Goal: Task Accomplishment & Management: Use online tool/utility

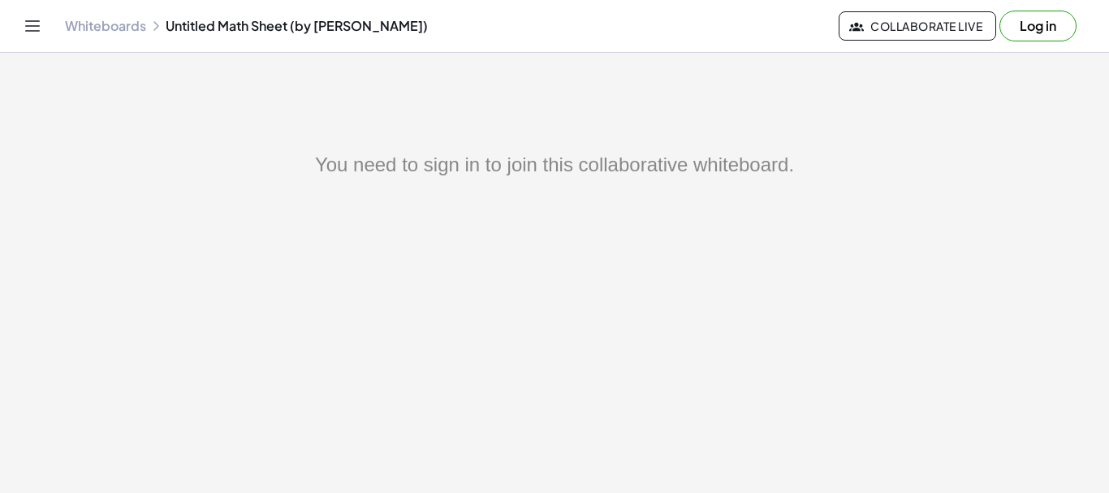
click at [104, 22] on link "Whiteboards" at bounding box center [105, 26] width 81 height 16
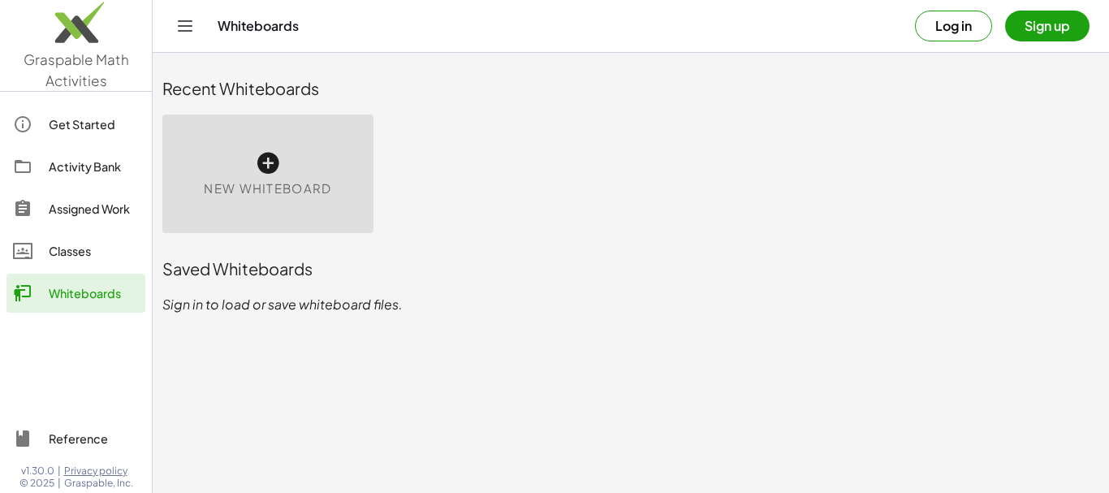
click at [264, 169] on icon at bounding box center [268, 163] width 26 height 26
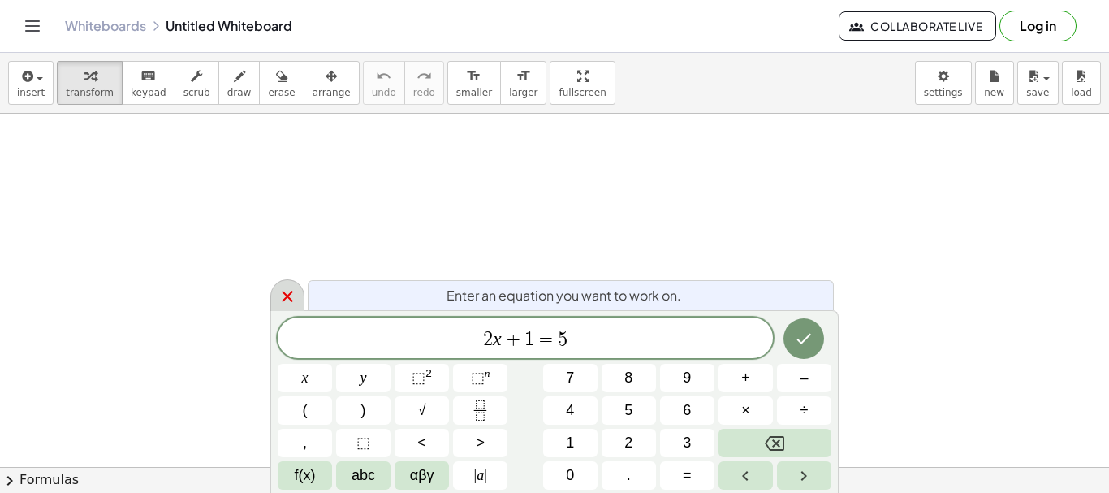
click at [285, 306] on div at bounding box center [287, 295] width 34 height 32
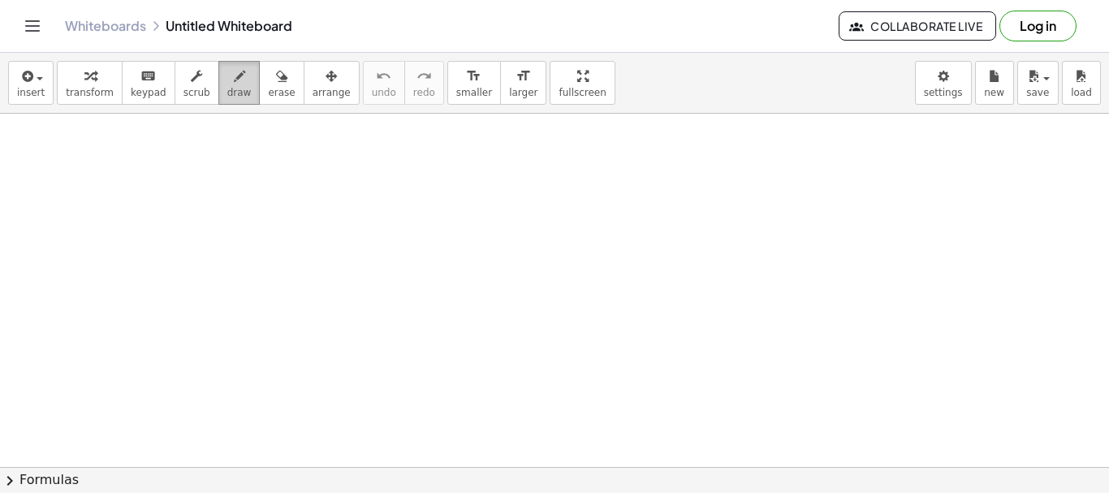
click at [227, 91] on span "draw" at bounding box center [239, 92] width 24 height 11
drag, startPoint x: 393, startPoint y: 147, endPoint x: 445, endPoint y: 181, distance: 62.2
click at [409, 210] on div at bounding box center [554, 467] width 1109 height 707
click at [447, 192] on div at bounding box center [554, 467] width 1109 height 707
drag, startPoint x: 447, startPoint y: 153, endPoint x: 496, endPoint y: 140, distance: 50.6
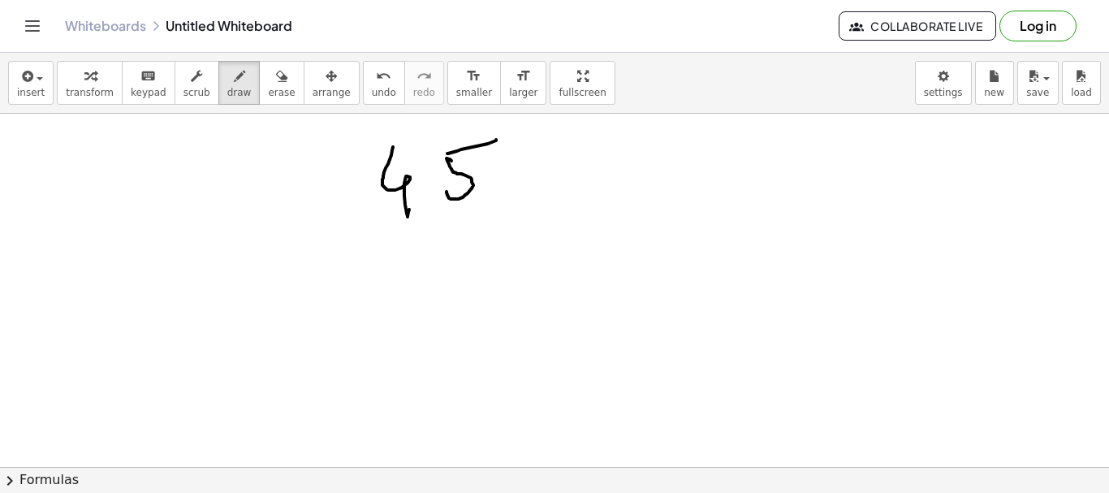
click at [496, 140] on div at bounding box center [554, 467] width 1109 height 707
drag, startPoint x: 617, startPoint y: 194, endPoint x: 637, endPoint y: 257, distance: 65.5
click at [614, 242] on div at bounding box center [554, 467] width 1109 height 707
drag, startPoint x: 657, startPoint y: 151, endPoint x: 689, endPoint y: 205, distance: 63.0
click at [661, 260] on div at bounding box center [554, 467] width 1109 height 707
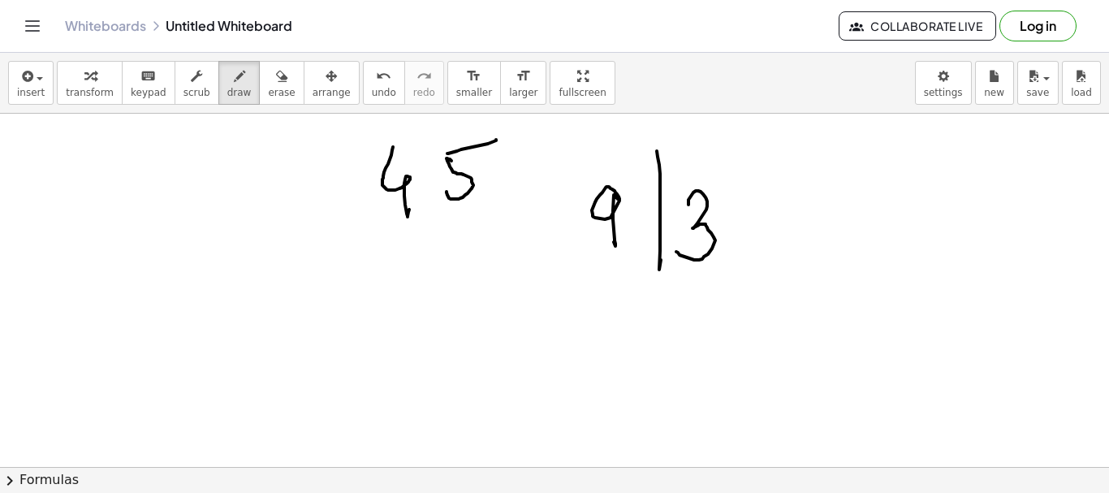
drag, startPoint x: 689, startPoint y: 202, endPoint x: 680, endPoint y: 249, distance: 47.1
click at [680, 249] on div at bounding box center [554, 467] width 1109 height 707
drag, startPoint x: 582, startPoint y: 338, endPoint x: 627, endPoint y: 340, distance: 44.7
click at [604, 375] on div at bounding box center [554, 467] width 1109 height 707
click at [634, 361] on div at bounding box center [554, 467] width 1109 height 707
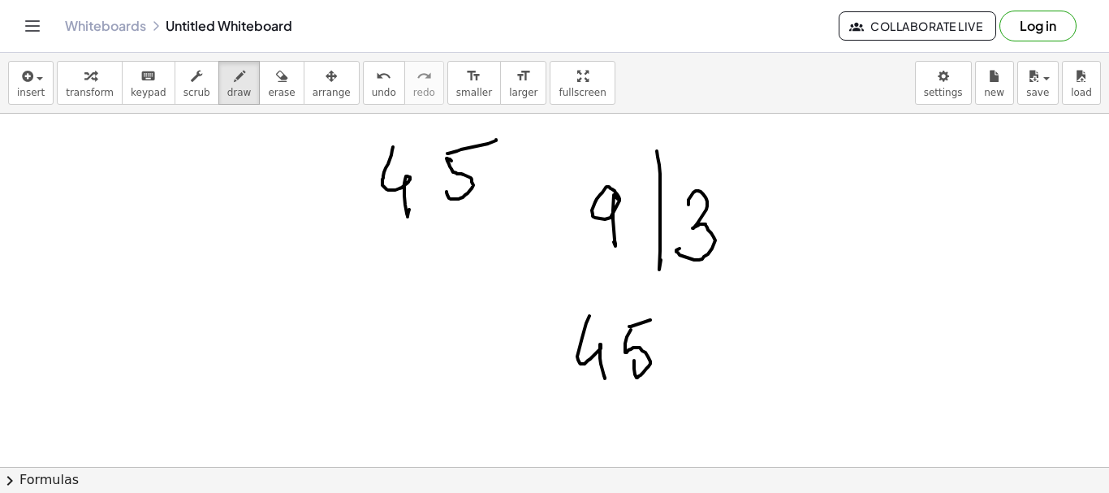
drag, startPoint x: 629, startPoint y: 326, endPoint x: 631, endPoint y: 384, distance: 57.7
click at [650, 318] on div at bounding box center [554, 467] width 1109 height 707
click at [654, 389] on div at bounding box center [554, 467] width 1109 height 707
drag, startPoint x: 629, startPoint y: 399, endPoint x: 677, endPoint y: 312, distance: 99.2
click at [656, 386] on div at bounding box center [554, 467] width 1109 height 707
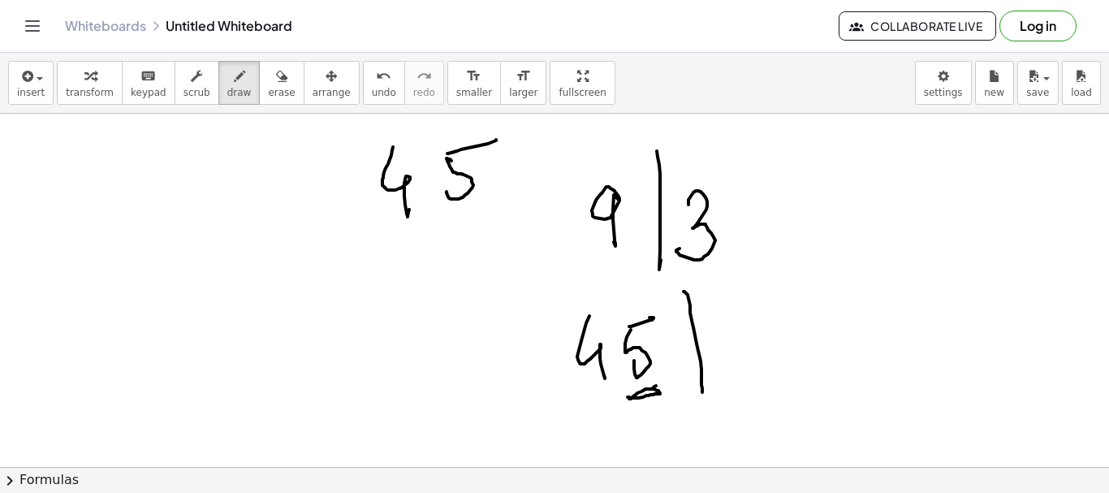
drag, startPoint x: 684, startPoint y: 292, endPoint x: 702, endPoint y: 392, distance: 102.4
click at [702, 392] on div at bounding box center [554, 467] width 1109 height 707
drag, startPoint x: 729, startPoint y: 312, endPoint x: 739, endPoint y: 307, distance: 10.9
click at [746, 300] on div at bounding box center [554, 467] width 1109 height 707
drag, startPoint x: 728, startPoint y: 315, endPoint x: 744, endPoint y: 370, distance: 57.3
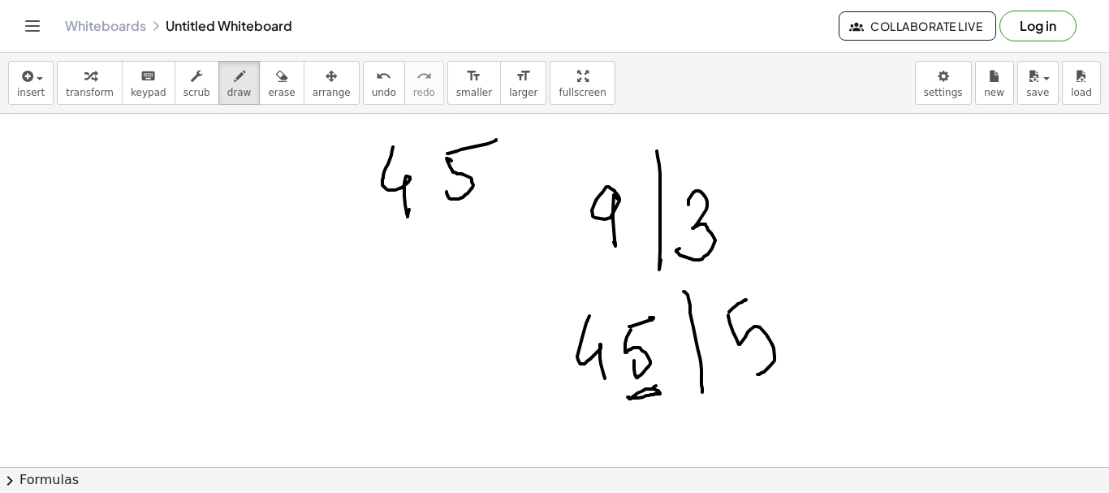
click at [744, 370] on div at bounding box center [554, 467] width 1109 height 707
drag, startPoint x: 195, startPoint y: 145, endPoint x: 166, endPoint y: 377, distance: 233.2
click at [166, 377] on div at bounding box center [554, 467] width 1109 height 707
drag, startPoint x: 137, startPoint y: 179, endPoint x: 254, endPoint y: 180, distance: 116.9
click at [254, 180] on div at bounding box center [554, 467] width 1109 height 707
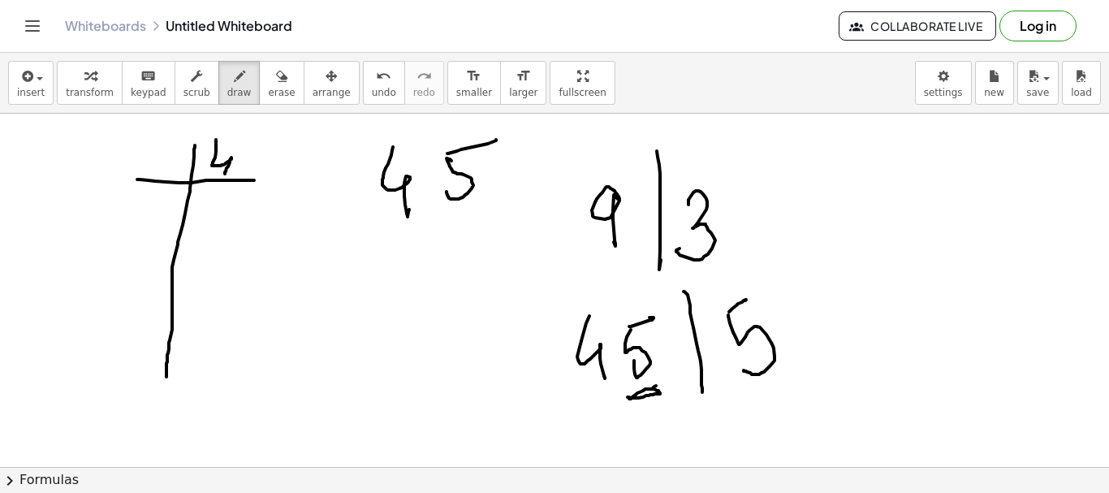
drag, startPoint x: 215, startPoint y: 158, endPoint x: 240, endPoint y: 154, distance: 25.4
click at [227, 171] on div at bounding box center [554, 467] width 1109 height 707
drag, startPoint x: 249, startPoint y: 145, endPoint x: 244, endPoint y: 155, distance: 10.9
click at [234, 175] on div at bounding box center [554, 467] width 1109 height 707
drag, startPoint x: 242, startPoint y: 148, endPoint x: 256, endPoint y: 149, distance: 13.8
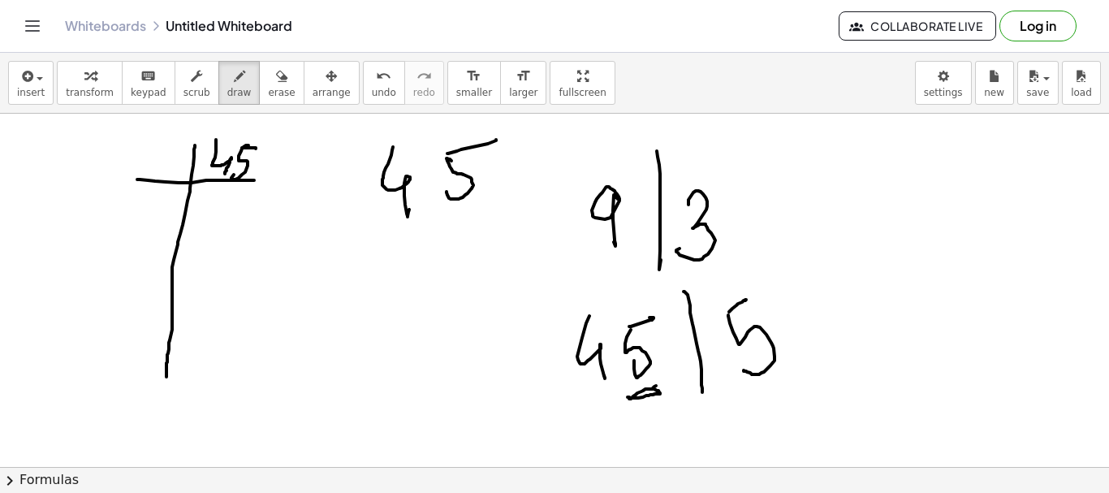
click at [256, 149] on div at bounding box center [554, 467] width 1109 height 707
click at [276, 80] on icon "button" at bounding box center [281, 76] width 11 height 19
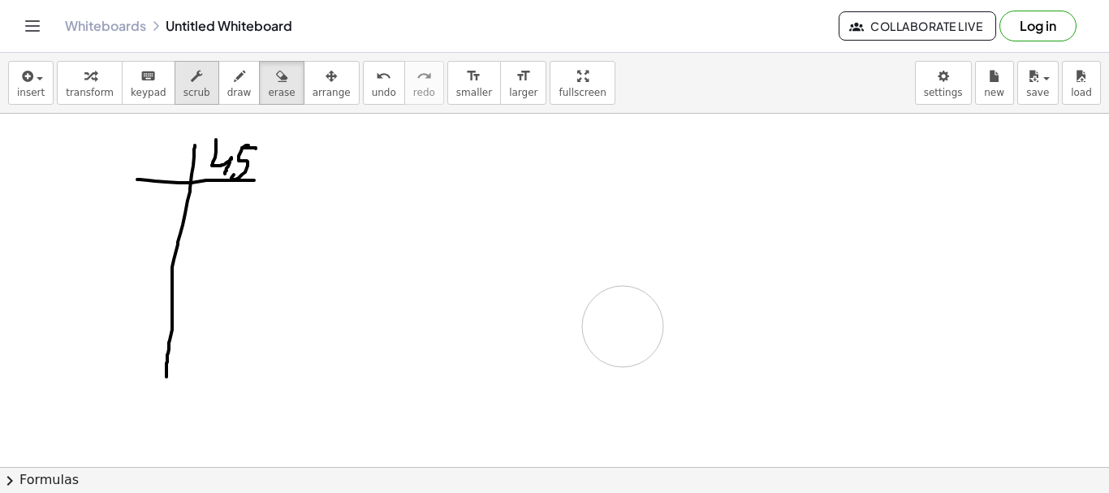
drag, startPoint x: 384, startPoint y: 151, endPoint x: 198, endPoint y: 66, distance: 204.6
click at [602, 287] on div at bounding box center [554, 467] width 1109 height 707
click at [234, 85] on icon "button" at bounding box center [239, 76] width 11 height 19
drag, startPoint x: 561, startPoint y: 223, endPoint x: 567, endPoint y: 243, distance: 20.3
click at [560, 284] on div at bounding box center [554, 467] width 1109 height 707
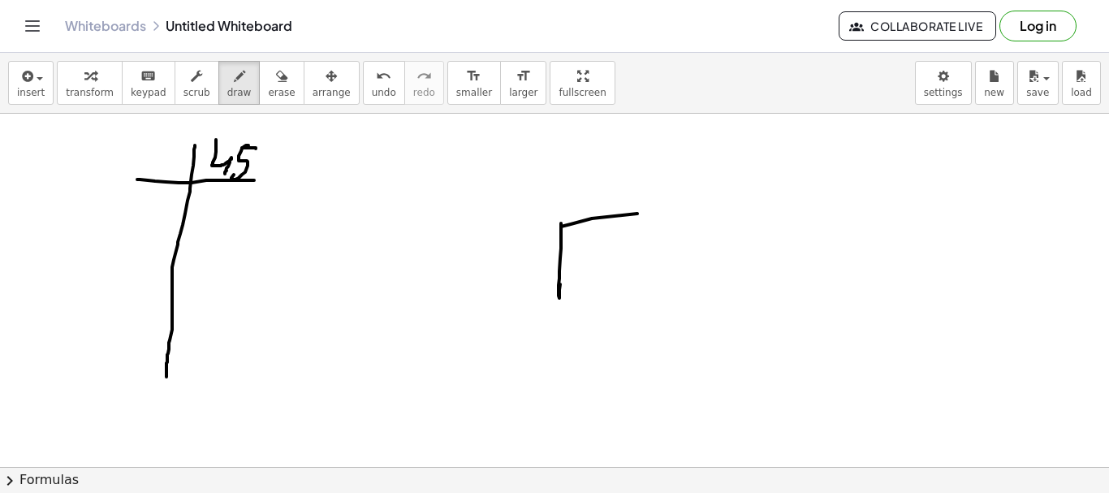
drag, startPoint x: 561, startPoint y: 227, endPoint x: 625, endPoint y: 240, distance: 65.5
click at [711, 205] on div at bounding box center [554, 467] width 1109 height 707
drag, startPoint x: 613, startPoint y: 232, endPoint x: 668, endPoint y: 228, distance: 55.4
click at [656, 262] on div at bounding box center [554, 467] width 1109 height 707
click at [669, 240] on div at bounding box center [554, 467] width 1109 height 707
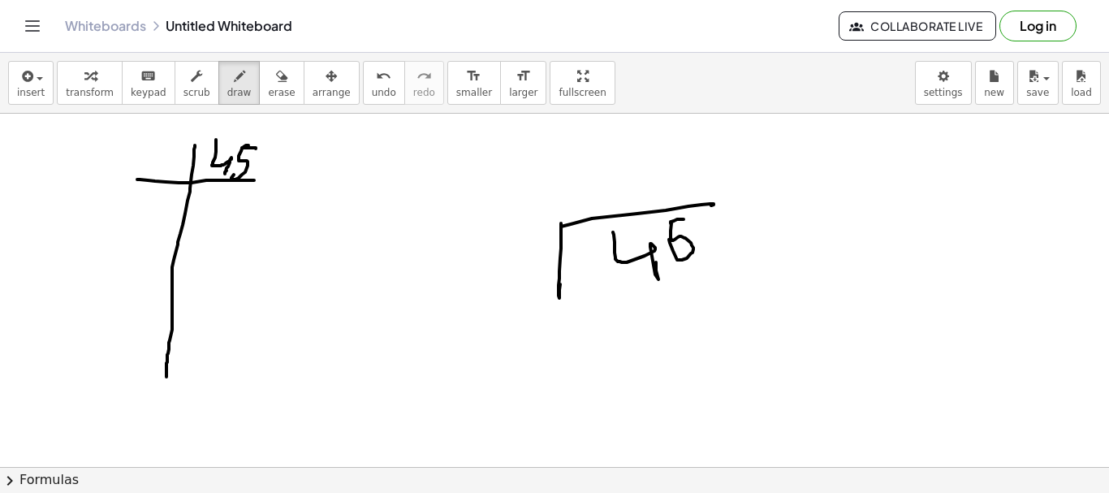
drag, startPoint x: 671, startPoint y: 223, endPoint x: 696, endPoint y: 218, distance: 25.8
click at [696, 218] on div at bounding box center [554, 467] width 1109 height 707
drag, startPoint x: 540, startPoint y: 247, endPoint x: 597, endPoint y: 209, distance: 68.5
click at [524, 269] on div at bounding box center [554, 467] width 1109 height 707
drag, startPoint x: 613, startPoint y: 178, endPoint x: 620, endPoint y: 201, distance: 23.6
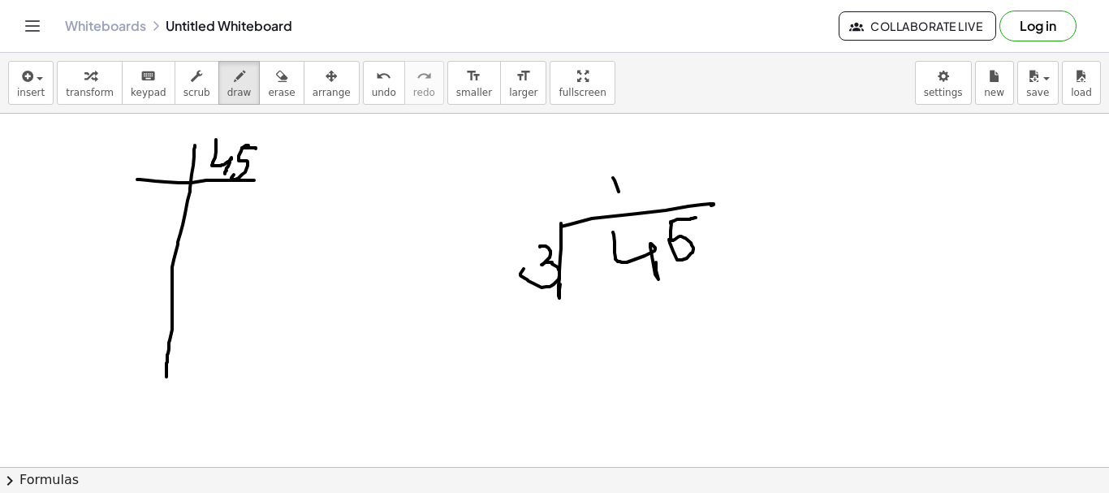
click at [620, 201] on div at bounding box center [554, 467] width 1109 height 707
drag, startPoint x: 653, startPoint y: 299, endPoint x: 697, endPoint y: 351, distance: 68.0
click at [662, 335] on div at bounding box center [554, 467] width 1109 height 707
drag, startPoint x: 697, startPoint y: 351, endPoint x: 761, endPoint y: 344, distance: 64.6
click at [787, 328] on div at bounding box center [554, 467] width 1109 height 707
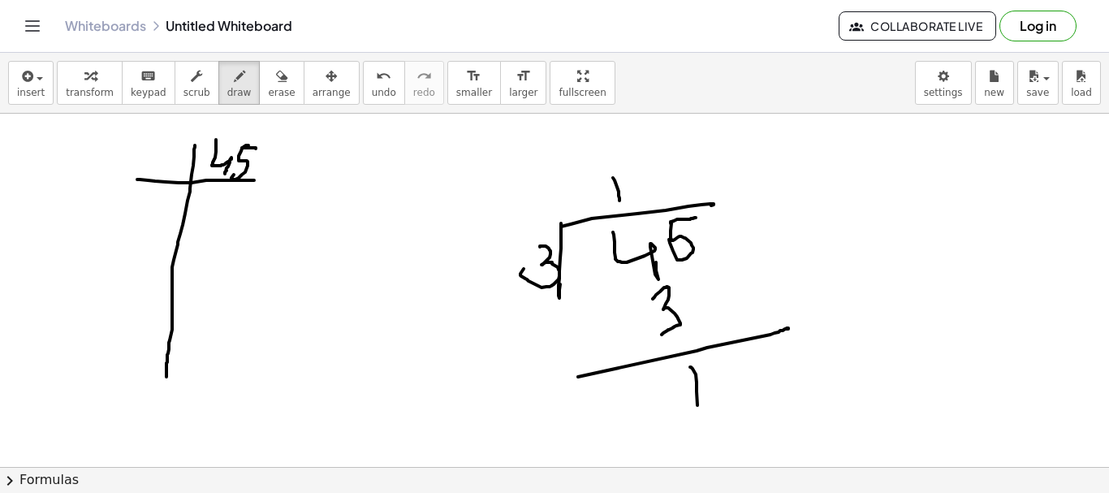
drag, startPoint x: 690, startPoint y: 367, endPoint x: 724, endPoint y: 379, distance: 35.5
click at [699, 404] on div at bounding box center [554, 467] width 1109 height 707
click at [724, 382] on div at bounding box center [554, 467] width 1109 height 707
drag, startPoint x: 738, startPoint y: 357, endPoint x: 637, endPoint y: 178, distance: 205.8
click at [759, 350] on div at bounding box center [554, 467] width 1109 height 707
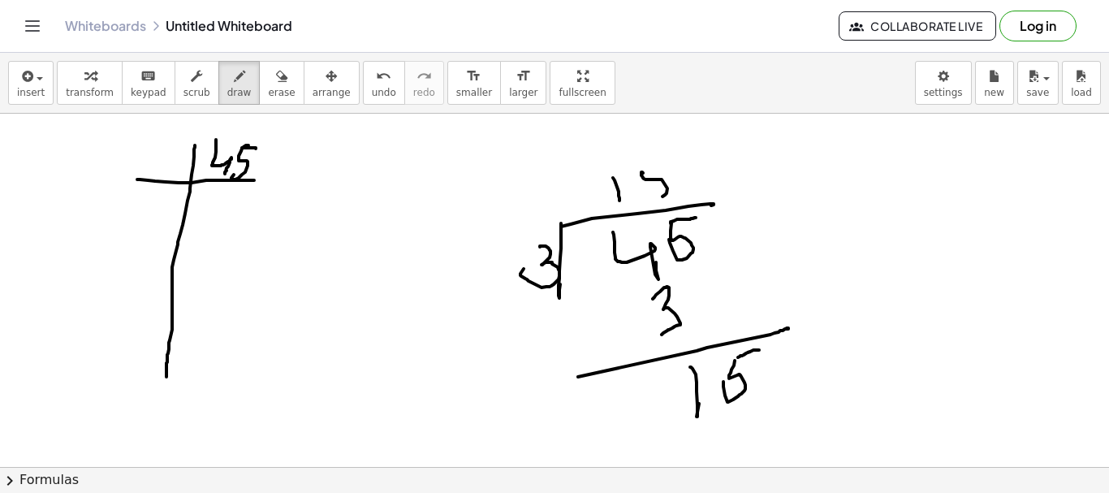
drag, startPoint x: 642, startPoint y: 172, endPoint x: 650, endPoint y: 198, distance: 27.2
click at [650, 200] on div at bounding box center [554, 467] width 1109 height 707
drag, startPoint x: 641, startPoint y: 174, endPoint x: 665, endPoint y: 160, distance: 28.0
click at [665, 160] on div at bounding box center [554, 467] width 1109 height 707
drag, startPoint x: 707, startPoint y: 428, endPoint x: 730, endPoint y: 439, distance: 25.8
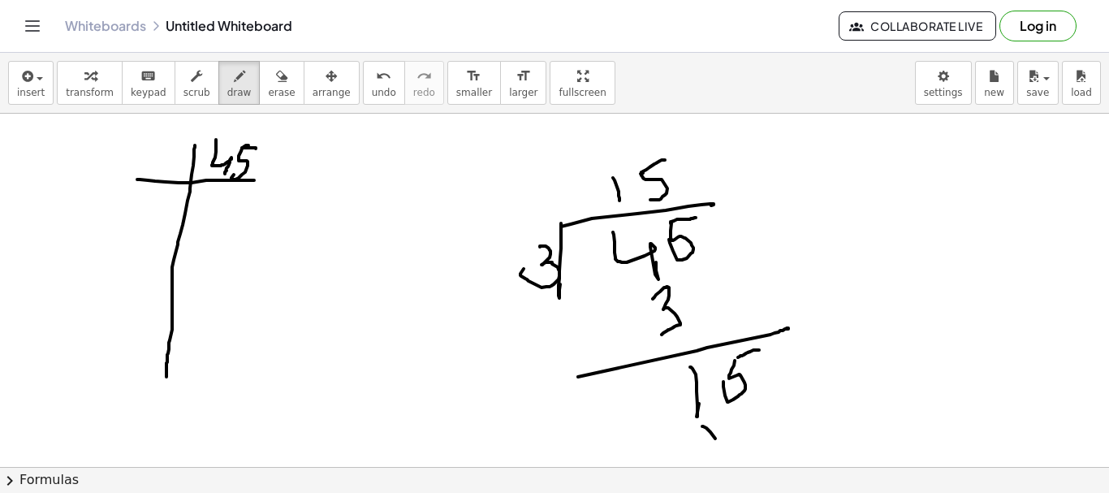
click at [722, 447] on div at bounding box center [554, 467] width 1109 height 707
click at [736, 444] on div at bounding box center [554, 467] width 1109 height 707
drag, startPoint x: 753, startPoint y: 417, endPoint x: 751, endPoint y: 452, distance: 35.0
click at [776, 408] on div at bounding box center [554, 467] width 1109 height 707
drag, startPoint x: 721, startPoint y: 468, endPoint x: 774, endPoint y: 445, distance: 57.5
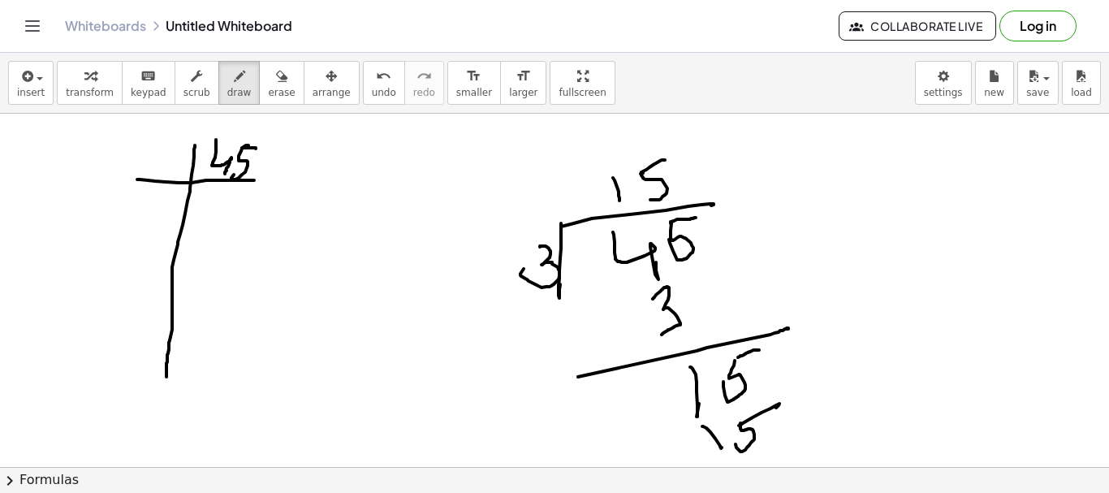
click at [774, 445] on div "insert select one: Math Expression Function Text Youtube Video Graphing Geometr…" at bounding box center [554, 273] width 1109 height 440
drag, startPoint x: 784, startPoint y: 436, endPoint x: 841, endPoint y: 422, distance: 58.5
click at [736, 471] on div "insert select one: Math Expression Function Text Youtube Video Graphing Geometr…" at bounding box center [554, 273] width 1109 height 440
drag, startPoint x: 153, startPoint y: 150, endPoint x: 157, endPoint y: 168, distance: 18.3
click at [157, 168] on div at bounding box center [554, 467] width 1109 height 707
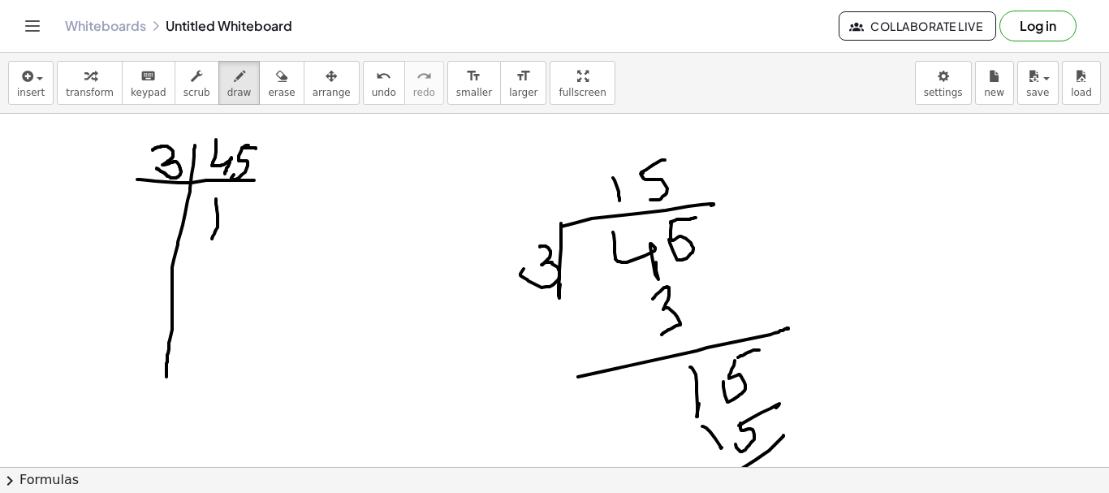
drag, startPoint x: 216, startPoint y: 199, endPoint x: 216, endPoint y: 227, distance: 27.6
click at [212, 234] on div at bounding box center [554, 467] width 1109 height 707
drag, startPoint x: 236, startPoint y: 206, endPoint x: 229, endPoint y: 236, distance: 30.7
click at [229, 236] on div at bounding box center [554, 467] width 1109 height 707
drag, startPoint x: 231, startPoint y: 210, endPoint x: 264, endPoint y: 213, distance: 33.4
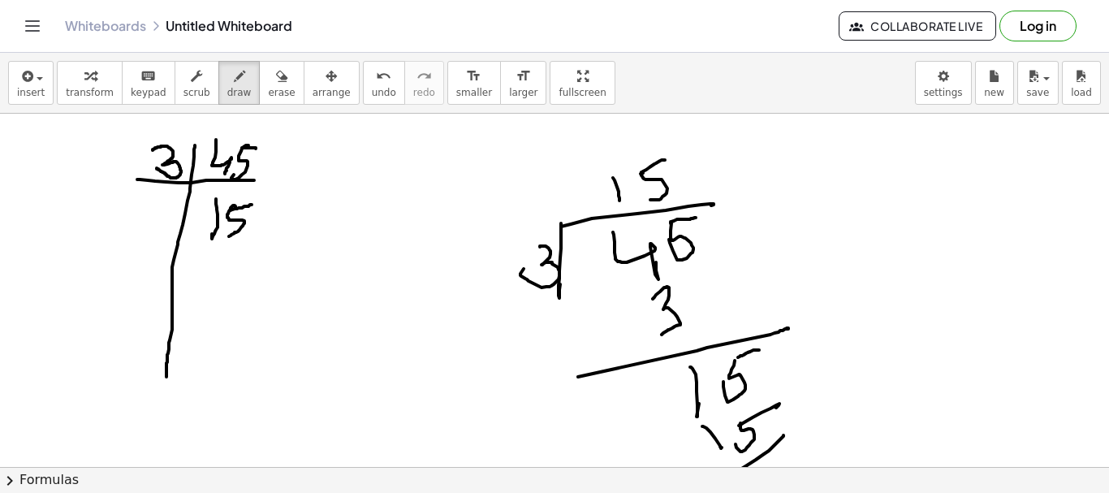
click at [255, 203] on div at bounding box center [554, 467] width 1109 height 707
drag, startPoint x: 114, startPoint y: 246, endPoint x: 254, endPoint y: 248, distance: 140.5
click at [254, 248] on div at bounding box center [554, 467] width 1109 height 707
click at [276, 80] on icon "button" at bounding box center [281, 76] width 11 height 19
click at [234, 79] on icon "button" at bounding box center [239, 76] width 11 height 19
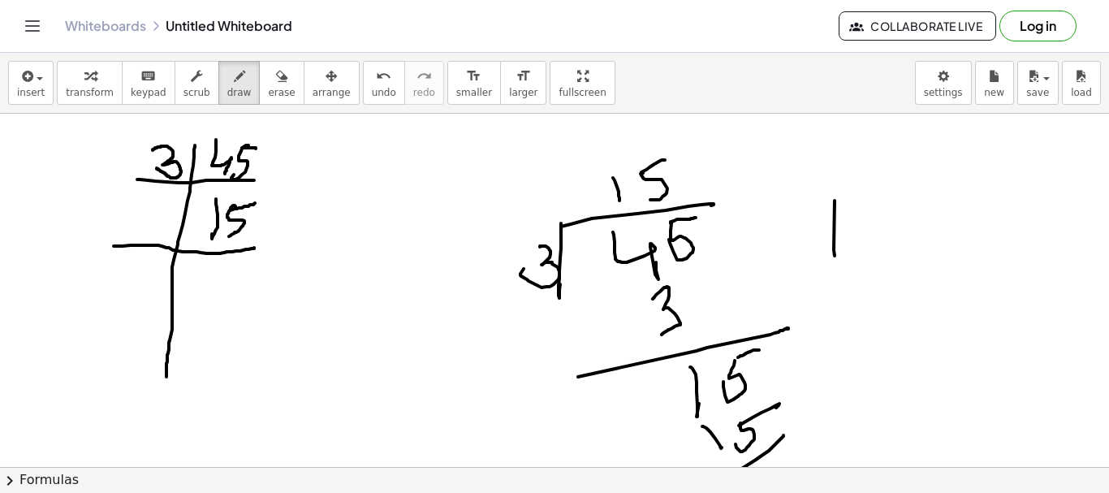
drag, startPoint x: 835, startPoint y: 256, endPoint x: 833, endPoint y: 240, distance: 15.5
click at [835, 256] on div at bounding box center [554, 467] width 1109 height 707
drag, startPoint x: 840, startPoint y: 201, endPoint x: 905, endPoint y: 195, distance: 66.0
click at [905, 195] on div at bounding box center [554, 467] width 1109 height 707
drag, startPoint x: 859, startPoint y: 220, endPoint x: 879, endPoint y: 231, distance: 22.9
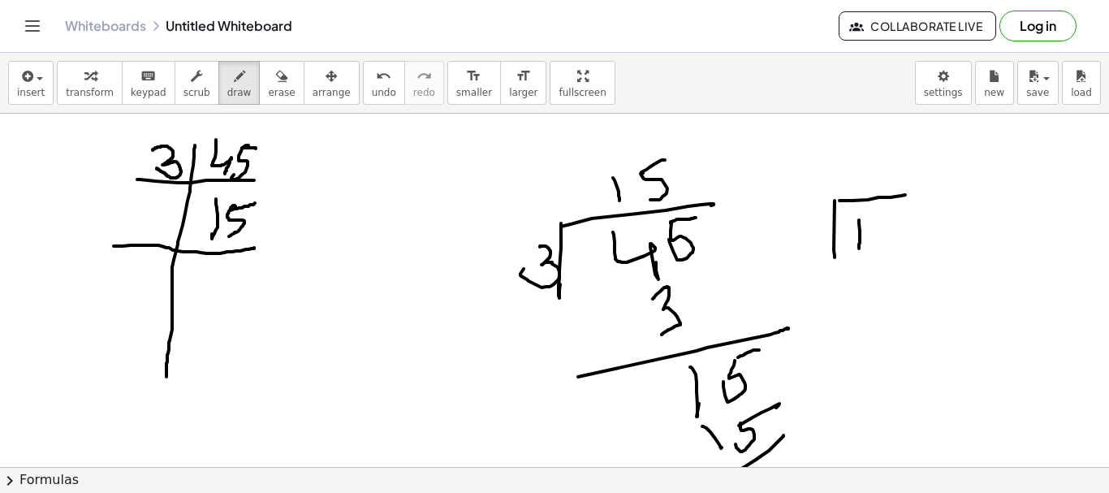
click at [861, 246] on div at bounding box center [554, 467] width 1109 height 707
drag, startPoint x: 880, startPoint y: 222, endPoint x: 884, endPoint y: 230, distance: 9.1
click at [872, 241] on div at bounding box center [554, 467] width 1109 height 707
drag, startPoint x: 888, startPoint y: 216, endPoint x: 820, endPoint y: 238, distance: 70.9
click at [888, 220] on div at bounding box center [554, 467] width 1109 height 707
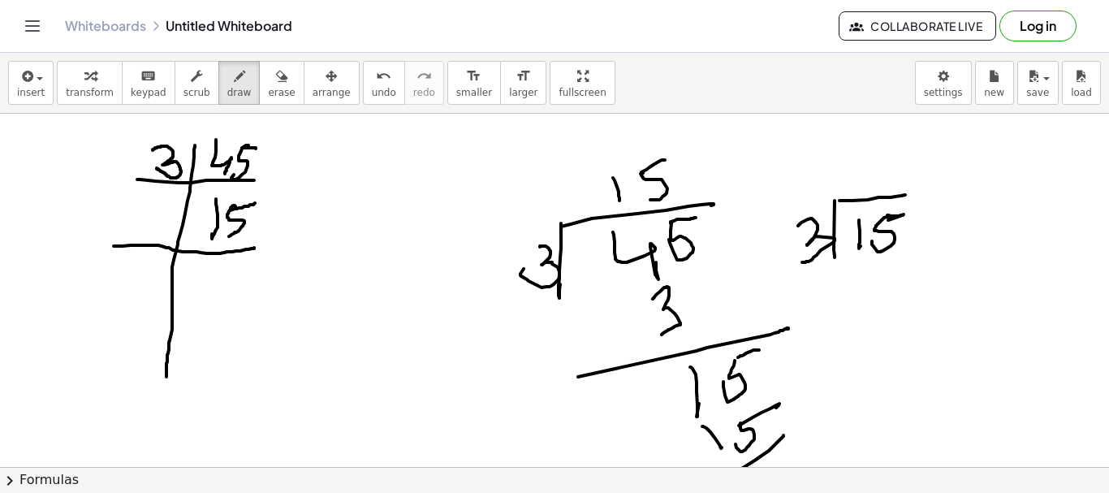
drag, startPoint x: 800, startPoint y: 224, endPoint x: 828, endPoint y: 195, distance: 40.2
click at [799, 254] on div at bounding box center [554, 467] width 1109 height 707
click at [870, 195] on div at bounding box center [554, 467] width 1109 height 707
drag, startPoint x: 879, startPoint y: 170, endPoint x: 889, endPoint y: 250, distance: 81.0
click at [891, 167] on div at bounding box center [554, 467] width 1109 height 707
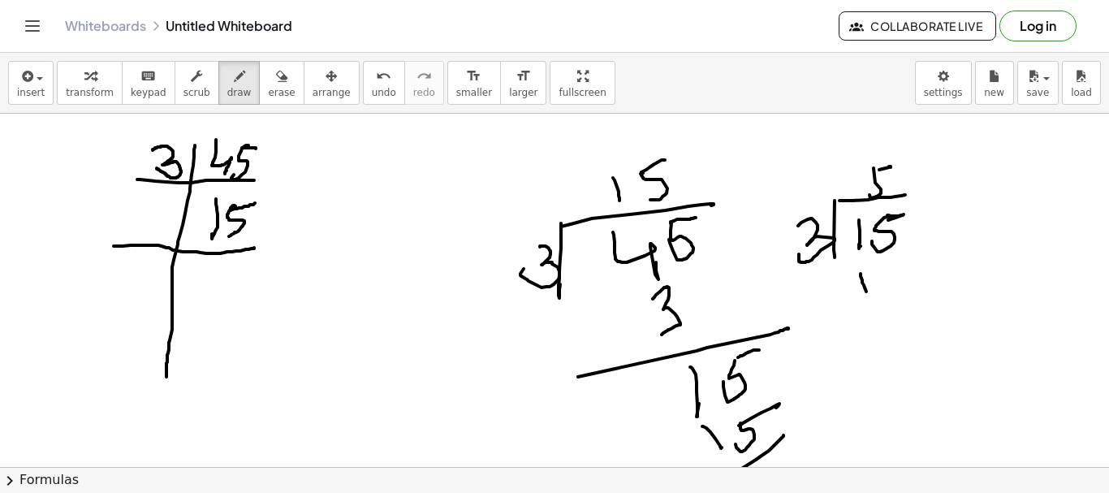
drag, startPoint x: 862, startPoint y: 283, endPoint x: 879, endPoint y: 281, distance: 16.3
click at [869, 292] on div at bounding box center [554, 467] width 1109 height 707
click at [880, 292] on div at bounding box center [554, 467] width 1109 height 707
drag, startPoint x: 888, startPoint y: 270, endPoint x: 878, endPoint y: 296, distance: 27.8
click at [897, 270] on div at bounding box center [554, 467] width 1109 height 707
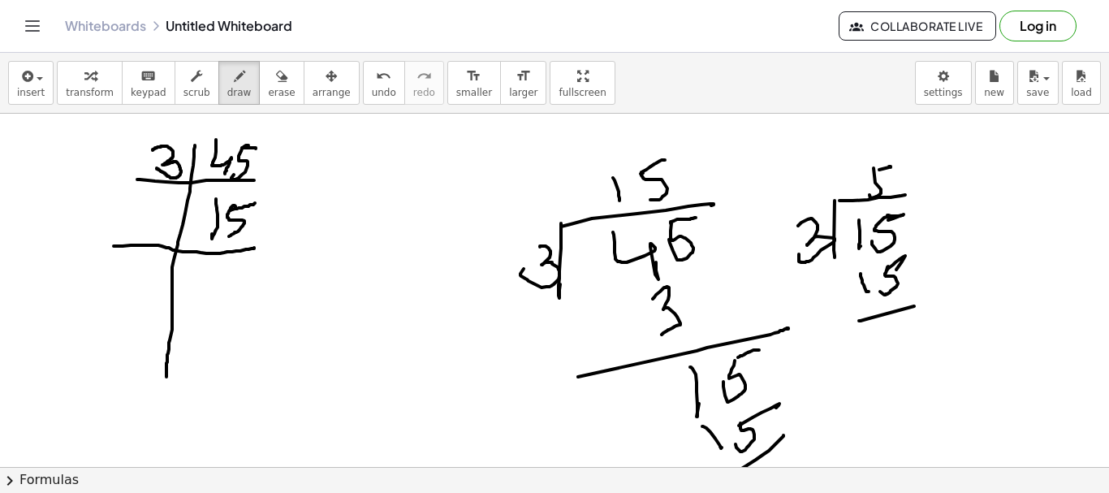
drag, startPoint x: 859, startPoint y: 321, endPoint x: 914, endPoint y: 306, distance: 57.1
click at [914, 306] on div at bounding box center [554, 467] width 1109 height 707
drag
click at [901, 326] on div at bounding box center [554, 467] width 1109 height 707
click at [911, 315] on div at bounding box center [554, 467] width 1109 height 707
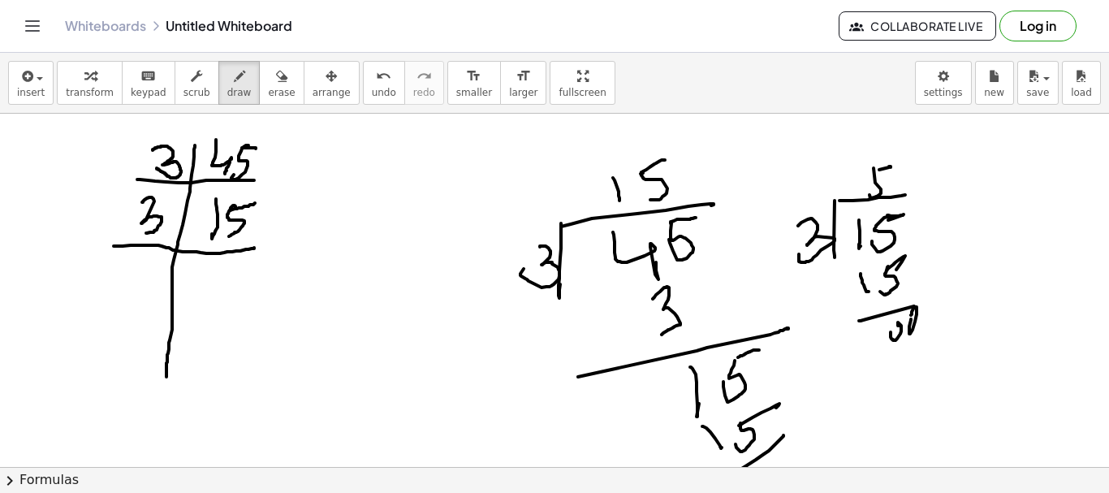
drag, startPoint x: 142, startPoint y: 202, endPoint x: 145, endPoint y: 233, distance: 31.0
click at [145, 233] on div at bounding box center [554, 467] width 1109 height 707
drag, startPoint x: 207, startPoint y: 276, endPoint x: 225, endPoint y: 277, distance: 17.9
click at [225, 277] on div at bounding box center [554, 467] width 1109 height 707
drag, startPoint x: 203, startPoint y: 273, endPoint x: 210, endPoint y: 291, distance: 19.3
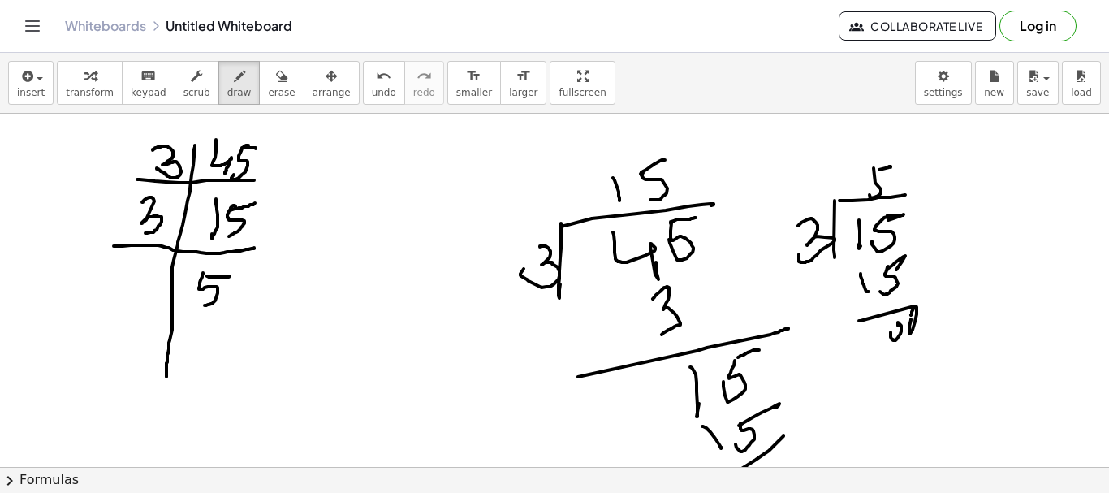
click at [201, 305] on div at bounding box center [554, 467] width 1109 height 707
drag, startPoint x: 103, startPoint y: 321, endPoint x: 234, endPoint y: 327, distance: 130.9
click at [234, 327] on div at bounding box center [554, 467] width 1109 height 707
drag, startPoint x: 129, startPoint y: 275, endPoint x: 153, endPoint y: 268, distance: 25.4
click at [153, 268] on div at bounding box center [554, 467] width 1109 height 707
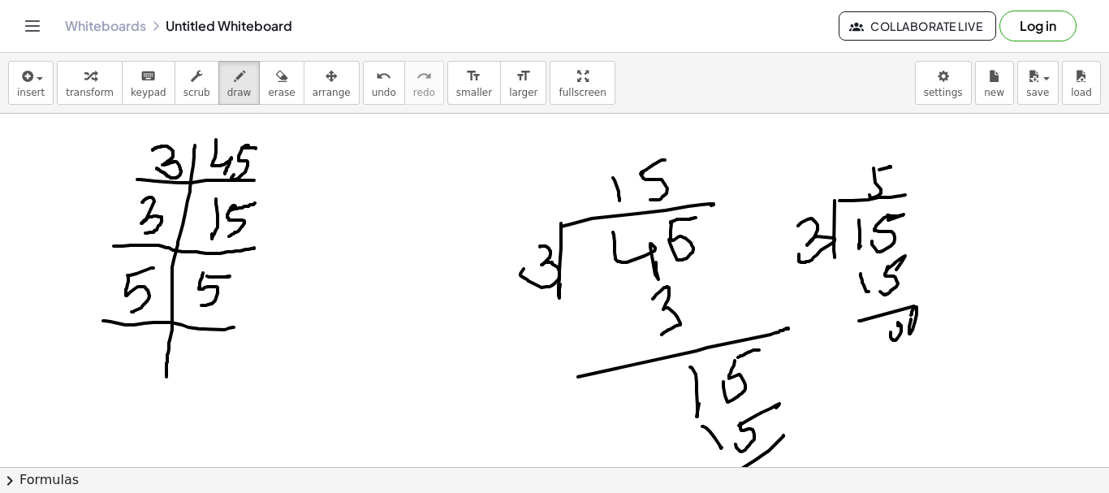
drag, startPoint x: 127, startPoint y: 275, endPoint x: 189, endPoint y: 346, distance: 93.8
click at [128, 312] on div at bounding box center [554, 467] width 1109 height 707
drag, startPoint x: 194, startPoint y: 340, endPoint x: 188, endPoint y: 373, distance: 33.0
click at [188, 373] on div at bounding box center [554, 467] width 1109 height 707
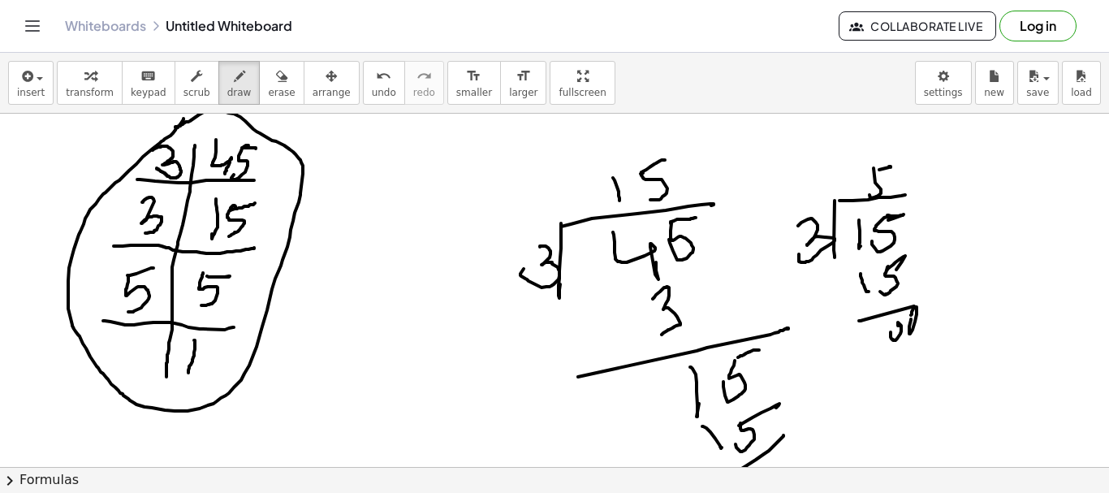
drag, startPoint x: 184, startPoint y: 119, endPoint x: 175, endPoint y: 127, distance: 12.6
click at [175, 127] on div at bounding box center [554, 467] width 1109 height 707
drag, startPoint x: 260, startPoint y: 88, endPoint x: 272, endPoint y: 100, distance: 17.2
click at [268, 89] on span "erase" at bounding box center [281, 92] width 27 height 11
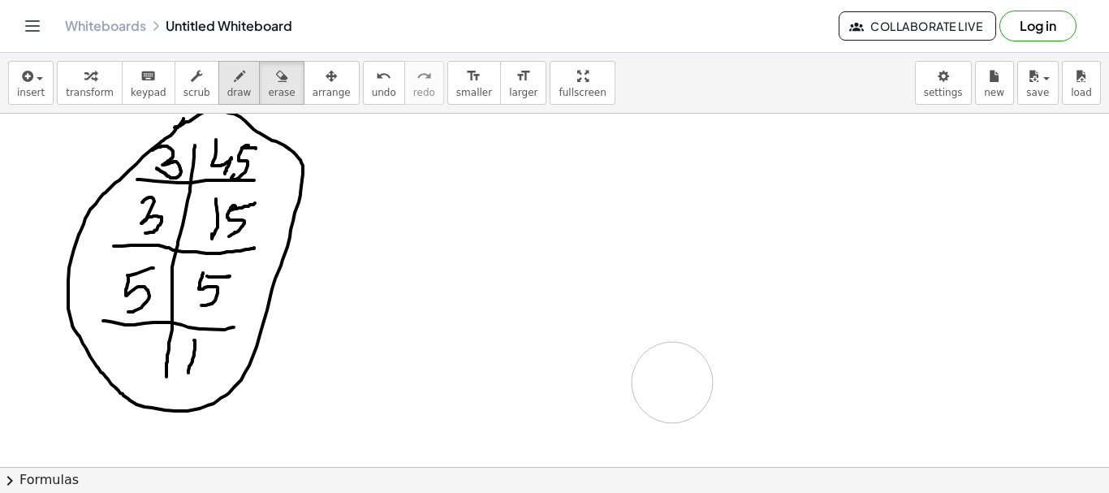
drag, startPoint x: 514, startPoint y: 320, endPoint x: 215, endPoint y: 83, distance: 381.5
click at [618, 288] on div at bounding box center [554, 467] width 1109 height 707
click at [234, 83] on icon "button" at bounding box center [239, 76] width 11 height 19
drag, startPoint x: 93, startPoint y: 154, endPoint x: 129, endPoint y: 145, distance: 37.6
click at [129, 145] on div at bounding box center [554, 467] width 1109 height 707
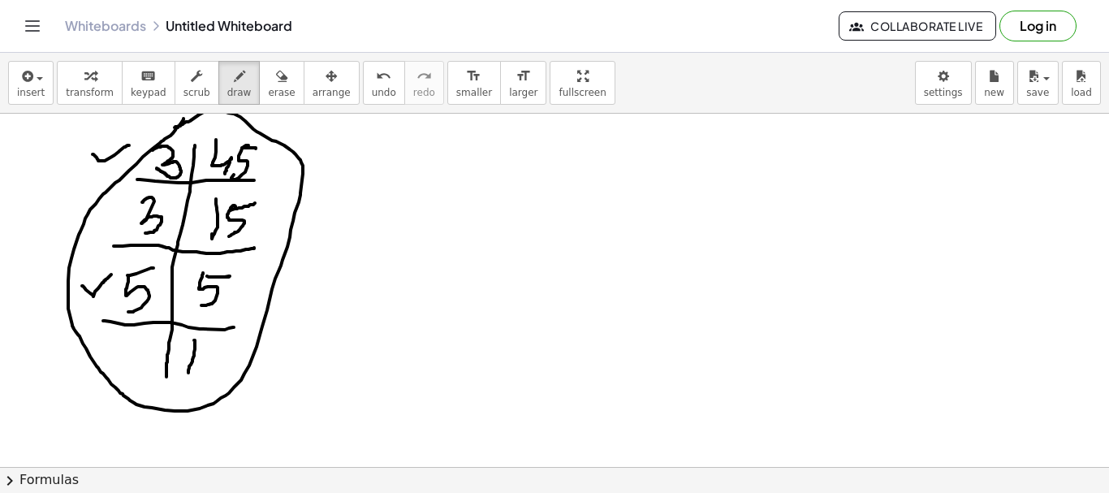
drag, startPoint x: 83, startPoint y: 286, endPoint x: 112, endPoint y: 274, distance: 31.7
click at [112, 274] on div at bounding box center [554, 467] width 1109 height 707
drag, startPoint x: 406, startPoint y: 146, endPoint x: 410, endPoint y: 161, distance: 15.2
click at [422, 218] on div at bounding box center [554, 467] width 1109 height 707
drag, startPoint x: 401, startPoint y: 150, endPoint x: 425, endPoint y: 170, distance: 30.6
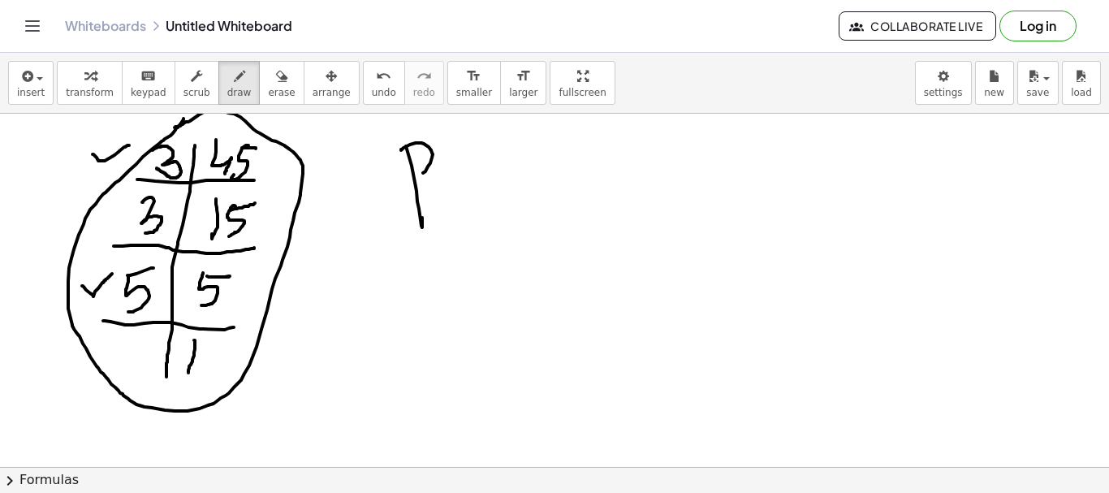
click at [417, 174] on div at bounding box center [554, 467] width 1109 height 707
drag, startPoint x: 467, startPoint y: 142, endPoint x: 469, endPoint y: 175, distance: 32.5
click at [471, 192] on div at bounding box center [554, 467] width 1109 height 707
drag, startPoint x: 469, startPoint y: 143, endPoint x: 481, endPoint y: 166, distance: 25.8
click at [495, 147] on div at bounding box center [554, 467] width 1109 height 707
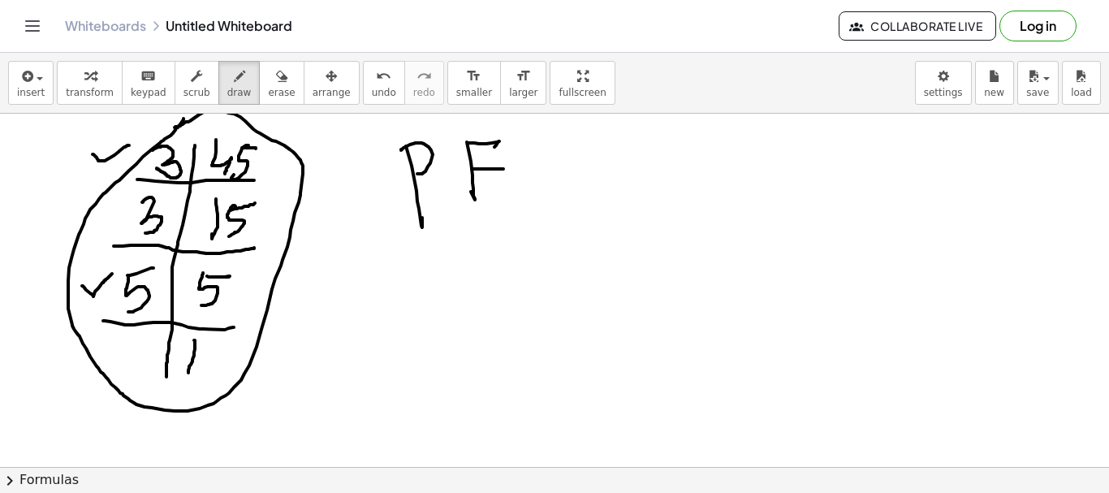
drag, startPoint x: 473, startPoint y: 169, endPoint x: 503, endPoint y: 169, distance: 30.9
click at [503, 169] on div at bounding box center [554, 467] width 1109 height 707
drag, startPoint x: 544, startPoint y: 184, endPoint x: 544, endPoint y: 171, distance: 13.8
click at [555, 180] on div at bounding box center [554, 467] width 1109 height 707
drag, startPoint x: 544, startPoint y: 171, endPoint x: 568, endPoint y: 166, distance: 24.7
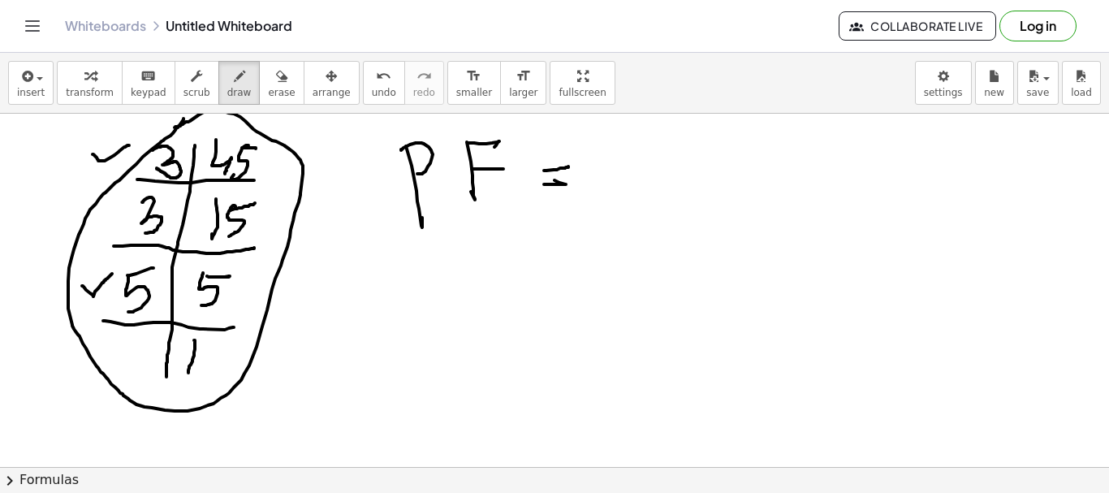
click at [568, 166] on div at bounding box center [554, 467] width 1109 height 707
drag, startPoint x: 613, startPoint y: 149, endPoint x: 681, endPoint y: 184, distance: 75.9
click at [605, 175] on div at bounding box center [554, 467] width 1109 height 707
drag, startPoint x: 682, startPoint y: 184, endPoint x: 675, endPoint y: 203, distance: 20.8
click at [668, 215] on div at bounding box center [554, 467] width 1109 height 707
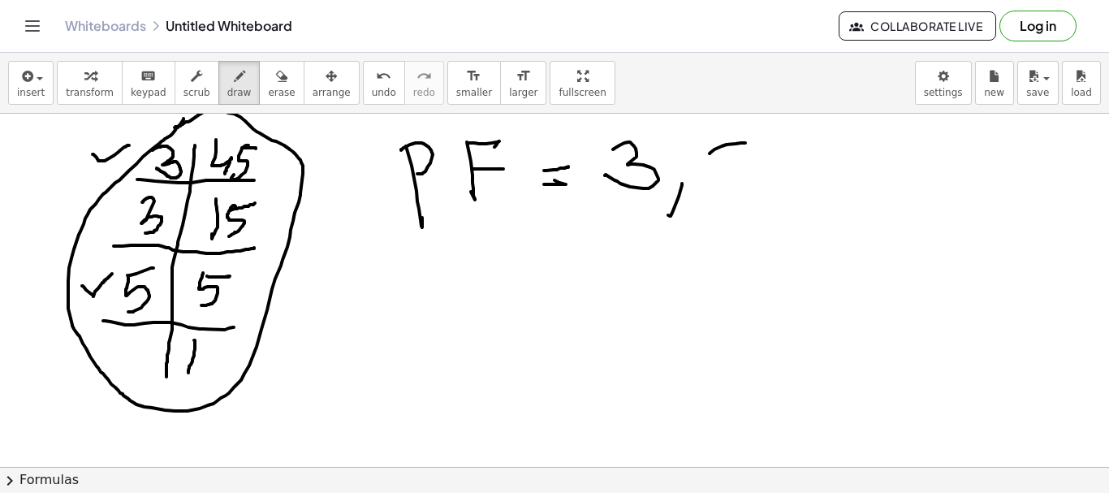
drag, startPoint x: 710, startPoint y: 153, endPoint x: 725, endPoint y: 153, distance: 15.4
click at [740, 146] on div at bounding box center [554, 467] width 1109 height 707
drag, startPoint x: 708, startPoint y: 153, endPoint x: 719, endPoint y: 190, distance: 38.8
click at [719, 190] on div at bounding box center [554, 467] width 1109 height 707
drag, startPoint x: 404, startPoint y: 270, endPoint x: 413, endPoint y: 306, distance: 37.4
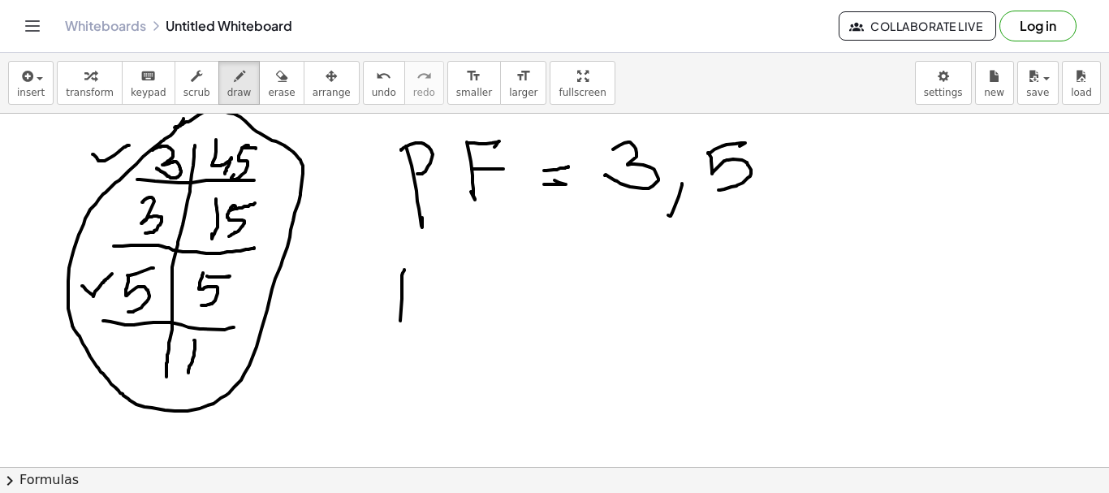
click at [399, 343] on div at bounding box center [554, 467] width 1109 height 707
drag, startPoint x: 401, startPoint y: 276, endPoint x: 395, endPoint y: 293, distance: 18.2
click at [393, 297] on div at bounding box center [554, 467] width 1109 height 707
drag, startPoint x: 443, startPoint y: 270, endPoint x: 453, endPoint y: 274, distance: 10.6
click at [443, 322] on div at bounding box center [554, 467] width 1109 height 707
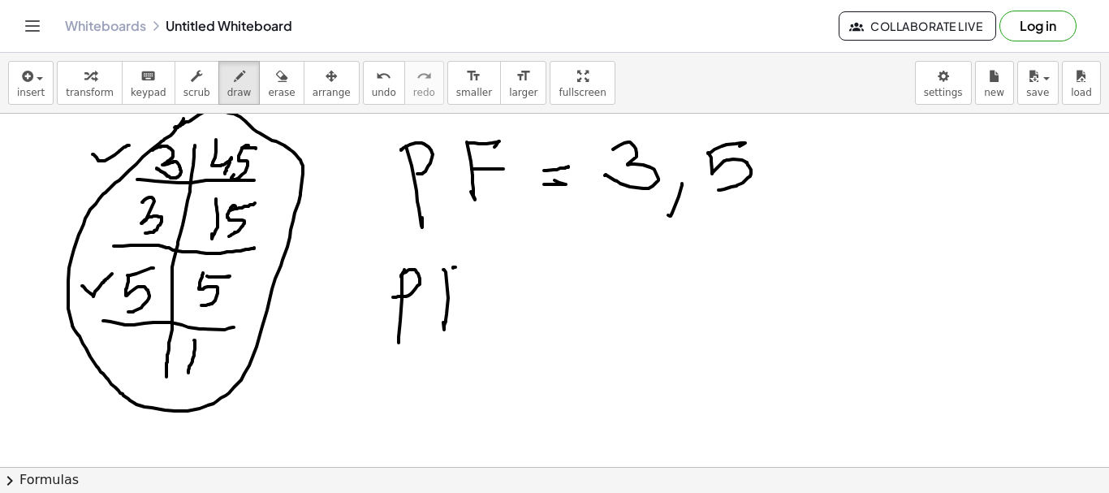
drag, startPoint x: 453, startPoint y: 268, endPoint x: 447, endPoint y: 281, distance: 14.5
click at [460, 271] on div at bounding box center [554, 467] width 1109 height 707
drag, startPoint x: 431, startPoint y: 308, endPoint x: 470, endPoint y: 298, distance: 40.2
click at [464, 295] on div at bounding box center [554, 467] width 1109 height 707
drag, startPoint x: 482, startPoint y: 304, endPoint x: 491, endPoint y: 318, distance: 17.1
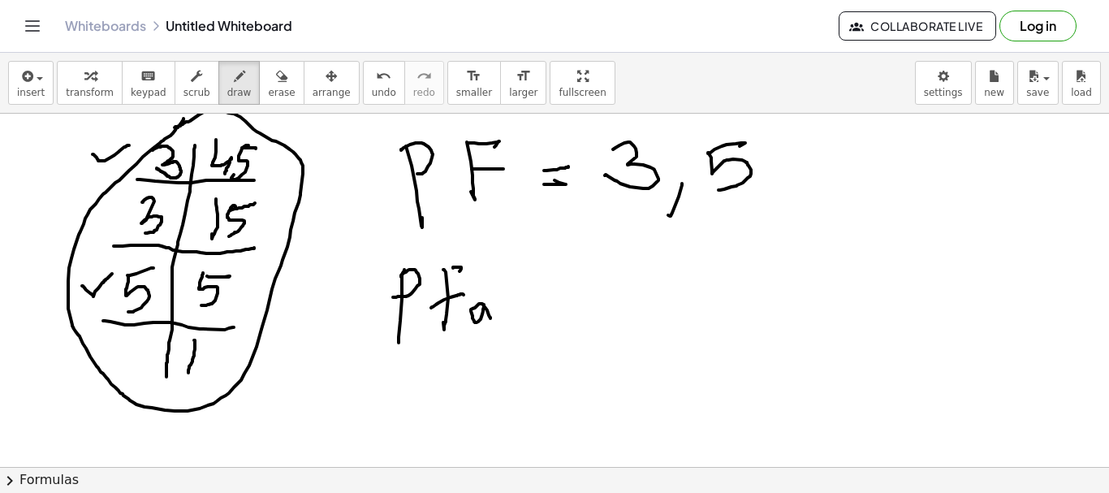
click at [491, 318] on div at bounding box center [554, 467] width 1109 height 707
drag, startPoint x: 535, startPoint y: 298, endPoint x: 546, endPoint y: 288, distance: 14.4
click at [560, 298] on div at bounding box center [554, 467] width 1109 height 707
drag, startPoint x: 539, startPoint y: 283, endPoint x: 564, endPoint y: 283, distance: 24.4
click at [564, 283] on div at bounding box center [554, 467] width 1109 height 707
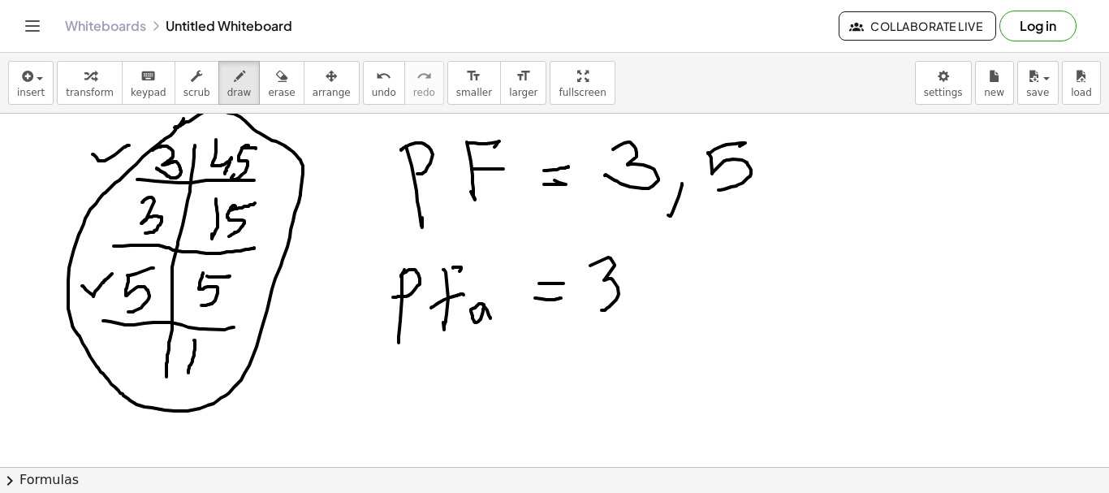
drag, startPoint x: 608, startPoint y: 257, endPoint x: 659, endPoint y: 271, distance: 53.0
click at [596, 310] on div at bounding box center [554, 467] width 1109 height 707
drag, startPoint x: 650, startPoint y: 266, endPoint x: 684, endPoint y: 269, distance: 33.4
click at [686, 294] on div at bounding box center [554, 467] width 1109 height 707
drag, startPoint x: 681, startPoint y: 266, endPoint x: 698, endPoint y: 278, distance: 20.3
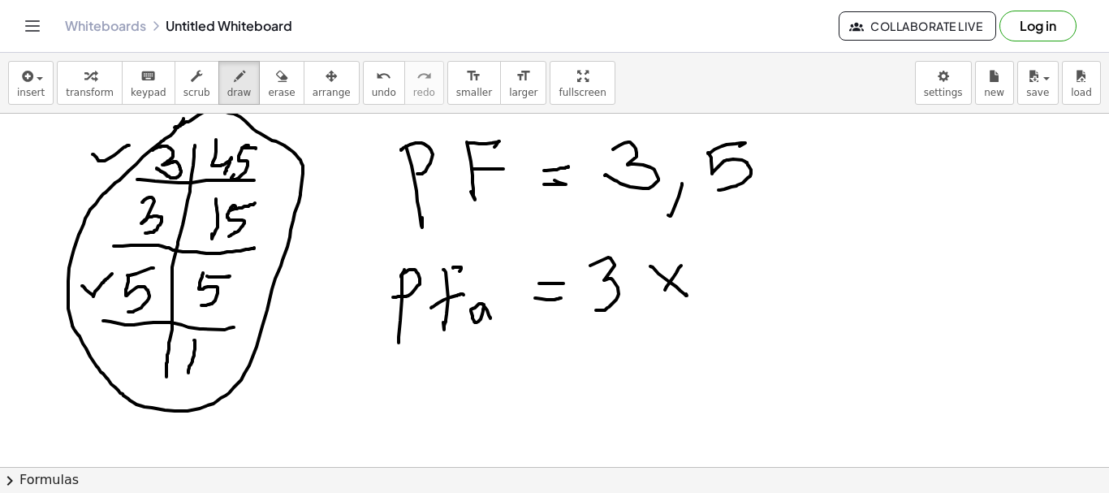
click at [663, 300] on div at bounding box center [554, 467] width 1109 height 707
drag, startPoint x: 711, startPoint y: 266, endPoint x: 789, endPoint y: 282, distance: 78.8
click at [689, 303] on div at bounding box center [554, 467] width 1109 height 707
click at [806, 287] on div at bounding box center [554, 467] width 1109 height 707
click at [774, 288] on div at bounding box center [554, 467] width 1109 height 707
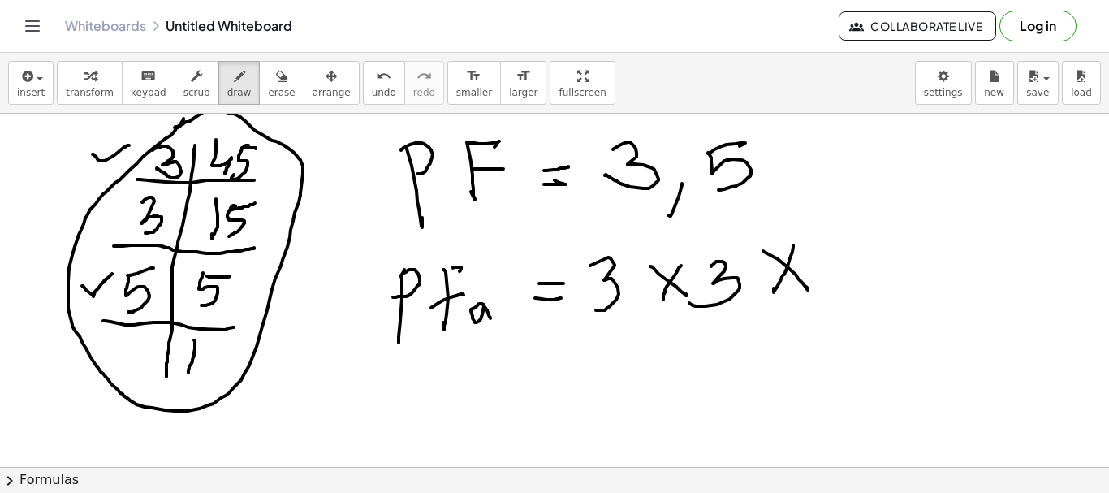
click at [841, 245] on div at bounding box center [554, 467] width 1109 height 707
click at [824, 290] on div at bounding box center [554, 467] width 1109 height 707
click at [738, 320] on div at bounding box center [554, 467] width 1109 height 707
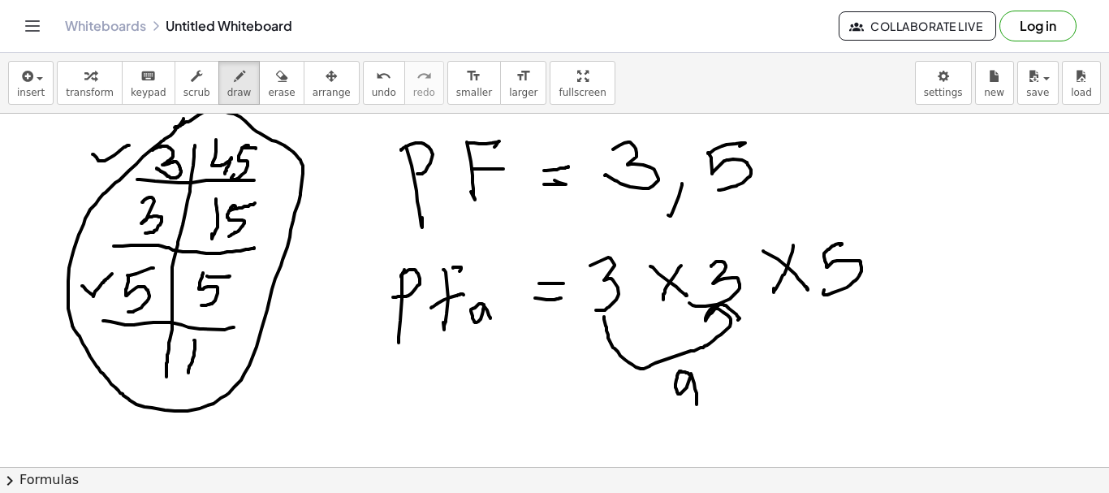
click at [689, 394] on div at bounding box center [554, 467] width 1109 height 707
click at [849, 305] on div at bounding box center [554, 467] width 1109 height 707
click at [498, 344] on div at bounding box center [554, 467] width 1109 height 707
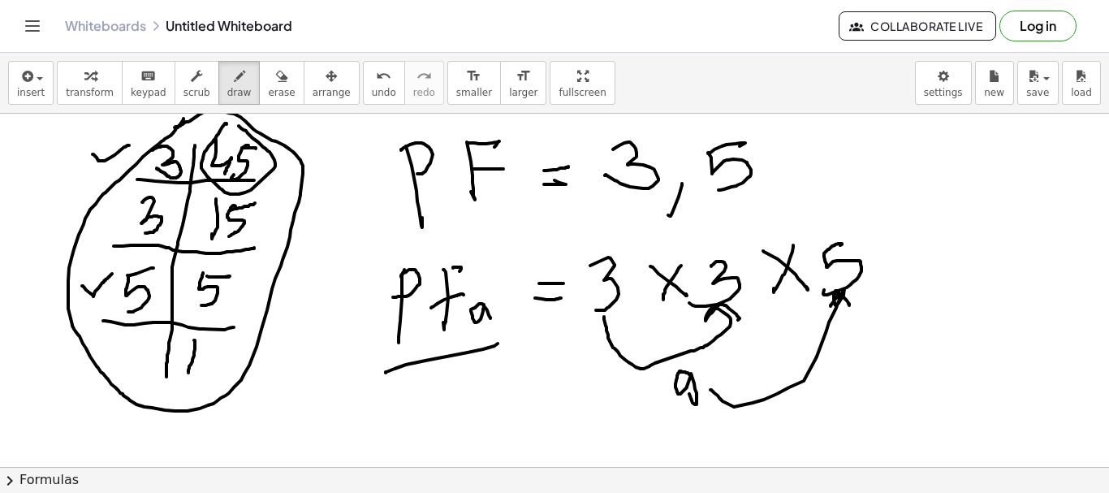
click at [236, 125] on div at bounding box center [554, 467] width 1109 height 707
click at [449, 433] on div at bounding box center [554, 467] width 1109 height 707
click at [468, 430] on div at bounding box center [554, 467] width 1109 height 707
click at [525, 370] on div at bounding box center [554, 467] width 1109 height 707
click at [590, 400] on div at bounding box center [554, 467] width 1109 height 707
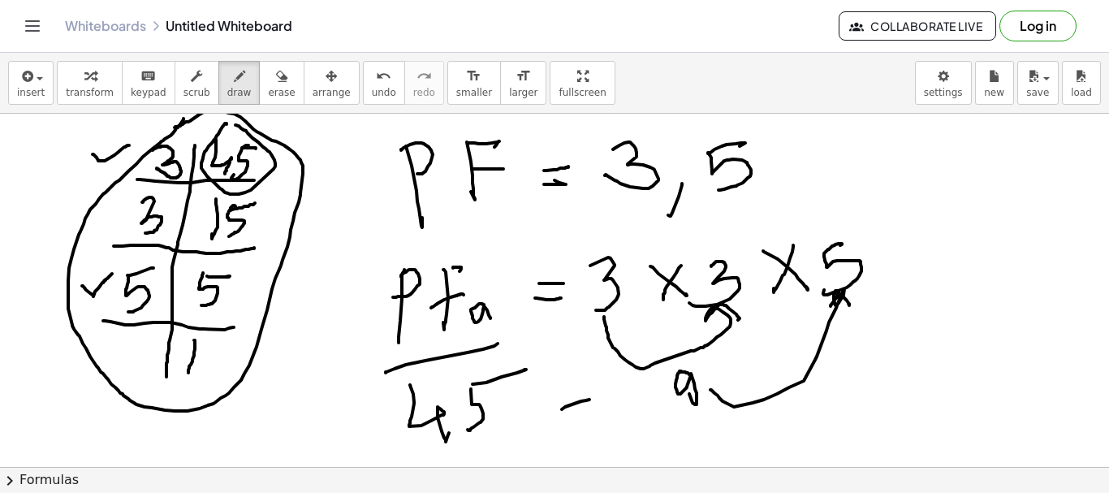
click at [584, 375] on div at bounding box center [554, 467] width 1109 height 707
click at [276, 70] on icon "button" at bounding box center [281, 76] width 11 height 19
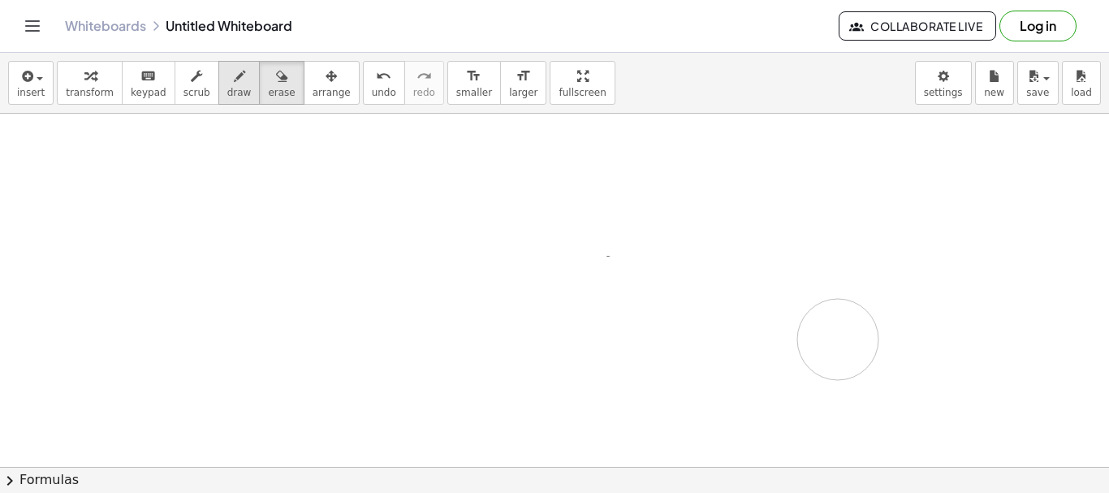
drag, startPoint x: 96, startPoint y: 147, endPoint x: 215, endPoint y: 78, distance: 137.9
click at [842, 339] on div at bounding box center [554, 467] width 1109 height 707
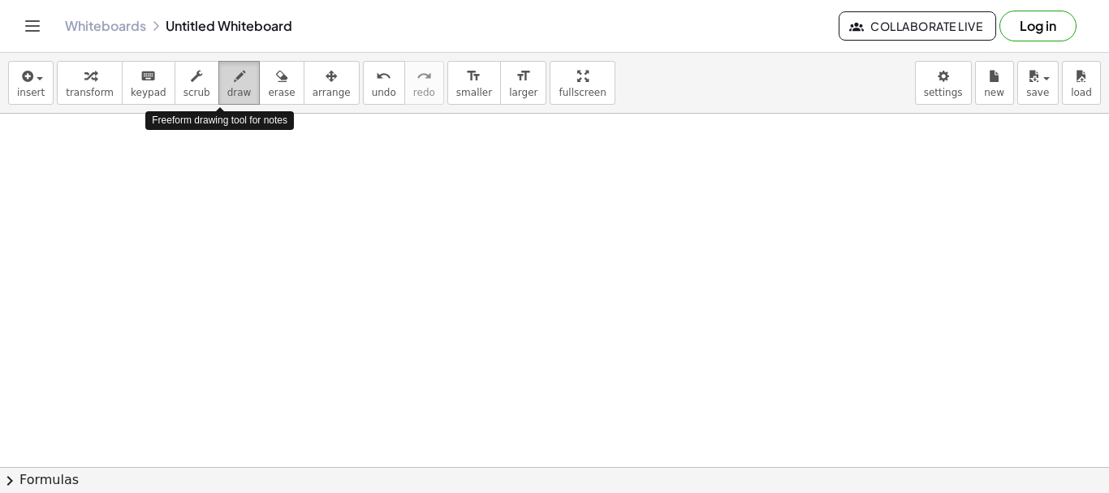
click at [234, 77] on icon "button" at bounding box center [239, 76] width 11 height 19
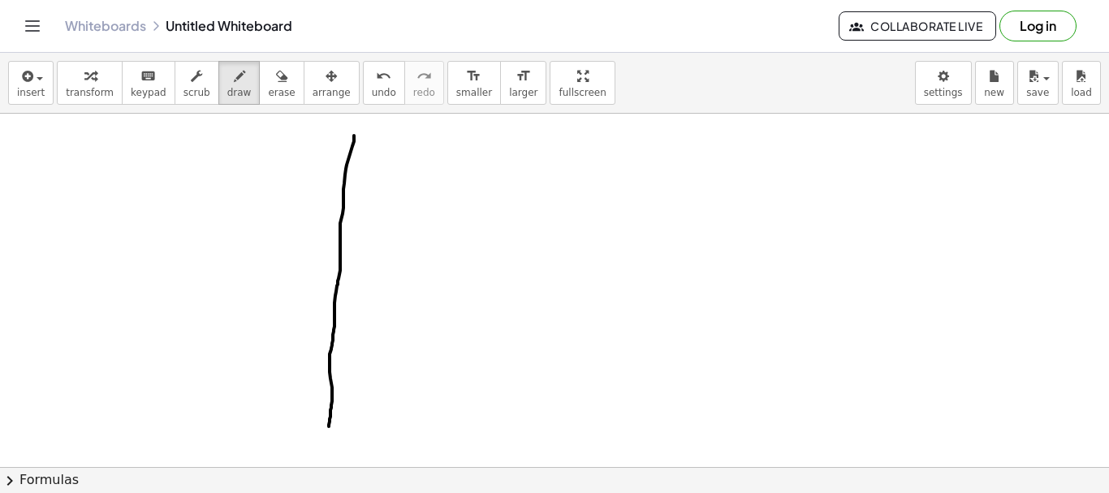
drag, startPoint x: 354, startPoint y: 136, endPoint x: 327, endPoint y: 435, distance: 300.9
click at [327, 435] on div at bounding box center [554, 467] width 1109 height 707
drag, startPoint x: 296, startPoint y: 175, endPoint x: 381, endPoint y: 158, distance: 86.2
click at [403, 181] on div at bounding box center [554, 467] width 1109 height 707
drag, startPoint x: 366, startPoint y: 144, endPoint x: 399, endPoint y: 158, distance: 35.3
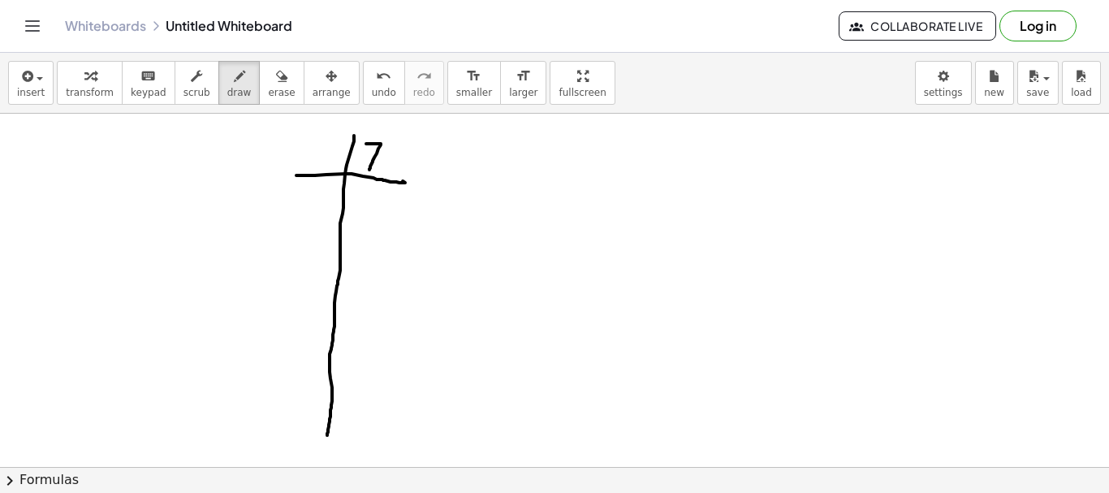
click at [370, 170] on div at bounding box center [554, 467] width 1109 height 707
drag, startPoint x: 385, startPoint y: 148, endPoint x: 404, endPoint y: 165, distance: 25.9
click at [399, 165] on div at bounding box center [554, 467] width 1109 height 707
drag, startPoint x: 296, startPoint y: 221, endPoint x: 403, endPoint y: 231, distance: 107.6
click at [403, 231] on div at bounding box center [554, 467] width 1109 height 707
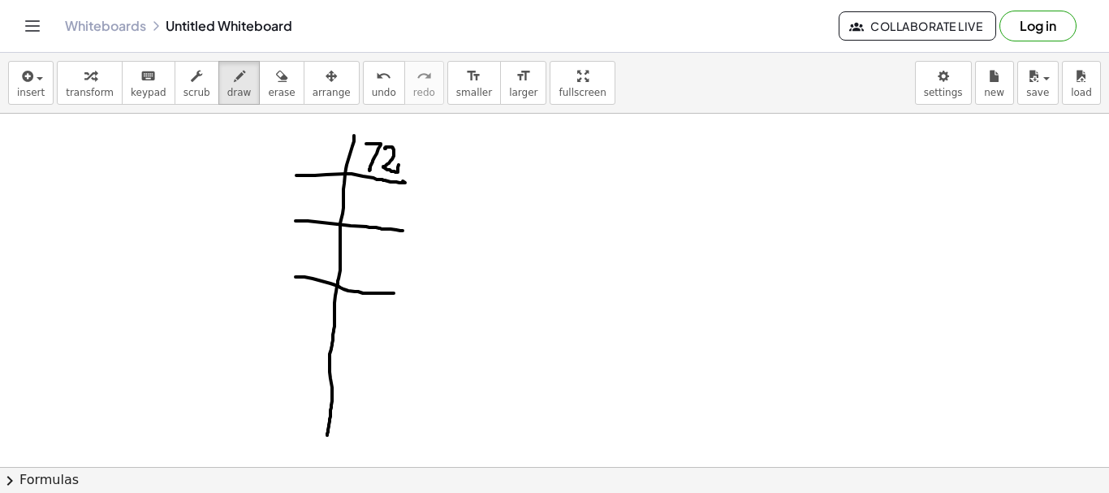
drag, startPoint x: 296, startPoint y: 277, endPoint x: 405, endPoint y: 291, distance: 110.5
click at [405, 291] on div at bounding box center [554, 467] width 1109 height 707
drag, startPoint x: 285, startPoint y: 344, endPoint x: 406, endPoint y: 338, distance: 121.2
click at [406, 338] on div at bounding box center [554, 467] width 1109 height 707
drag, startPoint x: 290, startPoint y: 389, endPoint x: 414, endPoint y: 378, distance: 124.7
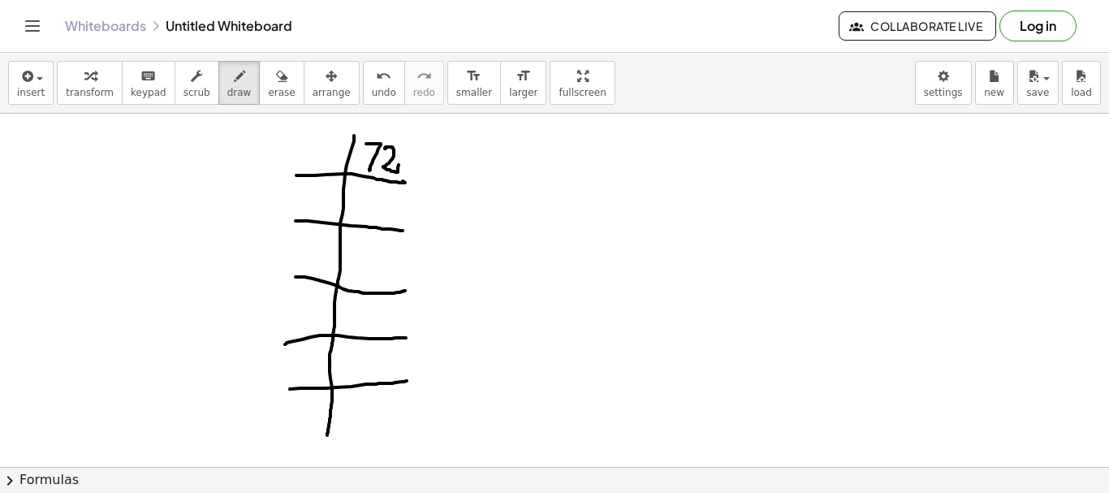
click at [414, 378] on div at bounding box center [554, 467] width 1109 height 707
drag, startPoint x: 311, startPoint y: 147, endPoint x: 360, endPoint y: 202, distance: 73.6
click at [326, 160] on div at bounding box center [554, 467] width 1109 height 707
drag, startPoint x: 359, startPoint y: 202, endPoint x: 368, endPoint y: 199, distance: 9.5
click at [358, 216] on div at bounding box center [554, 467] width 1109 height 707
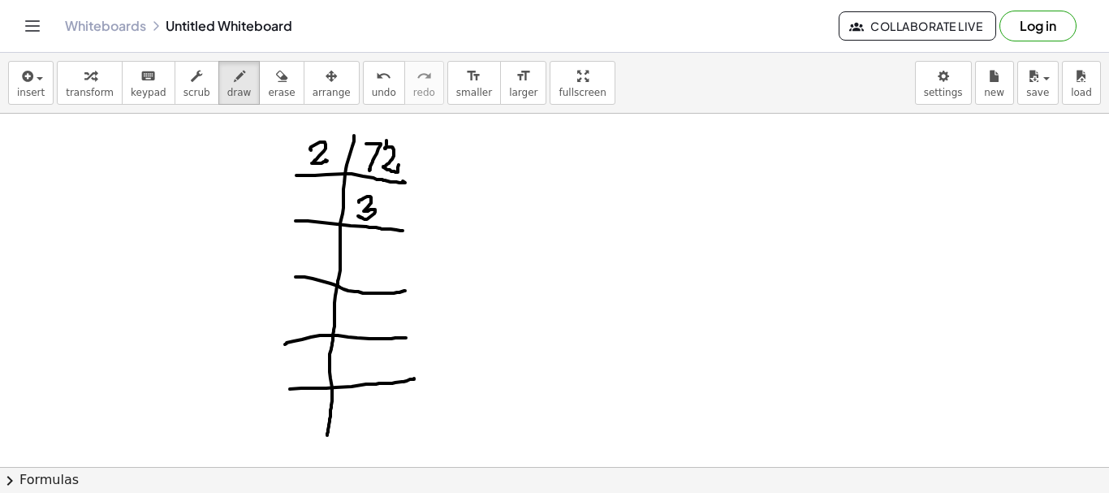
drag, startPoint x: 387, startPoint y: 140, endPoint x: 387, endPoint y: 152, distance: 11.4
click at [387, 152] on div at bounding box center [554, 467] width 1109 height 707
drag, startPoint x: 394, startPoint y: 195, endPoint x: 383, endPoint y: 212, distance: 20.1
click at [383, 212] on div at bounding box center [554, 467] width 1109 height 707
drag, startPoint x: 705, startPoint y: 168, endPoint x: 768, endPoint y: 210, distance: 76.1
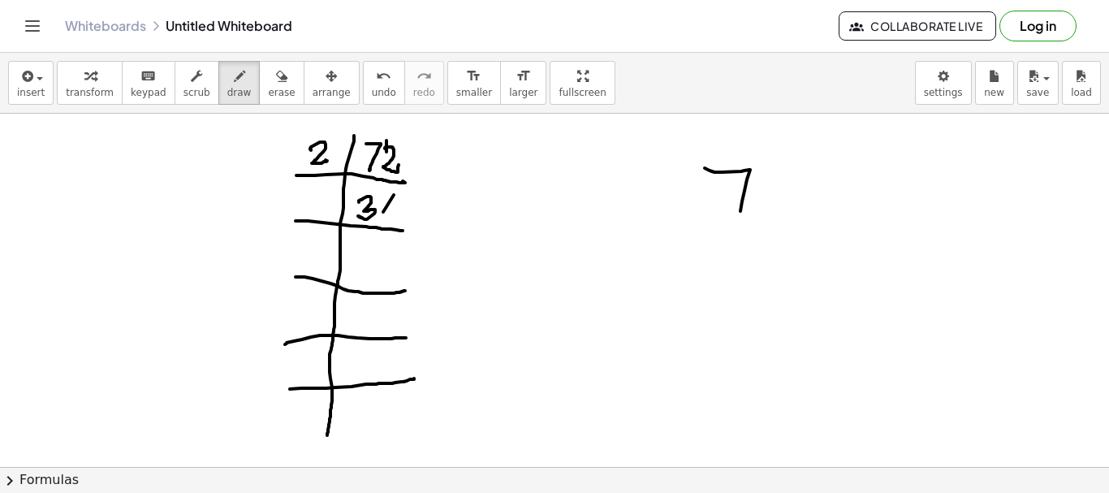
click at [741, 231] on div at bounding box center [554, 467] width 1109 height 707
drag, startPoint x: 788, startPoint y: 176, endPoint x: 846, endPoint y: 214, distance: 69.4
click at [846, 214] on div at bounding box center [554, 467] width 1109 height 707
drag, startPoint x: 727, startPoint y: 285, endPoint x: 811, endPoint y: 384, distance: 130.2
click at [709, 312] on div at bounding box center [554, 467] width 1109 height 707
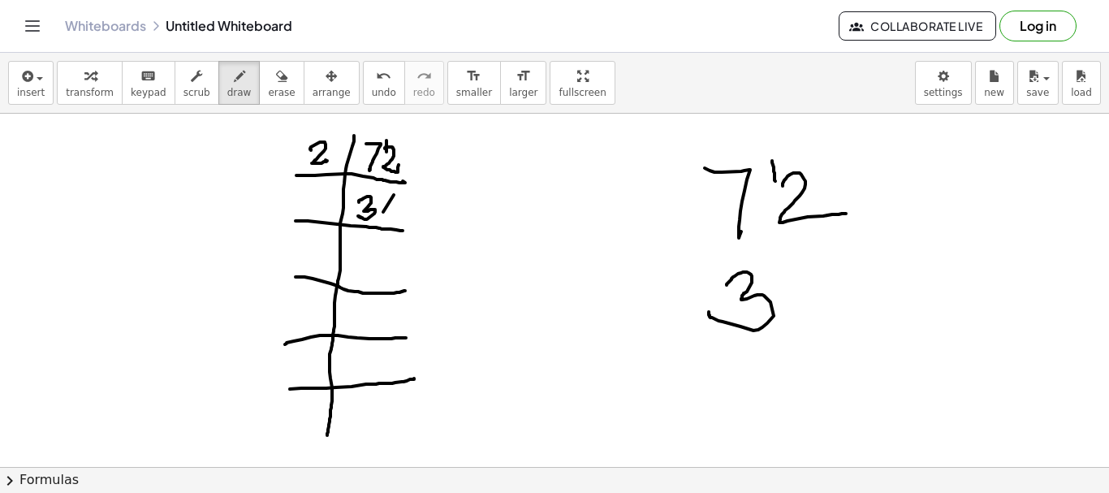
drag, startPoint x: 772, startPoint y: 161, endPoint x: 776, endPoint y: 181, distance: 20.6
click at [776, 181] on div at bounding box center [554, 467] width 1109 height 707
drag, startPoint x: 814, startPoint y: 263, endPoint x: 797, endPoint y: 298, distance: 38.9
click at [797, 298] on div at bounding box center [554, 467] width 1109 height 707
click at [268, 73] on div "button" at bounding box center [281, 75] width 27 height 19
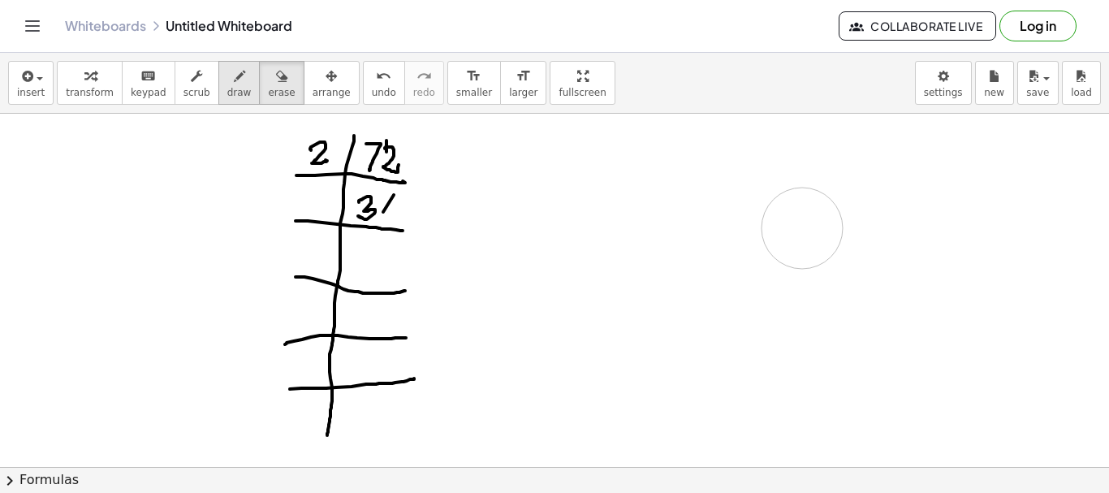
drag, startPoint x: 789, startPoint y: 152, endPoint x: 224, endPoint y: 86, distance: 568.2
click at [777, 225] on div at bounding box center [554, 467] width 1109 height 707
click at [234, 80] on icon "button" at bounding box center [239, 76] width 11 height 19
drag, startPoint x: 667, startPoint y: 167, endPoint x: 706, endPoint y: 205, distance: 54.6
click at [698, 220] on div at bounding box center [554, 467] width 1109 height 707
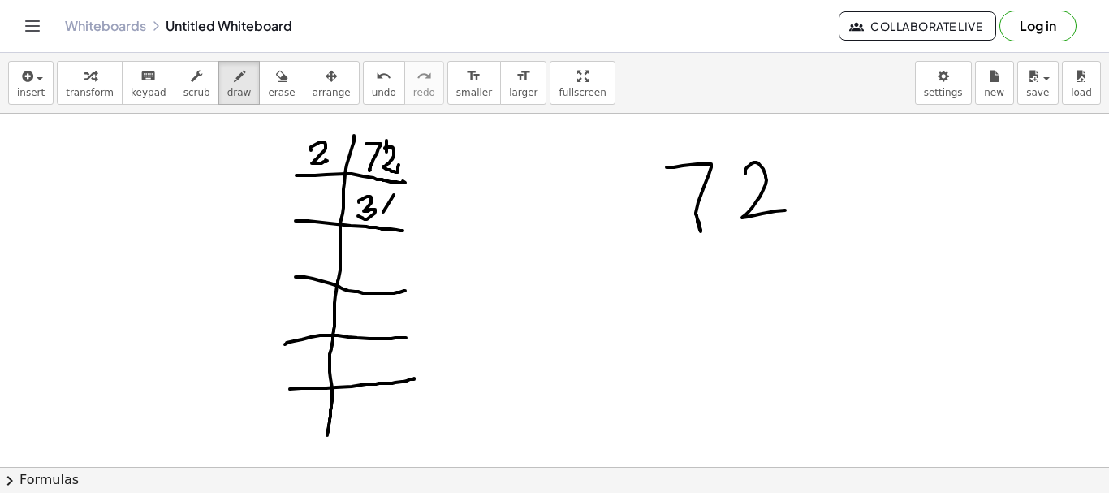
drag, startPoint x: 746, startPoint y: 174, endPoint x: 692, endPoint y: 202, distance: 60.7
click at [787, 208] on div at bounding box center [554, 467] width 1109 height 707
drag, startPoint x: 616, startPoint y: 153, endPoint x: 631, endPoint y: 170, distance: 22.4
click at [620, 242] on div at bounding box center [554, 467] width 1109 height 707
drag, startPoint x: 614, startPoint y: 154, endPoint x: 801, endPoint y: 133, distance: 188.0
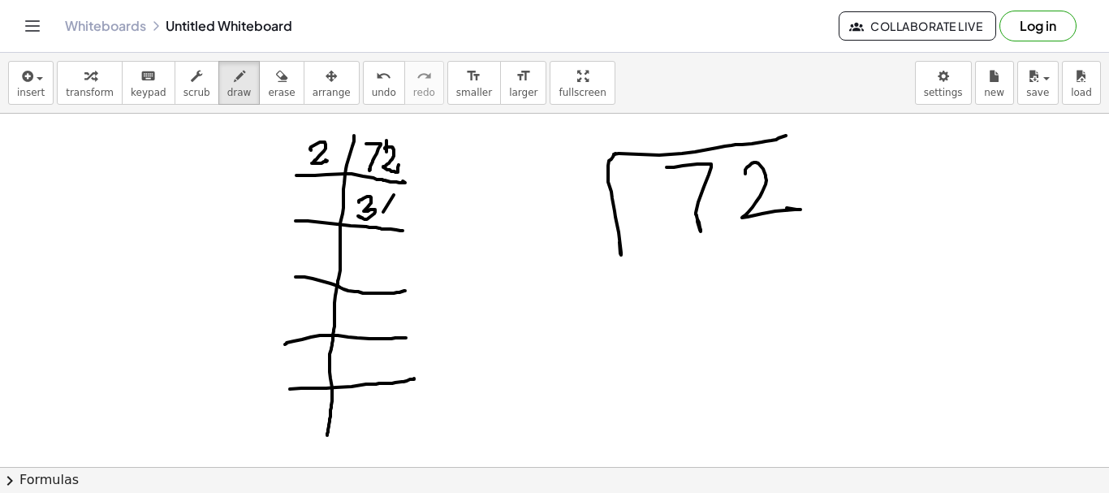
click at [801, 133] on div at bounding box center [554, 467] width 1109 height 707
drag, startPoint x: 571, startPoint y: 188, endPoint x: 629, endPoint y: 184, distance: 57.9
click at [612, 214] on div at bounding box center [554, 467] width 1109 height 707
drag, startPoint x: 668, startPoint y: 115, endPoint x: 693, endPoint y: 254, distance: 141.1
click at [663, 150] on div at bounding box center [554, 467] width 1109 height 707
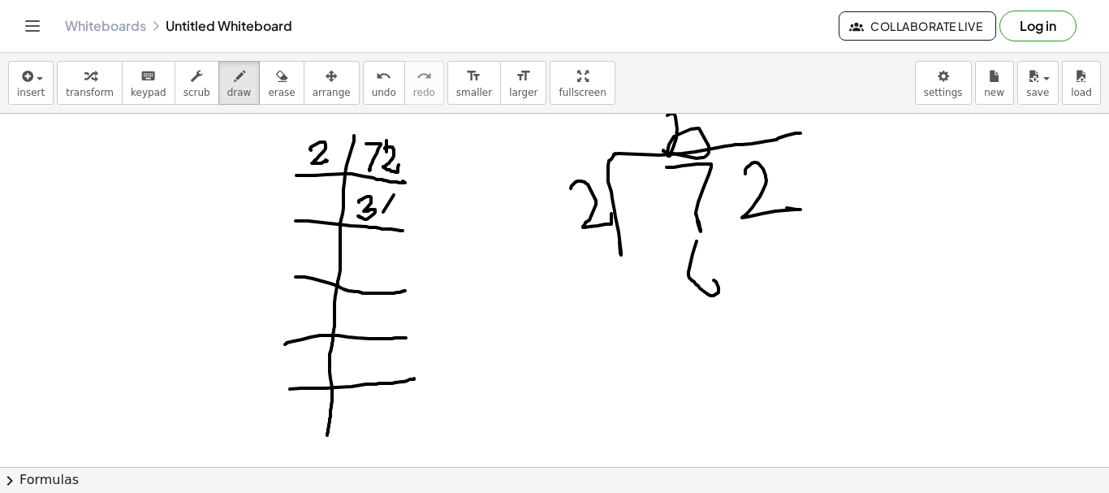
drag, startPoint x: 693, startPoint y: 254, endPoint x: 686, endPoint y: 301, distance: 47.5
click at [696, 285] on div at bounding box center [554, 467] width 1109 height 707
drag, startPoint x: 678, startPoint y: 312, endPoint x: 773, endPoint y: 324, distance: 95.8
click at [813, 306] on div at bounding box center [554, 467] width 1109 height 707
drag, startPoint x: 720, startPoint y: 331, endPoint x: 752, endPoint y: 342, distance: 33.7
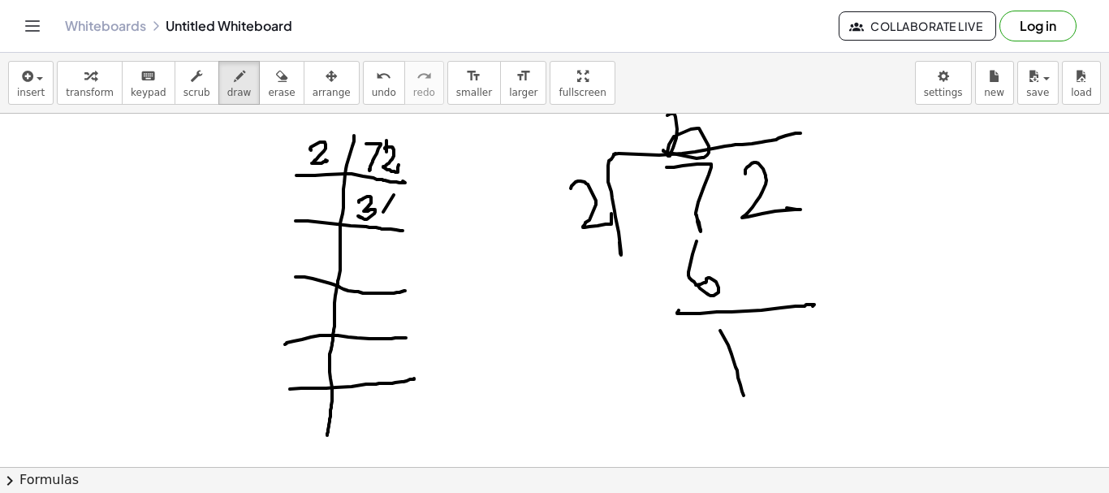
click at [739, 386] on div at bounding box center [554, 467] width 1109 height 707
drag, startPoint x: 753, startPoint y: 342, endPoint x: 772, endPoint y: 344, distance: 19.6
click at [780, 361] on div at bounding box center [554, 467] width 1109 height 707
drag, startPoint x: 729, startPoint y: 111, endPoint x: 737, endPoint y: 125, distance: 16.0
click at [740, 132] on div "insert select one: Math Expression Function Text Youtube Video Graphing Geometr…" at bounding box center [554, 273] width 1109 height 440
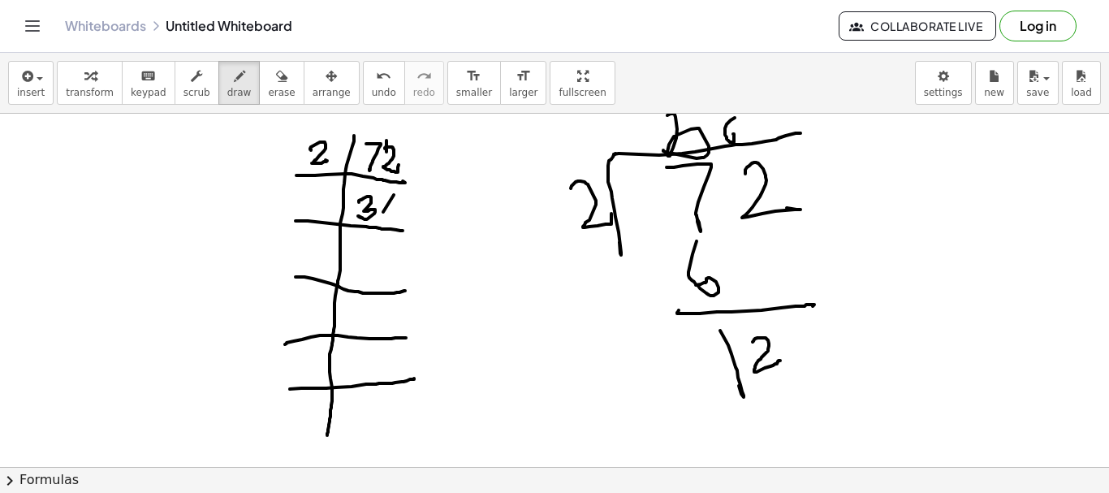
drag, startPoint x: 725, startPoint y: 131, endPoint x: 774, endPoint y: 201, distance: 85.2
click at [727, 144] on div at bounding box center [554, 467] width 1109 height 707
drag, startPoint x: 753, startPoint y: 406, endPoint x: 784, endPoint y: 407, distance: 30.9
click at [763, 435] on div at bounding box center [554, 467] width 1109 height 707
drag, startPoint x: 785, startPoint y: 400, endPoint x: 797, endPoint y: 364, distance: 37.8
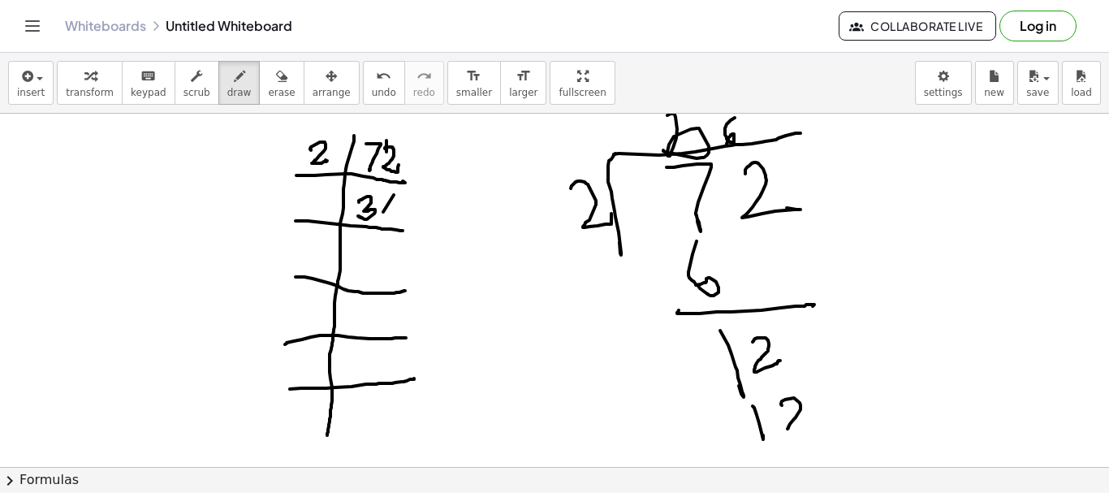
click at [817, 418] on div at bounding box center [554, 467] width 1109 height 707
drag, startPoint x: 675, startPoint y: 110, endPoint x: 727, endPoint y: 132, distance: 56.7
click at [730, 132] on div "insert select one: Math Expression Function Text Youtube Video Graphing Geometr…" at bounding box center [554, 273] width 1109 height 440
drag, startPoint x: 393, startPoint y: 197, endPoint x: 387, endPoint y: 213, distance: 17.2
click at [387, 213] on div at bounding box center [554, 467] width 1109 height 707
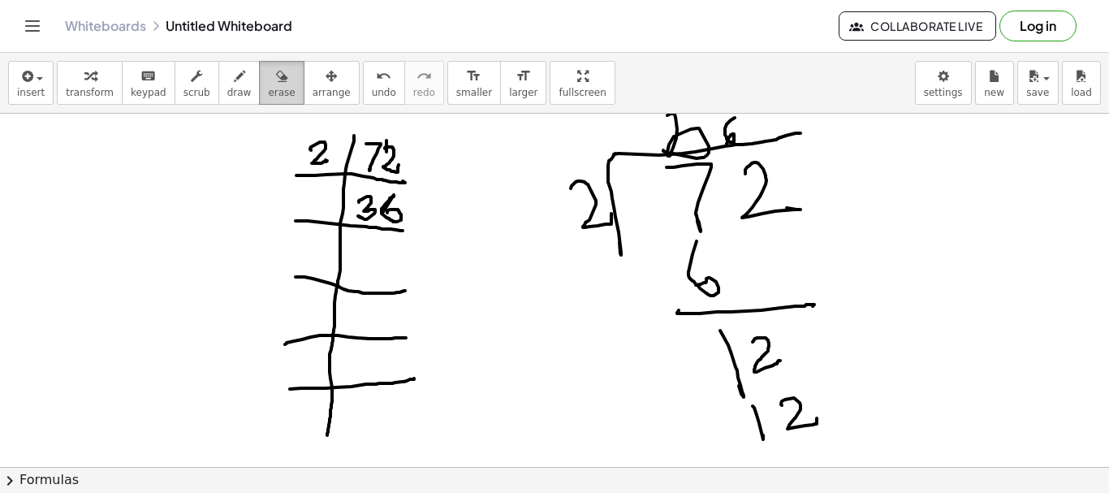
click at [276, 75] on icon "button" at bounding box center [281, 76] width 11 height 19
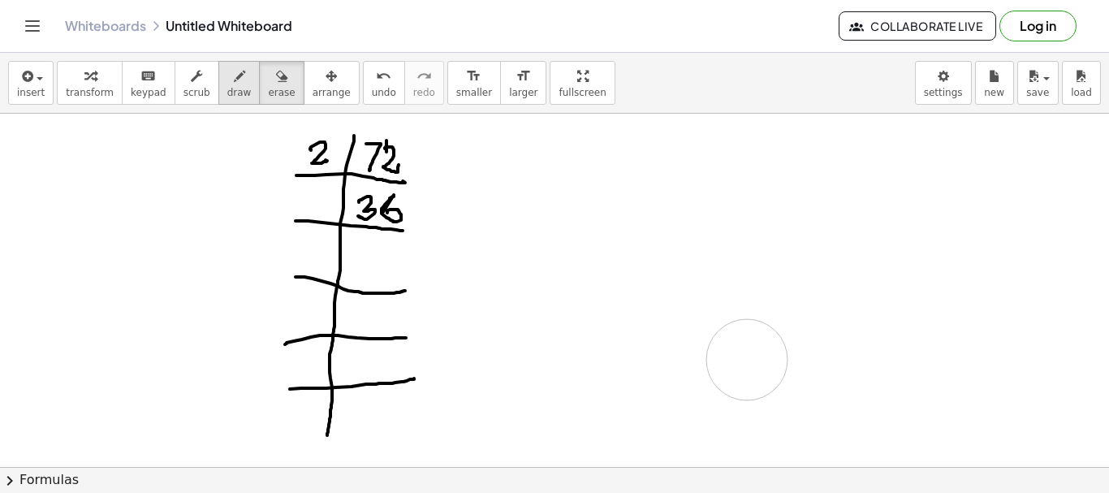
drag, startPoint x: 594, startPoint y: 207, endPoint x: 223, endPoint y: 84, distance: 390.3
click at [751, 357] on div at bounding box center [554, 467] width 1109 height 707
click at [234, 84] on icon "button" at bounding box center [239, 76] width 11 height 19
drag, startPoint x: 361, startPoint y: 249, endPoint x: 355, endPoint y: 270, distance: 21.9
click at [355, 270] on div at bounding box center [554, 467] width 1109 height 707
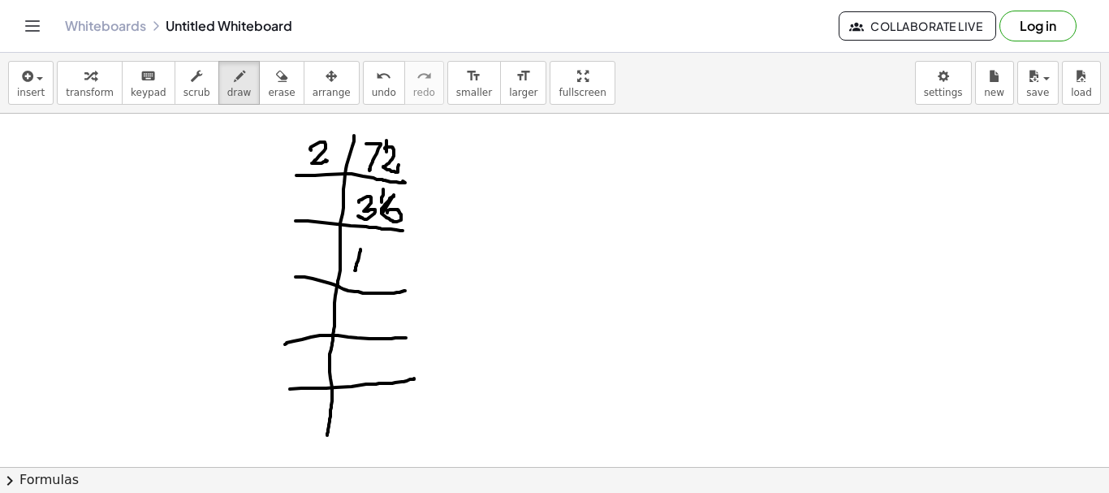
drag, startPoint x: 383, startPoint y: 189, endPoint x: 382, endPoint y: 202, distance: 13.1
click at [382, 202] on div at bounding box center [554, 467] width 1109 height 707
drag, startPoint x: 381, startPoint y: 250, endPoint x: 409, endPoint y: 261, distance: 30.6
click at [376, 249] on div at bounding box center [554, 467] width 1109 height 707
drag, startPoint x: 312, startPoint y: 195, endPoint x: 323, endPoint y: 208, distance: 17.3
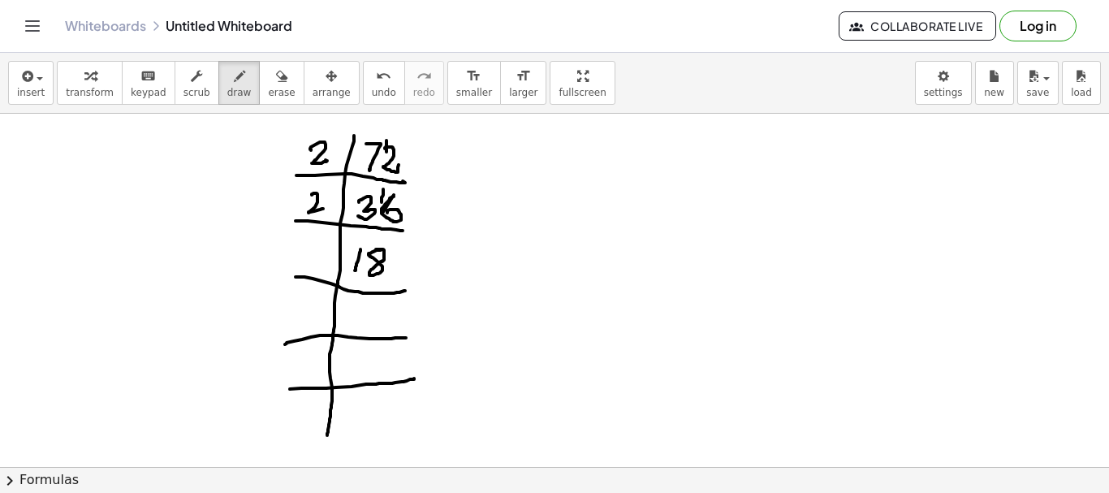
click at [323, 208] on div at bounding box center [554, 467] width 1109 height 707
drag, startPoint x: 625, startPoint y: 162, endPoint x: 623, endPoint y: 210, distance: 48.8
click at [623, 210] on div at bounding box center [554, 467] width 1109 height 707
drag, startPoint x: 628, startPoint y: 162, endPoint x: 694, endPoint y: 153, distance: 67.1
click at [694, 153] on div at bounding box center [554, 467] width 1109 height 707
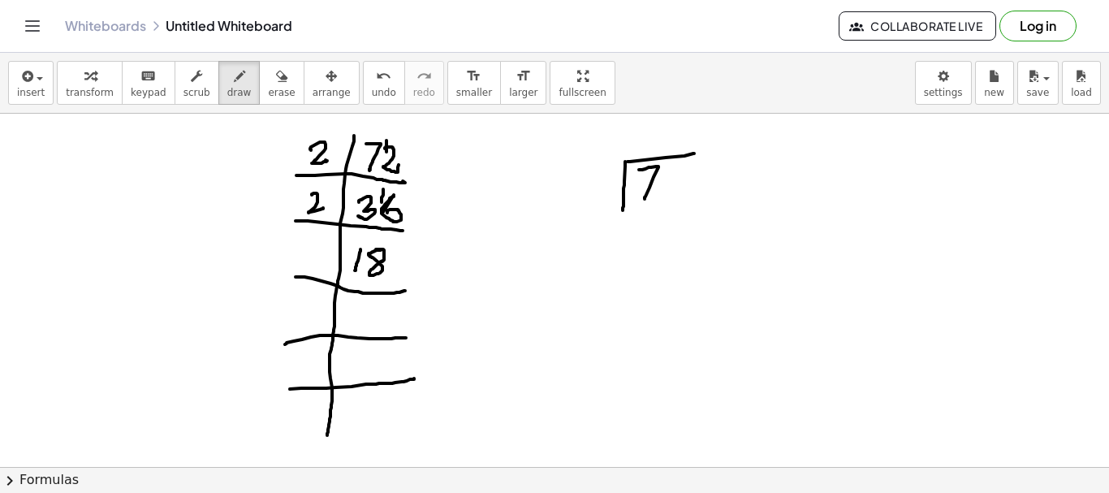
drag, startPoint x: 639, startPoint y: 170, endPoint x: 680, endPoint y: 171, distance: 40.6
click at [647, 193] on div at bounding box center [554, 467] width 1109 height 707
drag, startPoint x: 668, startPoint y: 171, endPoint x: 599, endPoint y: 187, distance: 70.7
click at [694, 188] on div at bounding box center [554, 467] width 1109 height 707
drag, startPoint x: 586, startPoint y: 175, endPoint x: 626, endPoint y: 235, distance: 71.9
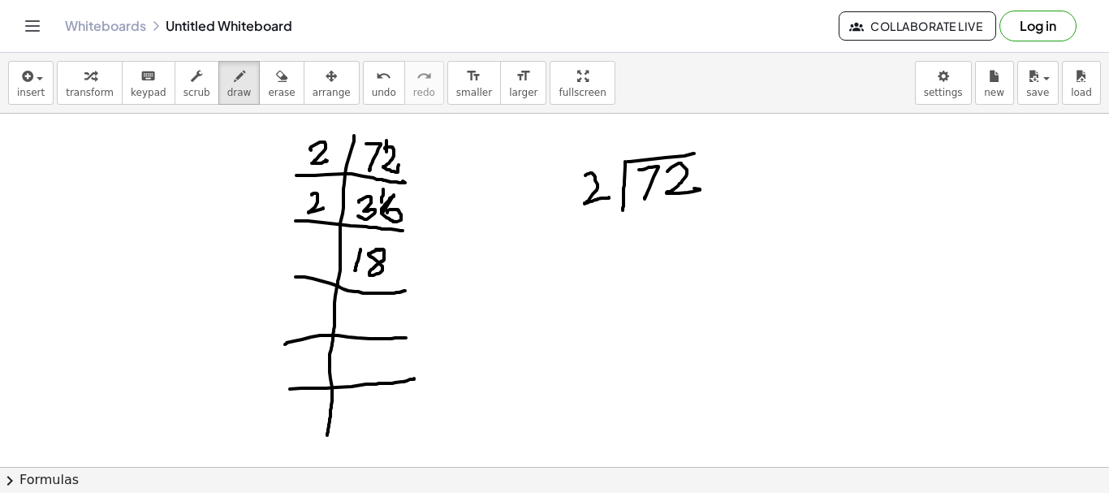
click at [608, 197] on div at bounding box center [554, 467] width 1109 height 707
drag, startPoint x: 641, startPoint y: 132, endPoint x: 679, endPoint y: 218, distance: 94.9
click at [642, 155] on div at bounding box center [554, 467] width 1109 height 707
drag, startPoint x: 648, startPoint y: 216, endPoint x: 698, endPoint y: 251, distance: 60.6
click at [636, 247] on div at bounding box center [554, 467] width 1109 height 707
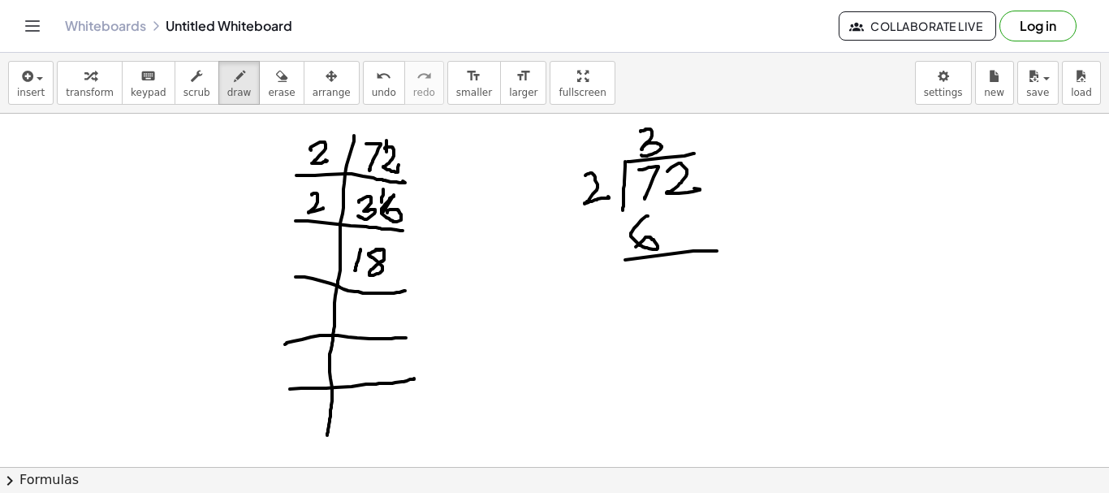
drag, startPoint x: 698, startPoint y: 251, endPoint x: 717, endPoint y: 251, distance: 19.5
click at [717, 251] on div at bounding box center [554, 467] width 1109 height 707
drag, startPoint x: 655, startPoint y: 268, endPoint x: 654, endPoint y: 294, distance: 26.0
click at [654, 294] on div at bounding box center [554, 467] width 1109 height 707
drag, startPoint x: 681, startPoint y: 205, endPoint x: 689, endPoint y: 237, distance: 33.3
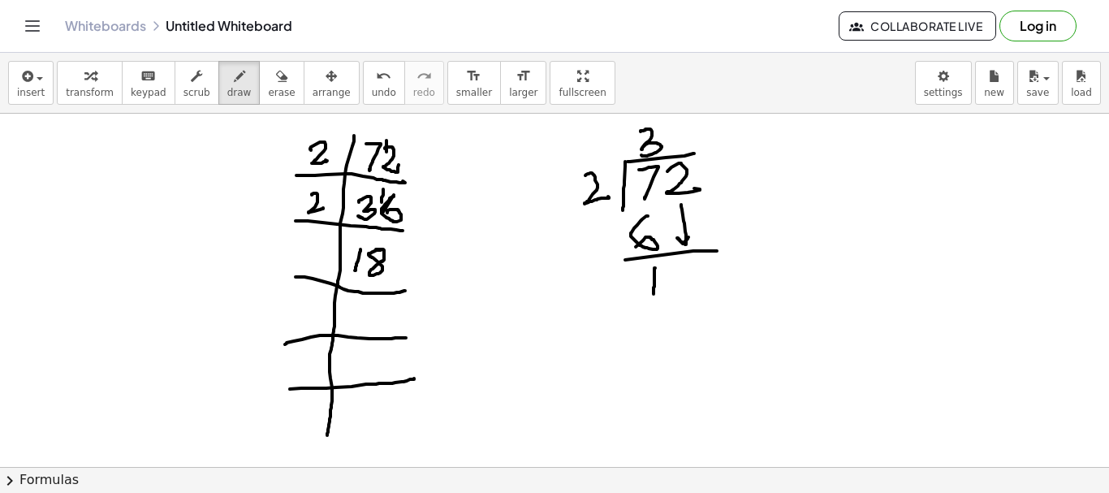
click at [689, 237] on div at bounding box center [554, 467] width 1109 height 707
drag, startPoint x: 684, startPoint y: 273, endPoint x: 701, endPoint y: 300, distance: 31.8
click at [707, 287] on div at bounding box center [554, 467] width 1109 height 707
drag, startPoint x: 678, startPoint y: 123, endPoint x: 648, endPoint y: 305, distance: 183.6
click at [672, 149] on div at bounding box center [554, 467] width 1109 height 707
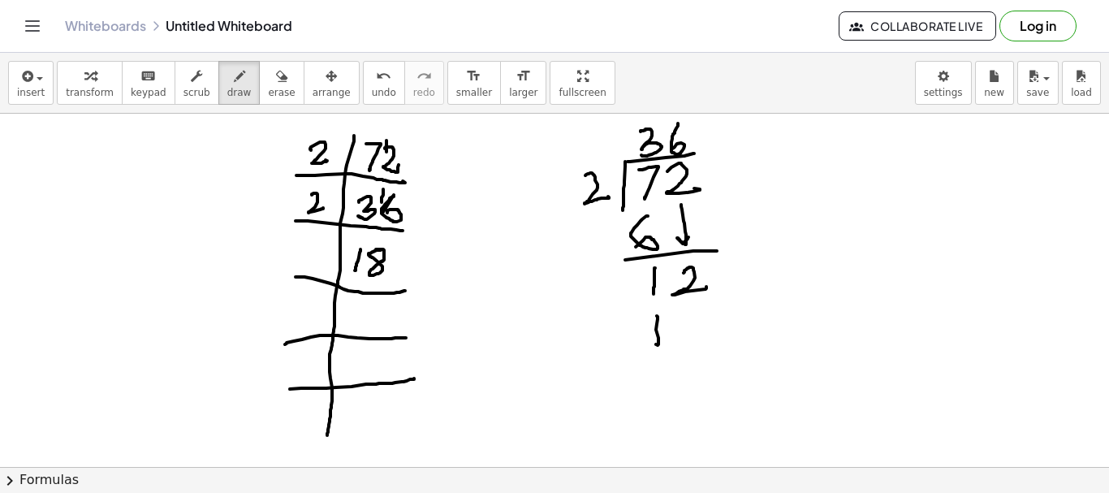
drag, startPoint x: 657, startPoint y: 316, endPoint x: 704, endPoint y: 316, distance: 47.1
click at [658, 339] on div at bounding box center [554, 467] width 1109 height 707
drag, startPoint x: 694, startPoint y: 311, endPoint x: 706, endPoint y: 343, distance: 33.9
click at [706, 343] on div at bounding box center [554, 467] width 1109 height 707
drag, startPoint x: 636, startPoint y: 348, endPoint x: 655, endPoint y: 372, distance: 31.2
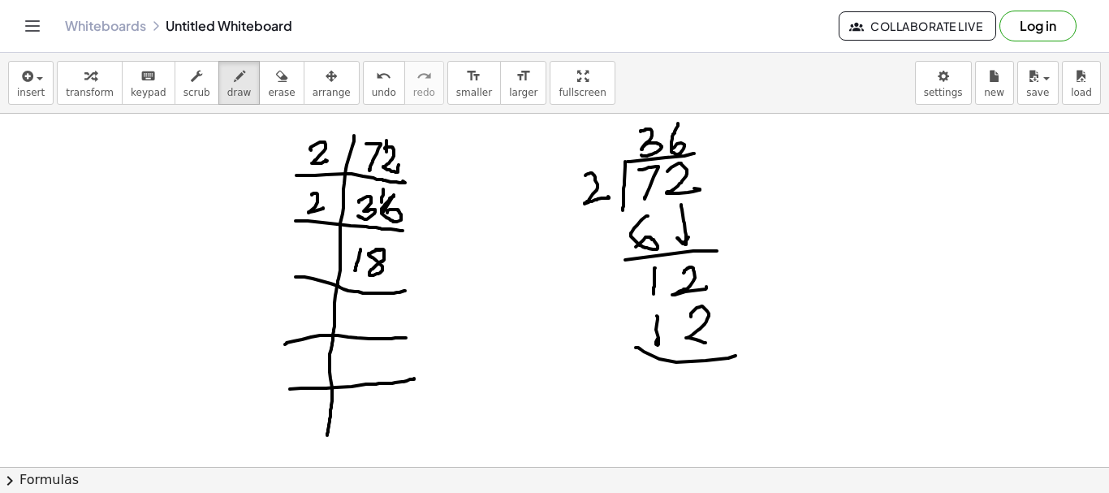
click at [728, 355] on div at bounding box center [554, 467] width 1109 height 707
drag, startPoint x: 661, startPoint y: 371, endPoint x: 669, endPoint y: 378, distance: 10.4
click at [659, 370] on div at bounding box center [554, 467] width 1109 height 707
drag, startPoint x: 683, startPoint y: 371, endPoint x: 774, endPoint y: 400, distance: 95.3
click at [689, 367] on div at bounding box center [554, 467] width 1109 height 707
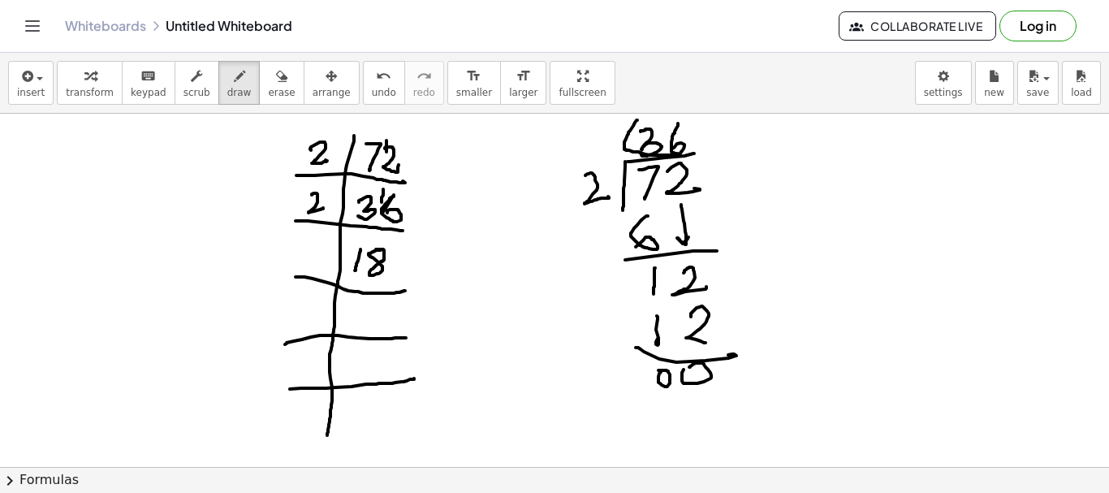
drag, startPoint x: 637, startPoint y: 120, endPoint x: 654, endPoint y: 115, distance: 17.0
click at [661, 110] on div "insert select one: Math Expression Function Text Youtube Video Graphing Geometr…" at bounding box center [554, 273] width 1109 height 440
drag, startPoint x: 637, startPoint y: 119, endPoint x: 659, endPoint y: 157, distance: 44.4
click at [659, 157] on div at bounding box center [554, 467] width 1109 height 707
click at [268, 93] on span "erase" at bounding box center [281, 92] width 27 height 11
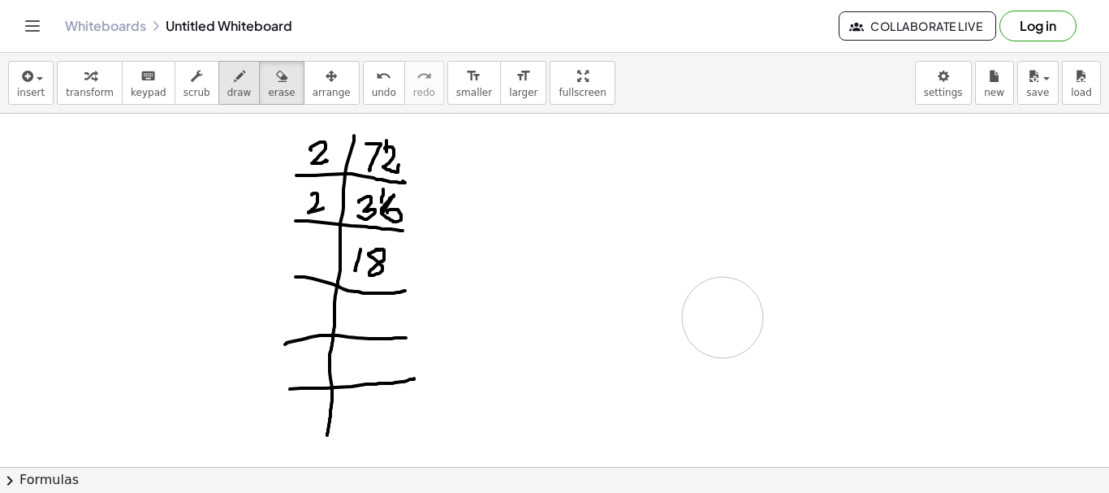
drag, startPoint x: 599, startPoint y: 169, endPoint x: 217, endPoint y: 76, distance: 392.8
click at [708, 315] on div at bounding box center [554, 467] width 1109 height 707
click at [227, 87] on span "draw" at bounding box center [239, 92] width 24 height 11
click at [588, 200] on div at bounding box center [554, 467] width 1109 height 707
click at [234, 76] on icon "button" at bounding box center [239, 76] width 11 height 19
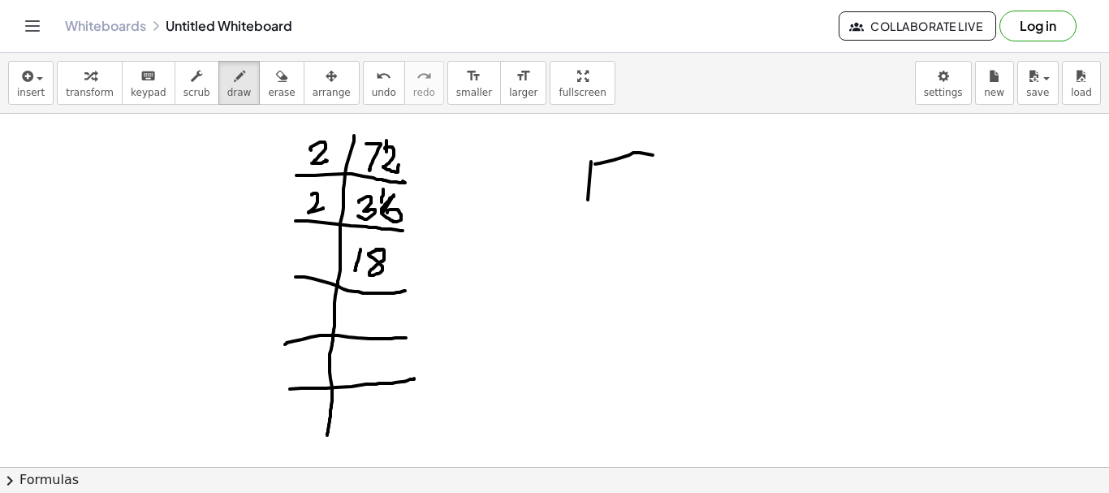
drag, startPoint x: 595, startPoint y: 164, endPoint x: 668, endPoint y: 156, distance: 72.7
click at [668, 156] on div at bounding box center [554, 467] width 1109 height 707
click at [628, 195] on div at bounding box center [554, 467] width 1109 height 707
drag, startPoint x: 257, startPoint y: 80, endPoint x: 227, endPoint y: 174, distance: 97.9
click at [276, 80] on icon "button" at bounding box center [281, 76] width 11 height 19
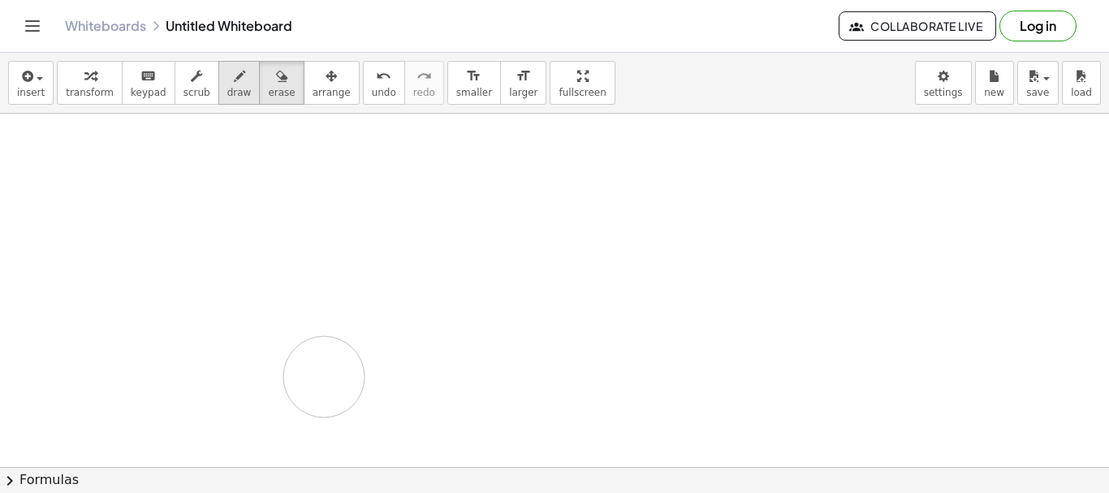
drag, startPoint x: 234, startPoint y: 185, endPoint x: 216, endPoint y: 101, distance: 86.3
click at [315, 357] on div at bounding box center [554, 467] width 1109 height 707
click at [218, 100] on button "draw" at bounding box center [239, 83] width 42 height 44
drag, startPoint x: 167, startPoint y: 139, endPoint x: 138, endPoint y: 180, distance: 50.7
click at [137, 396] on div at bounding box center [554, 467] width 1109 height 707
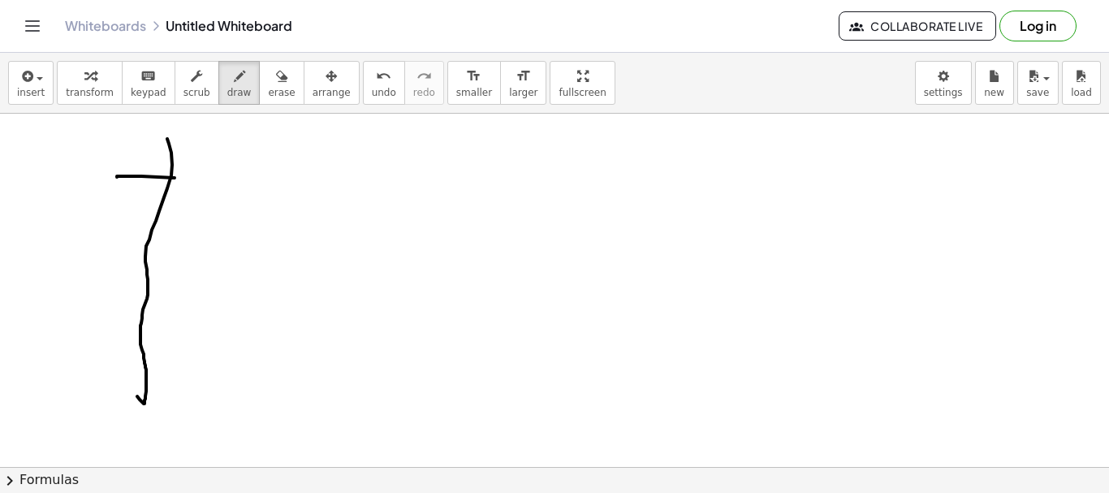
drag, startPoint x: 117, startPoint y: 177, endPoint x: 223, endPoint y: 179, distance: 105.6
click at [231, 183] on div at bounding box center [554, 467] width 1109 height 707
drag, startPoint x: 186, startPoint y: 143, endPoint x: 187, endPoint y: 166, distance: 22.8
click at [187, 166] on div at bounding box center [554, 467] width 1109 height 707
drag, startPoint x: 206, startPoint y: 154, endPoint x: 237, endPoint y: 155, distance: 30.9
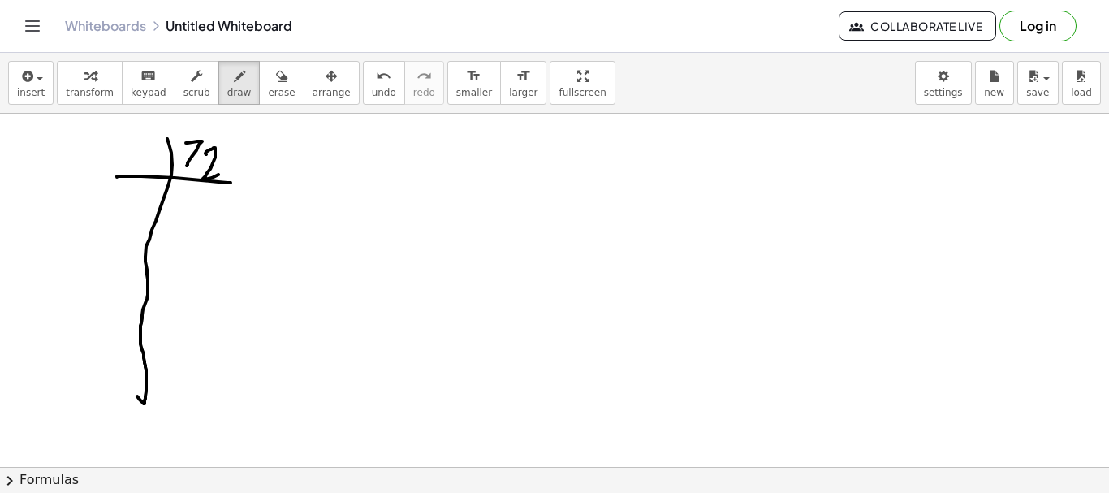
click at [223, 167] on div at bounding box center [554, 467] width 1109 height 707
drag, startPoint x: 228, startPoint y: 149, endPoint x: 220, endPoint y: 141, distance: 11.5
click at [283, 143] on div at bounding box center [554, 467] width 1109 height 707
drag, startPoint x: 229, startPoint y: 138, endPoint x: 254, endPoint y: 169, distance: 39.8
click at [241, 158] on div at bounding box center [554, 467] width 1109 height 707
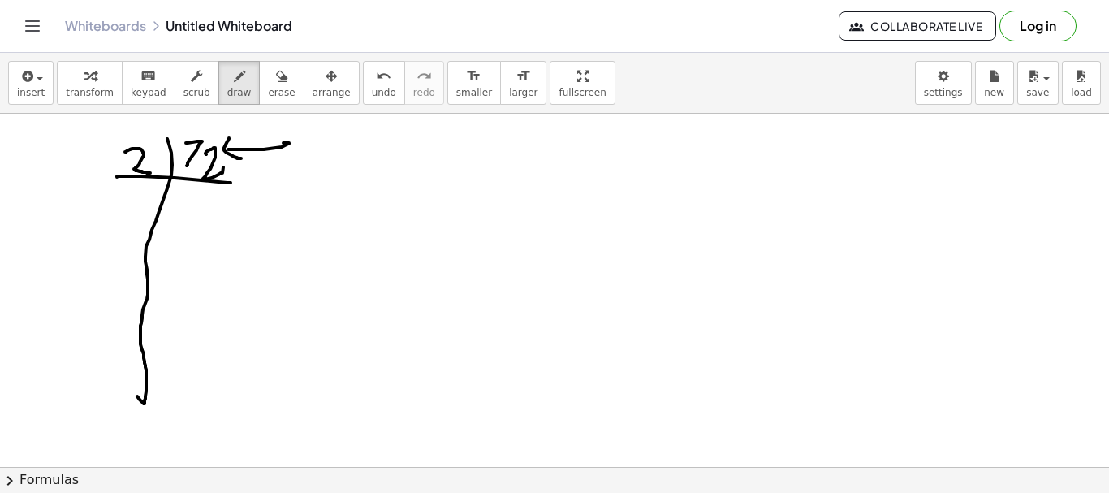
drag, startPoint x: 125, startPoint y: 152, endPoint x: 150, endPoint y: 173, distance: 32.9
click at [150, 173] on div at bounding box center [554, 467] width 1109 height 707
drag, startPoint x: 184, startPoint y: 194, endPoint x: 201, endPoint y: 225, distance: 35.7
click at [179, 214] on div at bounding box center [554, 467] width 1109 height 707
drag, startPoint x: 221, startPoint y: 201, endPoint x: 158, endPoint y: 243, distance: 75.5
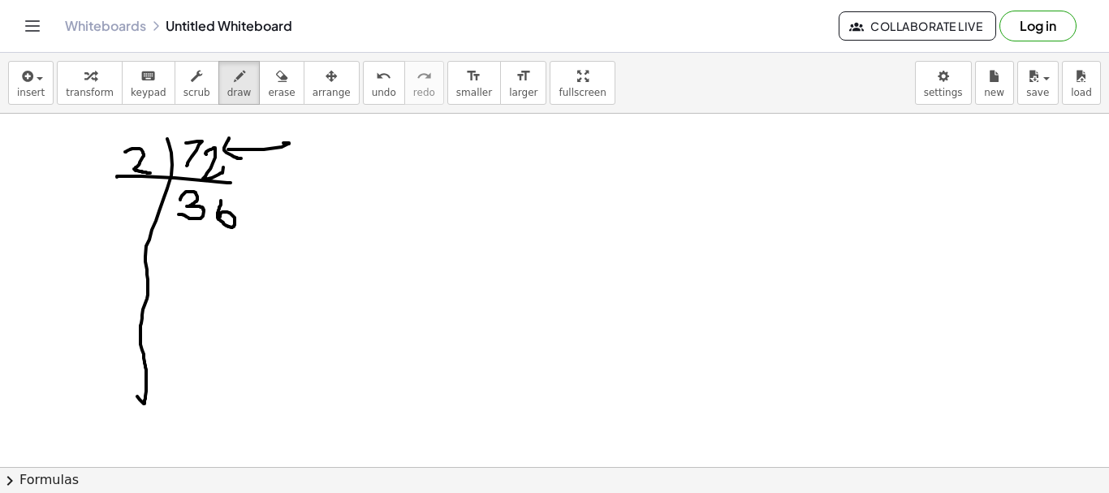
click at [219, 217] on div at bounding box center [554, 467] width 1109 height 707
drag, startPoint x: 122, startPoint y: 243, endPoint x: 235, endPoint y: 253, distance: 113.3
click at [235, 252] on div at bounding box center [554, 467] width 1109 height 707
drag, startPoint x: 257, startPoint y: 219, endPoint x: 278, endPoint y: 208, distance: 23.3
click at [306, 215] on div at bounding box center [554, 467] width 1109 height 707
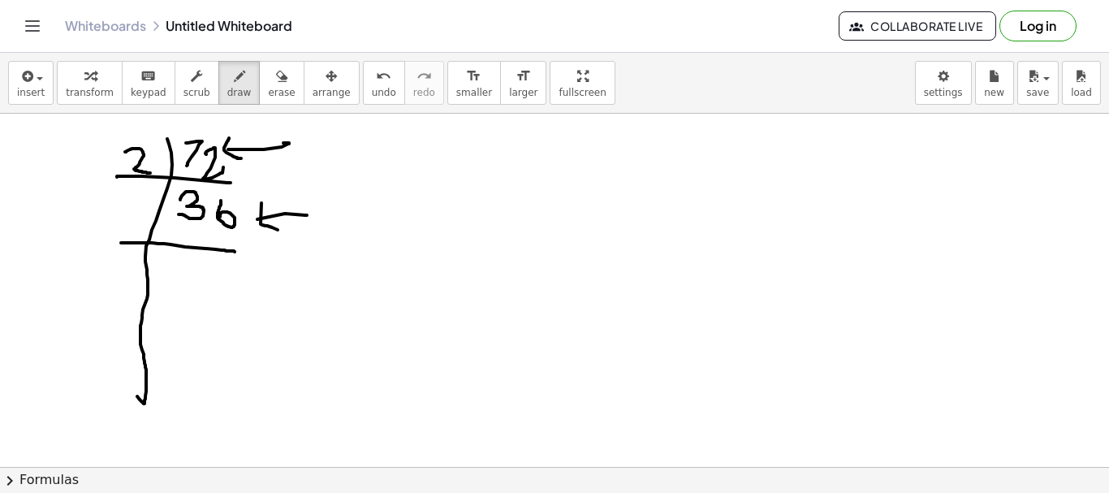
drag, startPoint x: 261, startPoint y: 203, endPoint x: 278, endPoint y: 230, distance: 31.3
click at [278, 230] on div at bounding box center [554, 467] width 1109 height 707
drag, startPoint x: 655, startPoint y: 165, endPoint x: 650, endPoint y: 203, distance: 38.6
click at [650, 203] on div at bounding box center [554, 467] width 1109 height 707
drag, startPoint x: 659, startPoint y: 165, endPoint x: 690, endPoint y: 157, distance: 32.7
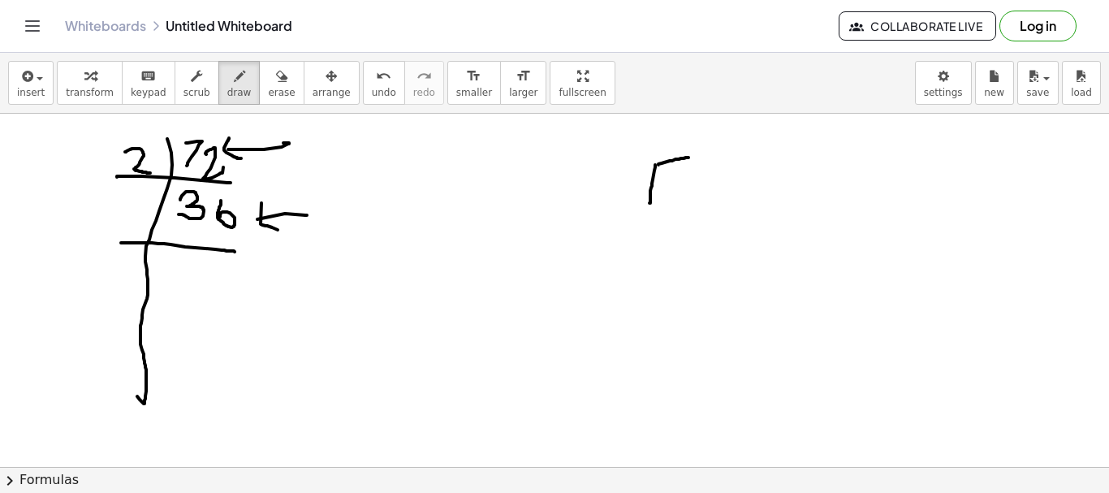
click at [689, 157] on div at bounding box center [554, 467] width 1109 height 707
drag, startPoint x: 668, startPoint y: 177, endPoint x: 676, endPoint y: 202, distance: 26.5
click at [670, 205] on div at bounding box center [554, 467] width 1109 height 707
drag, startPoint x: 700, startPoint y: 171, endPoint x: 637, endPoint y: 192, distance: 66.0
click at [692, 197] on div at bounding box center [554, 467] width 1109 height 707
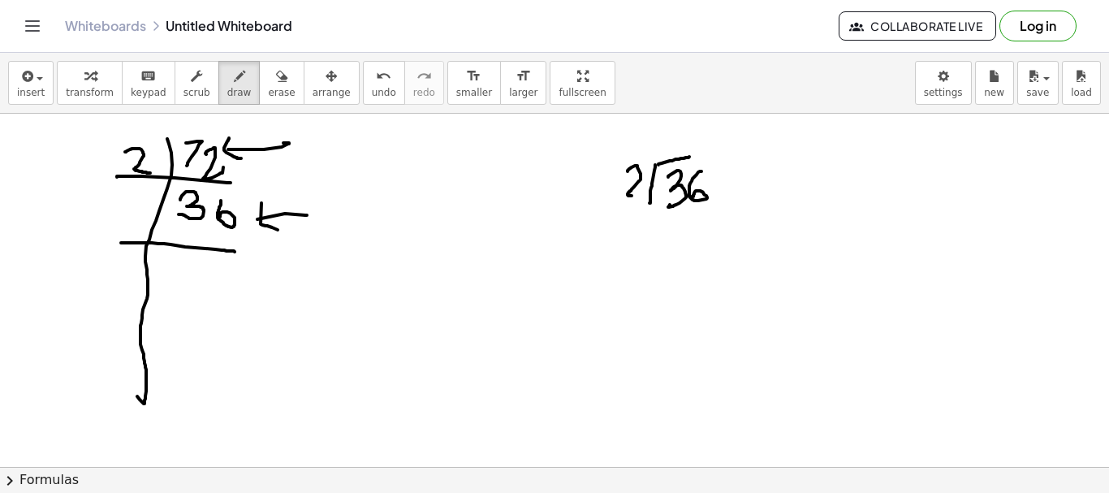
drag, startPoint x: 628, startPoint y: 171, endPoint x: 637, endPoint y: 195, distance: 25.5
click at [637, 195] on div at bounding box center [554, 467] width 1109 height 707
drag, startPoint x: 690, startPoint y: 157, endPoint x: 754, endPoint y: 154, distance: 63.4
click at [754, 154] on div at bounding box center [554, 467] width 1109 height 707
drag, startPoint x: 669, startPoint y: 126, endPoint x: 672, endPoint y: 211, distance: 85.3
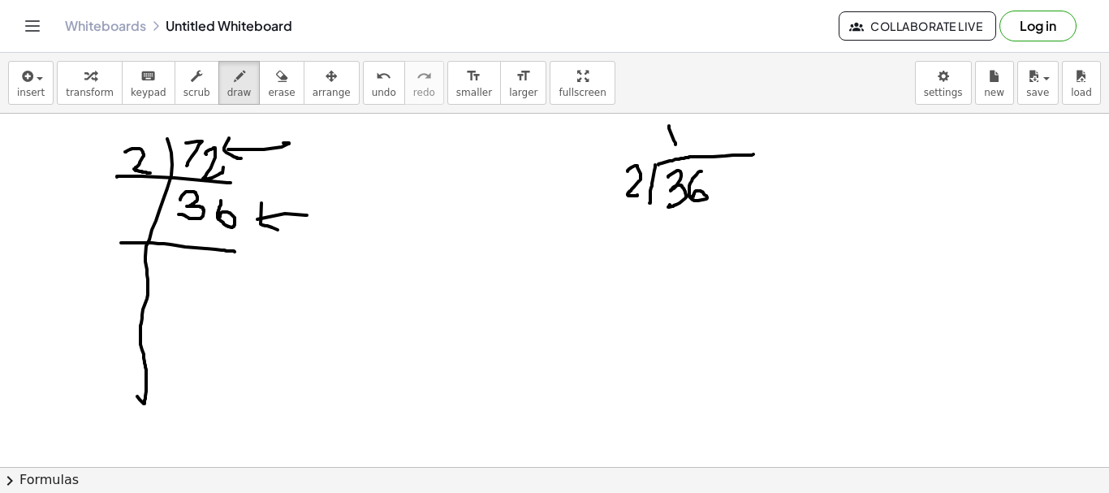
click at [676, 147] on div at bounding box center [554, 467] width 1109 height 707
drag, startPoint x: 667, startPoint y: 222, endPoint x: 680, endPoint y: 249, distance: 30.5
click at [699, 240] on div at bounding box center [554, 467] width 1109 height 707
drag, startPoint x: 694, startPoint y: 258, endPoint x: 683, endPoint y: 226, distance: 34.4
click at [780, 245] on div at bounding box center [554, 467] width 1109 height 707
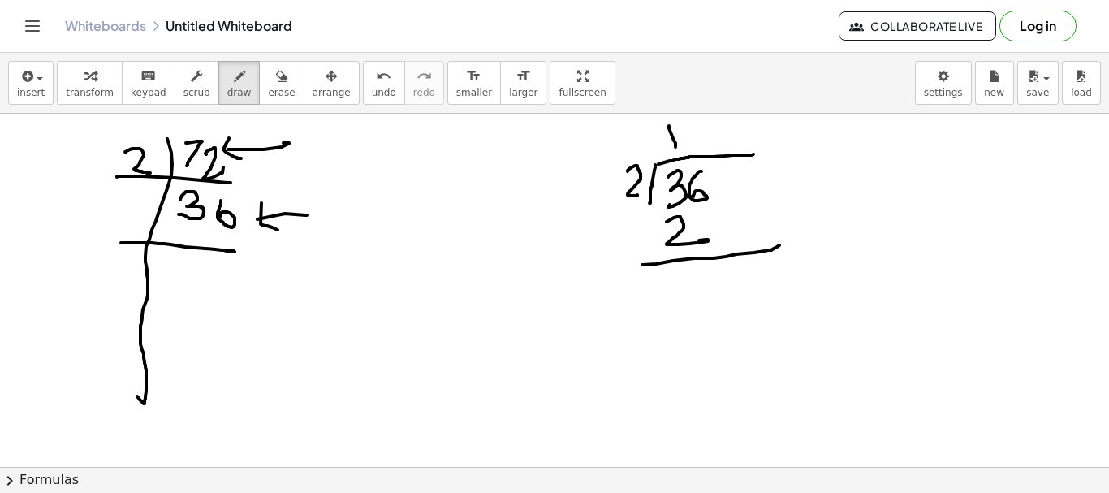
click at [687, 309] on div at bounding box center [554, 467] width 1109 height 707
click at [686, 304] on div at bounding box center [554, 467] width 1109 height 707
drag, startPoint x: 712, startPoint y: 209, endPoint x: 711, endPoint y: 283, distance: 73.9
click at [727, 241] on div at bounding box center [554, 467] width 1109 height 707
drag, startPoint x: 716, startPoint y: 269, endPoint x: 705, endPoint y: 285, distance: 19.8
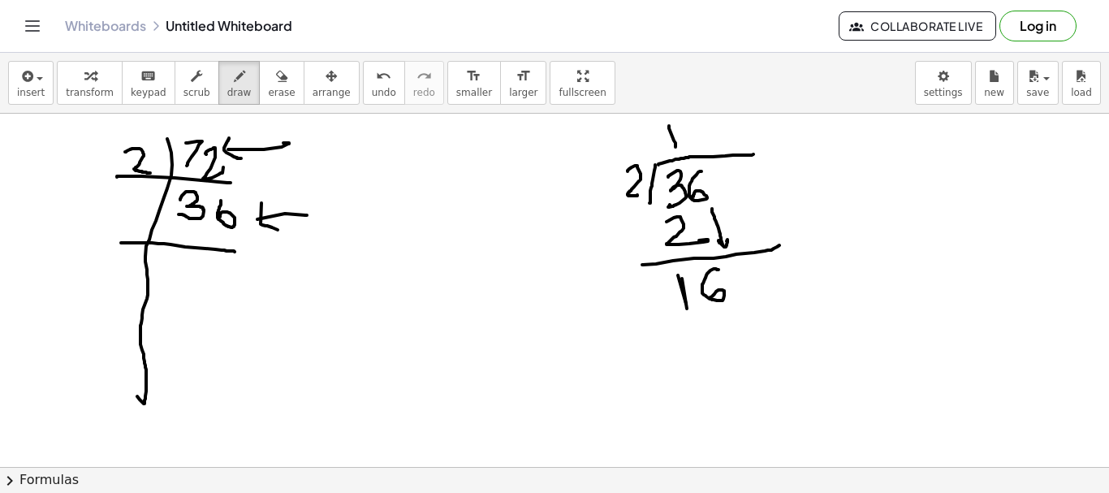
click at [706, 293] on div at bounding box center [554, 467] width 1109 height 707
drag, startPoint x: 692, startPoint y: 134, endPoint x: 747, endPoint y: 188, distance: 77.5
click at [692, 123] on div at bounding box center [554, 467] width 1109 height 707
drag, startPoint x: 684, startPoint y: 319, endPoint x: 705, endPoint y: 340, distance: 29.9
click at [694, 349] on div at bounding box center [554, 467] width 1109 height 707
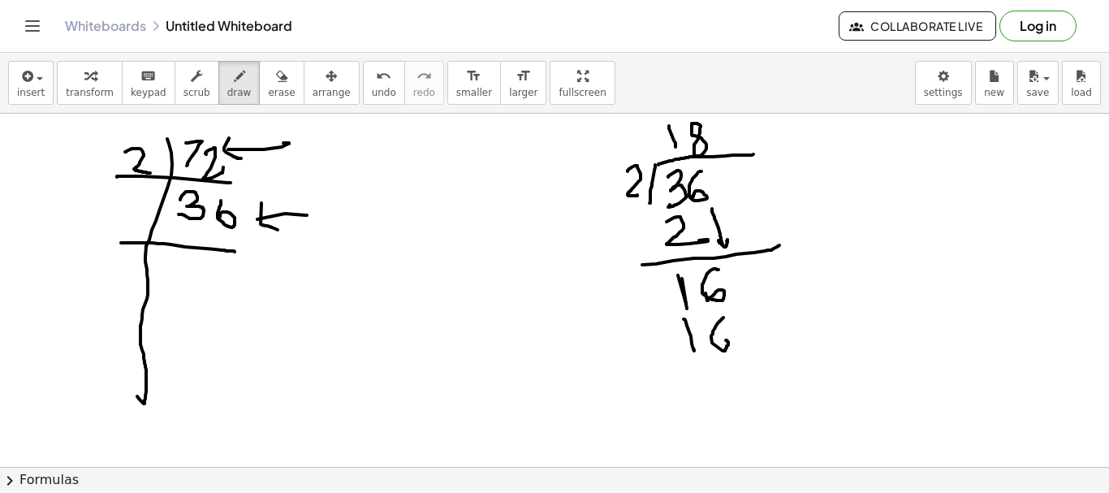
drag, startPoint x: 724, startPoint y: 318, endPoint x: 781, endPoint y: 339, distance: 61.7
click at [708, 344] on div at bounding box center [554, 467] width 1109 height 707
click at [781, 339] on div at bounding box center [554, 467] width 1109 height 707
drag, startPoint x: 716, startPoint y: 371, endPoint x: 707, endPoint y: 373, distance: 9.1
click at [707, 373] on div at bounding box center [554, 467] width 1109 height 707
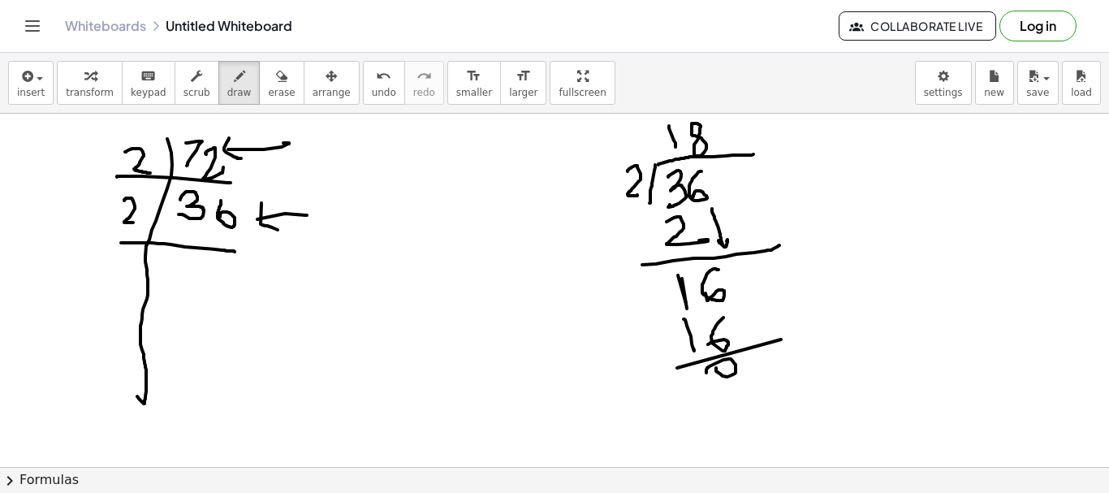
drag, startPoint x: 125, startPoint y: 199, endPoint x: 145, endPoint y: 224, distance: 31.8
click at [145, 221] on div at bounding box center [554, 467] width 1109 height 707
drag, startPoint x: 168, startPoint y: 266, endPoint x: 166, endPoint y: 294, distance: 27.7
click at [166, 294] on div at bounding box center [554, 467] width 1109 height 707
drag, startPoint x: 184, startPoint y: 272, endPoint x: 136, endPoint y: 318, distance: 65.5
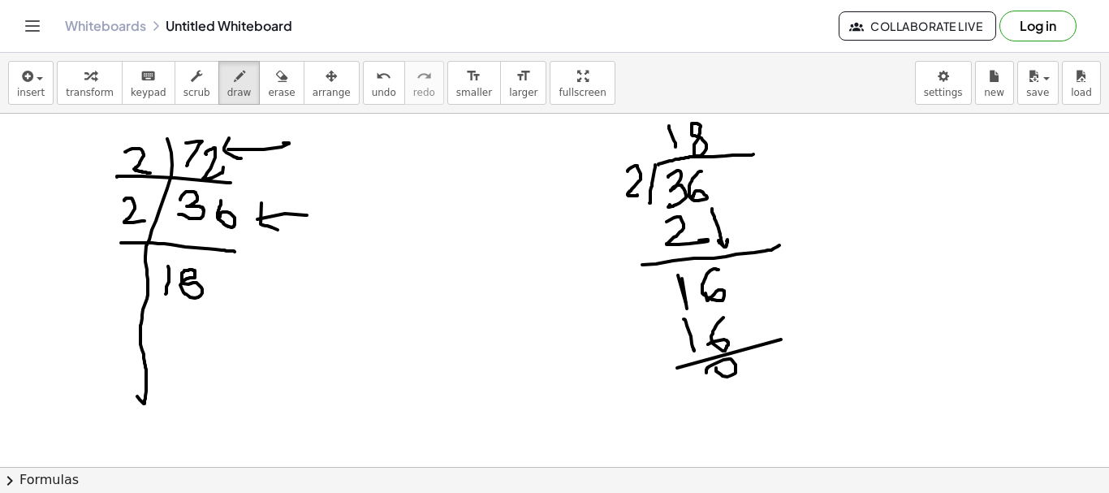
click at [184, 271] on div at bounding box center [554, 467] width 1109 height 707
drag, startPoint x: 80, startPoint y: 300, endPoint x: 479, endPoint y: 357, distance: 402.7
click at [221, 317] on div at bounding box center [554, 467] width 1109 height 707
drag, startPoint x: 115, startPoint y: 269, endPoint x: 136, endPoint y: 291, distance: 30.4
click at [136, 291] on div at bounding box center [554, 467] width 1109 height 707
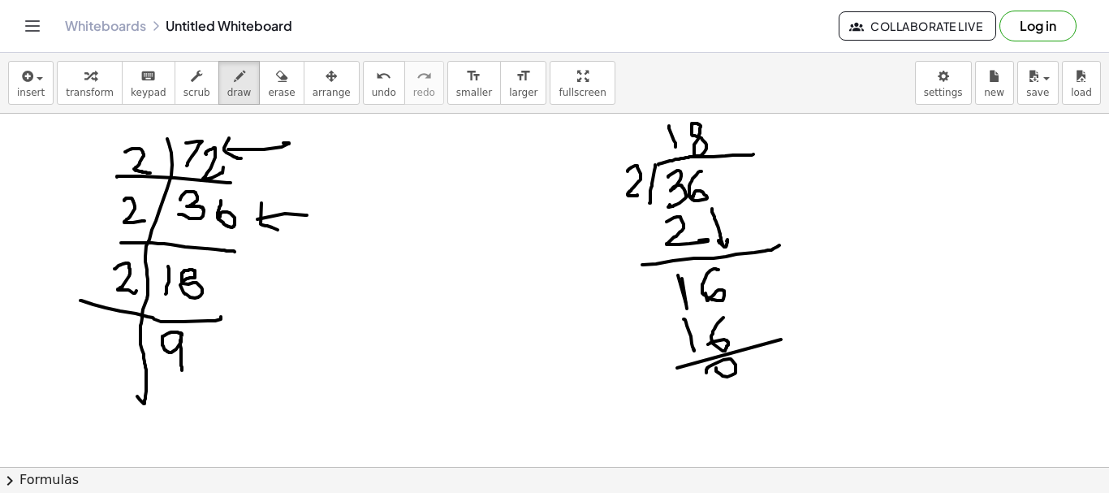
drag, startPoint x: 182, startPoint y: 335, endPoint x: 178, endPoint y: 362, distance: 27.1
click at [179, 369] on div at bounding box center [554, 467] width 1109 height 707
drag, startPoint x: 140, startPoint y: 394, endPoint x: 127, endPoint y: 432, distance: 40.3
click at [136, 460] on div at bounding box center [554, 467] width 1109 height 707
drag, startPoint x: 76, startPoint y: 387, endPoint x: 211, endPoint y: 386, distance: 134.8
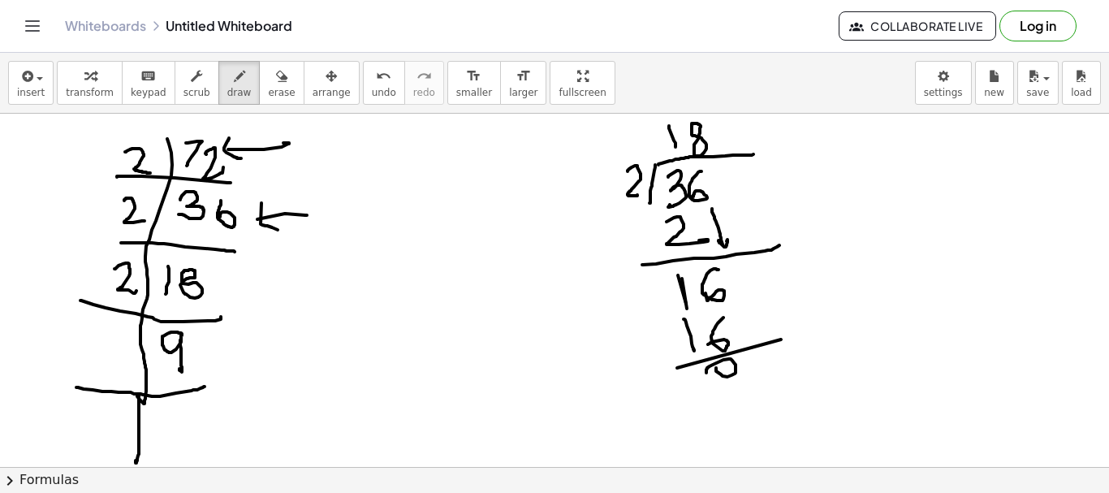
click at [211, 386] on div at bounding box center [554, 467] width 1109 height 707
drag, startPoint x: 93, startPoint y: 341, endPoint x: 100, endPoint y: 368, distance: 27.6
click at [97, 367] on div at bounding box center [554, 467] width 1109 height 707
drag, startPoint x: 163, startPoint y: 410, endPoint x: 150, endPoint y: 421, distance: 17.3
click at [150, 421] on div at bounding box center [554, 467] width 1109 height 707
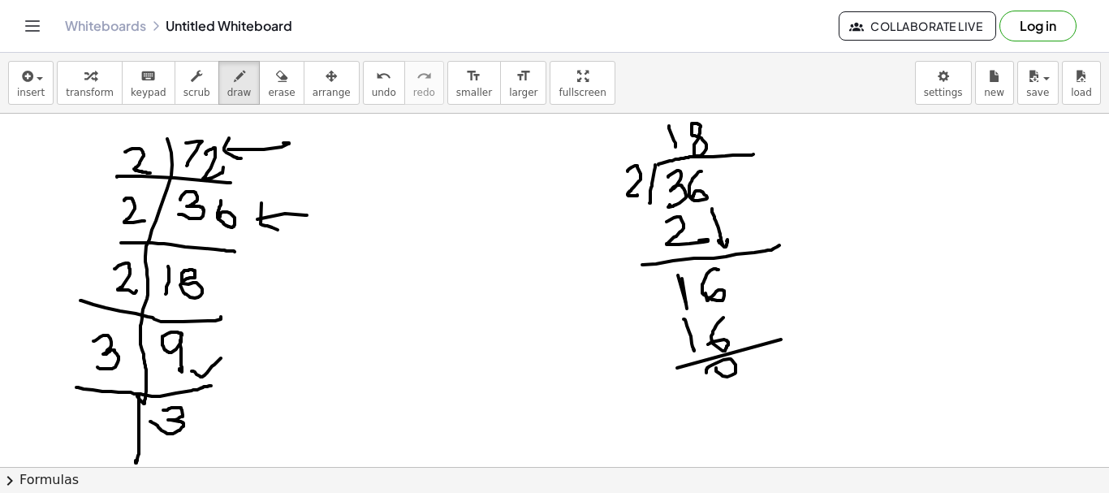
drag, startPoint x: 192, startPoint y: 371, endPoint x: 221, endPoint y: 358, distance: 32.0
click at [221, 358] on div at bounding box center [554, 467] width 1109 height 707
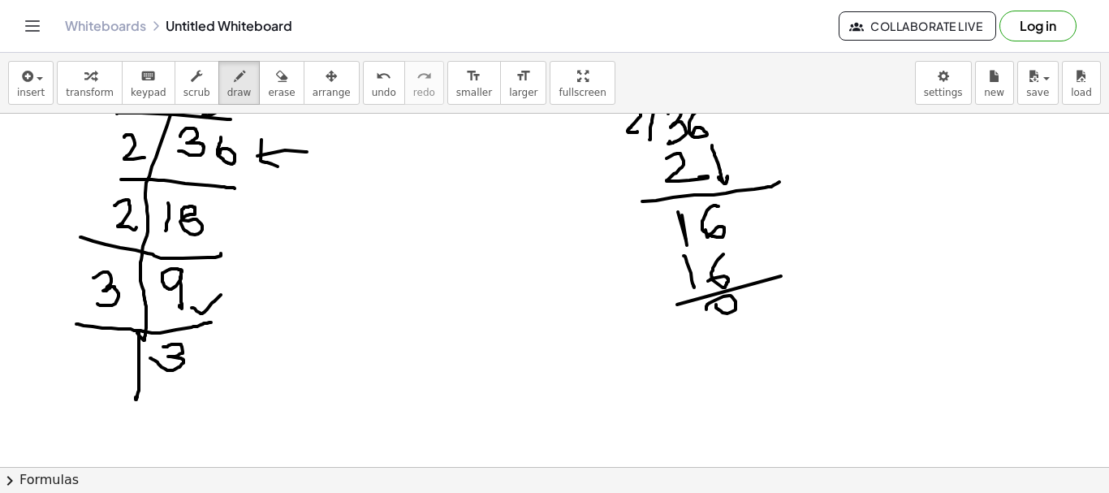
scroll to position [81, 0]
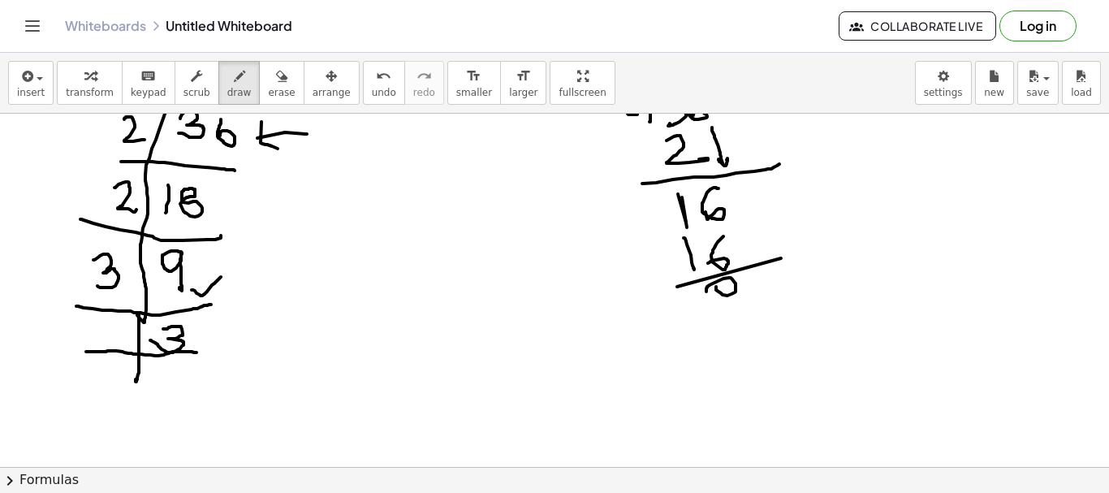
drag, startPoint x: 86, startPoint y: 352, endPoint x: 197, endPoint y: 353, distance: 111.3
click at [197, 353] on div at bounding box center [554, 385] width 1109 height 707
drag, startPoint x: 137, startPoint y: 373, endPoint x: 137, endPoint y: 412, distance: 39.0
click at [137, 412] on div at bounding box center [554, 385] width 1109 height 707
drag, startPoint x: 100, startPoint y: 322, endPoint x: 99, endPoint y: 350, distance: 28.4
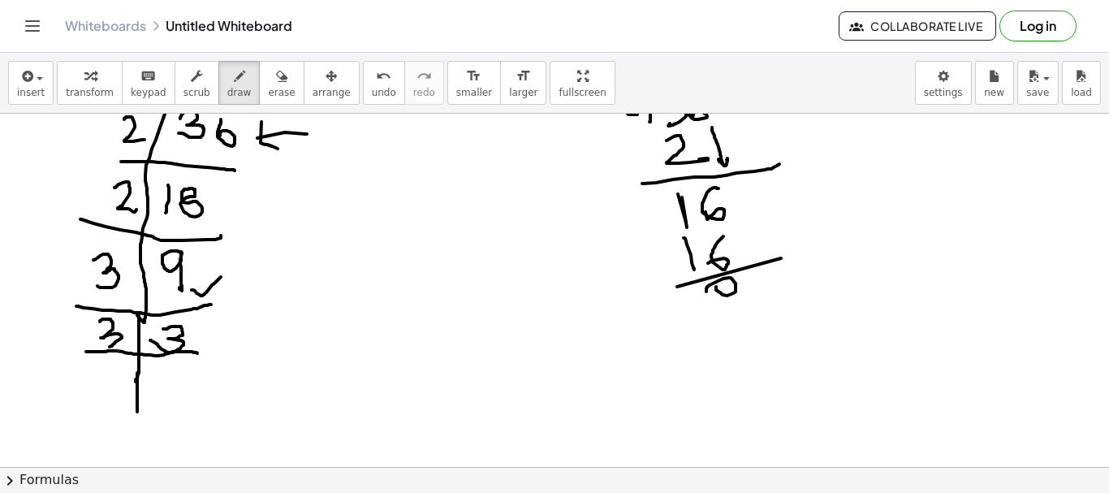
click at [98, 348] on div at bounding box center [554, 385] width 1109 height 707
drag, startPoint x: 167, startPoint y: 368, endPoint x: 165, endPoint y: 403, distance: 35.0
click at [165, 403] on div at bounding box center [554, 385] width 1109 height 707
drag, startPoint x: 200, startPoint y: 339, endPoint x: 233, endPoint y: 321, distance: 37.8
click at [233, 321] on div at bounding box center [554, 385] width 1109 height 707
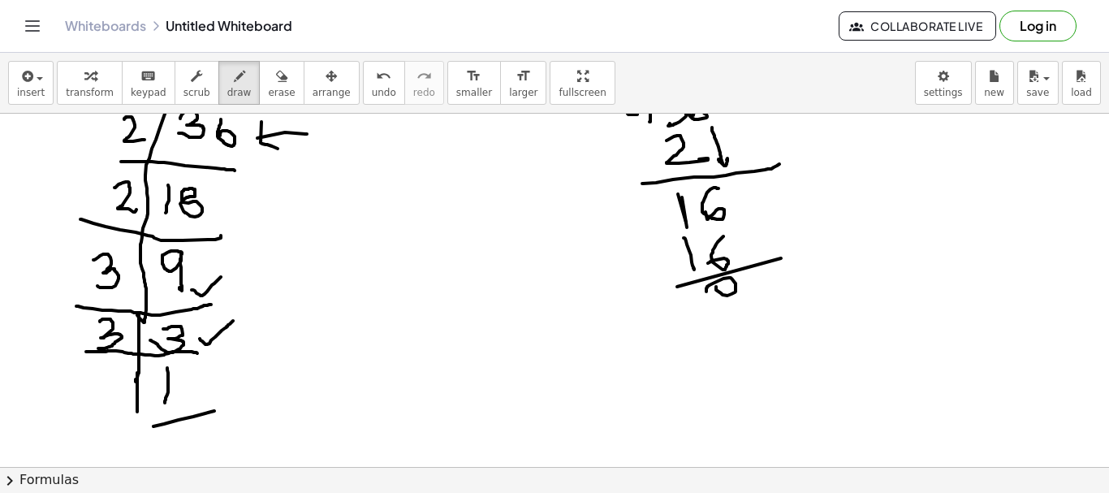
click at [202, 413] on div at bounding box center [554, 385] width 1109 height 707
drag, startPoint x: 153, startPoint y: 431, endPoint x: 198, endPoint y: 423, distance: 46.2
click at [210, 419] on div at bounding box center [554, 385] width 1109 height 707
drag, startPoint x: 156, startPoint y: 434, endPoint x: 225, endPoint y: 421, distance: 70.2
click at [190, 424] on div at bounding box center [554, 385] width 1109 height 707
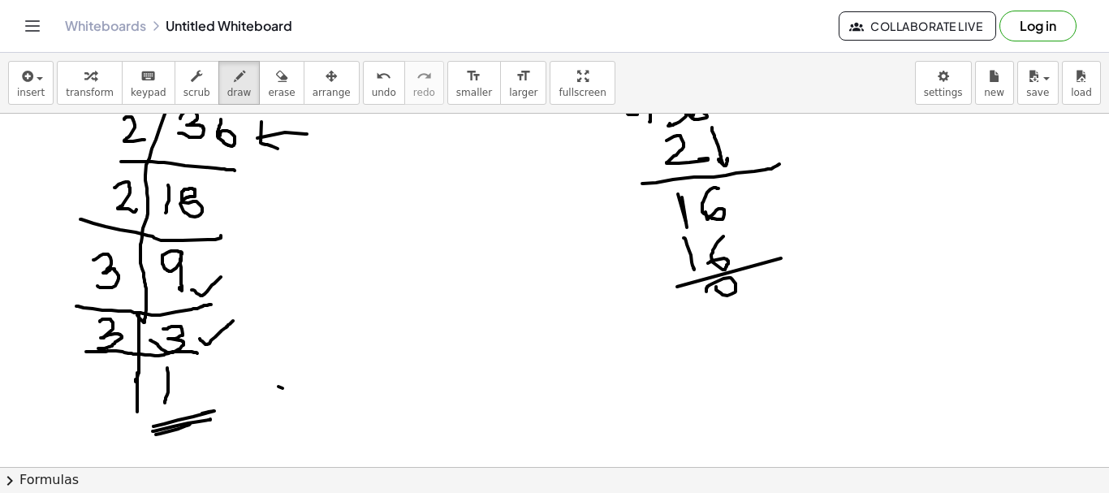
drag, startPoint x: 279, startPoint y: 387, endPoint x: 342, endPoint y: 405, distance: 66.0
click at [348, 417] on div at bounding box center [554, 385] width 1109 height 707
drag, startPoint x: 328, startPoint y: 378, endPoint x: 283, endPoint y: 422, distance: 63.7
click at [283, 422] on div at bounding box center [554, 385] width 1109 height 707
click at [276, 74] on icon "button" at bounding box center [281, 76] width 11 height 19
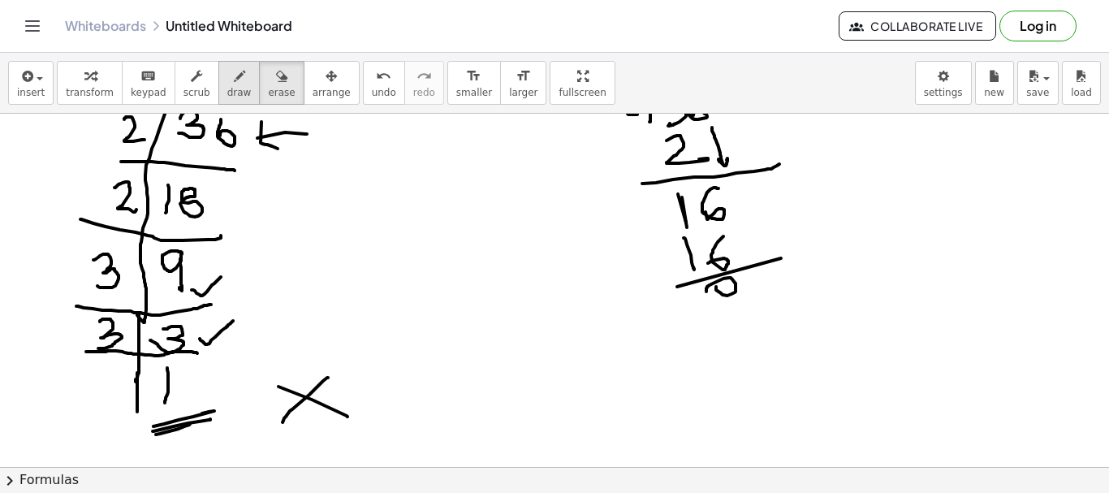
click at [234, 72] on icon "button" at bounding box center [239, 76] width 11 height 19
drag, startPoint x: 130, startPoint y: 157, endPoint x: 110, endPoint y: 266, distance: 111.4
click at [109, 160] on div at bounding box center [554, 385] width 1109 height 707
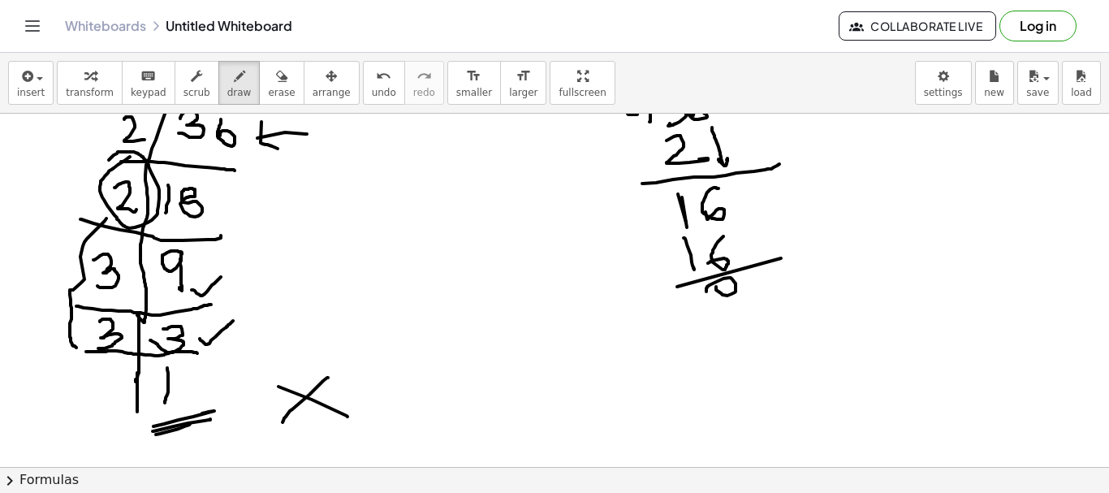
drag, startPoint x: 106, startPoint y: 218, endPoint x: 86, endPoint y: 347, distance: 129.9
click at [81, 348] on div at bounding box center [554, 385] width 1109 height 707
drag, startPoint x: 404, startPoint y: 192, endPoint x: 442, endPoint y: 219, distance: 46.0
click at [414, 234] on div at bounding box center [554, 385] width 1109 height 707
drag, startPoint x: 444, startPoint y: 218, endPoint x: 459, endPoint y: 221, distance: 14.8
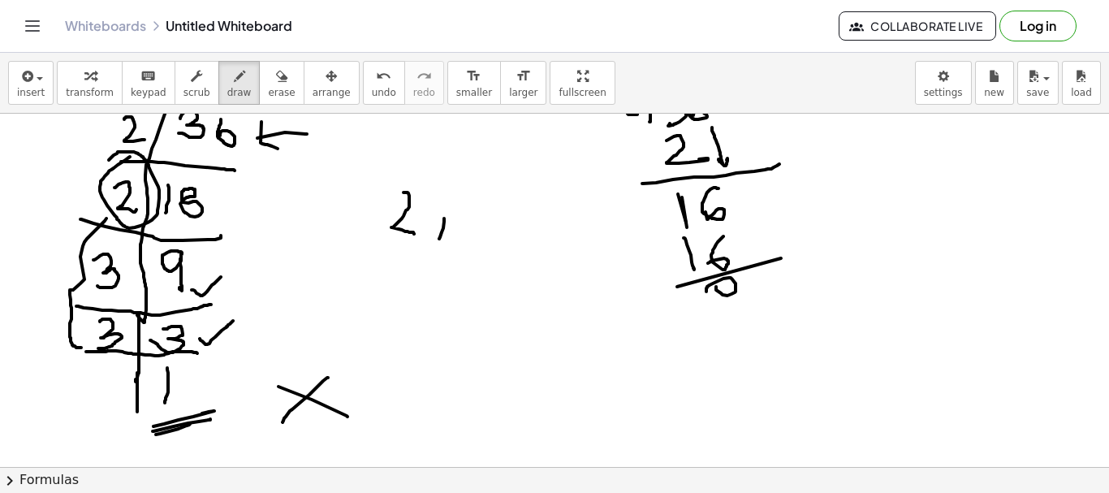
click at [439, 240] on div at bounding box center [554, 385] width 1109 height 707
drag, startPoint x: 474, startPoint y: 190, endPoint x: 480, endPoint y: 231, distance: 41.8
click at [480, 231] on div at bounding box center [554, 385] width 1109 height 707
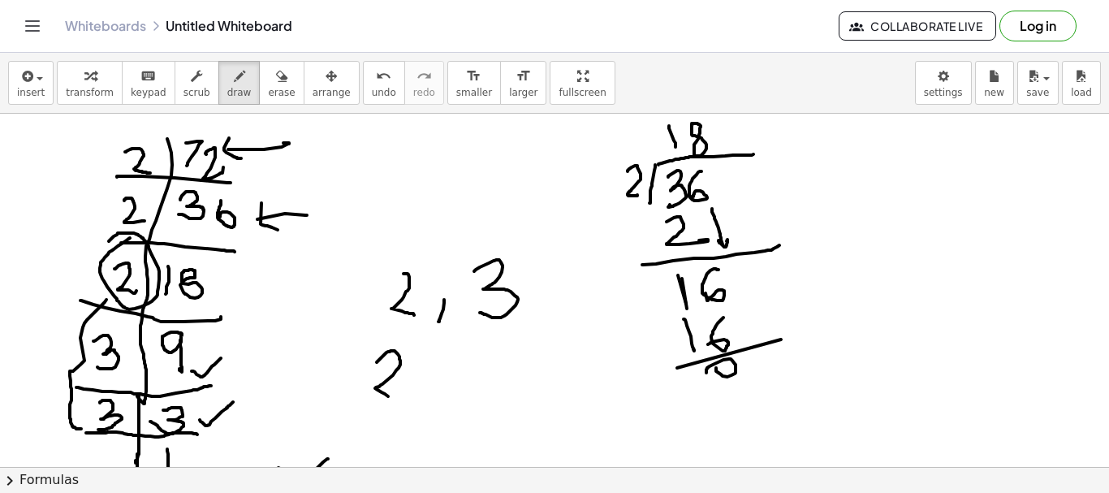
drag, startPoint x: 377, startPoint y: 362, endPoint x: 419, endPoint y: 381, distance: 46.2
click at [392, 396] on div at bounding box center [554, 467] width 1109 height 707
drag, startPoint x: 420, startPoint y: 363, endPoint x: 465, endPoint y: 385, distance: 49.8
click at [465, 385] on div at bounding box center [554, 467] width 1109 height 707
drag, startPoint x: 455, startPoint y: 365, endPoint x: 414, endPoint y: 401, distance: 54.1
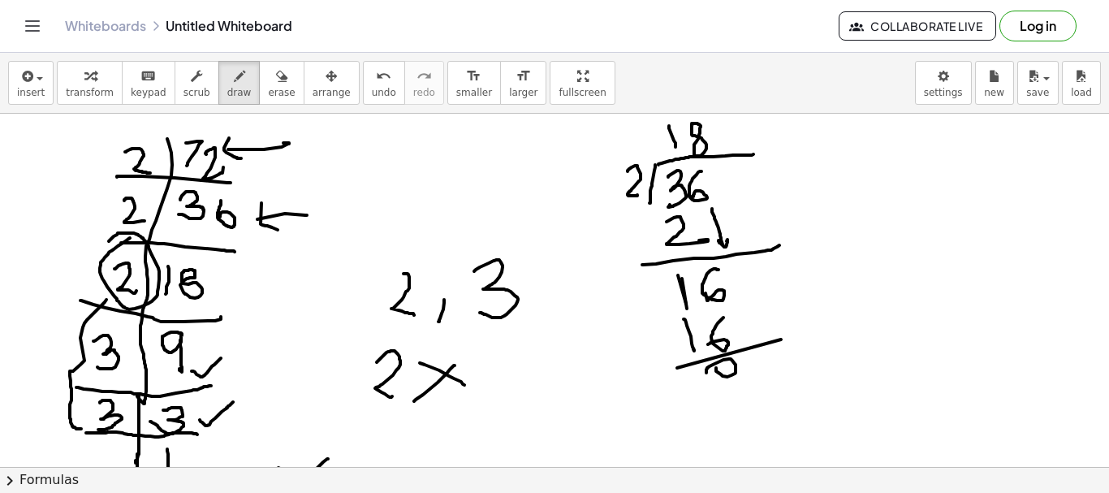
click at [414, 401] on div at bounding box center [554, 467] width 1109 height 707
drag, startPoint x: 479, startPoint y: 359, endPoint x: 521, endPoint y: 354, distance: 41.7
click at [499, 392] on div at bounding box center [554, 467] width 1109 height 707
drag, startPoint x: 522, startPoint y: 348, endPoint x: 555, endPoint y: 348, distance: 32.5
click at [549, 374] on div at bounding box center [554, 467] width 1109 height 707
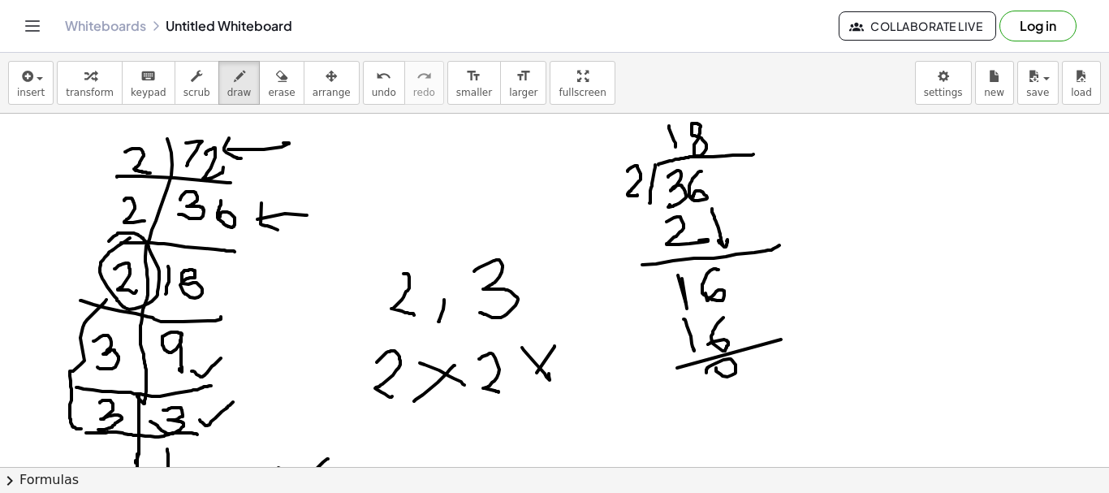
drag, startPoint x: 555, startPoint y: 346, endPoint x: 536, endPoint y: 374, distance: 33.3
click at [536, 374] on div at bounding box center [554, 467] width 1109 height 707
drag, startPoint x: 586, startPoint y: 348, endPoint x: 613, endPoint y: 370, distance: 35.8
click at [607, 380] on div at bounding box center [554, 467] width 1109 height 707
drag, startPoint x: 616, startPoint y: 357, endPoint x: 633, endPoint y: 360, distance: 17.2
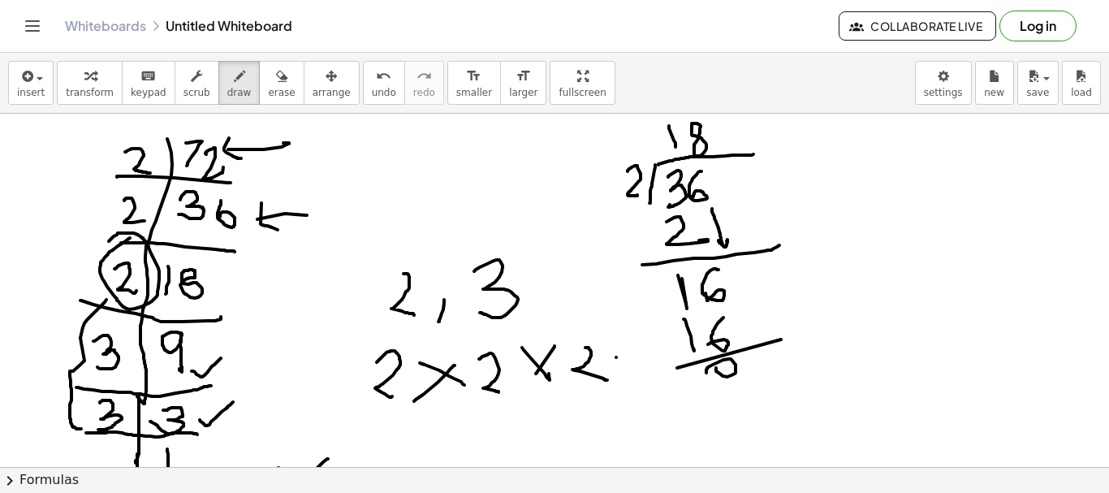
click at [635, 370] on div at bounding box center [554, 467] width 1109 height 707
drag, startPoint x: 631, startPoint y: 357, endPoint x: 616, endPoint y: 387, distance: 33.4
click at [616, 387] on div at bounding box center [554, 467] width 1109 height 707
drag, startPoint x: 648, startPoint y: 376, endPoint x: 654, endPoint y: 412, distance: 36.2
click at [654, 412] on div at bounding box center [554, 467] width 1109 height 707
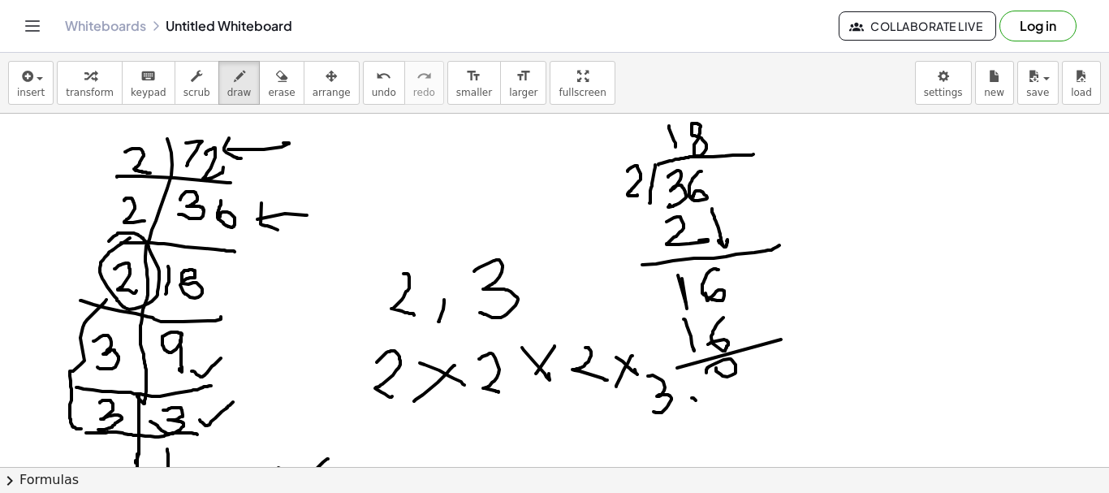
drag, startPoint x: 692, startPoint y: 398, endPoint x: 709, endPoint y: 401, distance: 17.4
click at [713, 416] on div at bounding box center [554, 467] width 1109 height 707
drag, startPoint x: 709, startPoint y: 401, endPoint x: 716, endPoint y: 405, distance: 8.4
click at [690, 425] on div at bounding box center [554, 467] width 1109 height 707
drag, startPoint x: 737, startPoint y: 391, endPoint x: 739, endPoint y: 454, distance: 62.6
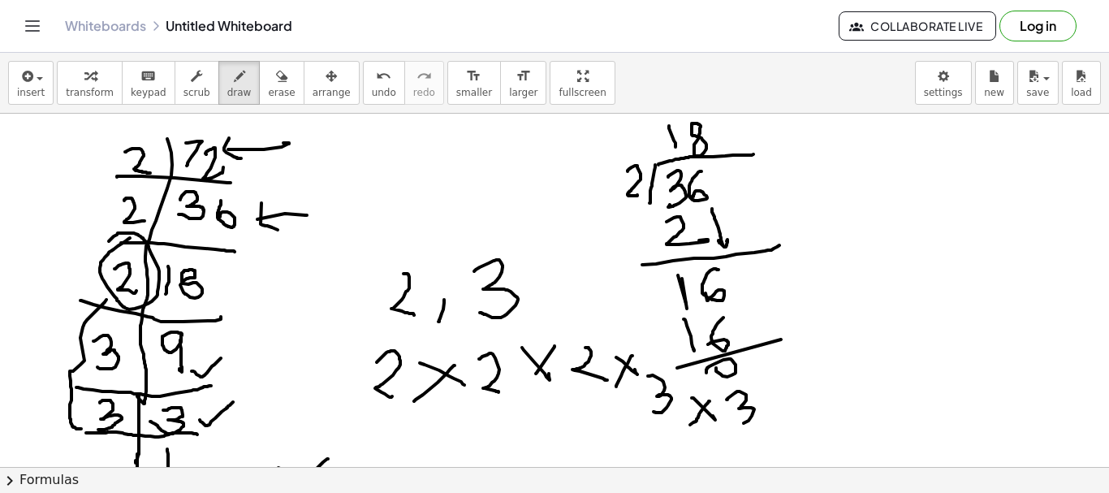
click at [738, 422] on div at bounding box center [554, 467] width 1109 height 707
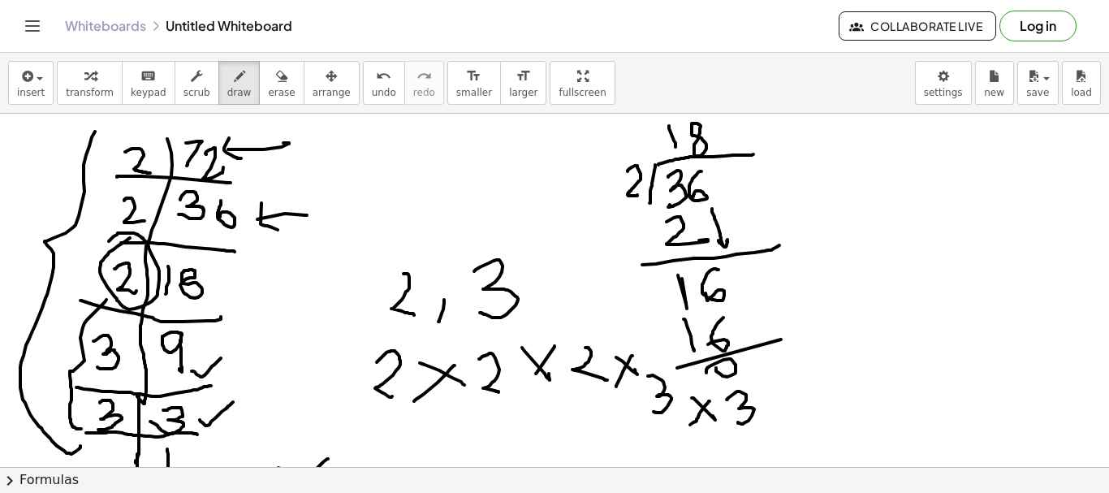
drag, startPoint x: 95, startPoint y: 132, endPoint x: 83, endPoint y: 448, distance: 316.9
click at [85, 444] on div at bounding box center [554, 467] width 1109 height 707
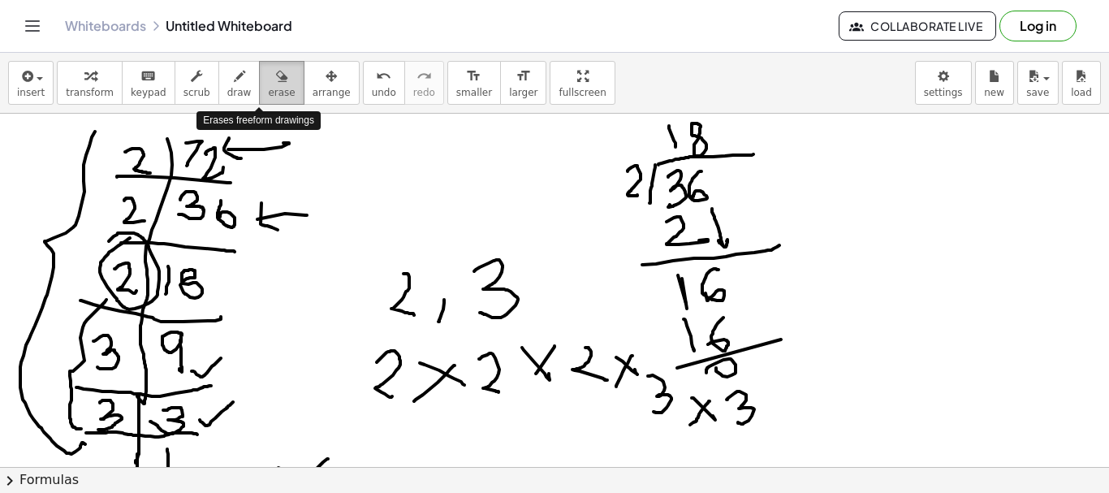
click at [268, 89] on span "erase" at bounding box center [281, 92] width 27 height 11
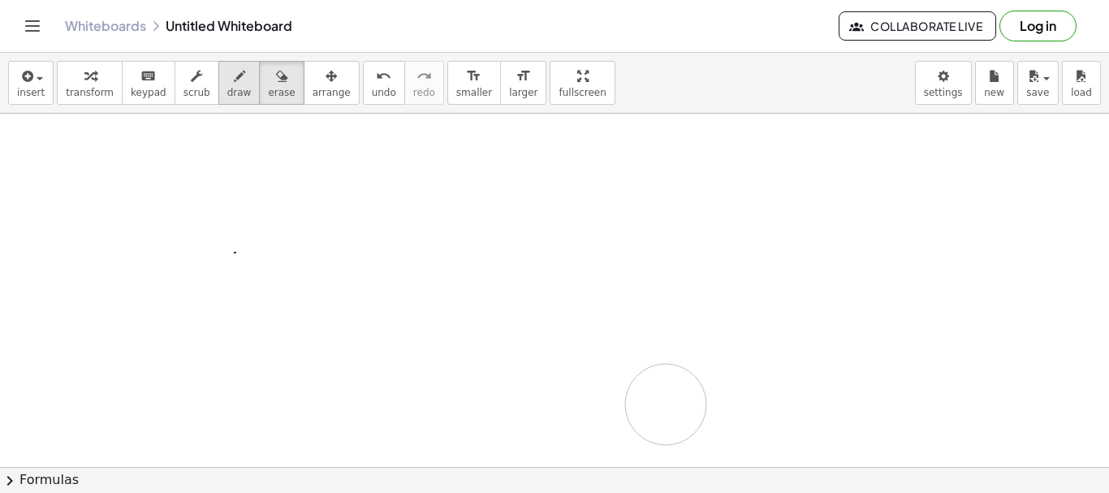
drag, startPoint x: 13, startPoint y: 136, endPoint x: 221, endPoint y: 89, distance: 213.2
click at [660, 403] on div at bounding box center [554, 467] width 1109 height 707
click at [227, 89] on span "draw" at bounding box center [239, 92] width 24 height 11
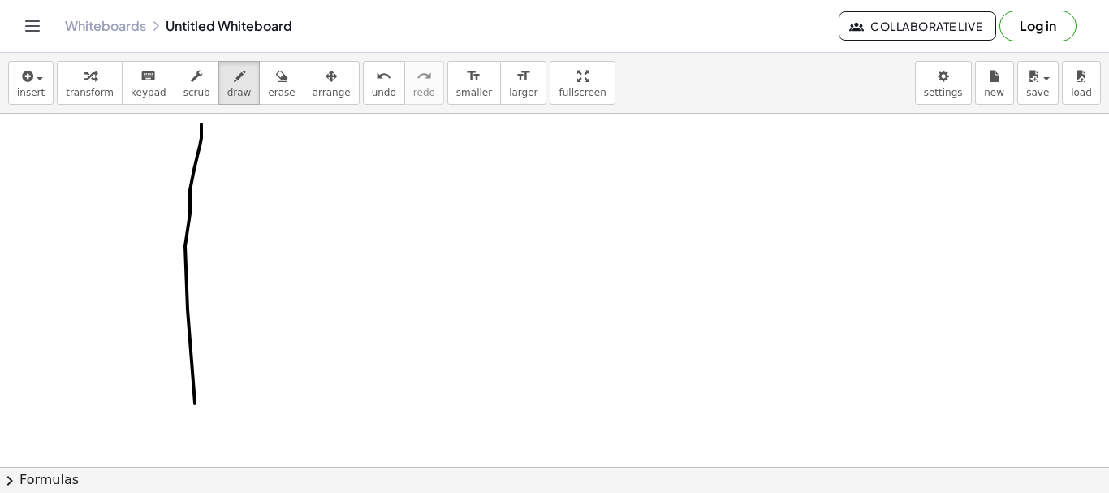
drag, startPoint x: 201, startPoint y: 124, endPoint x: 195, endPoint y: 404, distance: 279.4
click at [195, 404] on div at bounding box center [554, 467] width 1109 height 707
drag, startPoint x: 156, startPoint y: 166, endPoint x: 247, endPoint y: 159, distance: 91.2
click at [247, 159] on div at bounding box center [554, 467] width 1109 height 707
drag, startPoint x: 229, startPoint y: 129, endPoint x: 241, endPoint y: 130, distance: 12.2
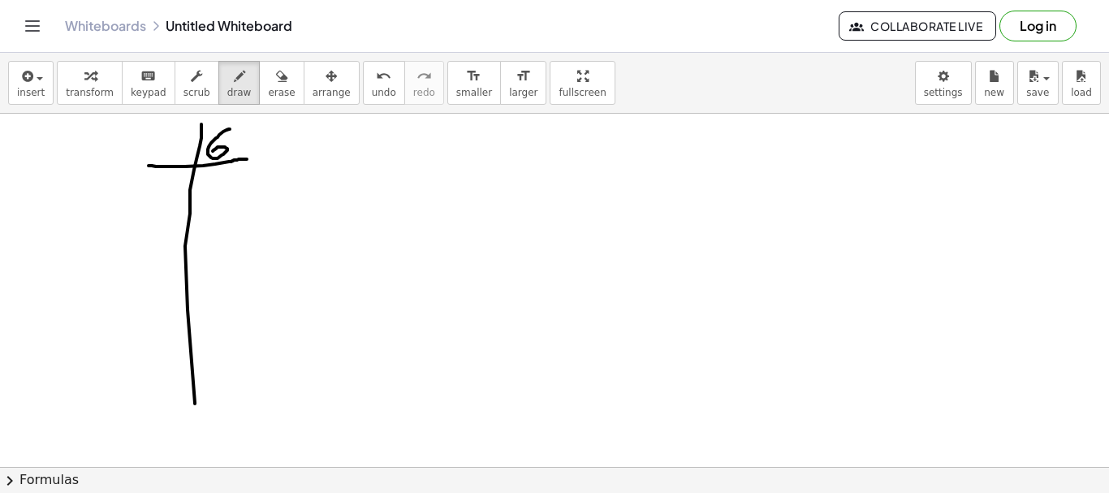
click at [214, 154] on div at bounding box center [554, 467] width 1109 height 707
drag, startPoint x: 241, startPoint y: 130, endPoint x: 245, endPoint y: 178, distance: 48.1
click at [256, 145] on div at bounding box center [554, 467] width 1109 height 707
drag, startPoint x: 162, startPoint y: 136, endPoint x: 182, endPoint y: 158, distance: 29.9
click at [184, 158] on div at bounding box center [554, 467] width 1109 height 707
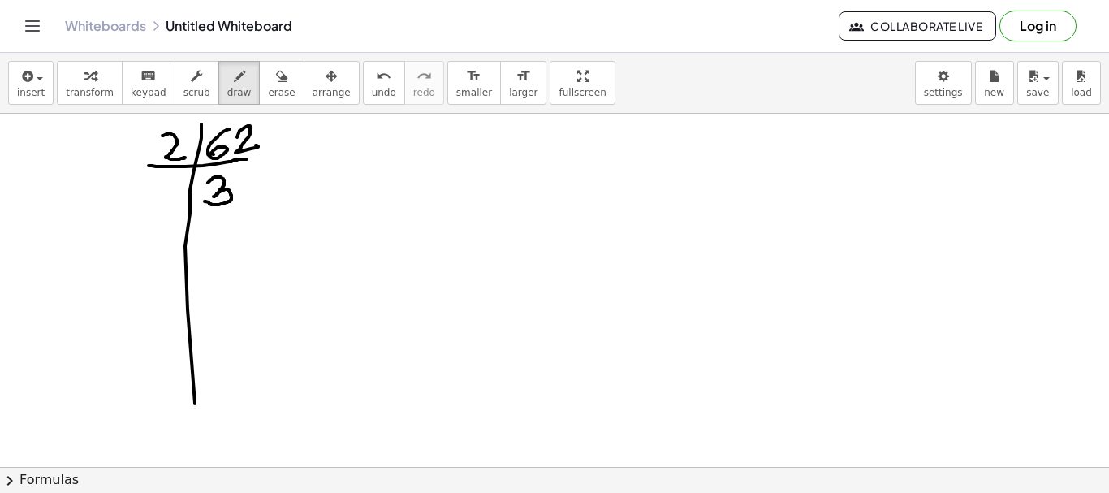
drag, startPoint x: 208, startPoint y: 183, endPoint x: 205, endPoint y: 201, distance: 19.0
click at [205, 201] on div at bounding box center [554, 467] width 1109 height 707
drag, startPoint x: 244, startPoint y: 172, endPoint x: 314, endPoint y: 244, distance: 100.5
click at [244, 199] on div at bounding box center [554, 467] width 1109 height 707
drag, startPoint x: 232, startPoint y: 162, endPoint x: 263, endPoint y: 160, distance: 30.9
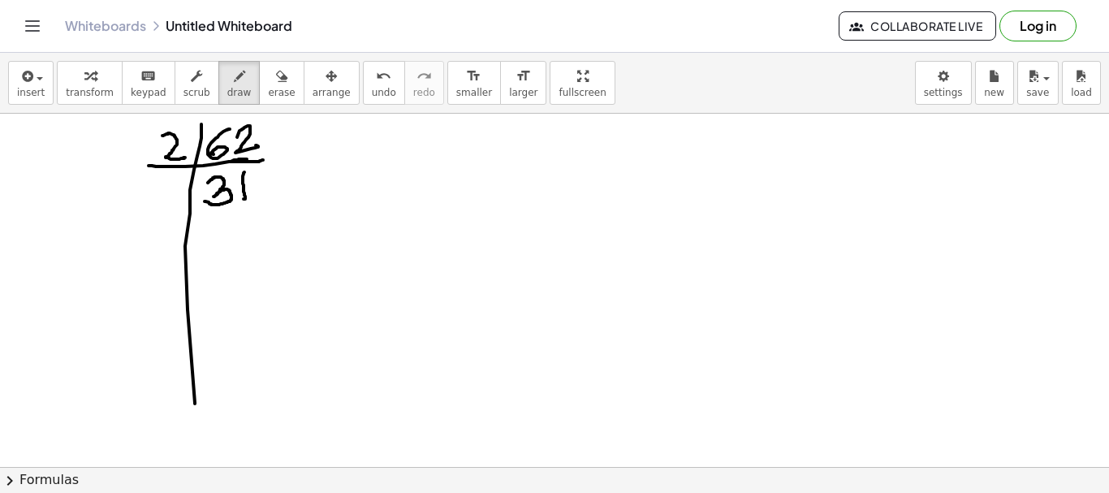
click at [263, 160] on div at bounding box center [554, 467] width 1109 height 707
drag, startPoint x: 140, startPoint y: 218, endPoint x: 266, endPoint y: 215, distance: 125.9
click at [280, 214] on div at bounding box center [554, 467] width 1109 height 707
drag, startPoint x: 148, startPoint y: 186, endPoint x: 169, endPoint y: 199, distance: 24.8
click at [149, 206] on div at bounding box center [554, 467] width 1109 height 707
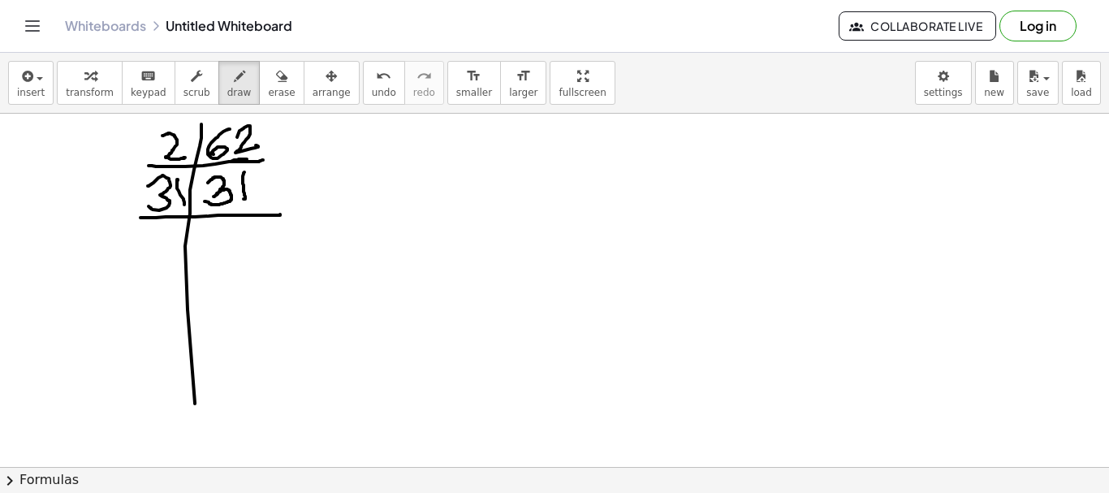
drag, startPoint x: 178, startPoint y: 180, endPoint x: 184, endPoint y: 210, distance: 30.7
click at [184, 206] on div at bounding box center [554, 467] width 1109 height 707
drag, startPoint x: 230, startPoint y: 231, endPoint x: 234, endPoint y: 245, distance: 14.4
click at [234, 245] on div at bounding box center [554, 467] width 1109 height 707
drag, startPoint x: 368, startPoint y: 141, endPoint x: 408, endPoint y: 194, distance: 66.6
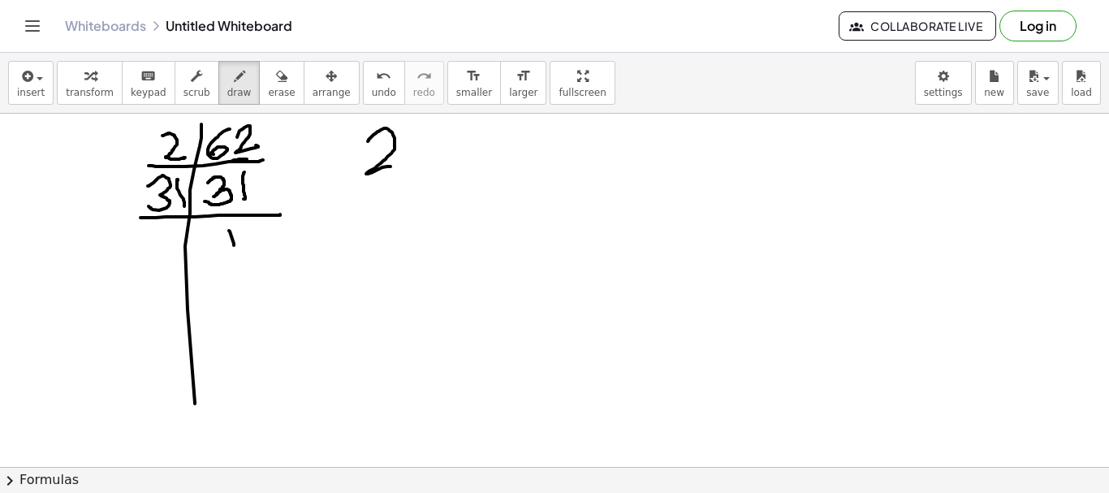
click at [393, 166] on div at bounding box center [554, 467] width 1109 height 707
click at [408, 194] on div at bounding box center [554, 467] width 1109 height 707
drag, startPoint x: 444, startPoint y: 140, endPoint x: 443, endPoint y: 165, distance: 24.4
click at [439, 170] on div at bounding box center [554, 467] width 1109 height 707
drag, startPoint x: 488, startPoint y: 130, endPoint x: 490, endPoint y: 234, distance: 104.0
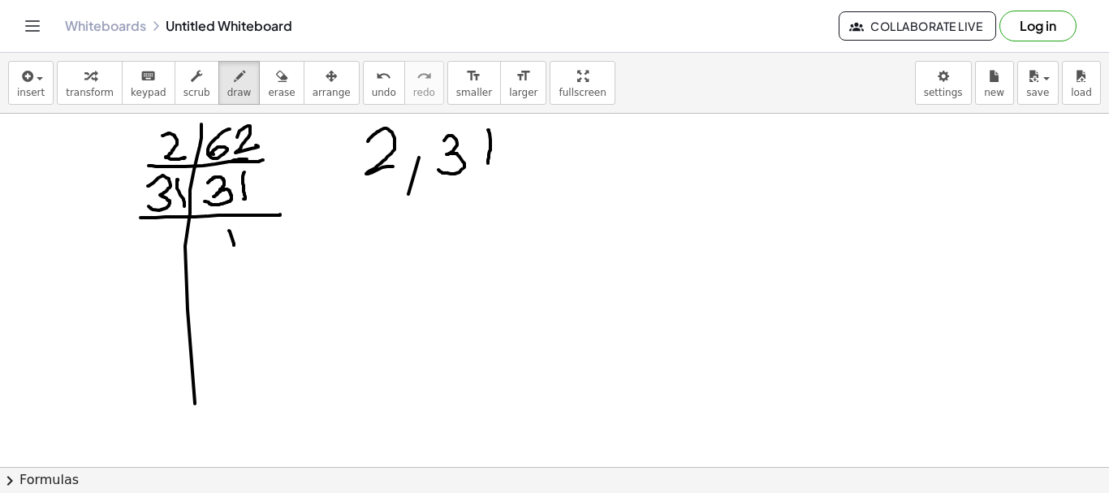
click at [487, 163] on div at bounding box center [554, 467] width 1109 height 707
drag, startPoint x: 378, startPoint y: 238, endPoint x: 410, endPoint y: 264, distance: 41.0
click at [408, 266] on div at bounding box center [554, 467] width 1109 height 707
drag, startPoint x: 421, startPoint y: 236, endPoint x: 436, endPoint y: 235, distance: 15.5
click at [439, 249] on div at bounding box center [554, 467] width 1109 height 707
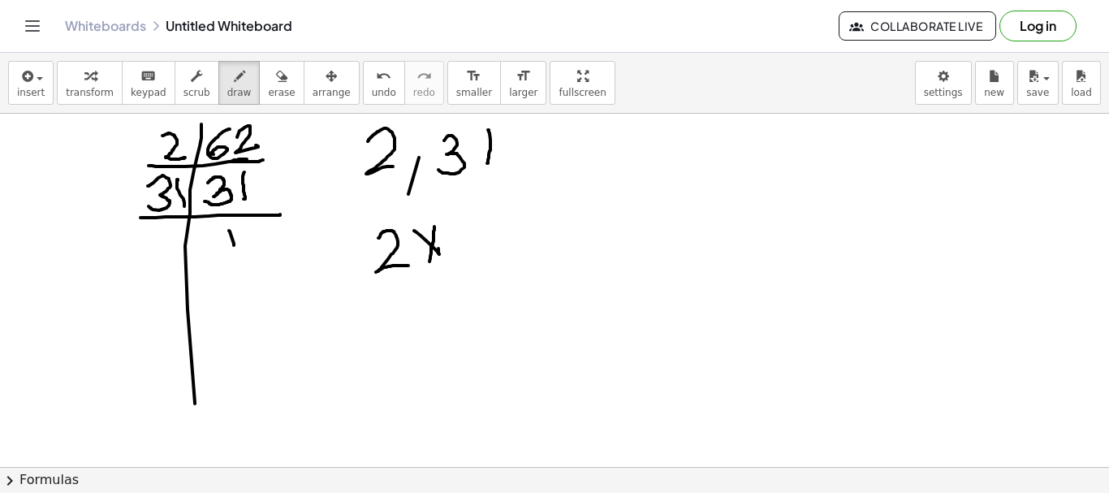
drag, startPoint x: 434, startPoint y: 227, endPoint x: 454, endPoint y: 250, distance: 30.6
click at [427, 269] on div at bounding box center [554, 467] width 1109 height 707
drag, startPoint x: 463, startPoint y: 228, endPoint x: 516, endPoint y: 223, distance: 53.0
click at [453, 243] on div at bounding box center [554, 467] width 1109 height 707
drag, startPoint x: 516, startPoint y: 223, endPoint x: 577, endPoint y: 287, distance: 87.9
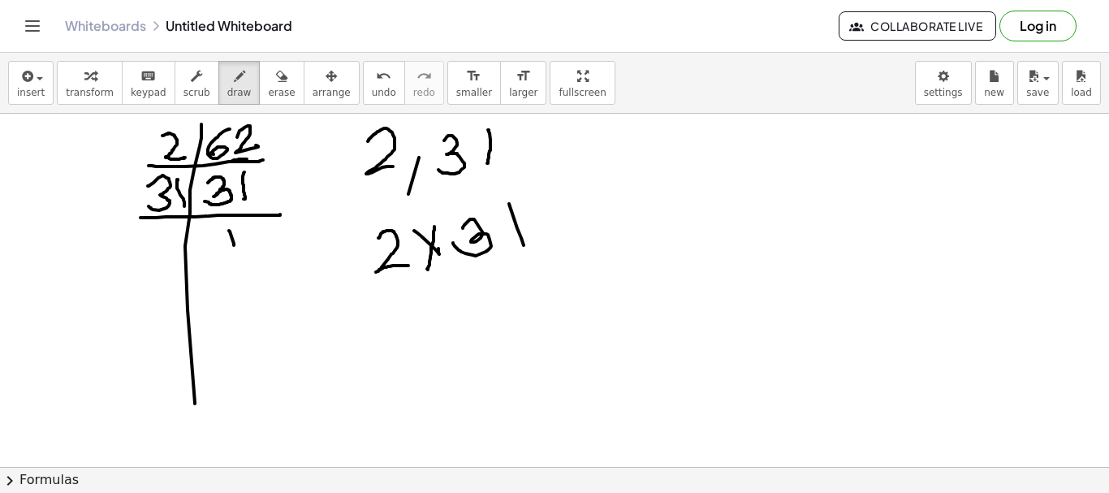
click at [525, 253] on div at bounding box center [554, 467] width 1109 height 707
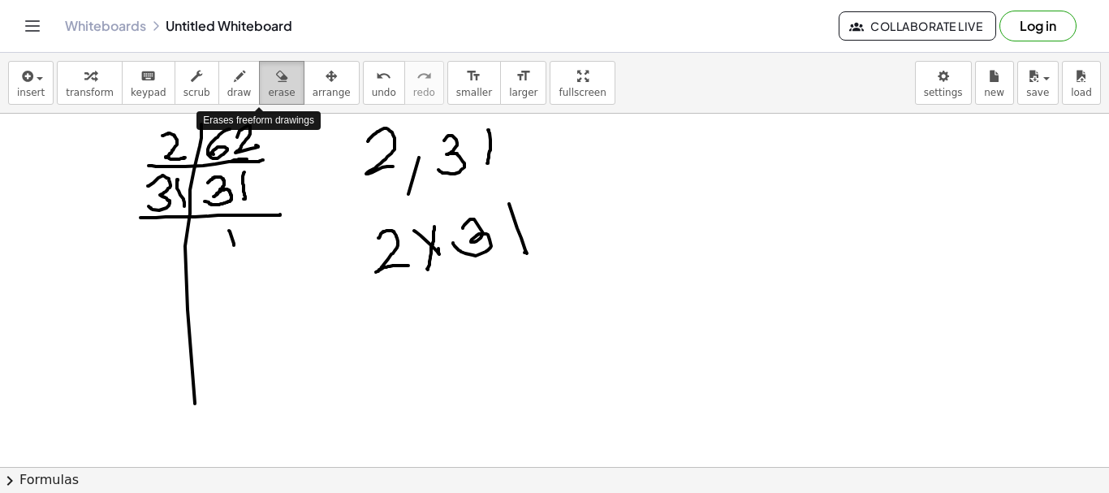
click at [268, 97] on span "erase" at bounding box center [281, 92] width 27 height 11
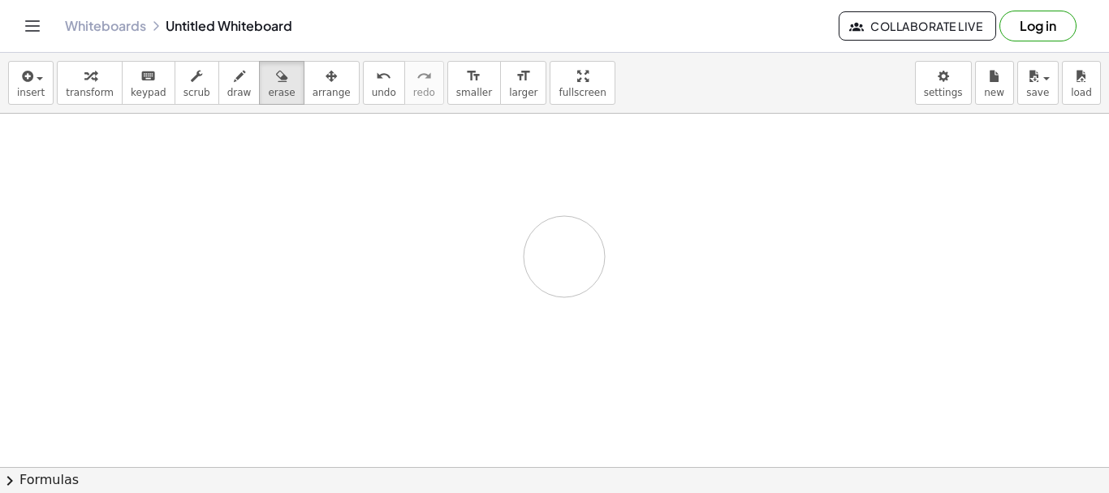
drag, startPoint x: 152, startPoint y: 151, endPoint x: 235, endPoint y: 114, distance: 90.9
click at [570, 250] on div at bounding box center [554, 467] width 1109 height 707
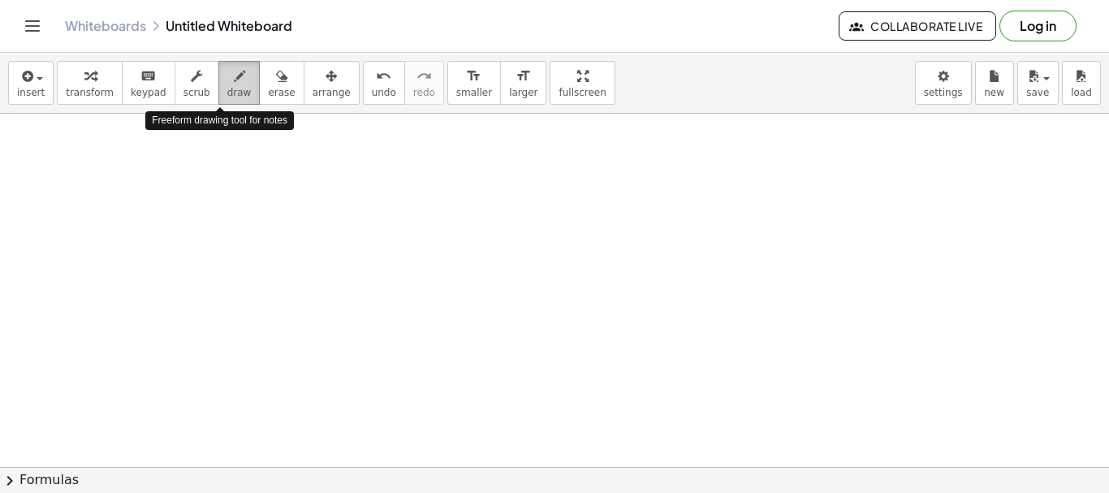
click at [230, 84] on div "button" at bounding box center [239, 75] width 24 height 19
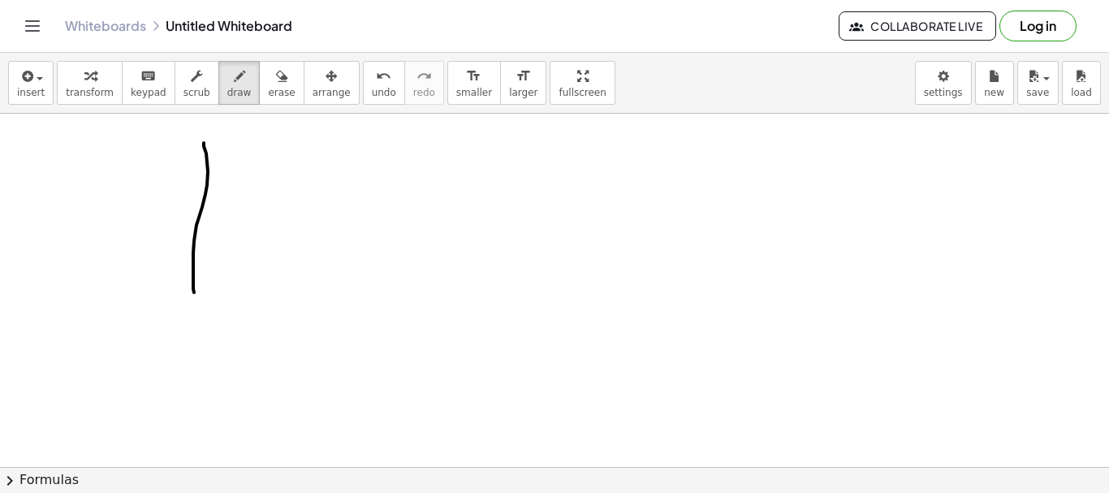
drag, startPoint x: 204, startPoint y: 144, endPoint x: 182, endPoint y: 194, distance: 54.9
click at [188, 282] on div at bounding box center [554, 467] width 1109 height 707
drag, startPoint x: 175, startPoint y: 193, endPoint x: 237, endPoint y: 167, distance: 67.7
click at [273, 166] on div at bounding box center [554, 467] width 1109 height 707
drag, startPoint x: 224, startPoint y: 140, endPoint x: 243, endPoint y: 150, distance: 21.5
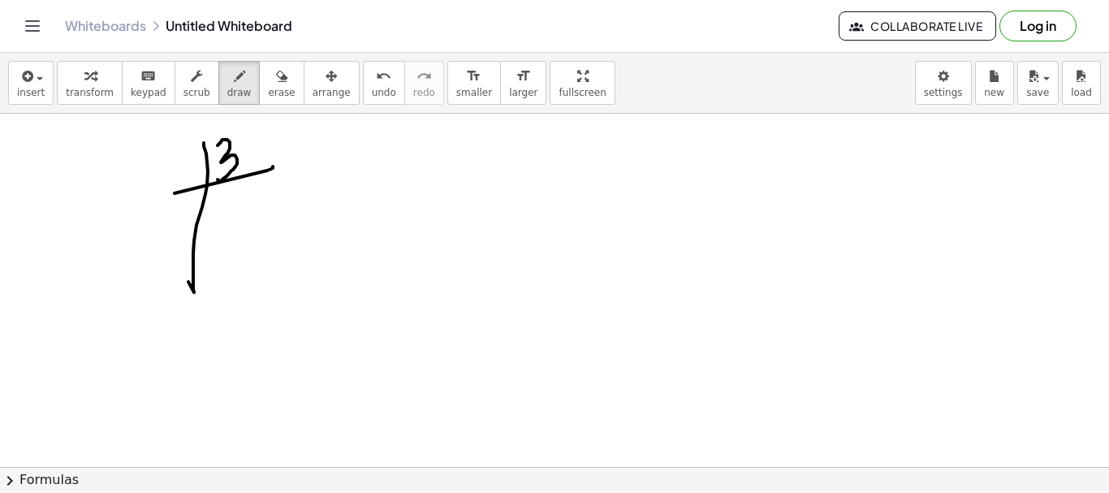
click at [215, 175] on div at bounding box center [554, 467] width 1109 height 707
drag, startPoint x: 246, startPoint y: 142, endPoint x: 246, endPoint y: 164, distance: 21.9
click at [241, 165] on div at bounding box center [554, 467] width 1109 height 707
drag, startPoint x: 174, startPoint y: 161, endPoint x: 185, endPoint y: 187, distance: 28.4
click at [183, 185] on div at bounding box center [554, 467] width 1109 height 707
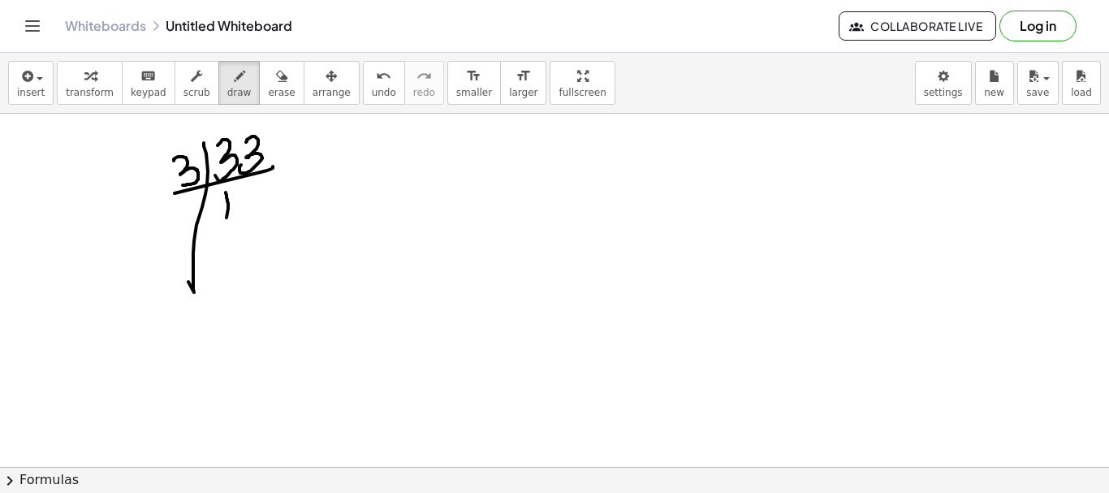
drag, startPoint x: 226, startPoint y: 193, endPoint x: 227, endPoint y: 218, distance: 24.4
click at [227, 218] on div at bounding box center [554, 467] width 1109 height 707
drag, startPoint x: 250, startPoint y: 190, endPoint x: 175, endPoint y: 237, distance: 89.0
click at [254, 217] on div at bounding box center [554, 467] width 1109 height 707
drag, startPoint x: 171, startPoint y: 237, endPoint x: 287, endPoint y: 228, distance: 116.5
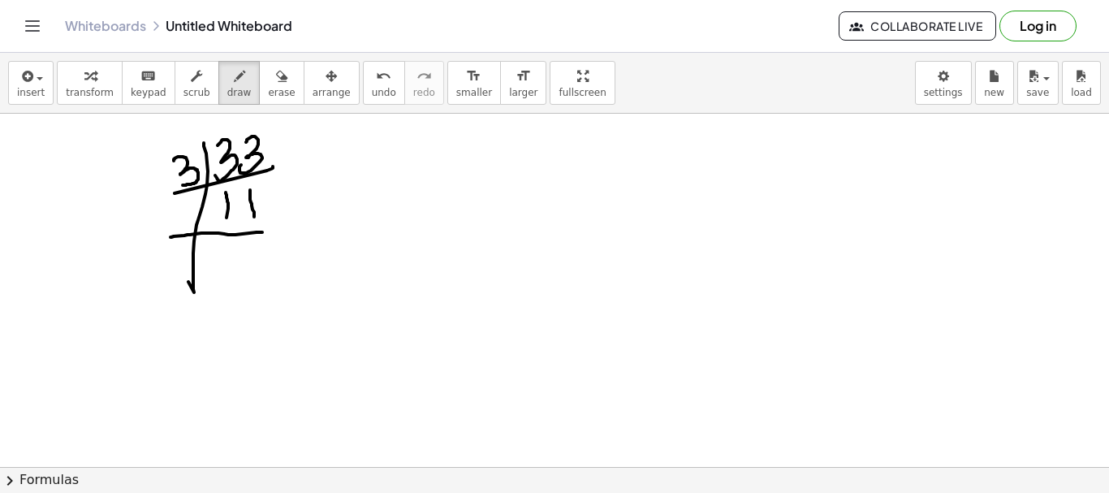
click at [287, 228] on div at bounding box center [554, 467] width 1109 height 707
click at [560, 224] on div at bounding box center [554, 467] width 1109 height 707
drag, startPoint x: 551, startPoint y: 169, endPoint x: 642, endPoint y: 155, distance: 92.8
click at [642, 155] on div at bounding box center [554, 467] width 1109 height 707
drag, startPoint x: 586, startPoint y: 181, endPoint x: 625, endPoint y: 189, distance: 40.6
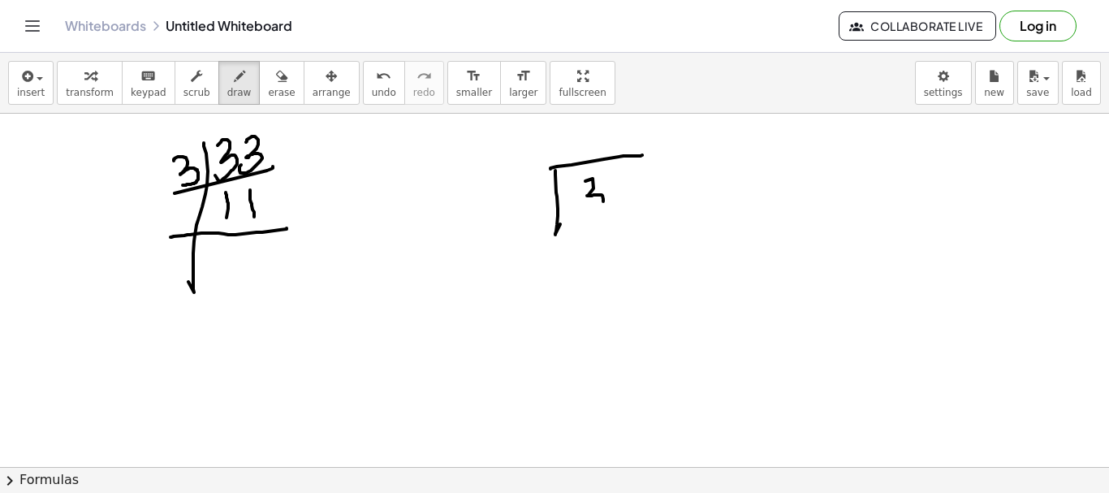
click at [586, 210] on div at bounding box center [554, 467] width 1109 height 707
drag, startPoint x: 625, startPoint y: 189, endPoint x: 607, endPoint y: 187, distance: 18.0
click at [621, 213] on div at bounding box center [554, 467] width 1109 height 707
drag, startPoint x: 610, startPoint y: 177, endPoint x: 521, endPoint y: 193, distance: 90.8
click at [617, 175] on div at bounding box center [554, 467] width 1109 height 707
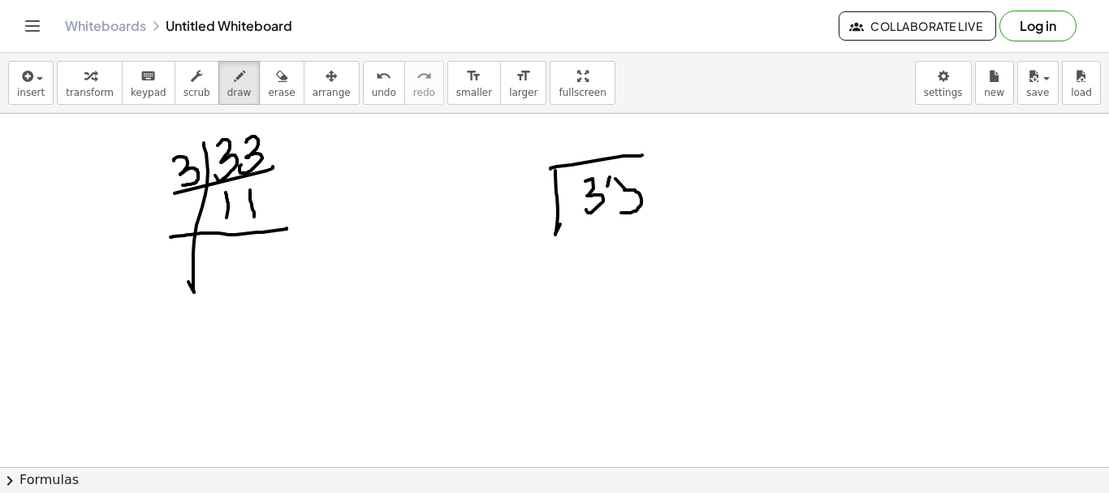
click at [512, 214] on div at bounding box center [554, 467] width 1109 height 707
drag, startPoint x: 525, startPoint y: 196, endPoint x: 532, endPoint y: 208, distance: 13.8
click at [532, 208] on div at bounding box center [554, 467] width 1109 height 707
drag, startPoint x: 263, startPoint y: 89, endPoint x: 346, endPoint y: 119, distance: 88.1
click at [268, 89] on span "erase" at bounding box center [281, 92] width 27 height 11
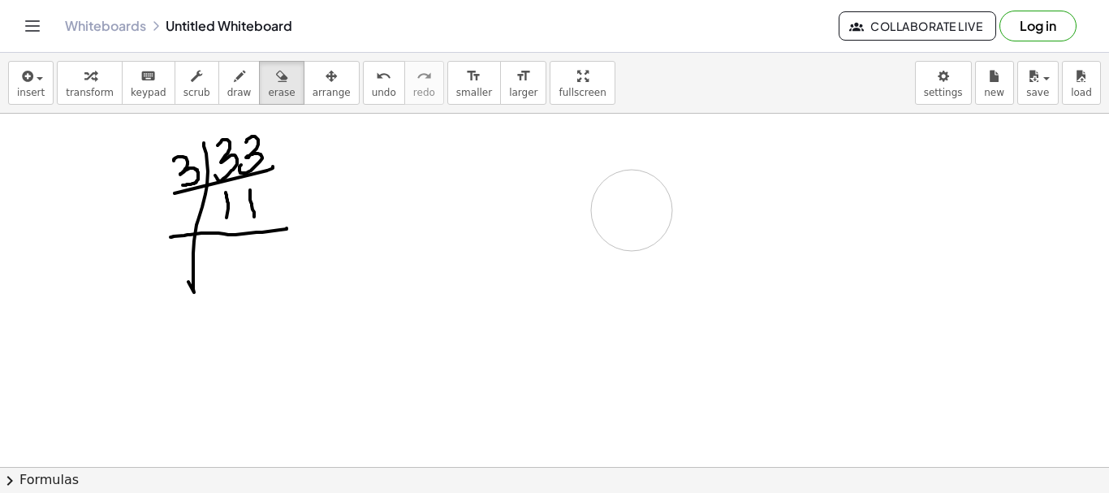
drag, startPoint x: 469, startPoint y: 166, endPoint x: 335, endPoint y: 114, distance: 143.7
click at [632, 211] on div at bounding box center [554, 467] width 1109 height 707
click at [234, 80] on icon "button" at bounding box center [239, 76] width 11 height 19
drag, startPoint x: 472, startPoint y: 147, endPoint x: 474, endPoint y: 164, distance: 17.2
click at [470, 184] on div at bounding box center [554, 467] width 1109 height 707
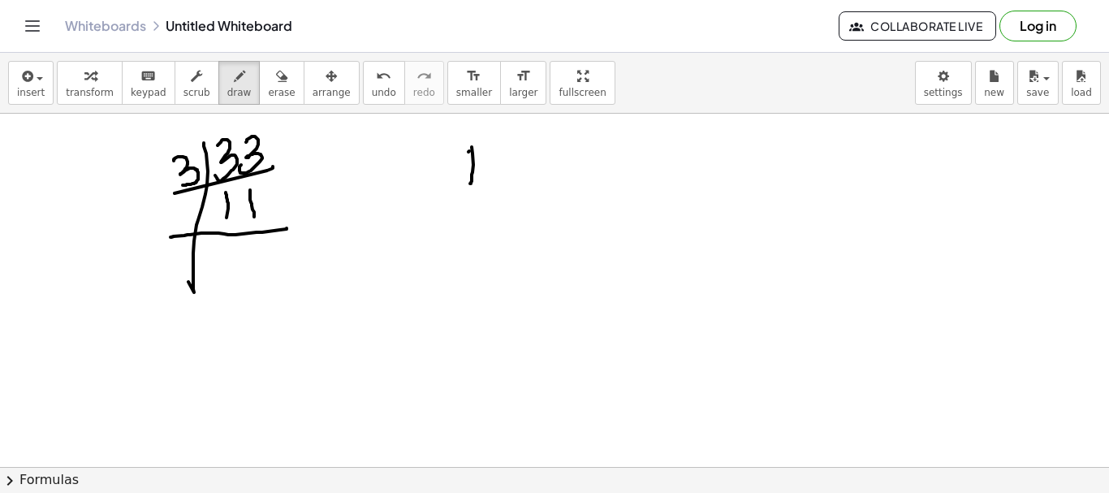
drag, startPoint x: 469, startPoint y: 152, endPoint x: 516, endPoint y: 169, distance: 50.1
click at [541, 150] on div at bounding box center [554, 467] width 1109 height 707
drag, startPoint x: 495, startPoint y: 166, endPoint x: 491, endPoint y: 187, distance: 20.6
click at [491, 186] on div at bounding box center [554, 467] width 1109 height 707
drag, startPoint x: 526, startPoint y: 162, endPoint x: 508, endPoint y: 203, distance: 44.7
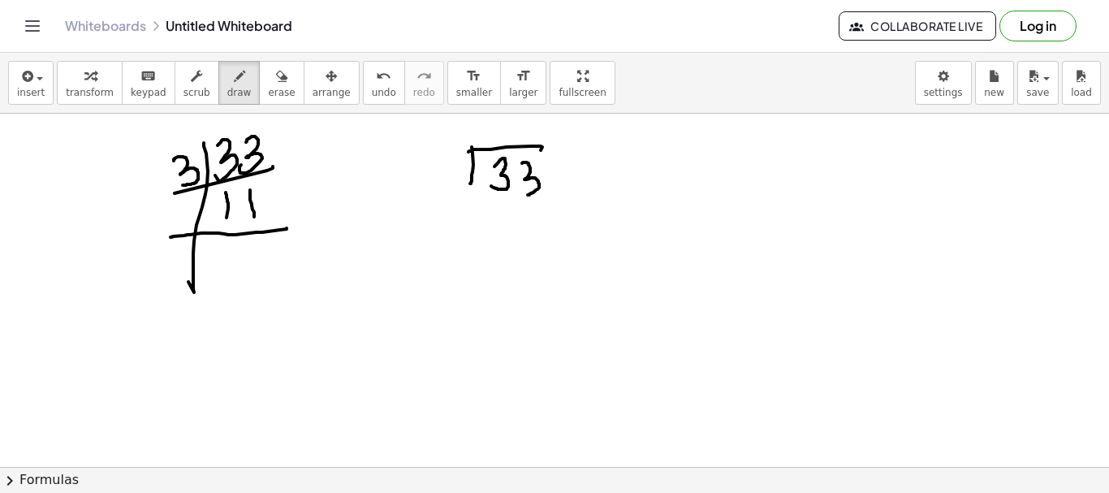
click at [516, 198] on div at bounding box center [554, 467] width 1109 height 707
drag, startPoint x: 430, startPoint y: 159, endPoint x: 464, endPoint y: 156, distance: 33.5
click at [430, 185] on div at bounding box center [554, 467] width 1109 height 707
drag, startPoint x: 487, startPoint y: 130, endPoint x: 491, endPoint y: 140, distance: 11.3
click at [491, 140] on div at bounding box center [554, 467] width 1109 height 707
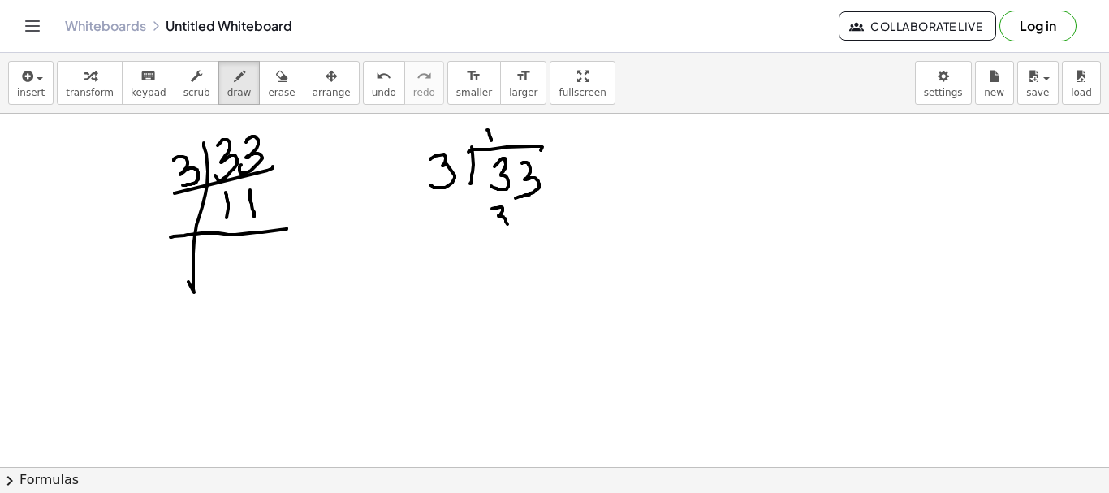
drag, startPoint x: 492, startPoint y: 209, endPoint x: 535, endPoint y: 230, distance: 47.9
click at [478, 247] on div at bounding box center [554, 467] width 1109 height 707
drag, startPoint x: 535, startPoint y: 230, endPoint x: 568, endPoint y: 224, distance: 33.8
click at [568, 224] on div at bounding box center [554, 467] width 1109 height 707
drag, startPoint x: 500, startPoint y: 253, endPoint x: 516, endPoint y: 254, distance: 15.5
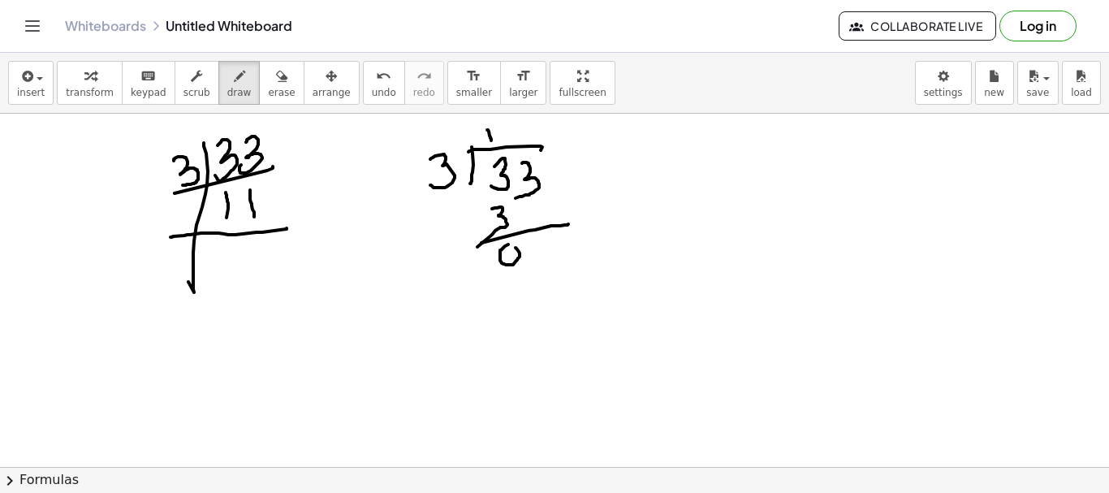
click at [511, 249] on div at bounding box center [554, 467] width 1109 height 707
drag, startPoint x: 532, startPoint y: 243, endPoint x: 527, endPoint y: 146, distance: 96.8
click at [534, 264] on div at bounding box center [554, 467] width 1109 height 707
drag, startPoint x: 508, startPoint y: 128, endPoint x: 538, endPoint y: 219, distance: 95.5
click at [516, 153] on div at bounding box center [554, 467] width 1109 height 707
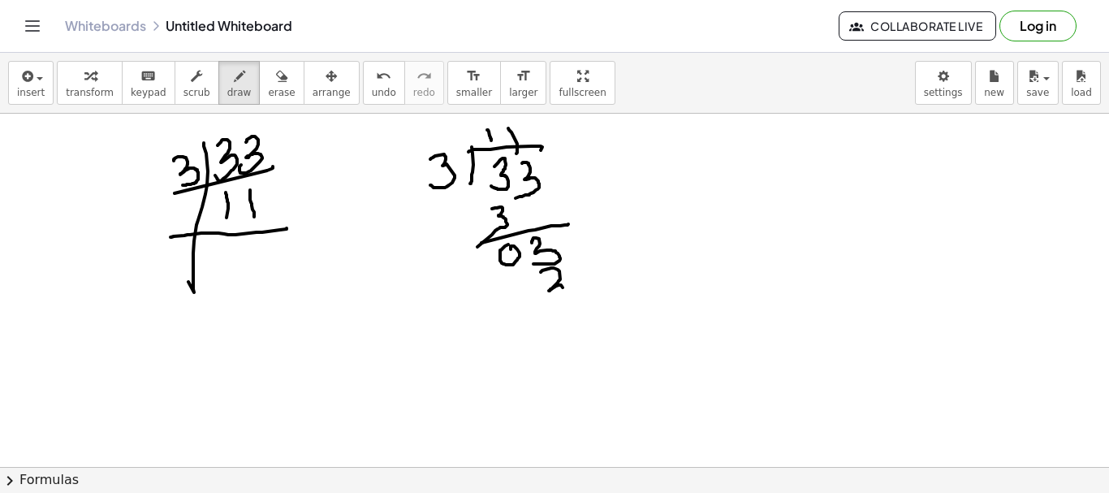
drag, startPoint x: 541, startPoint y: 272, endPoint x: 520, endPoint y: 312, distance: 45.0
click at [523, 310] on div at bounding box center [554, 467] width 1109 height 707
drag, startPoint x: 520, startPoint y: 312, endPoint x: 560, endPoint y: 324, distance: 42.4
click at [597, 312] on div at bounding box center [554, 467] width 1109 height 707
click at [542, 322] on div at bounding box center [554, 467] width 1109 height 707
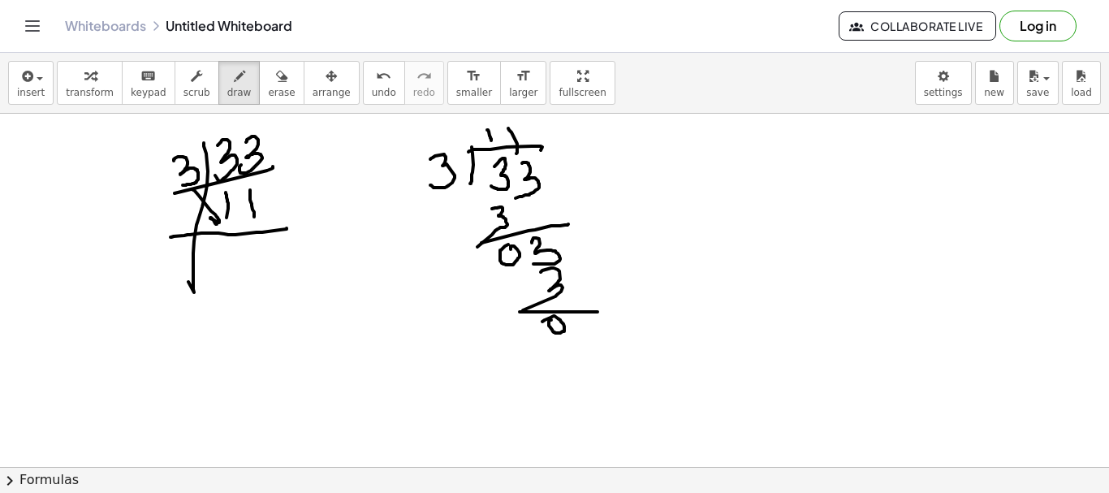
drag, startPoint x: 193, startPoint y: 190, endPoint x: 271, endPoint y: 199, distance: 78.5
click at [218, 211] on div at bounding box center [554, 467] width 1109 height 707
drag, startPoint x: 271, startPoint y: 199, endPoint x: 282, endPoint y: 182, distance: 20.1
click at [283, 179] on div at bounding box center [554, 467] width 1109 height 707
drag, startPoint x: 158, startPoint y: 206, endPoint x: 171, endPoint y: 219, distance: 17.8
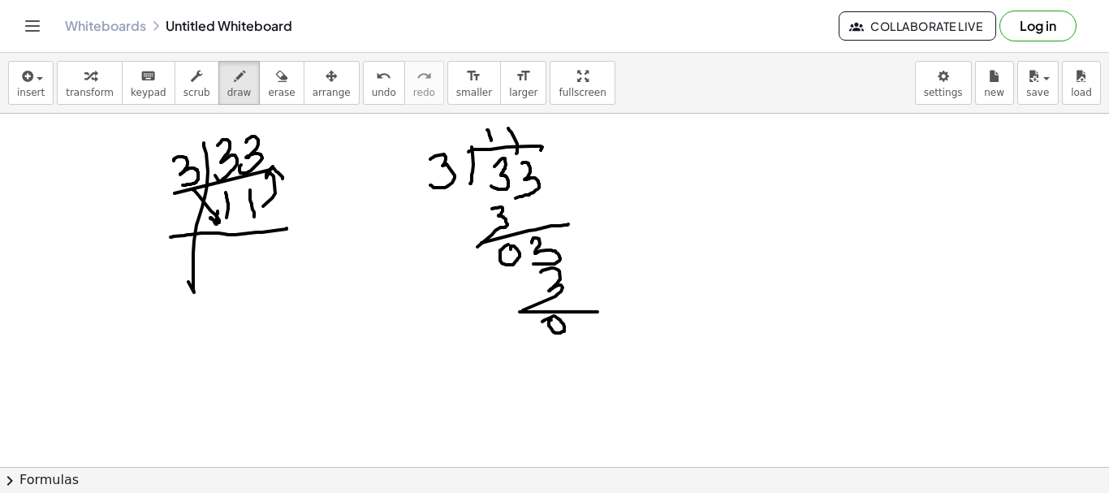
click at [158, 241] on div at bounding box center [554, 467] width 1109 height 707
drag, startPoint x: 180, startPoint y: 207, endPoint x: 234, endPoint y: 257, distance: 73.0
click at [176, 228] on div at bounding box center [554, 467] width 1109 height 707
drag, startPoint x: 228, startPoint y: 251, endPoint x: 232, endPoint y: 277, distance: 26.3
click at [232, 277] on div at bounding box center [554, 467] width 1109 height 707
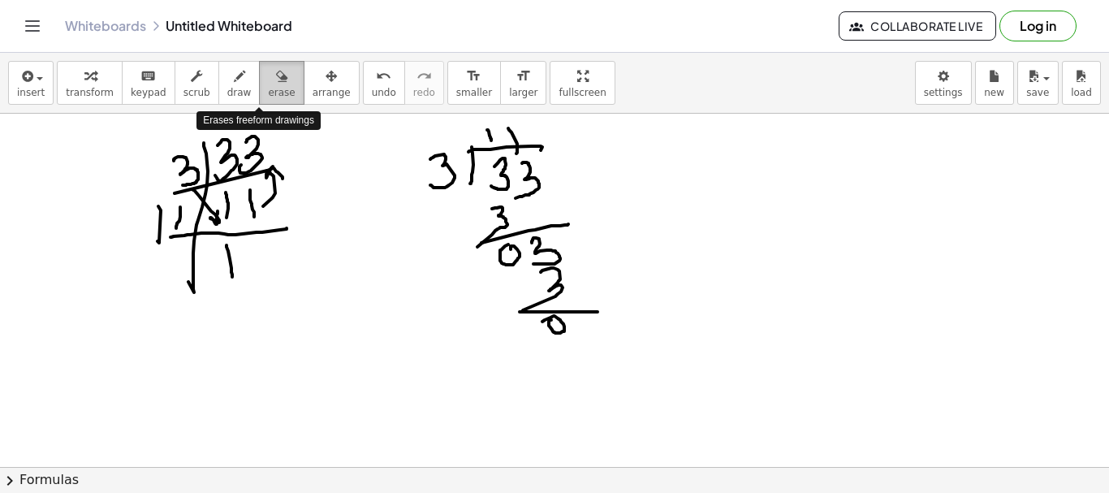
click at [268, 84] on div "button" at bounding box center [281, 75] width 27 height 19
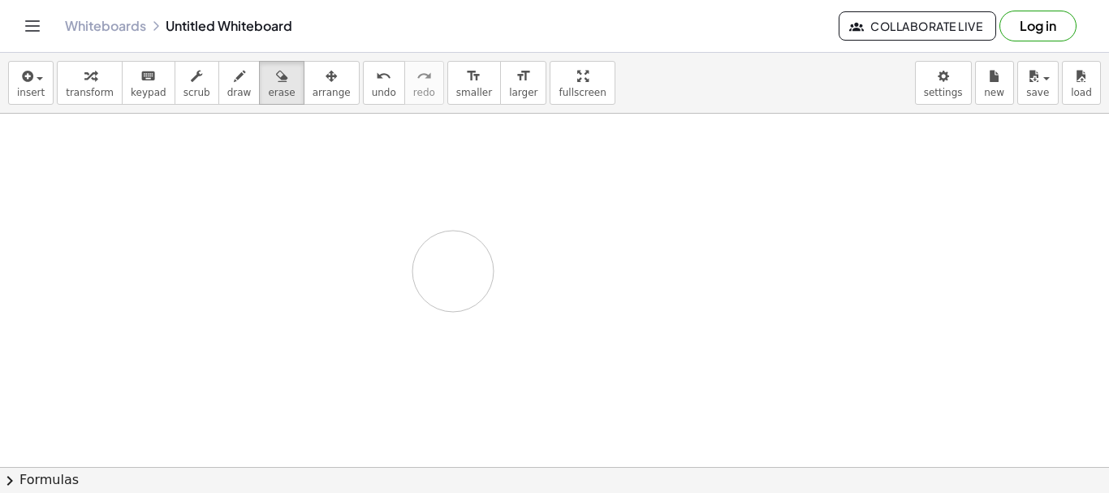
drag, startPoint x: 157, startPoint y: 159, endPoint x: 224, endPoint y: 130, distance: 73.5
click at [361, 218] on div at bounding box center [554, 467] width 1109 height 707
click at [234, 84] on icon "button" at bounding box center [239, 76] width 11 height 19
drag, startPoint x: 193, startPoint y: 136, endPoint x: 166, endPoint y: 277, distance: 143.0
click at [182, 324] on div at bounding box center [554, 467] width 1109 height 707
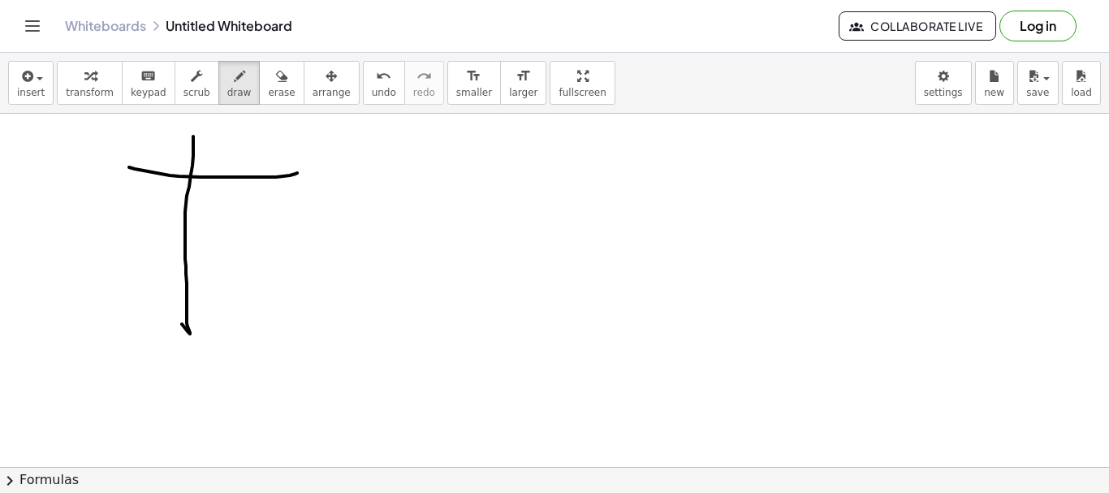
drag, startPoint x: 129, startPoint y: 167, endPoint x: 297, endPoint y: 173, distance: 168.2
click at [297, 173] on div at bounding box center [554, 467] width 1109 height 707
drag, startPoint x: 237, startPoint y: 143, endPoint x: 276, endPoint y: 143, distance: 39.0
click at [231, 164] on div at bounding box center [554, 467] width 1109 height 707
drag, startPoint x: 262, startPoint y: 152, endPoint x: 266, endPoint y: 161, distance: 9.8
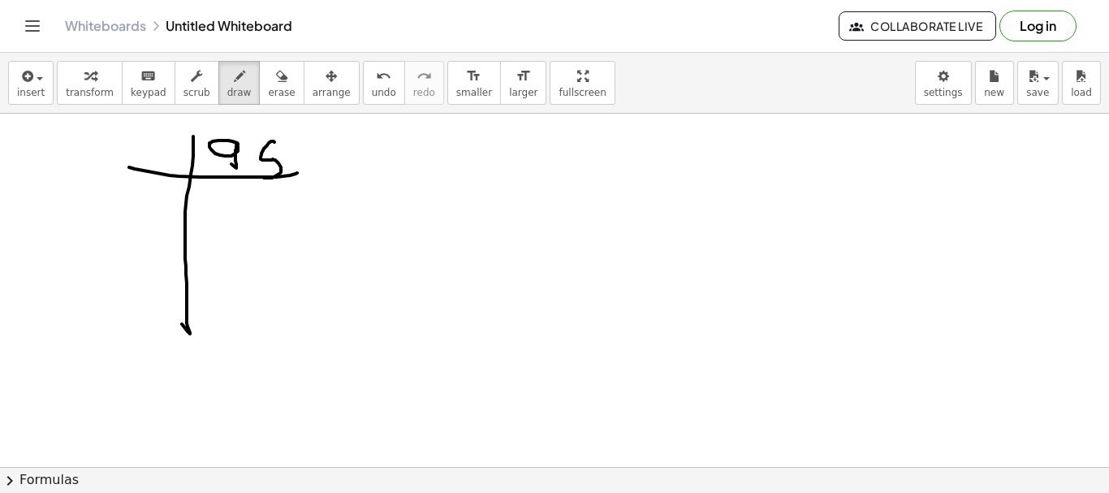
click at [261, 172] on div at bounding box center [554, 467] width 1109 height 707
drag, startPoint x: 270, startPoint y: 137, endPoint x: 308, endPoint y: 140, distance: 37.4
click at [287, 138] on div at bounding box center [554, 467] width 1109 height 707
drag, startPoint x: 565, startPoint y: 173, endPoint x: 612, endPoint y: 171, distance: 46.4
click at [568, 222] on div at bounding box center [554, 467] width 1109 height 707
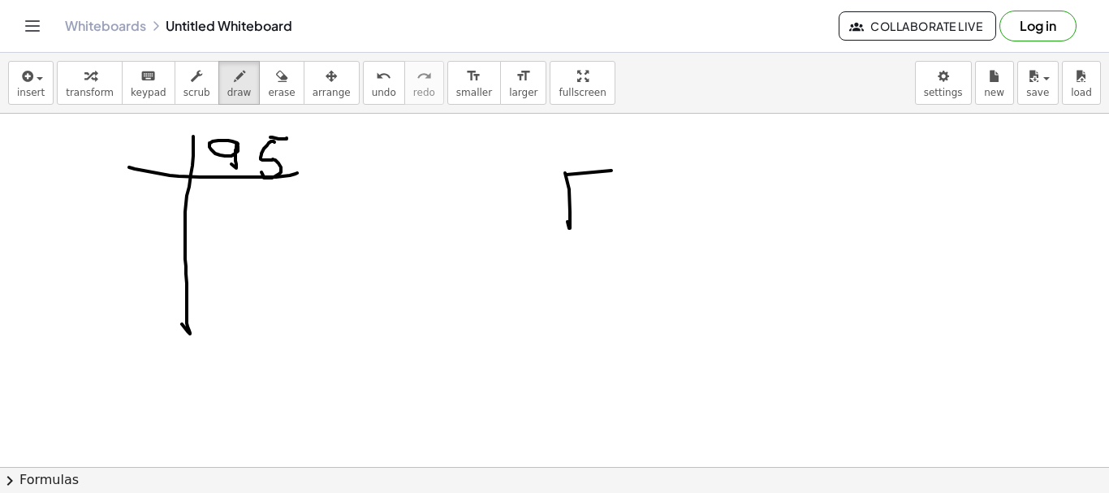
drag, startPoint x: 612, startPoint y: 171, endPoint x: 646, endPoint y: 188, distance: 39.2
click at [672, 166] on div at bounding box center [554, 467] width 1109 height 707
drag, startPoint x: 616, startPoint y: 184, endPoint x: 632, endPoint y: 214, distance: 33.1
click at [614, 223] on div at bounding box center [554, 467] width 1109 height 707
drag, startPoint x: 643, startPoint y: 188, endPoint x: 637, endPoint y: 201, distance: 14.5
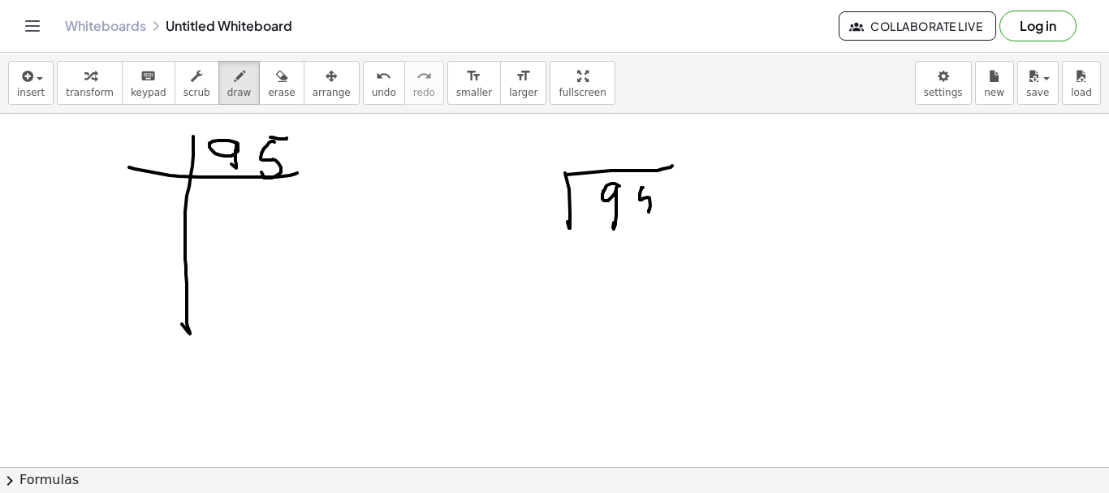
click at [631, 217] on div at bounding box center [554, 467] width 1109 height 707
drag, startPoint x: 642, startPoint y: 183, endPoint x: 581, endPoint y: 203, distance: 64.2
click at [658, 180] on div at bounding box center [554, 467] width 1109 height 707
click at [534, 222] on div at bounding box center [554, 467] width 1109 height 707
drag, startPoint x: 536, startPoint y: 195, endPoint x: 550, endPoint y: 186, distance: 16.4
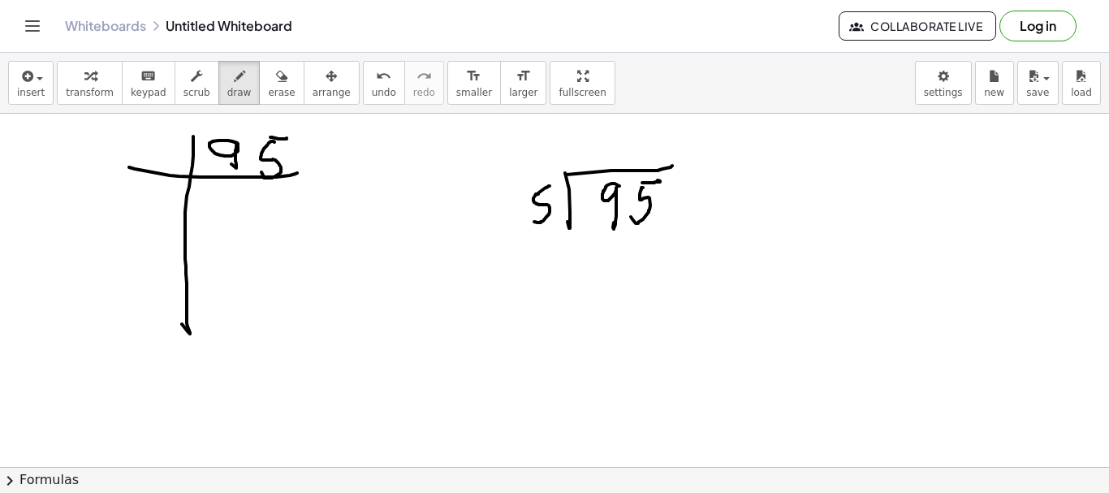
click at [550, 186] on div at bounding box center [554, 467] width 1109 height 707
drag, startPoint x: 607, startPoint y: 138, endPoint x: 604, endPoint y: 164, distance: 26.2
click at [605, 158] on div at bounding box center [554, 467] width 1109 height 707
click at [556, 265] on div at bounding box center [554, 467] width 1109 height 707
drag, startPoint x: 603, startPoint y: 260, endPoint x: 613, endPoint y: 245, distance: 18.0
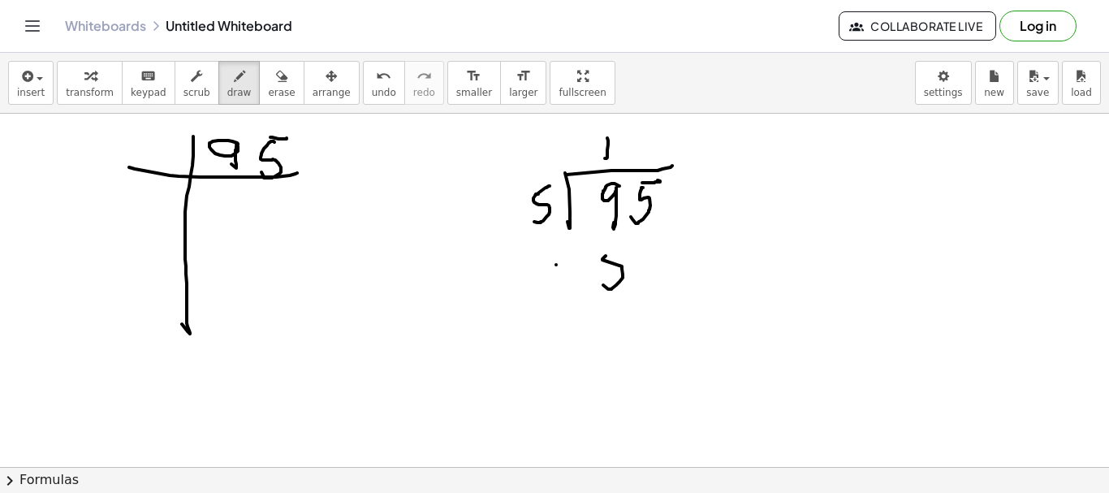
click at [603, 283] on div at bounding box center [554, 467] width 1109 height 707
drag, startPoint x: 603, startPoint y: 256, endPoint x: 607, endPoint y: 309, distance: 53.0
click at [635, 246] on div at bounding box center [554, 467] width 1109 height 707
drag, startPoint x: 578, startPoint y: 314, endPoint x: 612, endPoint y: 325, distance: 34.9
click at [693, 296] on div at bounding box center [554, 467] width 1109 height 707
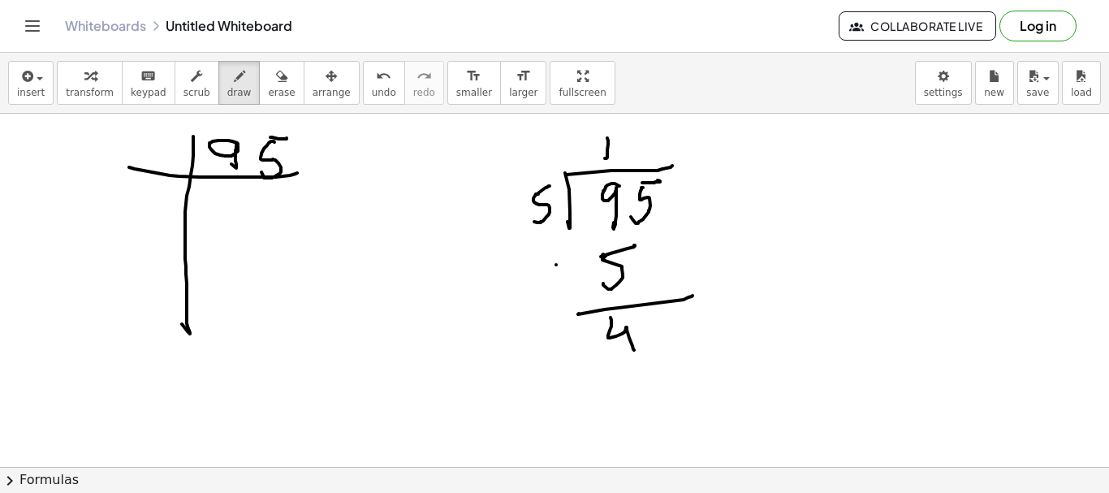
drag, startPoint x: 611, startPoint y: 318, endPoint x: 640, endPoint y: 341, distance: 37.5
click at [633, 348] on div at bounding box center [554, 467] width 1109 height 707
click at [650, 347] on div at bounding box center [554, 467] width 1109 height 707
click at [677, 304] on div at bounding box center [554, 467] width 1109 height 707
drag, startPoint x: 630, startPoint y: 137, endPoint x: 676, endPoint y: 352, distance: 219.2
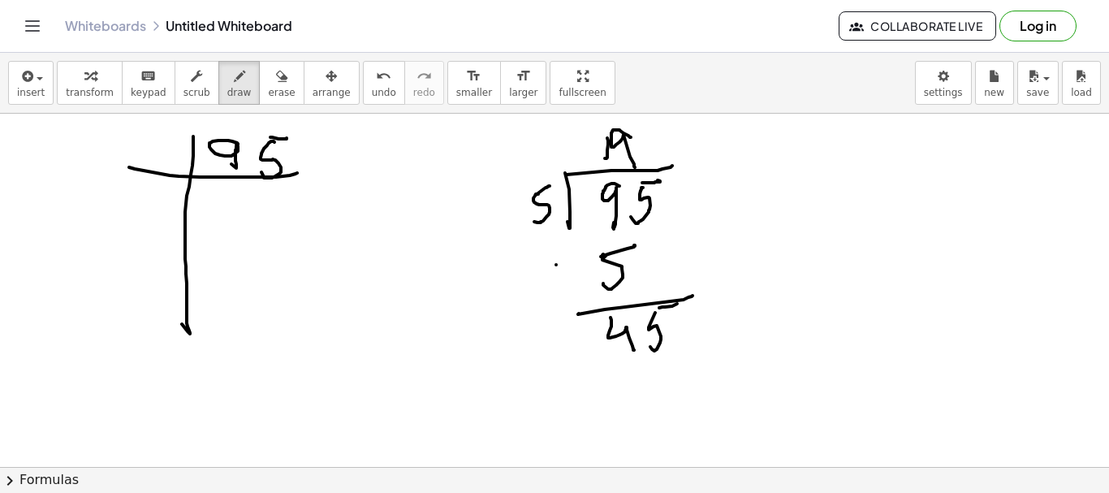
click at [632, 171] on div at bounding box center [554, 467] width 1109 height 707
drag, startPoint x: 641, startPoint y: 369, endPoint x: 681, endPoint y: 362, distance: 41.1
click at [656, 387] on div at bounding box center [554, 467] width 1109 height 707
drag, startPoint x: 681, startPoint y: 362, endPoint x: 674, endPoint y: 382, distance: 20.8
click at [677, 386] on div at bounding box center [554, 467] width 1109 height 707
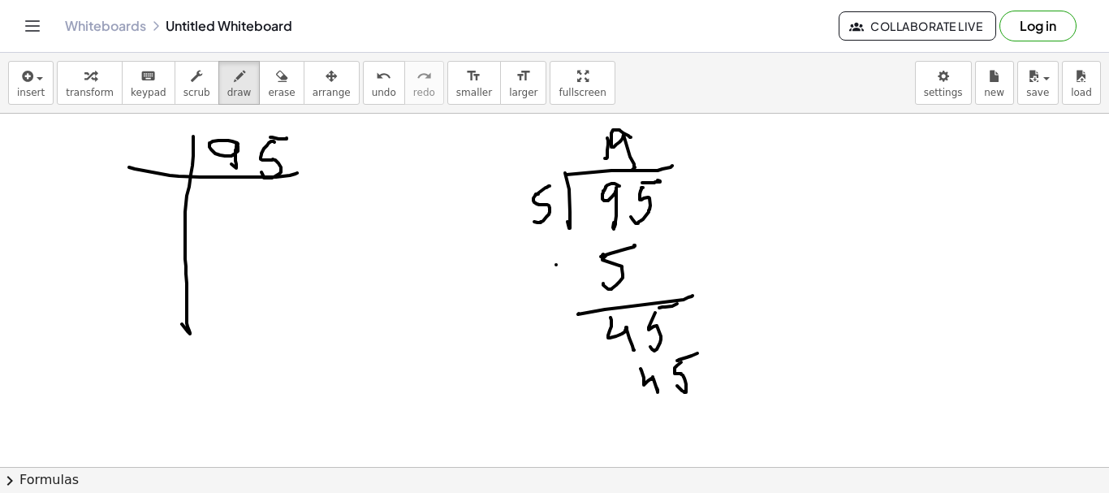
drag, startPoint x: 677, startPoint y: 361, endPoint x: 698, endPoint y: 353, distance: 21.6
click at [698, 353] on div at bounding box center [554, 467] width 1109 height 707
drag, startPoint x: 701, startPoint y: 398, endPoint x: 721, endPoint y: 395, distance: 20.4
click at [710, 397] on div at bounding box center [554, 467] width 1109 height 707
drag, startPoint x: 675, startPoint y: 430, endPoint x: 684, endPoint y: 421, distance: 12.1
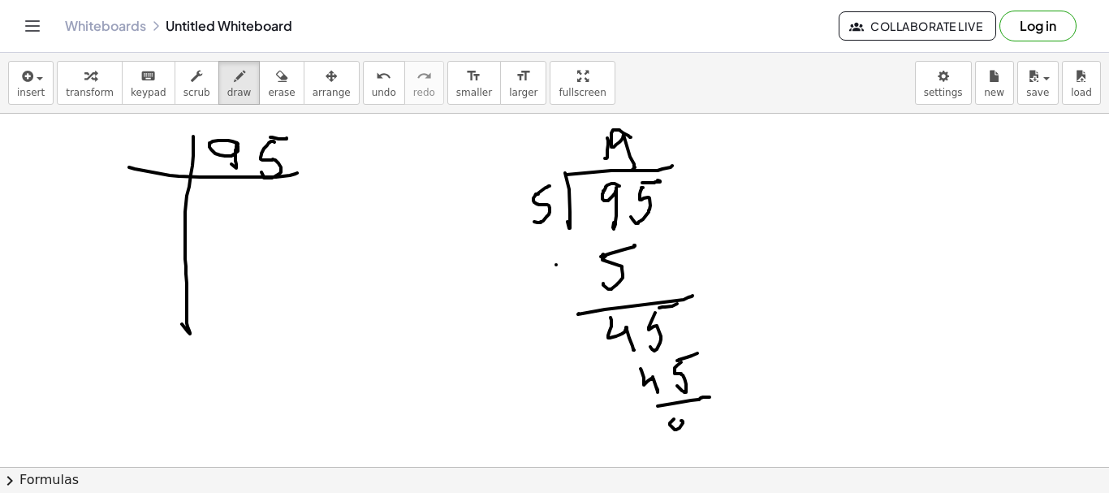
click at [681, 421] on div at bounding box center [554, 467] width 1109 height 707
click at [698, 411] on div at bounding box center [554, 467] width 1109 height 707
drag, startPoint x: 142, startPoint y: 135, endPoint x: 162, endPoint y: 136, distance: 20.4
click at [162, 136] on div at bounding box center [554, 467] width 1109 height 707
drag, startPoint x: 144, startPoint y: 138, endPoint x: 233, endPoint y: 196, distance: 106.3
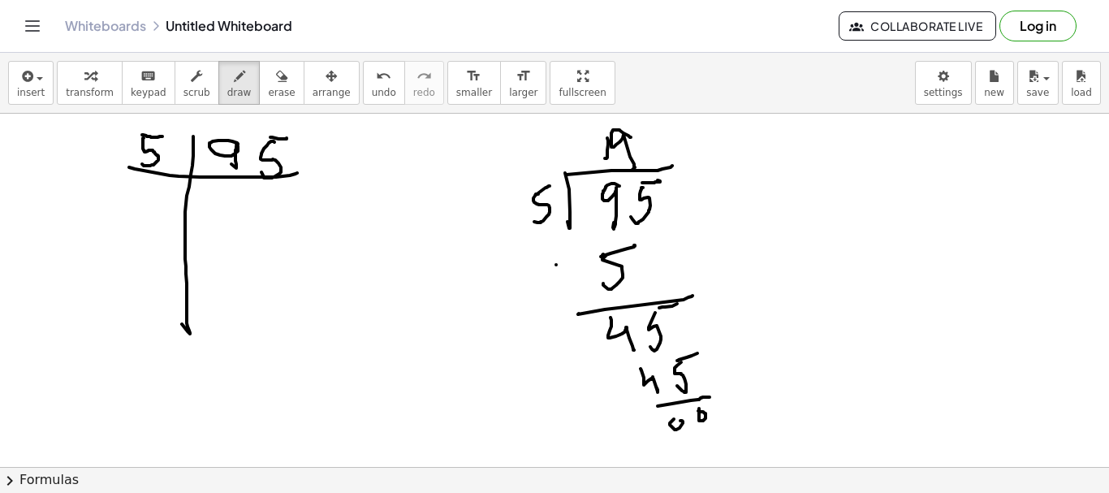
click at [140, 162] on div at bounding box center [554, 467] width 1109 height 707
drag, startPoint x: 233, startPoint y: 196, endPoint x: 243, endPoint y: 227, distance: 32.4
click at [243, 227] on div at bounding box center [554, 467] width 1109 height 707
drag, startPoint x: 272, startPoint y: 197, endPoint x: 261, endPoint y: 240, distance: 44.5
click at [267, 214] on div at bounding box center [554, 467] width 1109 height 707
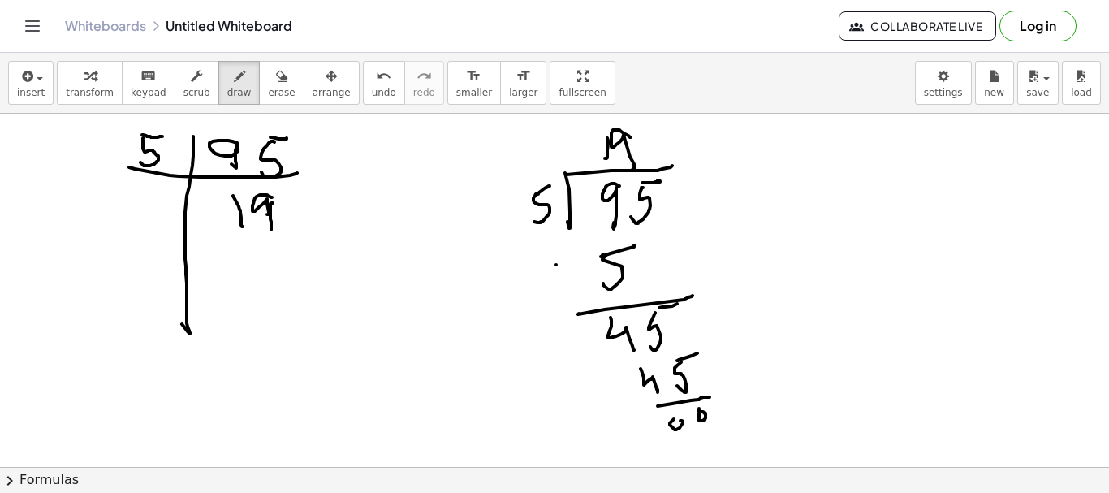
drag, startPoint x: 273, startPoint y: 203, endPoint x: 236, endPoint y: 247, distance: 57.6
click at [270, 231] on div at bounding box center [554, 467] width 1109 height 707
drag, startPoint x: 110, startPoint y: 242, endPoint x: 312, endPoint y: 224, distance: 203.0
click at [312, 224] on div at bounding box center [554, 467] width 1109 height 707
click at [145, 217] on div at bounding box center [554, 467] width 1109 height 707
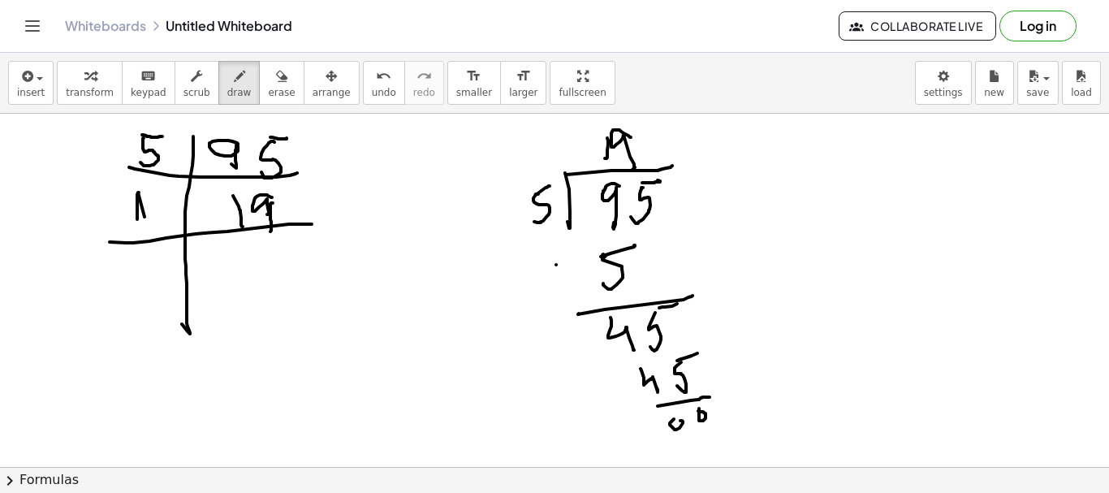
drag, startPoint x: 137, startPoint y: 203, endPoint x: 137, endPoint y: 219, distance: 16.2
click at [137, 219] on div at bounding box center [554, 467] width 1109 height 707
drag, startPoint x: 153, startPoint y: 197, endPoint x: 273, endPoint y: 313, distance: 166.6
click at [155, 212] on div at bounding box center [554, 467] width 1109 height 707
click at [238, 271] on div at bounding box center [554, 467] width 1109 height 707
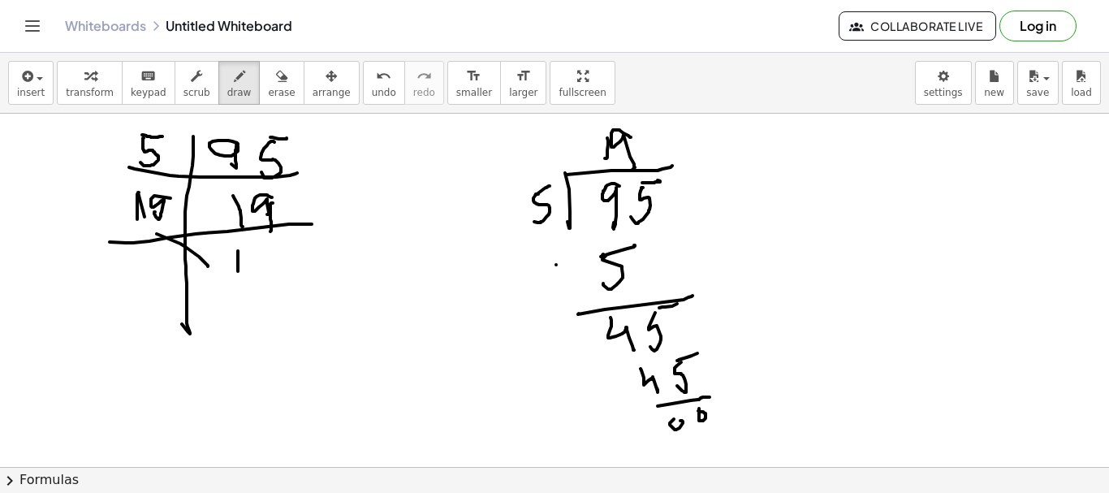
drag, startPoint x: 157, startPoint y: 234, endPoint x: 202, endPoint y: 264, distance: 54.5
click at [205, 266] on div at bounding box center [554, 467] width 1109 height 707
drag, startPoint x: 202, startPoint y: 264, endPoint x: 257, endPoint y: 283, distance: 58.3
click at [216, 258] on div at bounding box center [554, 467] width 1109 height 707
drag, startPoint x: 278, startPoint y: 208, endPoint x: 388, endPoint y: 256, distance: 120.4
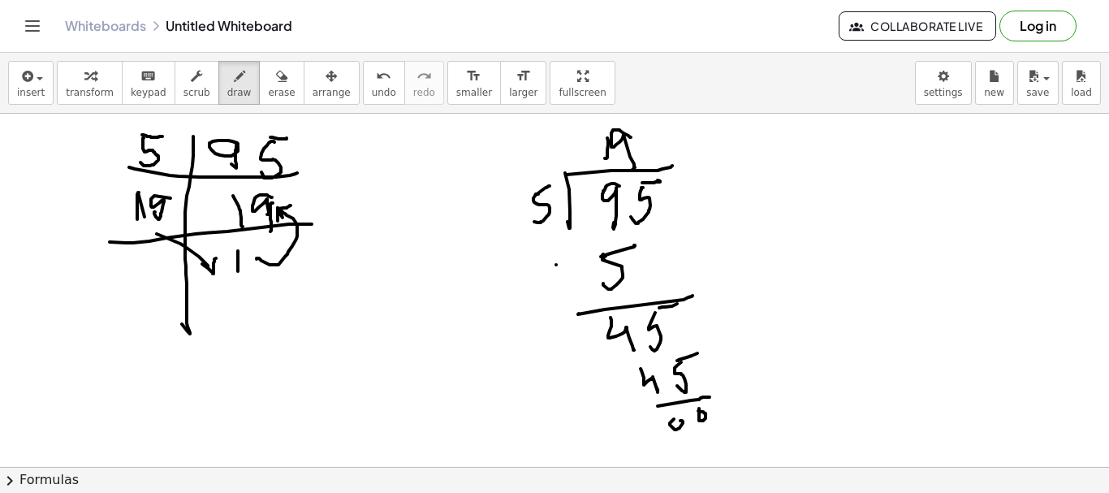
click at [296, 202] on div at bounding box center [554, 467] width 1109 height 707
click at [268, 89] on span "erase" at bounding box center [281, 92] width 27 height 11
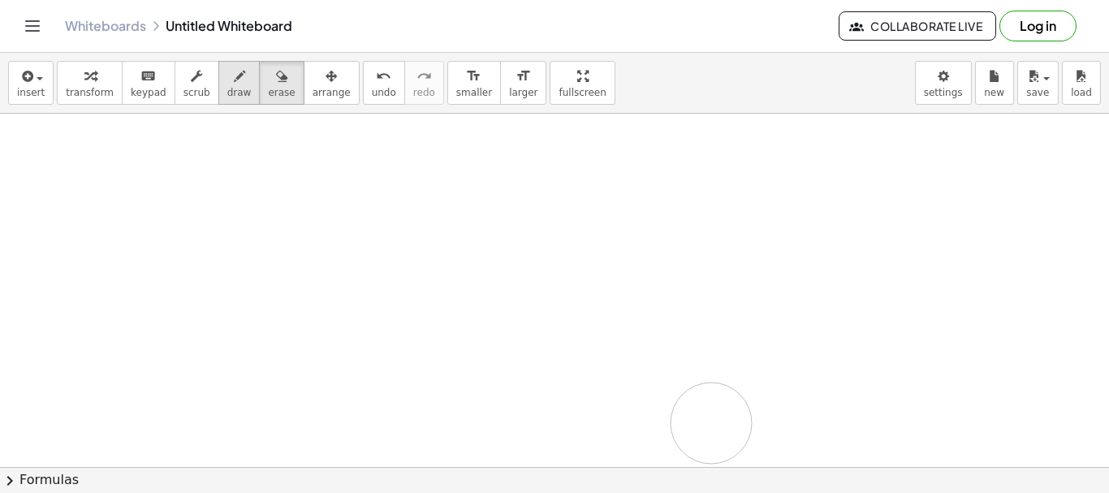
drag, startPoint x: 111, startPoint y: 152, endPoint x: 214, endPoint y: 84, distance: 123.7
click at [699, 413] on div at bounding box center [554, 467] width 1109 height 707
click at [234, 84] on icon "button" at bounding box center [239, 76] width 11 height 19
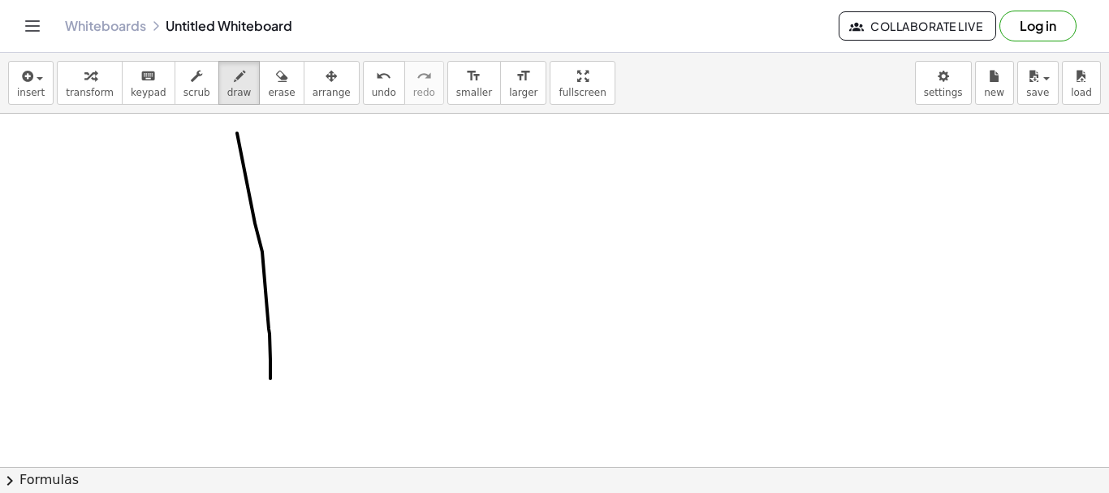
drag, startPoint x: 237, startPoint y: 133, endPoint x: 270, endPoint y: 378, distance: 247.5
click at [270, 378] on div at bounding box center [554, 467] width 1109 height 707
drag, startPoint x: 192, startPoint y: 177, endPoint x: 334, endPoint y: 144, distance: 145.2
click at [338, 144] on div at bounding box center [554, 467] width 1109 height 707
drag, startPoint x: 258, startPoint y: 134, endPoint x: 298, endPoint y: 123, distance: 41.4
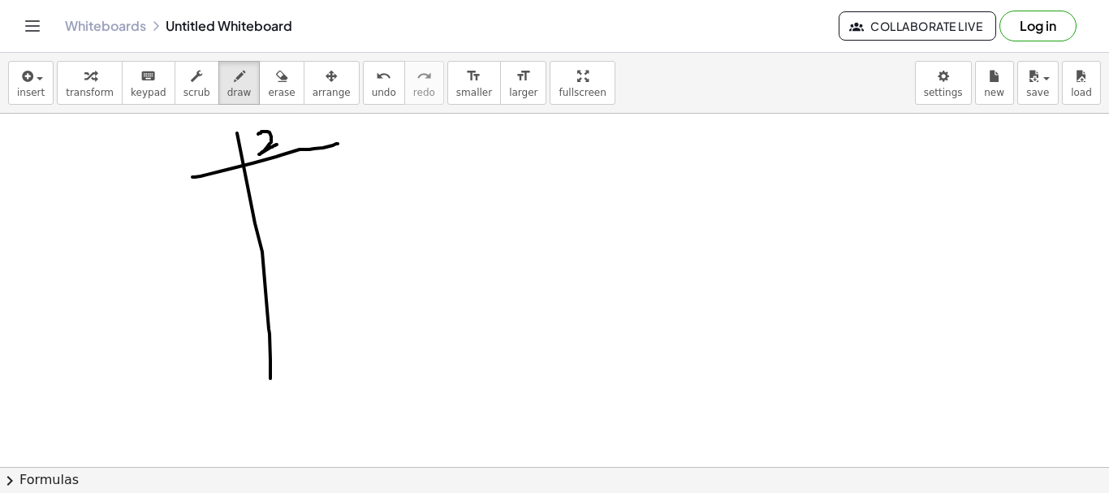
click at [280, 138] on div at bounding box center [554, 467] width 1109 height 707
drag, startPoint x: 287, startPoint y: 123, endPoint x: 328, endPoint y: 151, distance: 49.8
click at [293, 145] on div at bounding box center [554, 467] width 1109 height 707
drag, startPoint x: 205, startPoint y: 143, endPoint x: 225, endPoint y: 160, distance: 26.5
click at [225, 160] on div at bounding box center [554, 467] width 1109 height 707
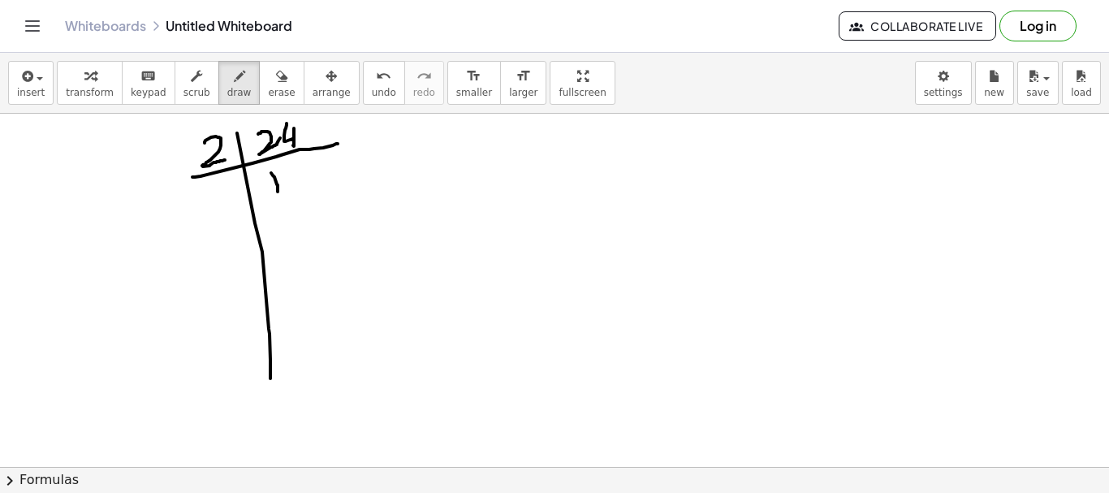
drag, startPoint x: 271, startPoint y: 173, endPoint x: 278, endPoint y: 192, distance: 19.8
click at [278, 192] on div at bounding box center [554, 467] width 1109 height 707
drag, startPoint x: 287, startPoint y: 175, endPoint x: 321, endPoint y: 184, distance: 35.3
click at [321, 184] on div at bounding box center [554, 467] width 1109 height 707
drag, startPoint x: 201, startPoint y: 221, endPoint x: 342, endPoint y: 191, distance: 143.7
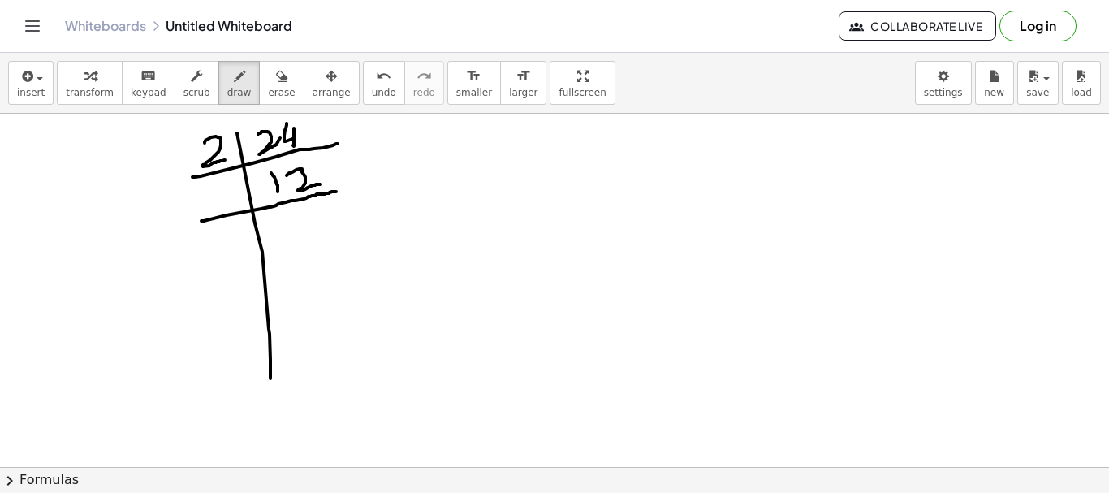
click at [339, 192] on div at bounding box center [554, 467] width 1109 height 707
drag, startPoint x: 210, startPoint y: 195, endPoint x: 240, endPoint y: 211, distance: 34.2
click at [244, 204] on div at bounding box center [554, 467] width 1109 height 707
drag, startPoint x: 312, startPoint y: 215, endPoint x: 306, endPoint y: 233, distance: 18.7
click at [306, 233] on div at bounding box center [554, 467] width 1109 height 707
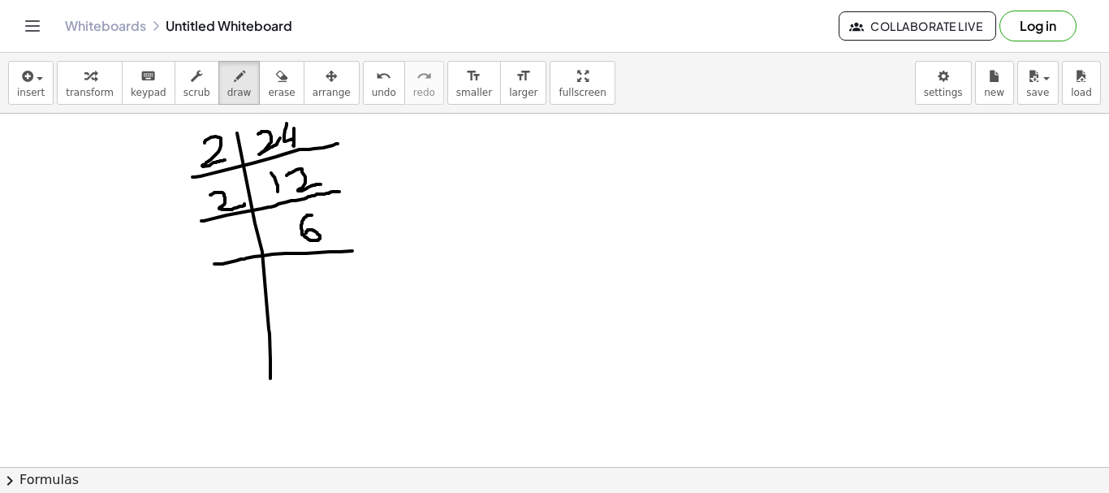
drag, startPoint x: 214, startPoint y: 264, endPoint x: 356, endPoint y: 250, distance: 142.0
click at [356, 250] on div at bounding box center [554, 467] width 1109 height 707
drag, startPoint x: 229, startPoint y: 236, endPoint x: 253, endPoint y: 249, distance: 26.5
click at [253, 249] on div at bounding box center [554, 467] width 1109 height 707
drag, startPoint x: 306, startPoint y: 268, endPoint x: 305, endPoint y: 291, distance: 22.8
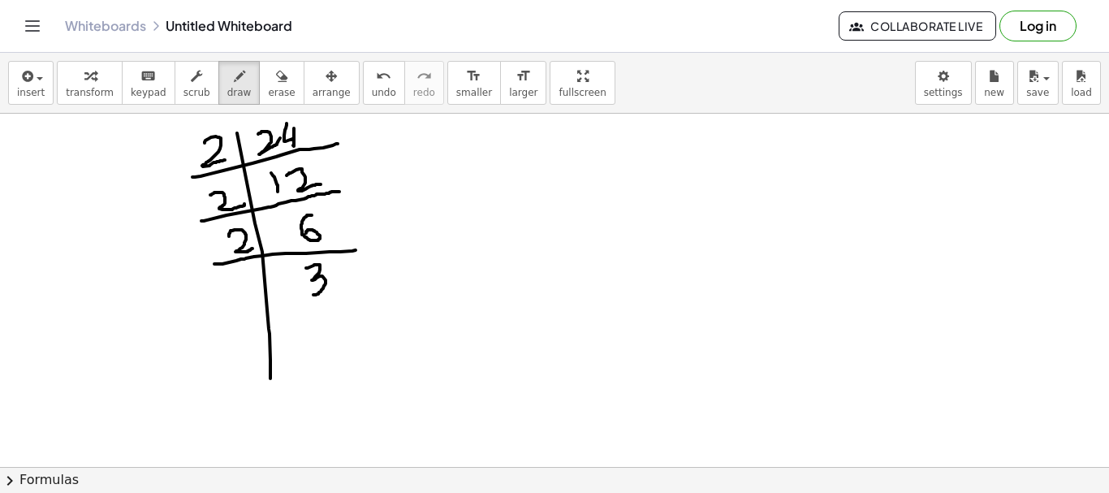
click at [305, 291] on div at bounding box center [554, 467] width 1109 height 707
drag, startPoint x: 226, startPoint y: 313, endPoint x: 352, endPoint y: 309, distance: 126.8
click at [352, 309] on div at bounding box center [554, 467] width 1109 height 707
drag, startPoint x: 236, startPoint y: 282, endPoint x: 234, endPoint y: 300, distance: 18.8
click at [231, 298] on div at bounding box center [554, 467] width 1109 height 707
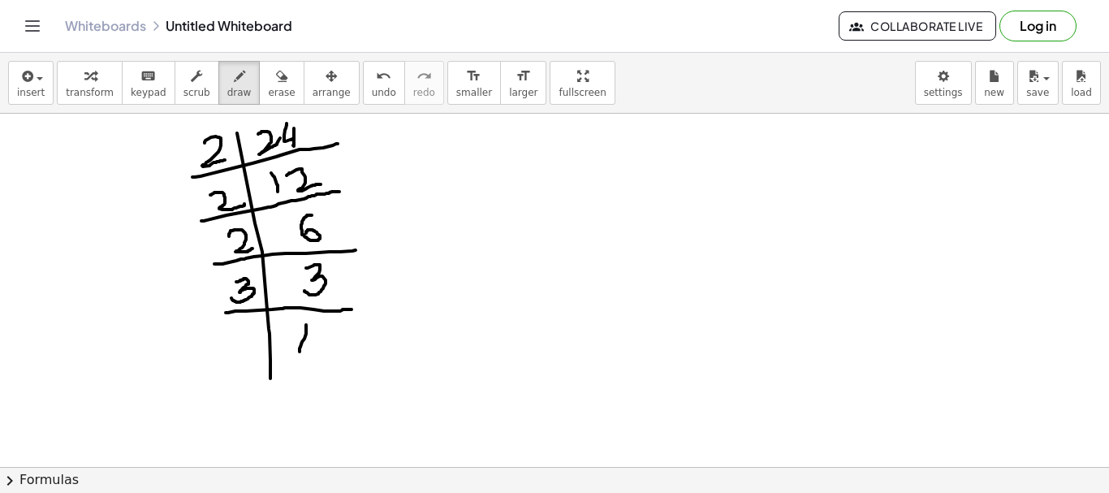
drag, startPoint x: 306, startPoint y: 325, endPoint x: 300, endPoint y: 352, distance: 27.6
click at [300, 352] on div at bounding box center [554, 467] width 1109 height 707
drag, startPoint x: 175, startPoint y: 144, endPoint x: 206, endPoint y: 254, distance: 114.9
click at [206, 254] on div at bounding box center [554, 467] width 1109 height 707
drag, startPoint x: 189, startPoint y: 290, endPoint x: 221, endPoint y: 292, distance: 31.7
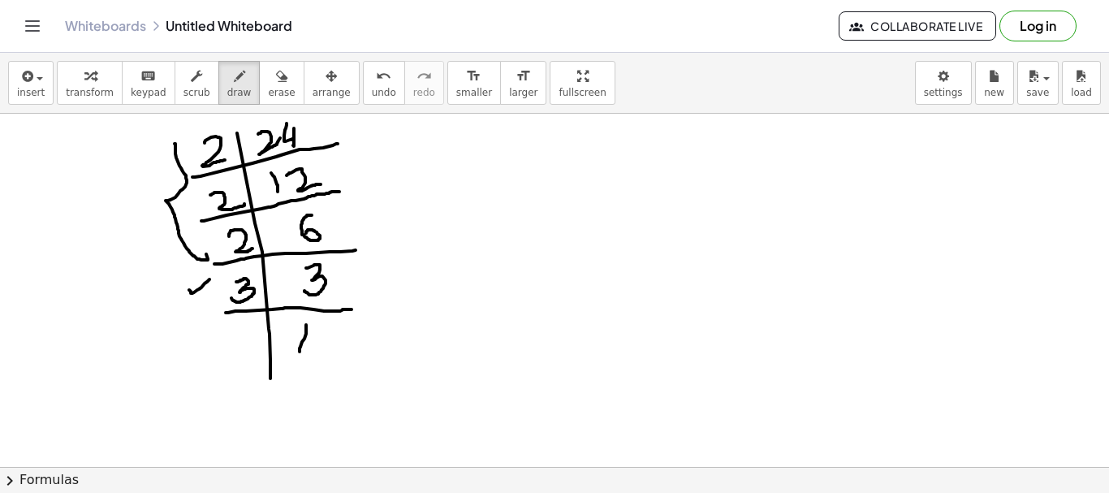
click at [210, 277] on div at bounding box center [554, 467] width 1109 height 707
drag, startPoint x: 479, startPoint y: 152, endPoint x: 525, endPoint y: 170, distance: 49.6
click at [530, 176] on div at bounding box center [554, 467] width 1109 height 707
drag, startPoint x: 525, startPoint y: 170, endPoint x: 538, endPoint y: 168, distance: 13.1
click at [520, 192] on div at bounding box center [554, 467] width 1109 height 707
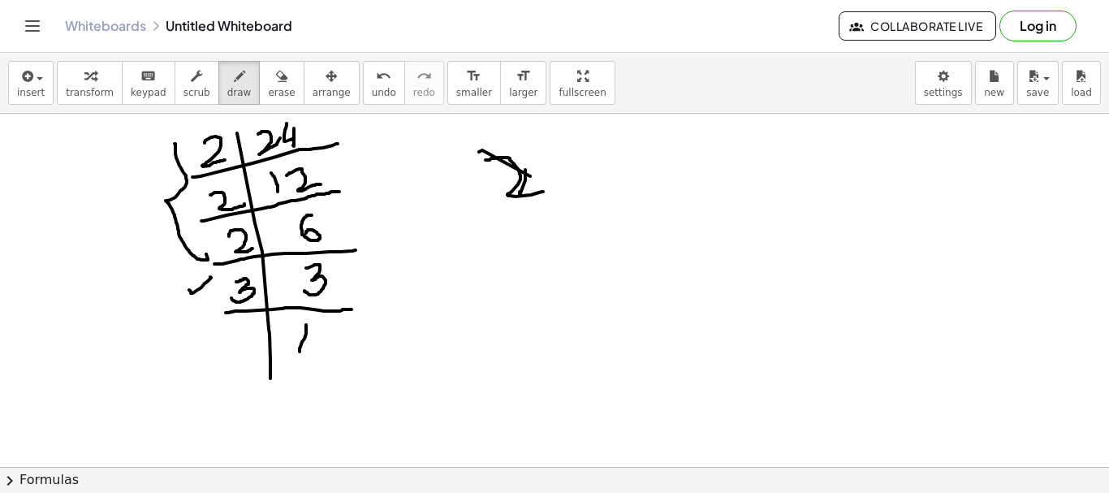
drag, startPoint x: 486, startPoint y: 160, endPoint x: 581, endPoint y: 171, distance: 96.5
click at [546, 191] on div at bounding box center [554, 467] width 1109 height 707
drag, startPoint x: 584, startPoint y: 156, endPoint x: 562, endPoint y: 194, distance: 44.0
click at [575, 197] on div at bounding box center [554, 467] width 1109 height 707
drag, startPoint x: 572, startPoint y: 186, endPoint x: 568, endPoint y: 205, distance: 19.9
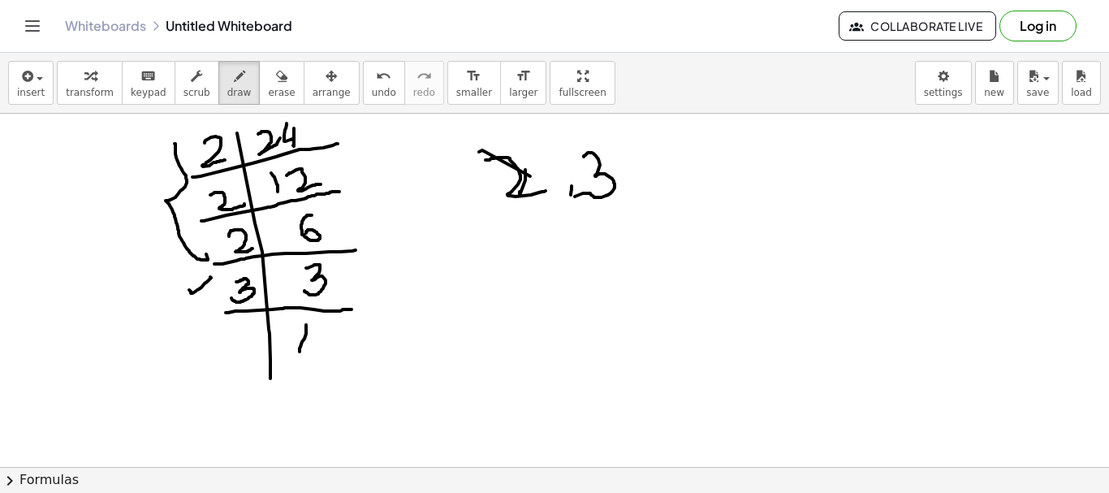
click at [568, 205] on div at bounding box center [554, 467] width 1109 height 707
drag, startPoint x: 145, startPoint y: 174, endPoint x: 283, endPoint y: 331, distance: 209.5
click at [202, 335] on div at bounding box center [554, 467] width 1109 height 707
drag, startPoint x: 486, startPoint y: 240, endPoint x: 535, endPoint y: 256, distance: 51.9
click at [529, 282] on div at bounding box center [554, 467] width 1109 height 707
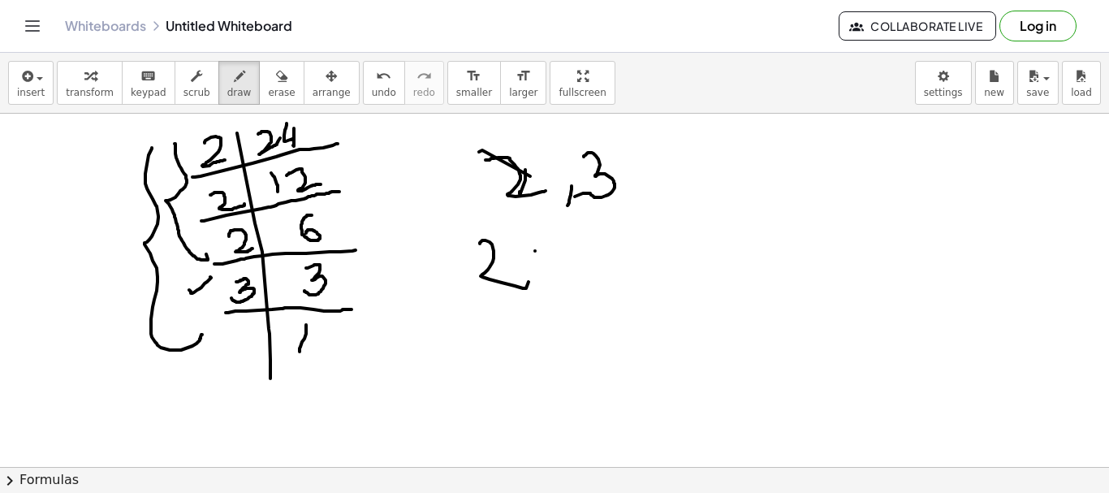
drag, startPoint x: 535, startPoint y: 251, endPoint x: 583, endPoint y: 258, distance: 48.5
click at [588, 270] on div at bounding box center [554, 467] width 1109 height 707
drag, startPoint x: 557, startPoint y: 264, endPoint x: 562, endPoint y: 287, distance: 23.3
click at [542, 298] on div at bounding box center [554, 467] width 1109 height 707
drag, startPoint x: 611, startPoint y: 253, endPoint x: 670, endPoint y: 244, distance: 60.0
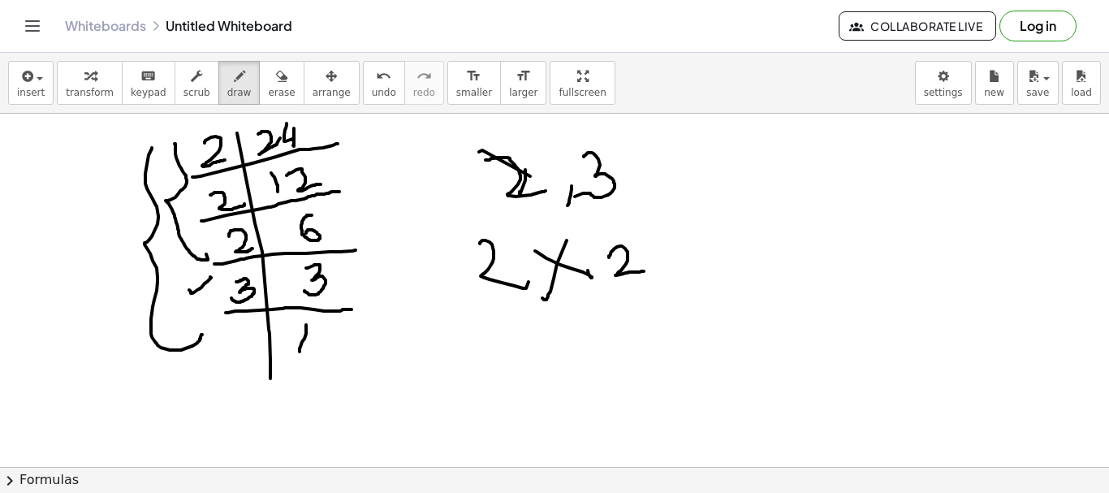
click at [661, 265] on div at bounding box center [554, 467] width 1109 height 707
drag, startPoint x: 668, startPoint y: 238, endPoint x: 702, endPoint y: 234, distance: 33.5
click at [709, 260] on div at bounding box center [554, 467] width 1109 height 707
drag, startPoint x: 699, startPoint y: 232, endPoint x: 702, endPoint y: 274, distance: 41.5
click at [676, 273] on div at bounding box center [554, 467] width 1109 height 707
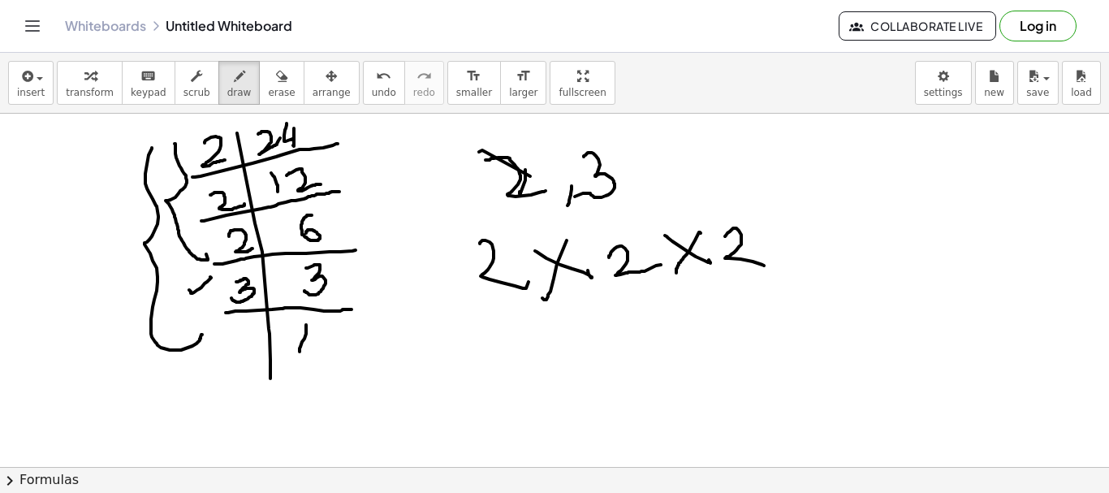
drag, startPoint x: 725, startPoint y: 236, endPoint x: 782, endPoint y: 247, distance: 57.8
click at [764, 265] on div at bounding box center [554, 467] width 1109 height 707
click at [819, 259] on div at bounding box center [554, 467] width 1109 height 707
drag, startPoint x: 805, startPoint y: 237, endPoint x: 789, endPoint y: 263, distance: 30.2
click at [789, 263] on div at bounding box center [554, 467] width 1109 height 707
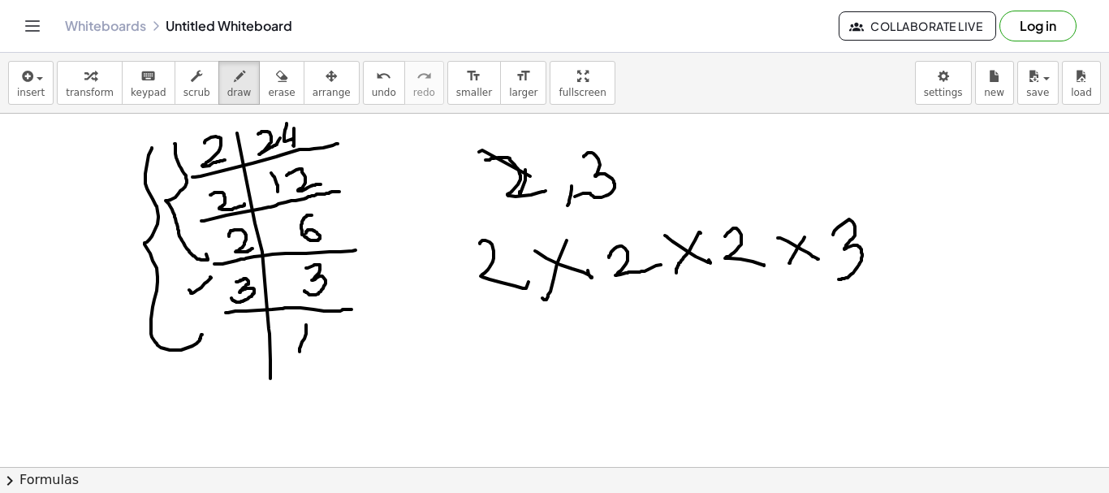
drag, startPoint x: 833, startPoint y: 235, endPoint x: 839, endPoint y: 279, distance: 45.0
click at [839, 279] on div at bounding box center [554, 467] width 1109 height 707
drag, startPoint x: 195, startPoint y: 150, endPoint x: 293, endPoint y: 368, distance: 238.8
click at [232, 292] on div at bounding box center [554, 467] width 1109 height 707
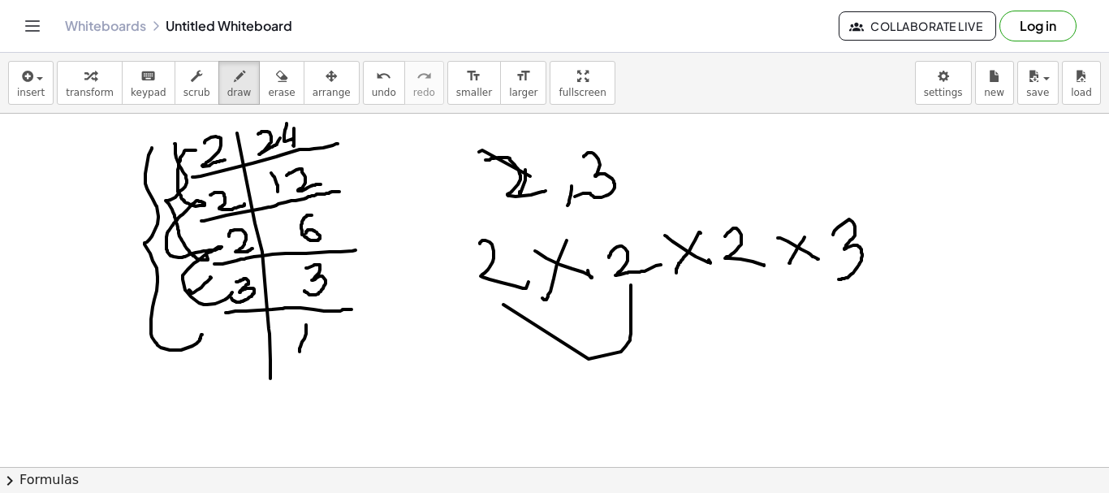
drag, startPoint x: 503, startPoint y: 305, endPoint x: 631, endPoint y: 285, distance: 129.0
click at [631, 285] on div at bounding box center [554, 467] width 1109 height 707
drag, startPoint x: 628, startPoint y: 284, endPoint x: 740, endPoint y: 268, distance: 113.2
click at [740, 268] on div at bounding box center [554, 467] width 1109 height 707
drag, startPoint x: 742, startPoint y: 274, endPoint x: 886, endPoint y: 331, distance: 154.9
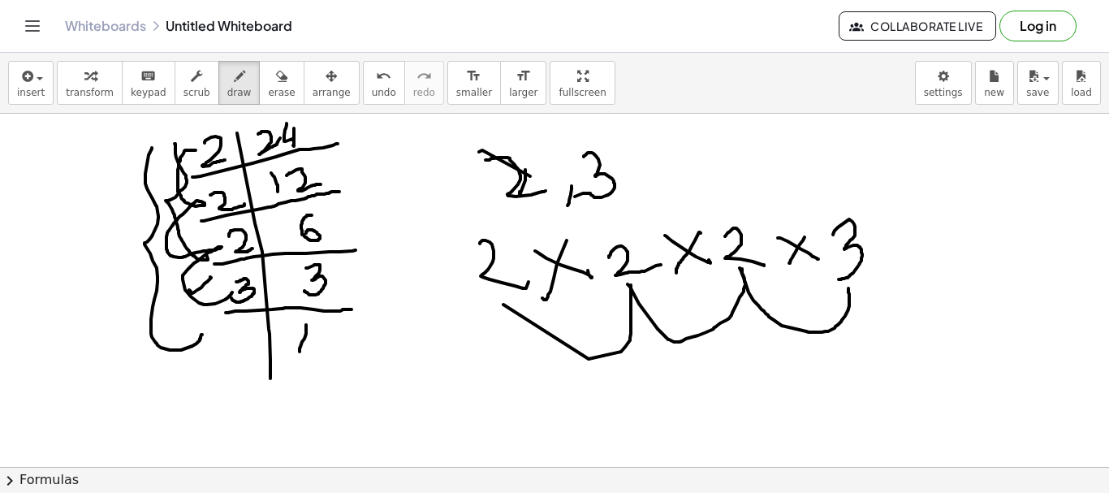
click at [849, 284] on div at bounding box center [554, 467] width 1109 height 707
drag, startPoint x: 292, startPoint y: 117, endPoint x: 538, endPoint y: 192, distance: 256.6
click at [292, 114] on div at bounding box center [554, 467] width 1109 height 707
click at [268, 94] on span "erase" at bounding box center [281, 92] width 27 height 11
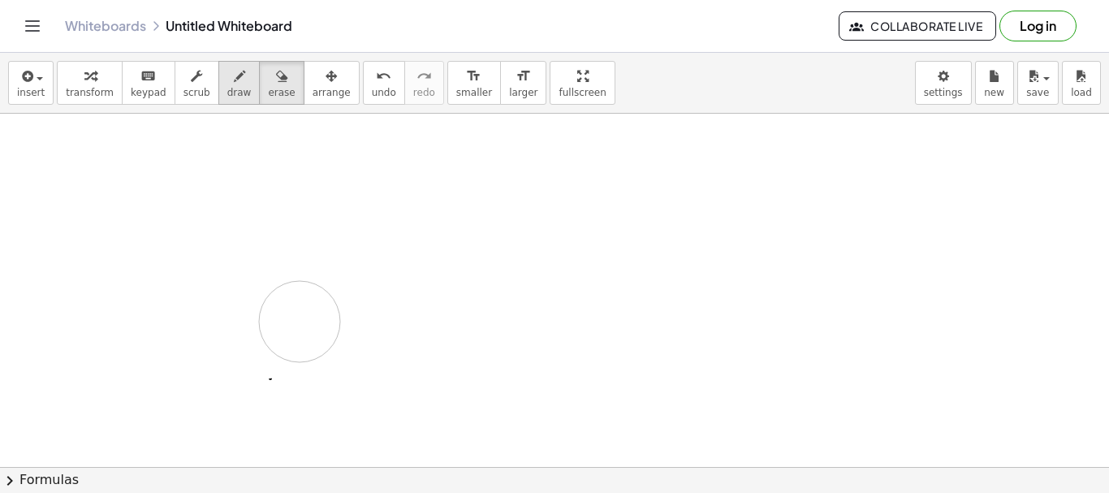
drag, startPoint x: 74, startPoint y: 164, endPoint x: 218, endPoint y: 80, distance: 166.7
click at [296, 316] on div at bounding box center [554, 467] width 1109 height 707
click at [234, 80] on icon "button" at bounding box center [239, 76] width 11 height 19
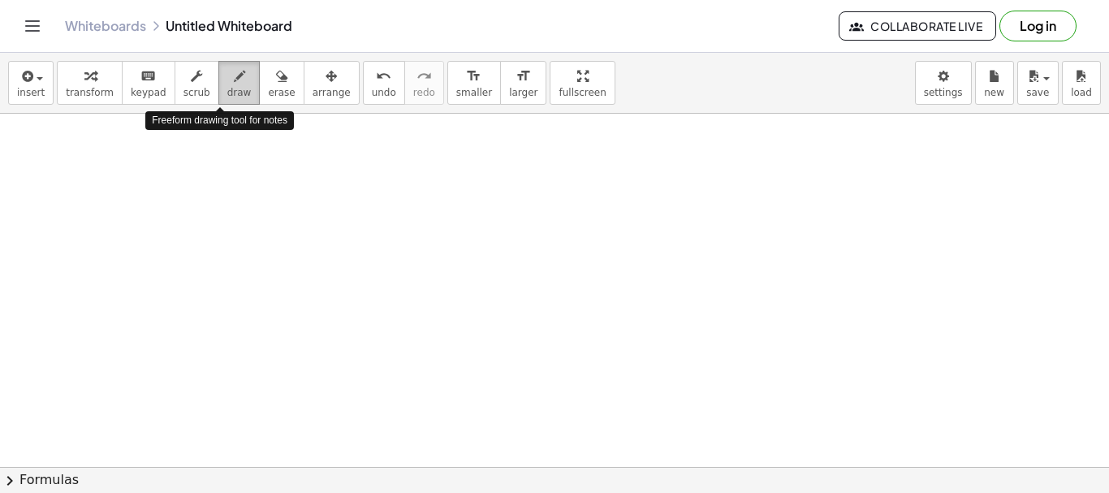
click at [234, 85] on icon "button" at bounding box center [239, 76] width 11 height 19
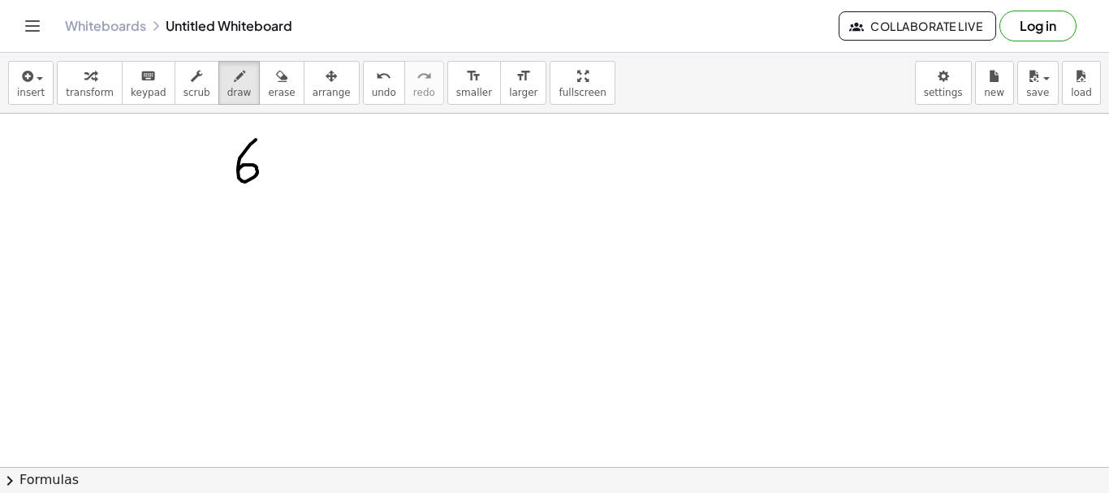
drag, startPoint x: 250, startPoint y: 145, endPoint x: 240, endPoint y: 171, distance: 27.8
click at [237, 172] on div at bounding box center [554, 467] width 1109 height 707
click at [283, 143] on div at bounding box center [554, 467] width 1109 height 707
drag, startPoint x: 242, startPoint y: 189, endPoint x: 205, endPoint y: 235, distance: 58.9
click at [205, 239] on div at bounding box center [554, 467] width 1109 height 707
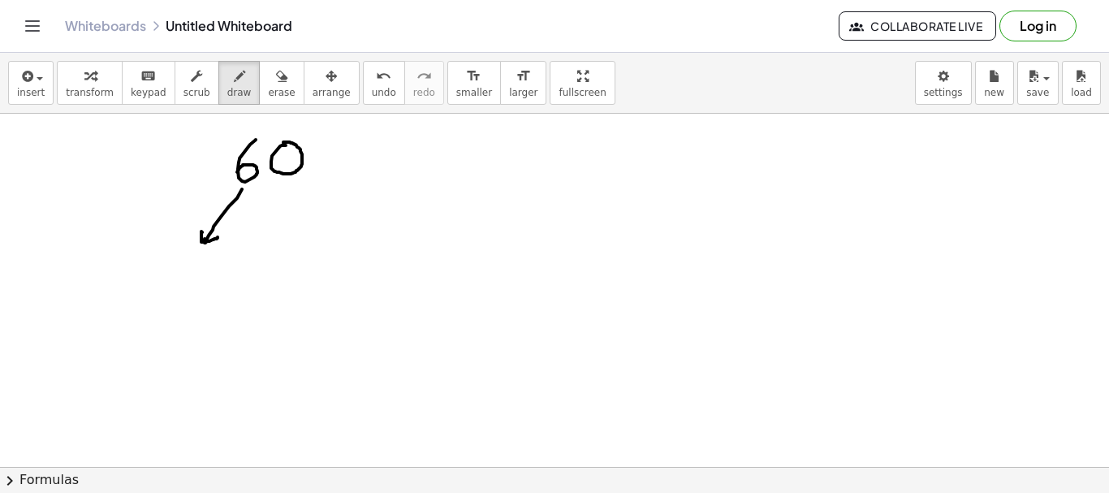
drag, startPoint x: 202, startPoint y: 232, endPoint x: 218, endPoint y: 237, distance: 16.2
click at [218, 237] on div at bounding box center [554, 467] width 1109 height 707
drag, startPoint x: 191, startPoint y: 258, endPoint x: 227, endPoint y: 277, distance: 40.3
click at [227, 277] on div at bounding box center [554, 467] width 1109 height 707
drag, startPoint x: 292, startPoint y: 184, endPoint x: 336, endPoint y: 233, distance: 66.7
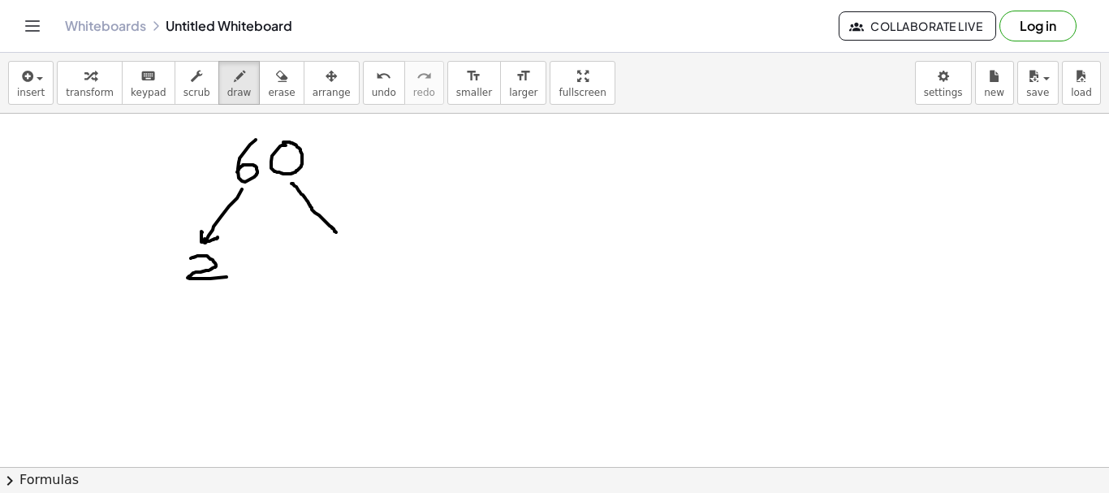
click at [336, 233] on div at bounding box center [554, 467] width 1109 height 707
drag, startPoint x: 326, startPoint y: 238, endPoint x: 356, endPoint y: 223, distance: 33.8
click at [356, 223] on div at bounding box center [554, 467] width 1109 height 707
drag, startPoint x: 329, startPoint y: 262, endPoint x: 378, endPoint y: 267, distance: 49.8
click at [316, 283] on div at bounding box center [554, 467] width 1109 height 707
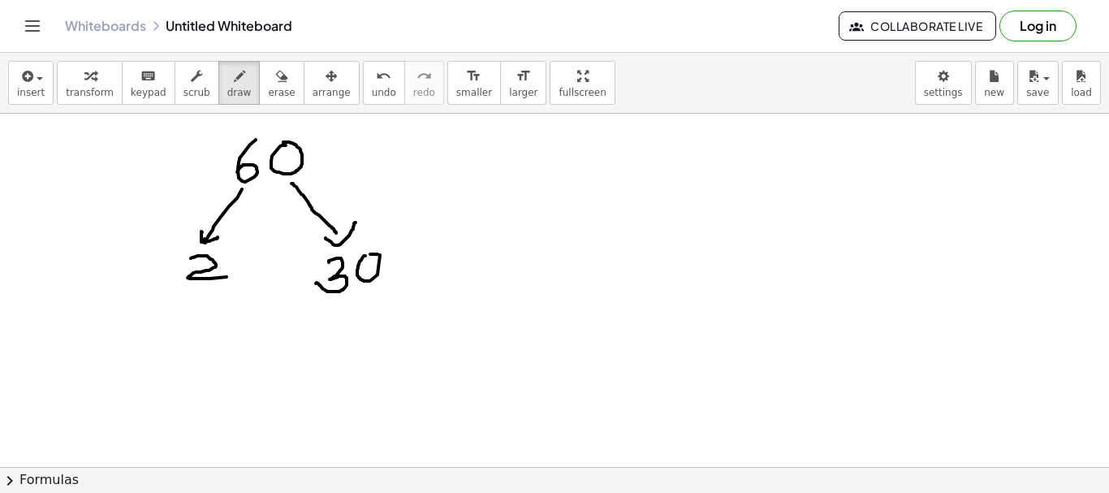
drag, startPoint x: 365, startPoint y: 256, endPoint x: 590, endPoint y: 286, distance: 227.8
click at [365, 254] on div at bounding box center [554, 467] width 1109 height 707
drag, startPoint x: 202, startPoint y: 282, endPoint x: 176, endPoint y: 343, distance: 66.2
click at [183, 343] on div at bounding box center [554, 467] width 1109 height 707
drag, startPoint x: 176, startPoint y: 331, endPoint x: 205, endPoint y: 329, distance: 29.3
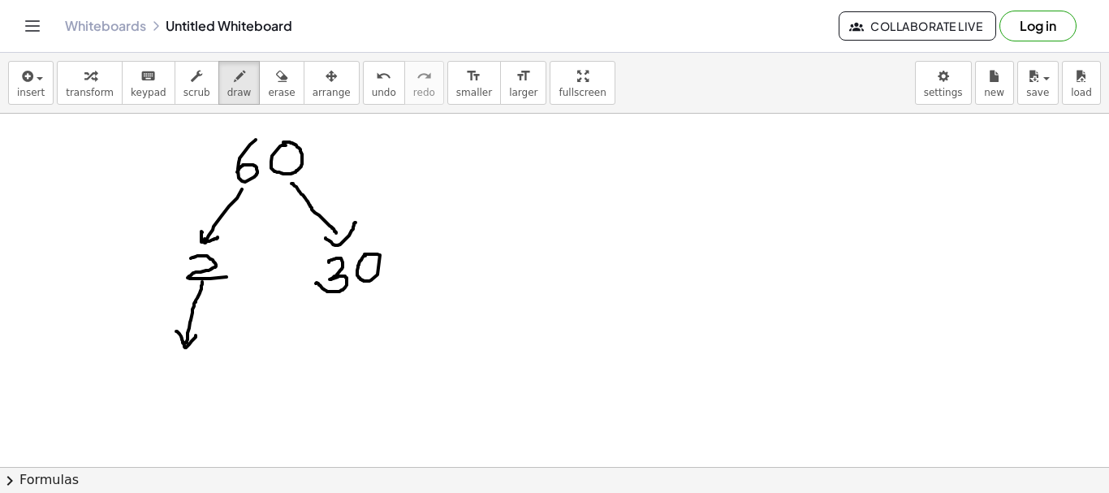
click at [205, 329] on div at bounding box center [554, 467] width 1109 height 707
drag, startPoint x: 353, startPoint y: 290, endPoint x: 343, endPoint y: 344, distance: 54.6
click at [343, 344] on div at bounding box center [554, 467] width 1109 height 707
drag, startPoint x: 366, startPoint y: 295, endPoint x: 408, endPoint y: 336, distance: 58.6
click at [408, 336] on div at bounding box center [554, 467] width 1109 height 707
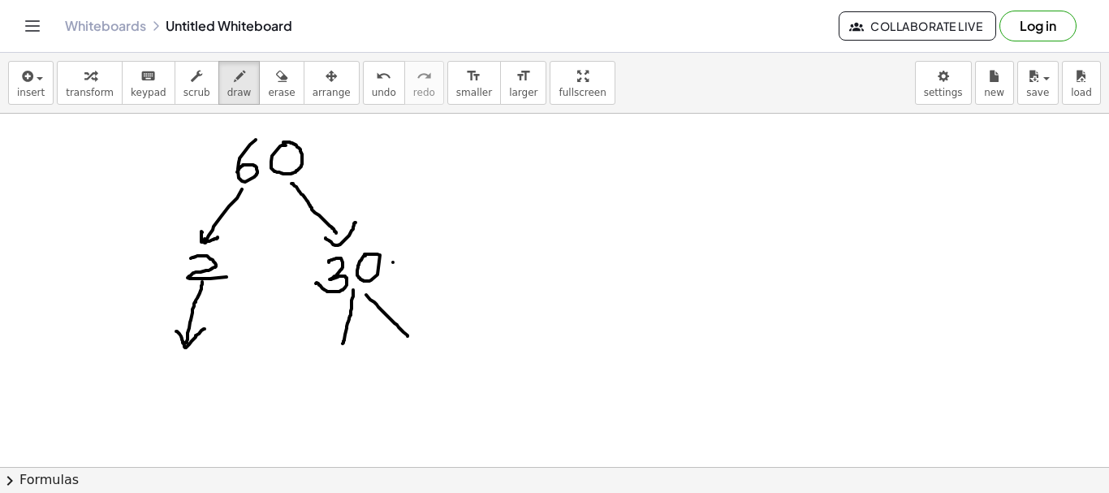
drag, startPoint x: 393, startPoint y: 262, endPoint x: 432, endPoint y: 262, distance: 39.0
click at [432, 262] on div at bounding box center [554, 467] width 1109 height 707
drag, startPoint x: 389, startPoint y: 247, endPoint x: 408, endPoint y: 267, distance: 27.6
click at [408, 267] on div at bounding box center [554, 467] width 1109 height 707
drag, startPoint x: 322, startPoint y: 153, endPoint x: 326, endPoint y: 142, distance: 11.0
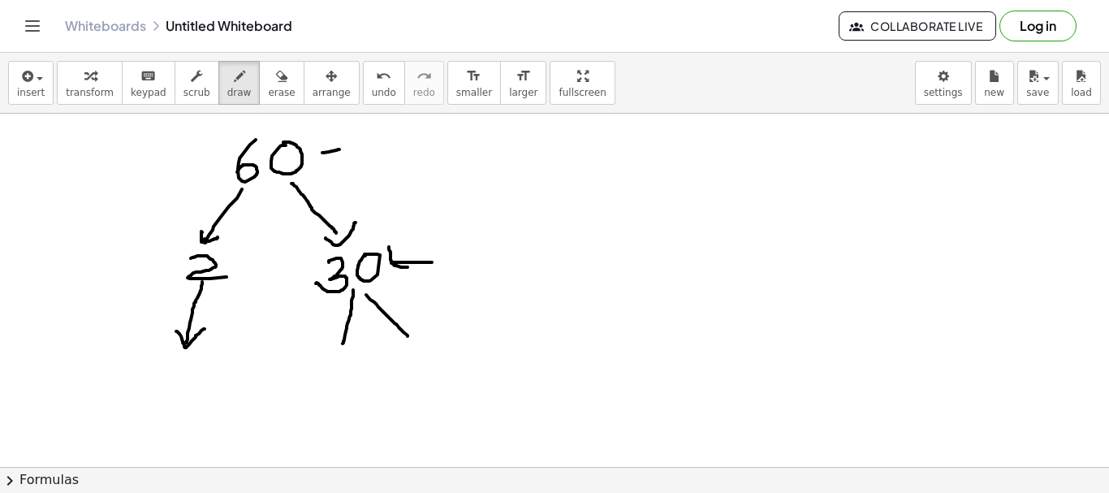
click at [352, 148] on div at bounding box center [554, 467] width 1109 height 707
drag, startPoint x: 326, startPoint y: 142, endPoint x: 335, endPoint y: 160, distance: 20.4
click at [335, 160] on div at bounding box center [554, 467] width 1109 height 707
drag, startPoint x: 329, startPoint y: 370, endPoint x: 356, endPoint y: 391, distance: 33.6
click at [356, 391] on div at bounding box center [554, 467] width 1109 height 707
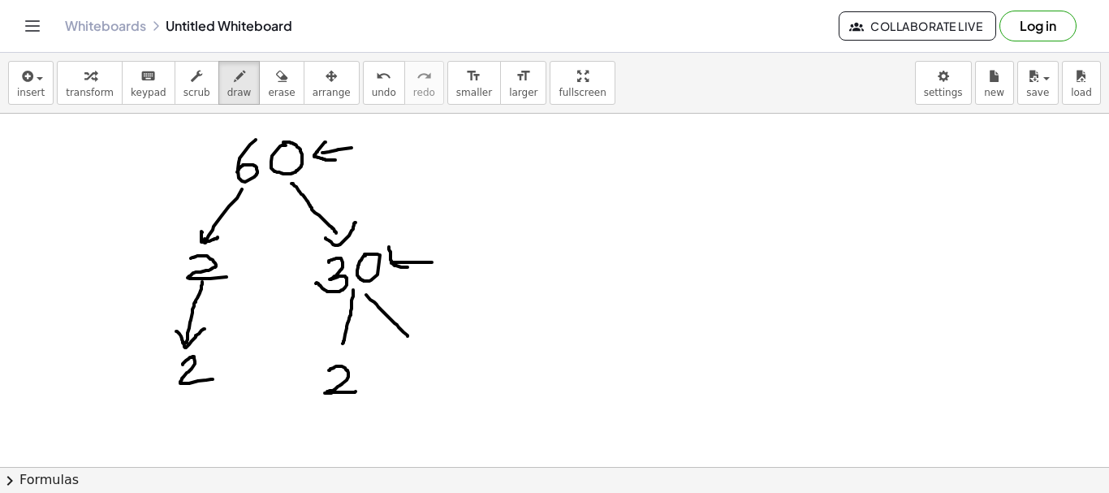
drag, startPoint x: 183, startPoint y: 365, endPoint x: 213, endPoint y: 377, distance: 32.4
click at [213, 378] on div at bounding box center [554, 467] width 1109 height 707
drag, startPoint x: 405, startPoint y: 361, endPoint x: 410, endPoint y: 386, distance: 24.8
click at [404, 392] on div at bounding box center [554, 467] width 1109 height 707
drag, startPoint x: 438, startPoint y: 365, endPoint x: 457, endPoint y: 381, distance: 24.9
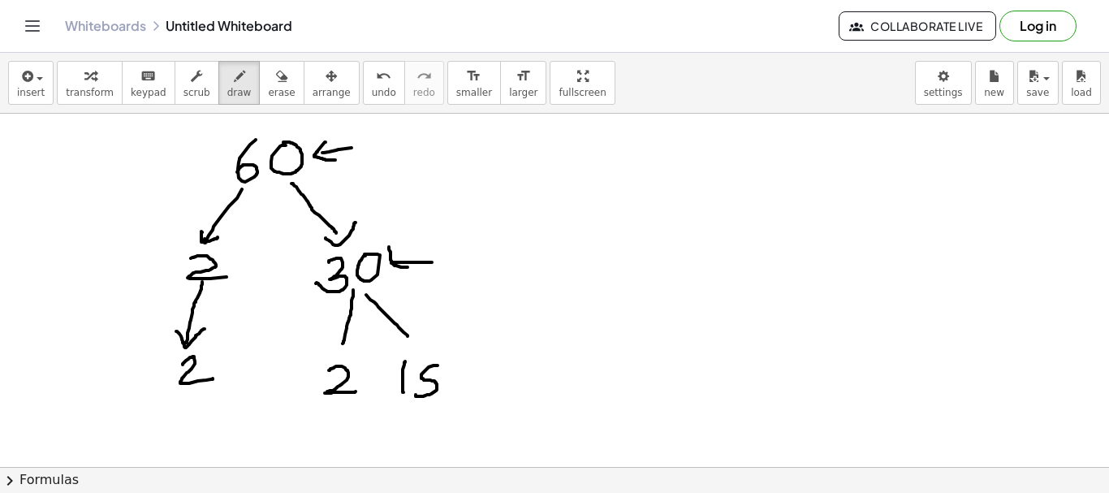
click at [419, 392] on div at bounding box center [554, 467] width 1109 height 707
click at [445, 362] on div at bounding box center [554, 467] width 1109 height 707
drag, startPoint x: 335, startPoint y: 340, endPoint x: 358, endPoint y: 338, distance: 22.9
click at [358, 338] on div at bounding box center [554, 467] width 1109 height 707
drag, startPoint x: 399, startPoint y: 334, endPoint x: 433, endPoint y: 331, distance: 34.2
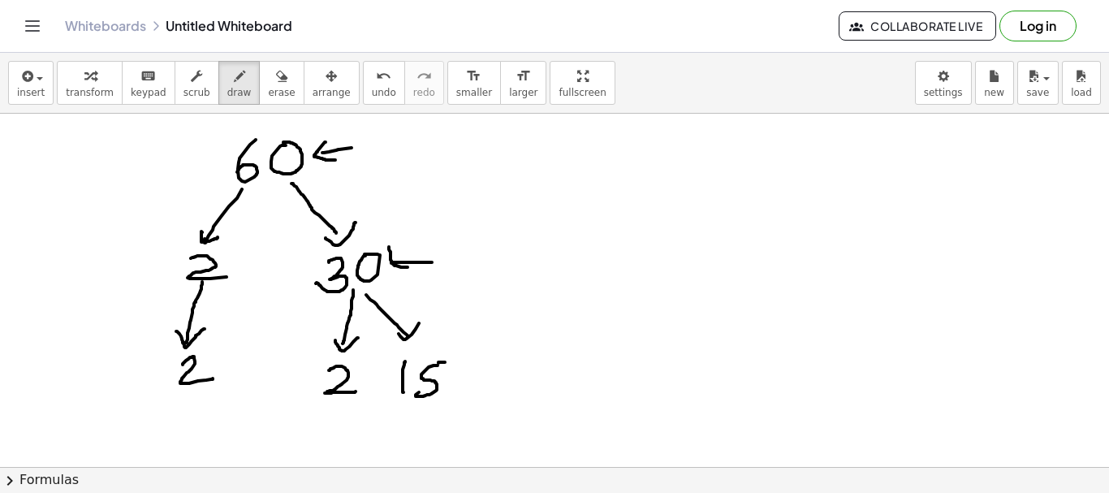
click at [419, 322] on div at bounding box center [554, 467] width 1109 height 707
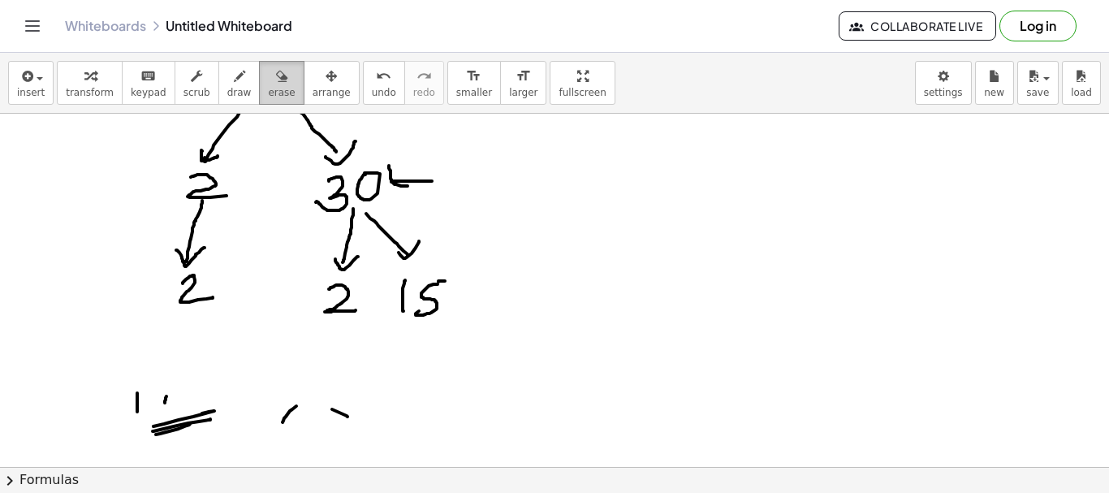
click at [268, 75] on div "button" at bounding box center [281, 75] width 27 height 19
drag, startPoint x: 108, startPoint y: 406, endPoint x: 239, endPoint y: 112, distance: 321.7
click at [404, 404] on div at bounding box center [554, 385] width 1109 height 707
click at [227, 91] on span "draw" at bounding box center [239, 92] width 24 height 11
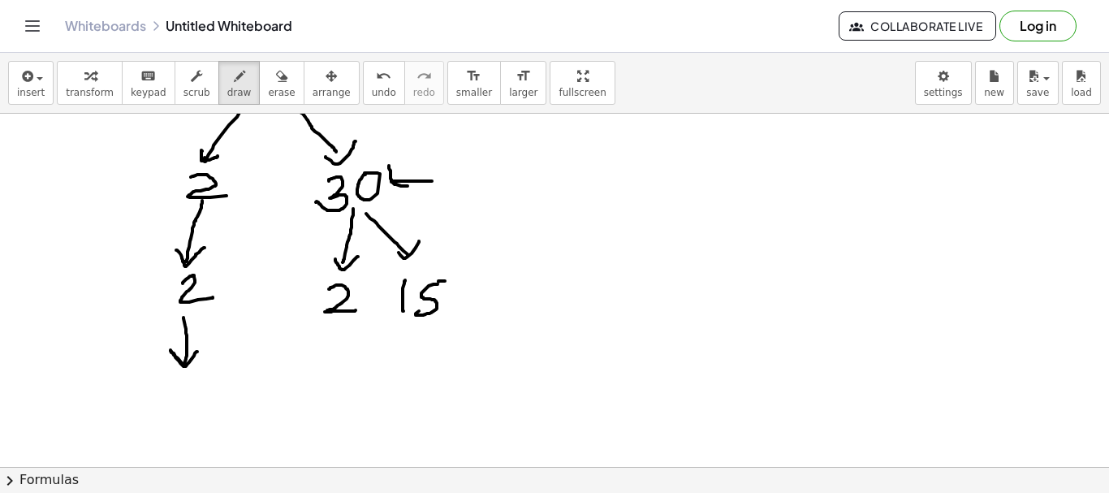
drag, startPoint x: 184, startPoint y: 318, endPoint x: 197, endPoint y: 352, distance: 36.8
click at [197, 352] on div at bounding box center [554, 385] width 1109 height 707
drag, startPoint x: 181, startPoint y: 383, endPoint x: 202, endPoint y: 404, distance: 29.3
click at [202, 404] on div at bounding box center [554, 385] width 1109 height 707
drag, startPoint x: 332, startPoint y: 321, endPoint x: 343, endPoint y: 354, distance: 34.9
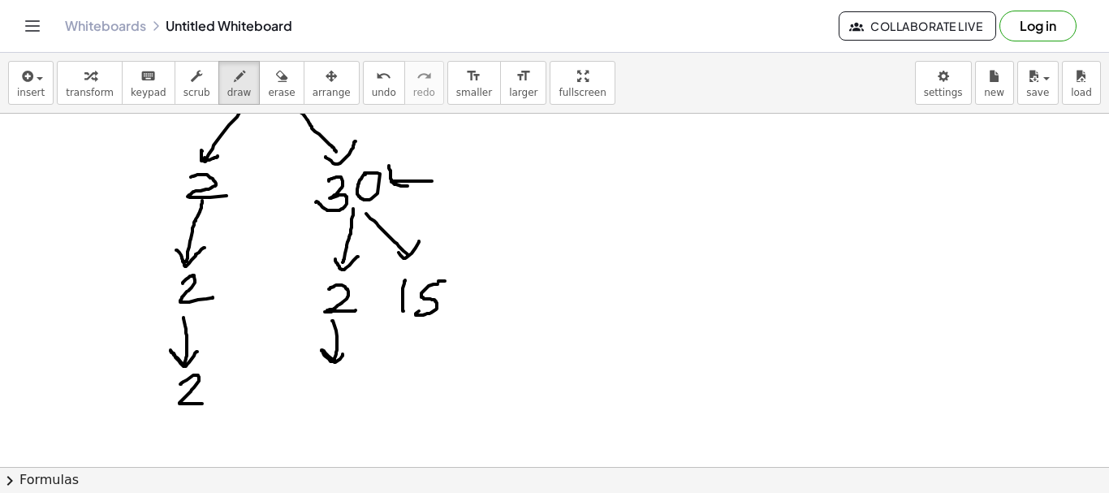
click at [343, 354] on div at bounding box center [554, 385] width 1109 height 707
drag, startPoint x: 331, startPoint y: 378, endPoint x: 346, endPoint y: 397, distance: 23.7
click at [346, 397] on div at bounding box center [554, 385] width 1109 height 707
drag, startPoint x: 424, startPoint y: 319, endPoint x: 420, endPoint y: 344, distance: 24.7
click at [396, 360] on div at bounding box center [554, 385] width 1109 height 707
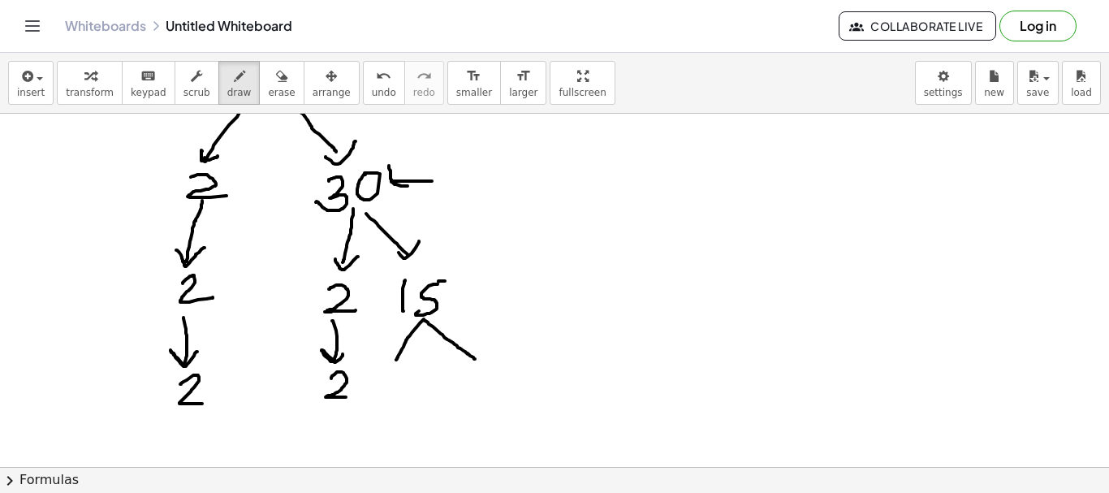
drag, startPoint x: 425, startPoint y: 321, endPoint x: 477, endPoint y: 361, distance: 65.5
click at [477, 361] on div at bounding box center [554, 385] width 1109 height 707
drag, startPoint x: 388, startPoint y: 374, endPoint x: 415, endPoint y: 399, distance: 36.8
click at [415, 399] on div at bounding box center [554, 385] width 1109 height 707
click at [267, 85] on button "erase" at bounding box center [281, 83] width 45 height 44
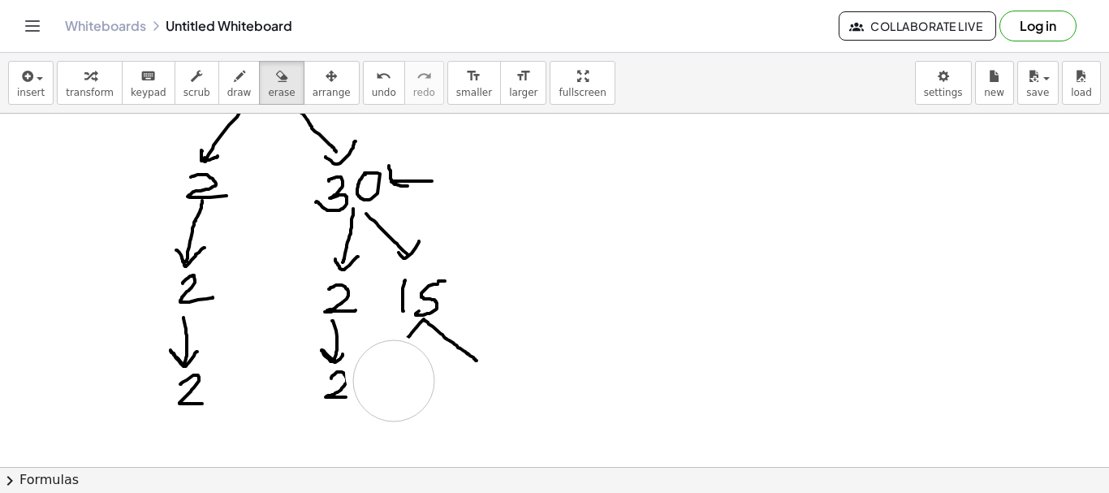
drag, startPoint x: 386, startPoint y: 373, endPoint x: 394, endPoint y: 381, distance: 11.5
click at [394, 381] on div at bounding box center [554, 385] width 1109 height 707
drag, startPoint x: 224, startPoint y: 87, endPoint x: 233, endPoint y: 103, distance: 18.5
click at [227, 89] on span "draw" at bounding box center [239, 92] width 24 height 11
drag, startPoint x: 408, startPoint y: 335, endPoint x: 356, endPoint y: 383, distance: 70.7
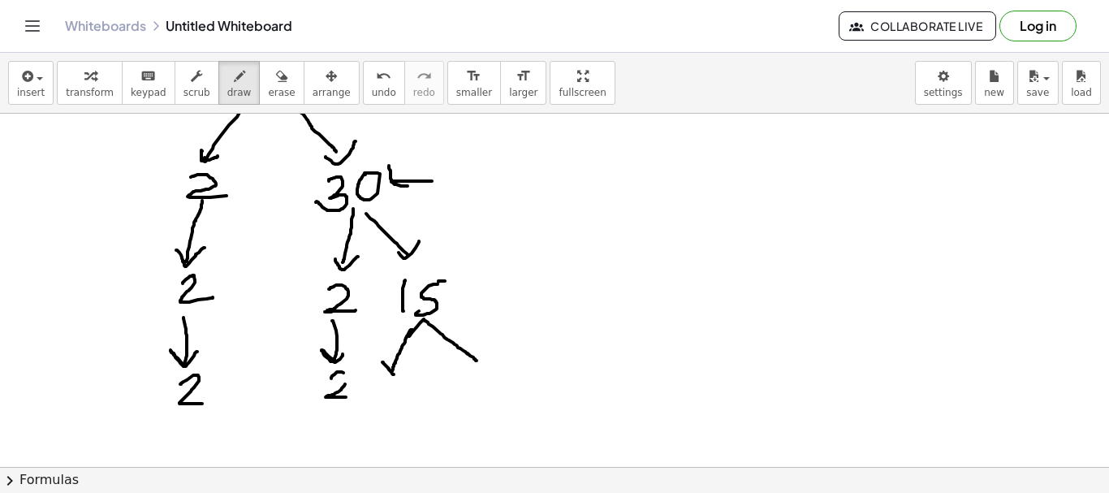
click at [407, 363] on div at bounding box center [554, 385] width 1109 height 707
drag, startPoint x: 339, startPoint y: 373, endPoint x: 342, endPoint y: 387, distance: 14.2
click at [342, 387] on div at bounding box center [554, 385] width 1109 height 707
drag, startPoint x: 391, startPoint y: 387, endPoint x: 391, endPoint y: 414, distance: 27.6
click at [391, 414] on div at bounding box center [554, 385] width 1109 height 707
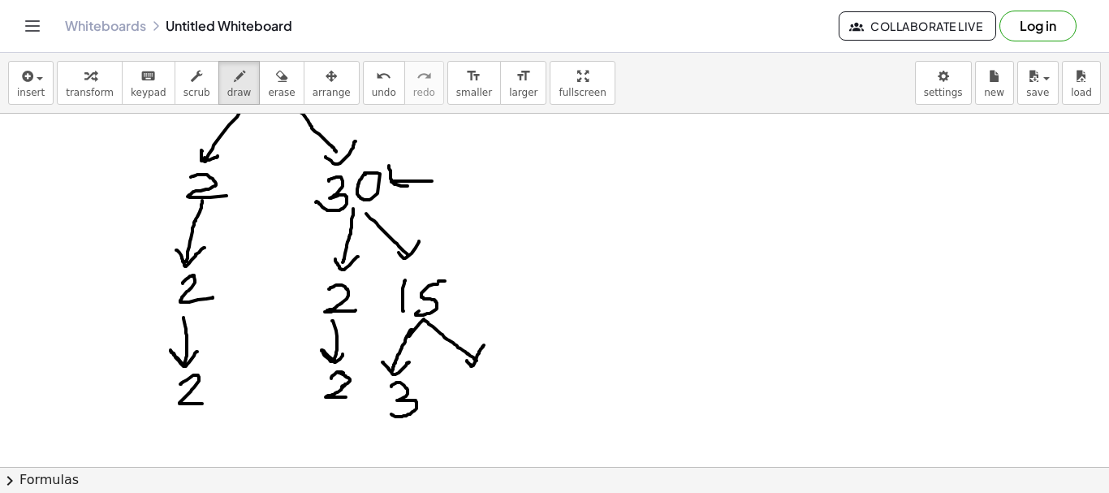
drag, startPoint x: 467, startPoint y: 361, endPoint x: 482, endPoint y: 346, distance: 21.3
click at [484, 344] on div at bounding box center [554, 385] width 1109 height 707
drag, startPoint x: 470, startPoint y: 382, endPoint x: 486, endPoint y: 385, distance: 16.4
click at [493, 380] on div at bounding box center [554, 385] width 1109 height 707
drag, startPoint x: 471, startPoint y: 382, endPoint x: 461, endPoint y: 404, distance: 23.3
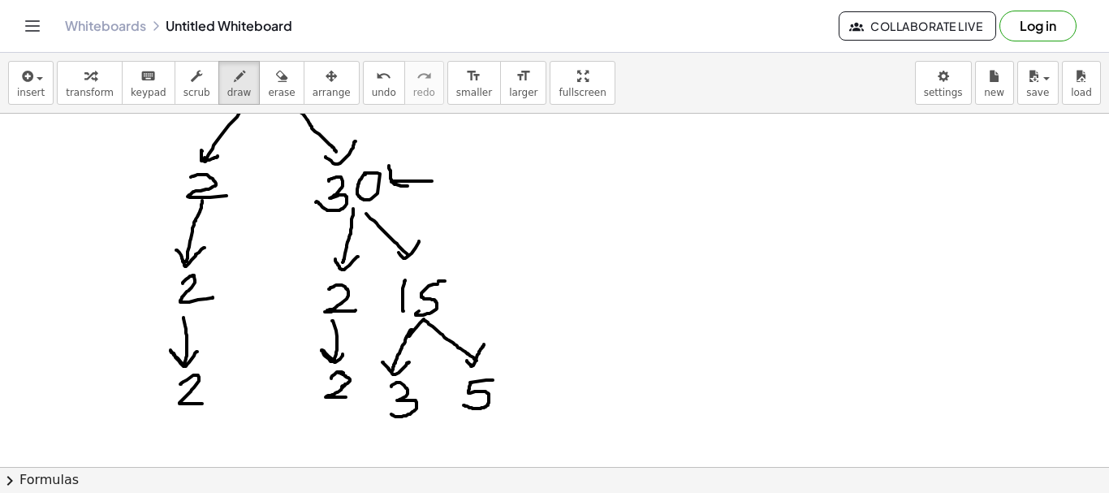
click at [461, 404] on div at bounding box center [554, 385] width 1109 height 707
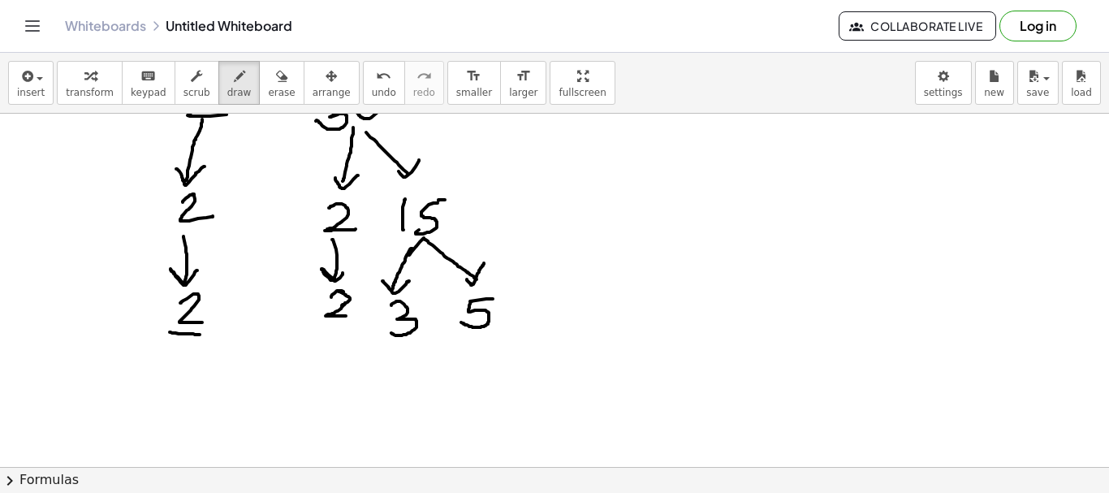
drag, startPoint x: 170, startPoint y: 332, endPoint x: 200, endPoint y: 335, distance: 30.1
click at [200, 335] on div at bounding box center [554, 304] width 1109 height 707
drag, startPoint x: 313, startPoint y: 326, endPoint x: 348, endPoint y: 326, distance: 34.9
click at [348, 326] on div at bounding box center [554, 304] width 1109 height 707
drag, startPoint x: 390, startPoint y: 346, endPoint x: 412, endPoint y: 349, distance: 22.2
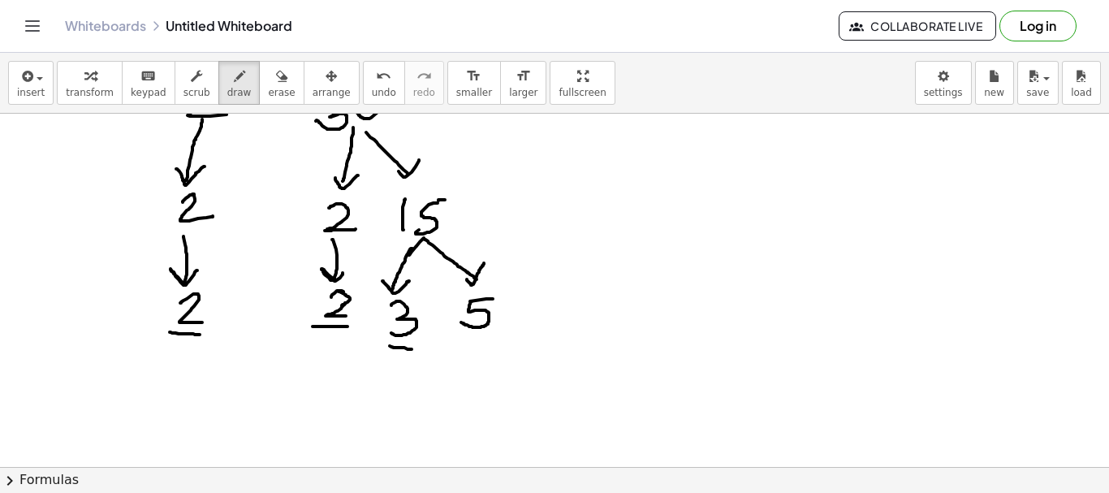
click at [412, 349] on div at bounding box center [554, 304] width 1109 height 707
drag, startPoint x: 464, startPoint y: 342, endPoint x: 496, endPoint y: 338, distance: 32.7
click at [496, 338] on div at bounding box center [554, 304] width 1109 height 707
drag, startPoint x: 197, startPoint y: 382, endPoint x: 239, endPoint y: 412, distance: 51.4
click at [227, 412] on div at bounding box center [554, 304] width 1109 height 707
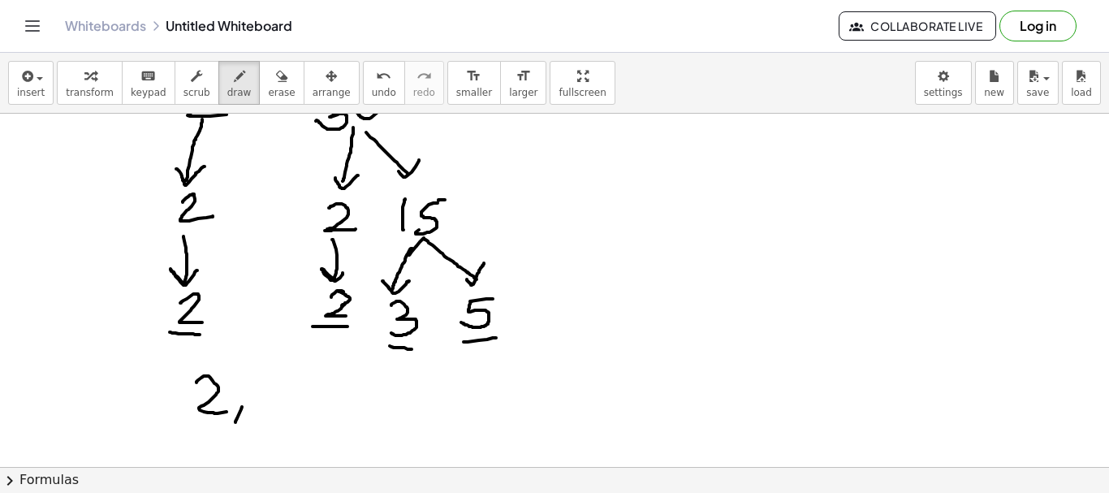
drag, startPoint x: 242, startPoint y: 407, endPoint x: 267, endPoint y: 395, distance: 27.6
click at [235, 421] on div at bounding box center [554, 304] width 1109 height 707
drag, startPoint x: 275, startPoint y: 386, endPoint x: 280, endPoint y: 417, distance: 31.2
click at [281, 418] on div at bounding box center [554, 304] width 1109 height 707
drag, startPoint x: 324, startPoint y: 411, endPoint x: 318, endPoint y: 427, distance: 17.2
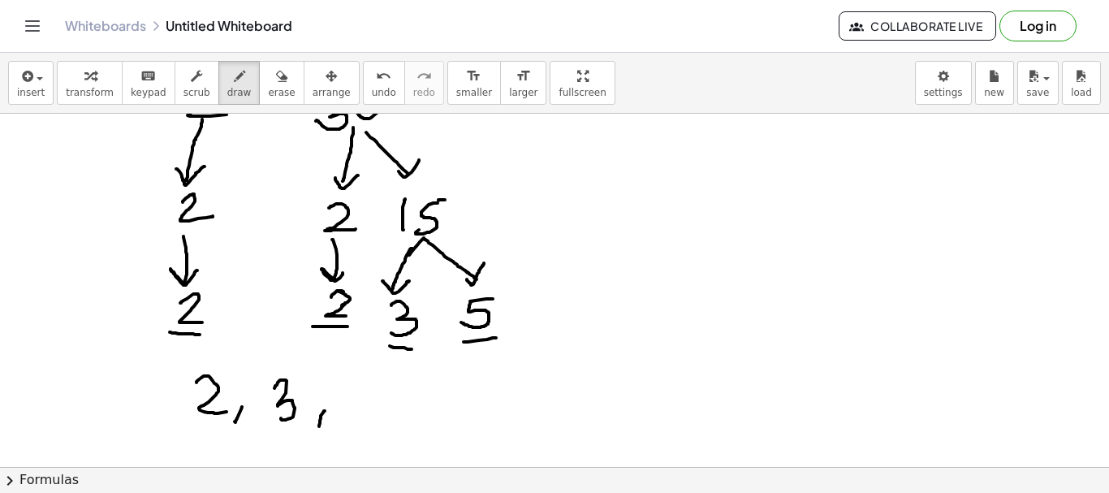
click at [318, 427] on div at bounding box center [554, 304] width 1109 height 707
drag, startPoint x: 372, startPoint y: 382, endPoint x: 363, endPoint y: 388, distance: 11.0
click at [353, 407] on div at bounding box center [554, 304] width 1109 height 707
drag, startPoint x: 365, startPoint y: 382, endPoint x: 418, endPoint y: 393, distance: 54.0
click at [399, 380] on div at bounding box center [554, 304] width 1109 height 707
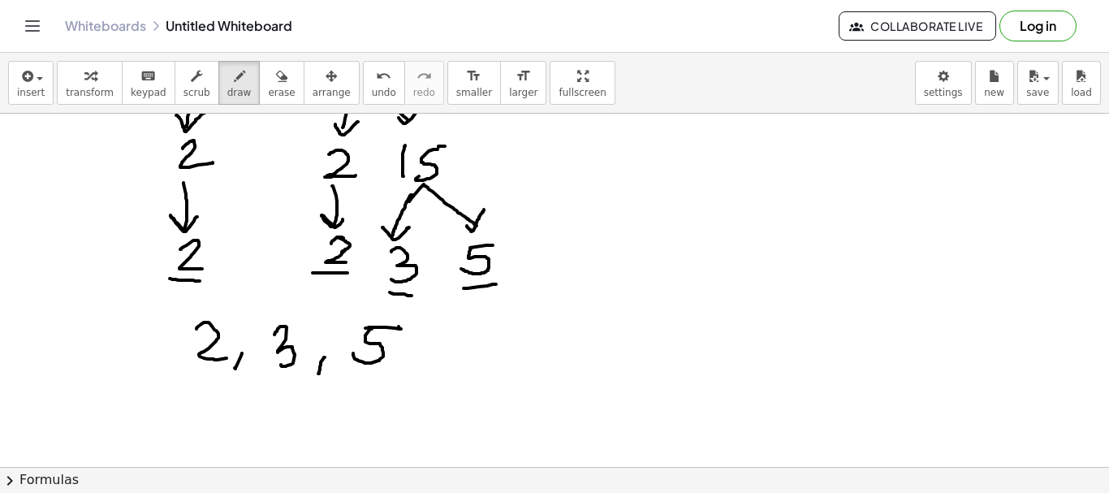
scroll to position [244, 0]
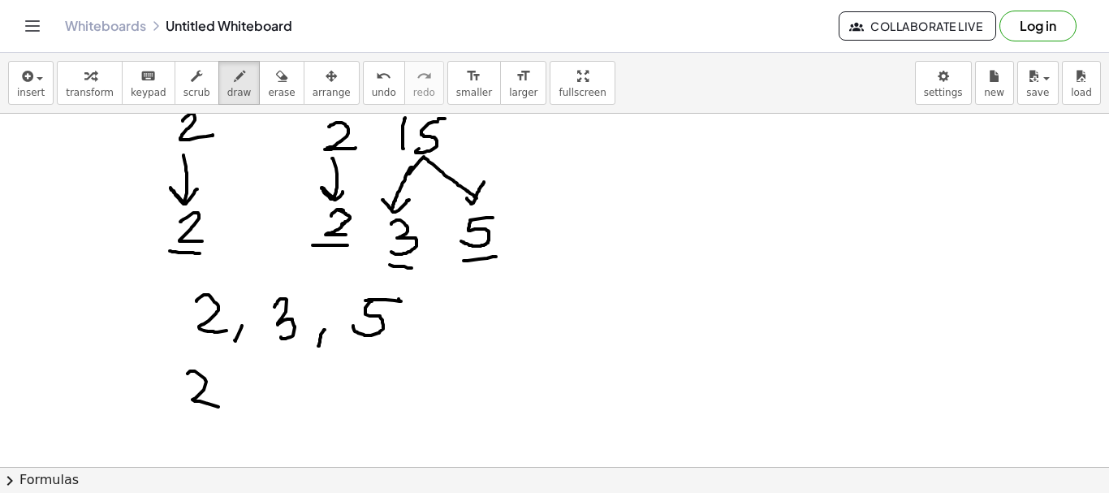
drag, startPoint x: 188, startPoint y: 374, endPoint x: 236, endPoint y: 389, distance: 50.3
click at [224, 404] on div at bounding box center [554, 223] width 1109 height 707
drag, startPoint x: 235, startPoint y: 387, endPoint x: 257, endPoint y: 400, distance: 26.6
click at [257, 400] on div at bounding box center [554, 223] width 1109 height 707
drag, startPoint x: 246, startPoint y: 395, endPoint x: 241, endPoint y: 402, distance: 8.8
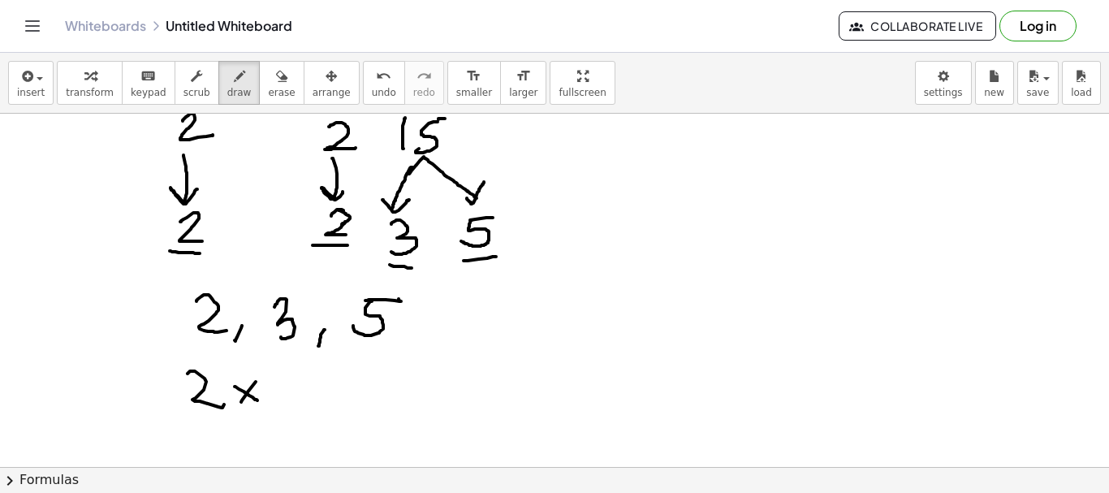
click at [241, 402] on div at bounding box center [554, 223] width 1109 height 707
drag, startPoint x: 291, startPoint y: 384, endPoint x: 326, endPoint y: 400, distance: 38.9
click at [321, 409] on div at bounding box center [554, 223] width 1109 height 707
drag, startPoint x: 331, startPoint y: 392, endPoint x: 354, endPoint y: 395, distance: 23.7
click at [356, 407] on div at bounding box center [554, 223] width 1109 height 707
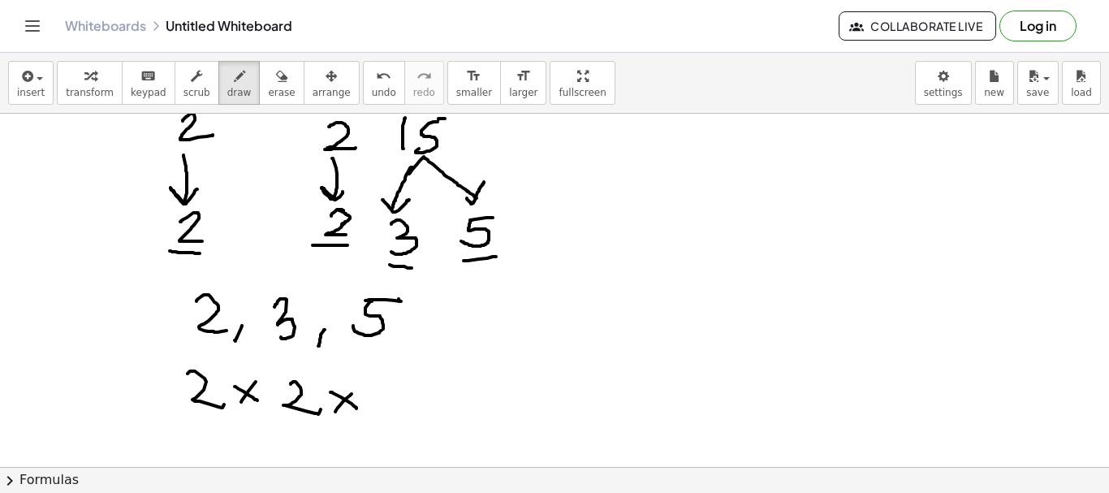
drag, startPoint x: 336, startPoint y: 410, endPoint x: 332, endPoint y: 418, distance: 9.1
click at [332, 418] on div at bounding box center [554, 223] width 1109 height 707
drag, startPoint x: 379, startPoint y: 386, endPoint x: 397, endPoint y: 398, distance: 21.6
click at [370, 416] on div at bounding box center [554, 223] width 1109 height 707
drag, startPoint x: 410, startPoint y: 387, endPoint x: 433, endPoint y: 392, distance: 23.4
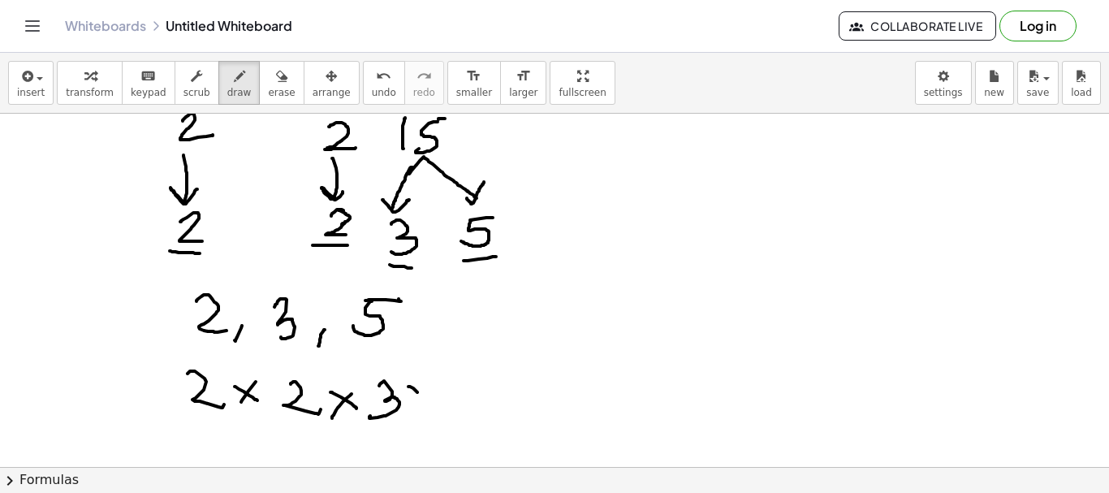
click at [433, 401] on div at bounding box center [554, 223] width 1109 height 707
drag, startPoint x: 429, startPoint y: 385, endPoint x: 468, endPoint y: 380, distance: 39.3
click at [418, 400] on div at bounding box center [554, 223] width 1109 height 707
drag, startPoint x: 466, startPoint y: 383, endPoint x: 472, endPoint y: 393, distance: 11.3
click at [459, 412] on div at bounding box center [554, 223] width 1109 height 707
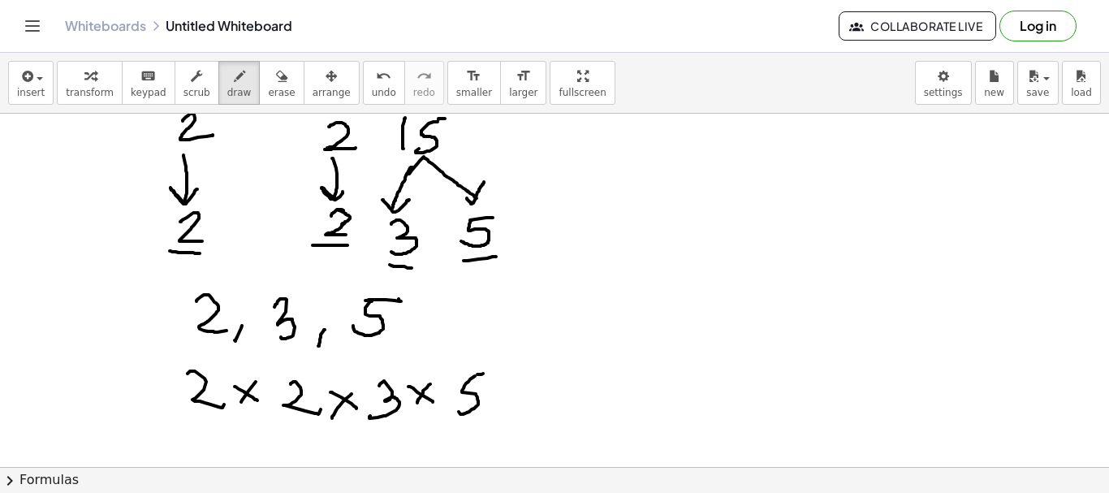
drag, startPoint x: 478, startPoint y: 374, endPoint x: 529, endPoint y: 398, distance: 56.3
click at [497, 371] on div at bounding box center [554, 223] width 1109 height 707
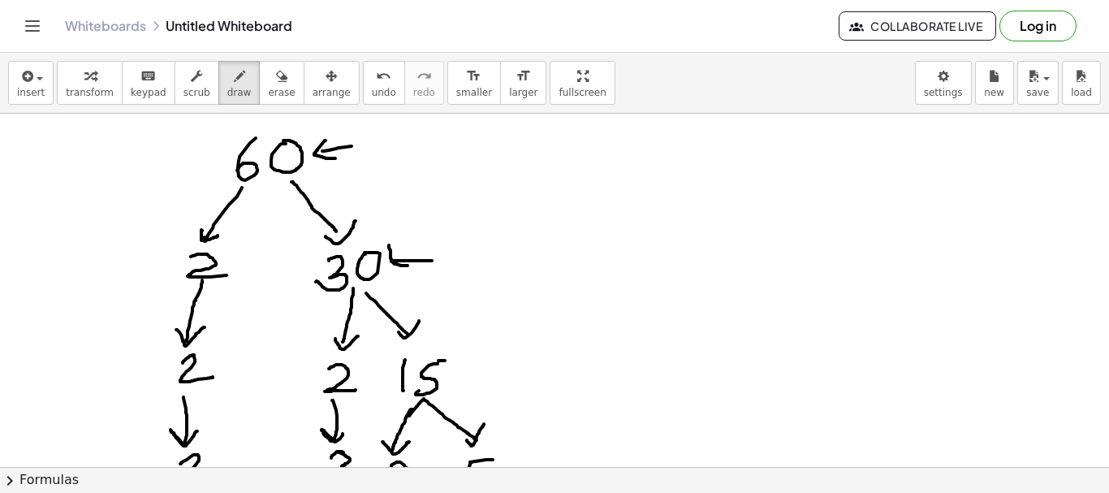
scroll to position [0, 0]
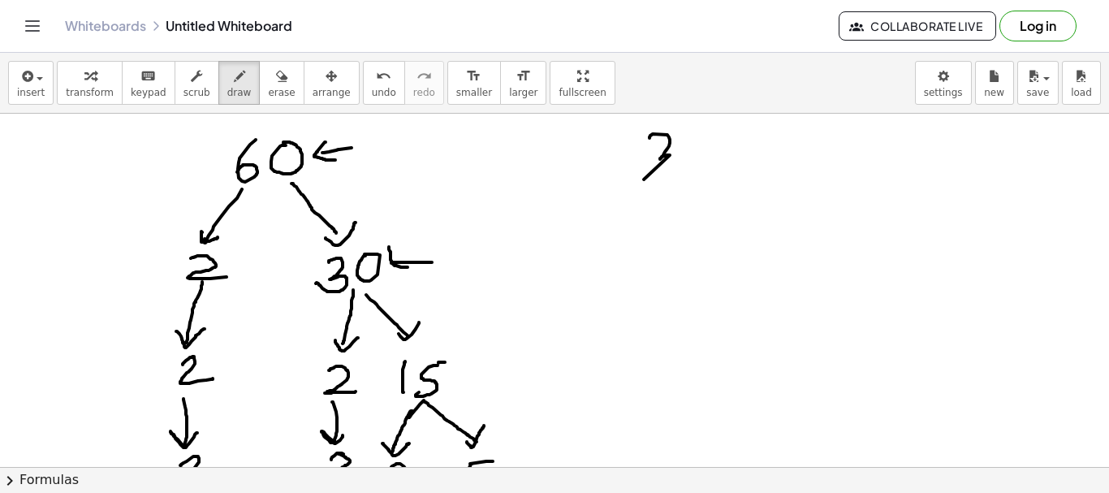
drag, startPoint x: 650, startPoint y: 138, endPoint x: 726, endPoint y: 138, distance: 76.3
click at [641, 176] on div at bounding box center [554, 467] width 1109 height 707
drag, startPoint x: 707, startPoint y: 133, endPoint x: 734, endPoint y: 175, distance: 50.5
click at [703, 170] on div at bounding box center [554, 467] width 1109 height 707
drag, startPoint x: 662, startPoint y: 185, endPoint x: 656, endPoint y: 219, distance: 34.6
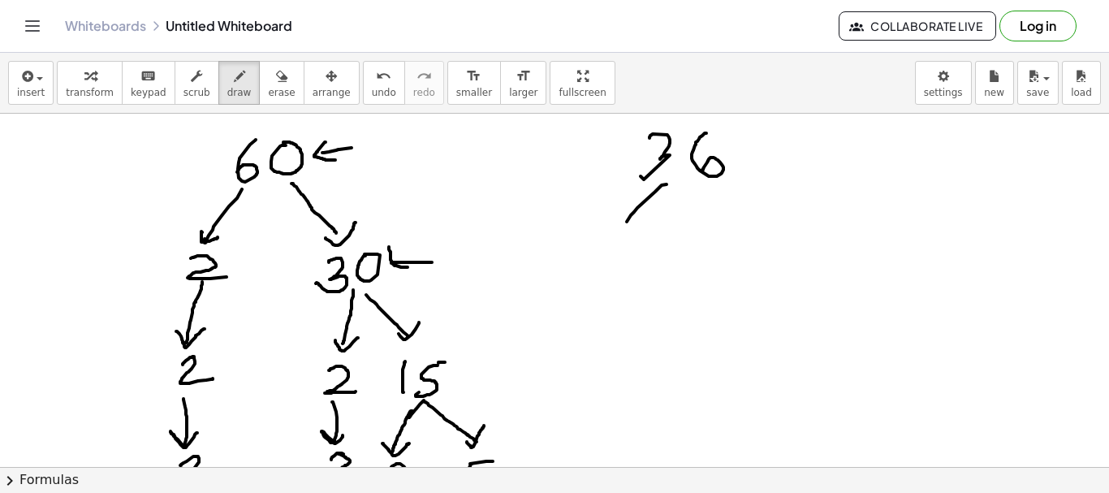
click at [625, 227] on div at bounding box center [554, 467] width 1109 height 707
drag, startPoint x: 694, startPoint y: 188, endPoint x: 728, endPoint y: 223, distance: 48.2
click at [728, 223] on div at bounding box center [554, 467] width 1109 height 707
drag, startPoint x: 607, startPoint y: 250, endPoint x: 638, endPoint y: 272, distance: 38.5
click at [638, 272] on div at bounding box center [554, 467] width 1109 height 707
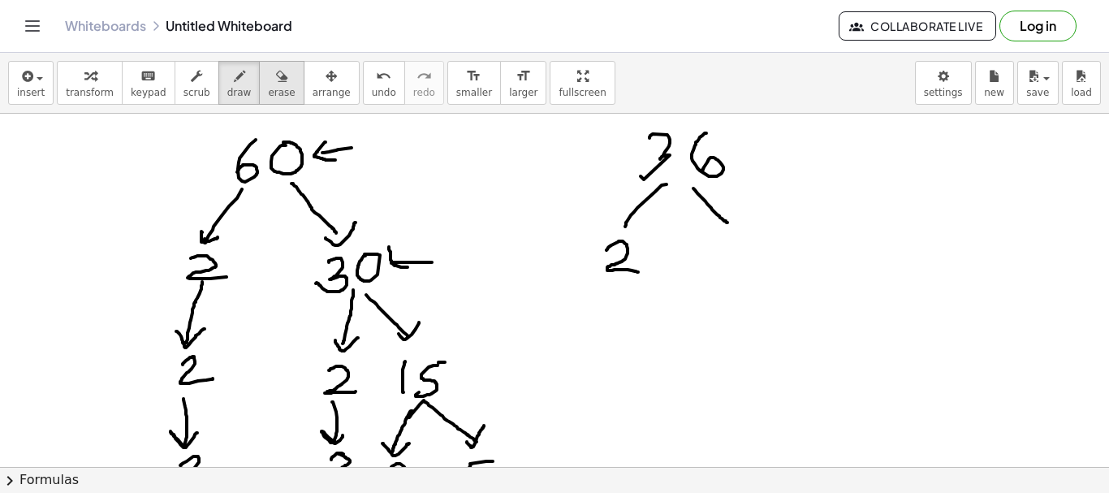
click at [276, 78] on icon "button" at bounding box center [281, 76] width 11 height 19
click at [620, 270] on div at bounding box center [554, 467] width 1109 height 707
drag, startPoint x: 218, startPoint y: 80, endPoint x: 651, endPoint y: 312, distance: 491.2
click at [234, 80] on icon "button" at bounding box center [239, 76] width 11 height 19
drag, startPoint x: 602, startPoint y: 253, endPoint x: 617, endPoint y: 313, distance: 61.3
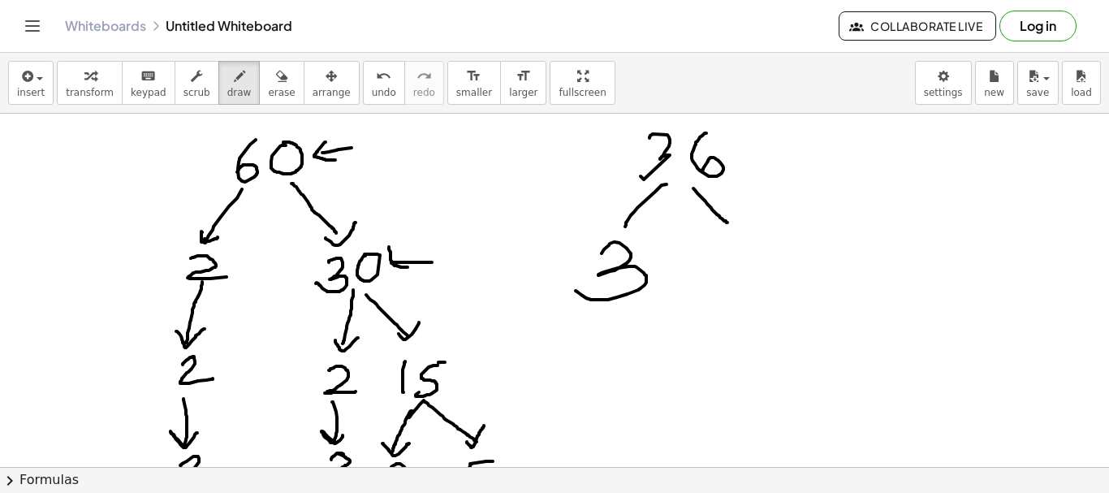
click at [576, 288] on div at bounding box center [554, 467] width 1109 height 707
click at [276, 84] on icon "button" at bounding box center [281, 76] width 11 height 19
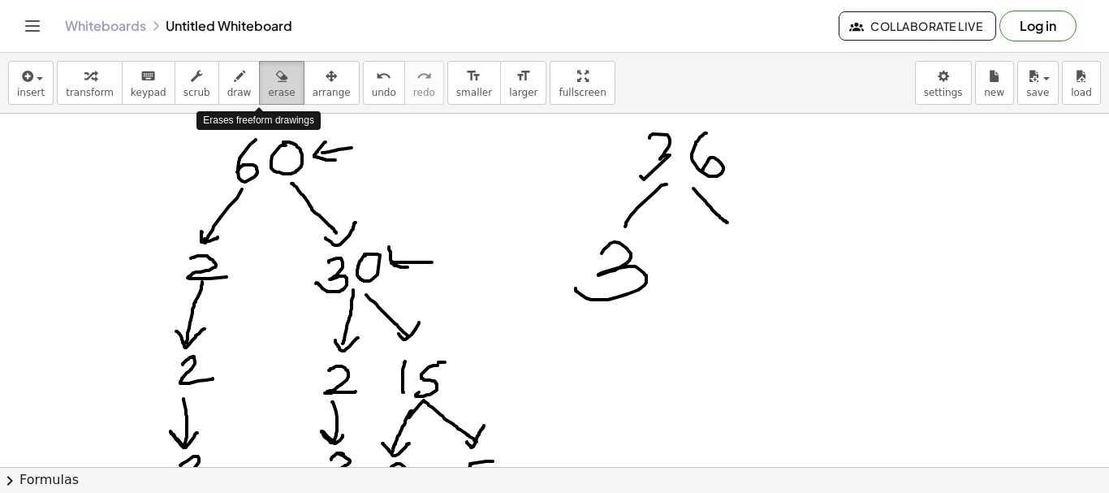
click at [582, 283] on div at bounding box center [554, 467] width 1109 height 707
click at [631, 270] on div at bounding box center [554, 467] width 1109 height 707
drag, startPoint x: 261, startPoint y: 90, endPoint x: 339, endPoint y: 153, distance: 100.5
click at [268, 90] on span "erase" at bounding box center [281, 92] width 27 height 11
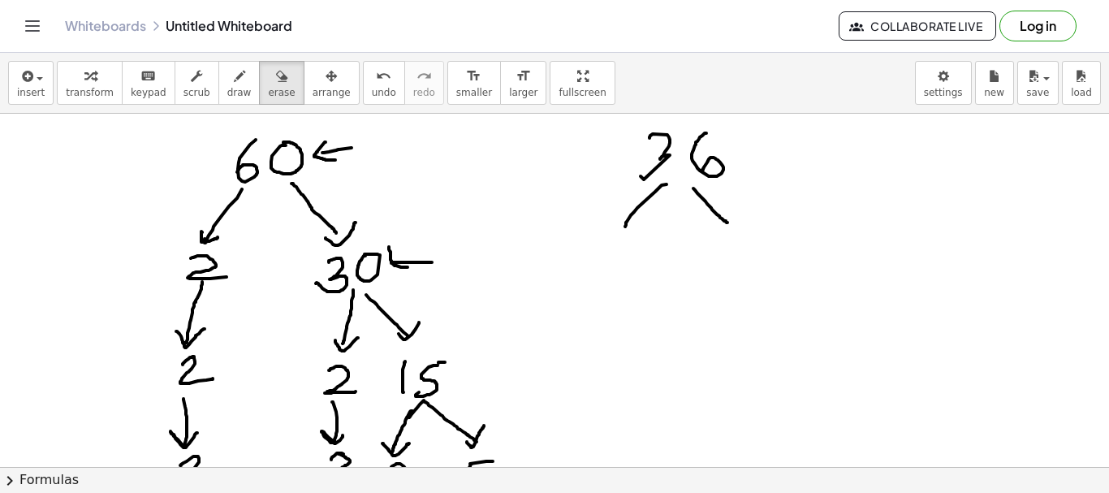
drag, startPoint x: 210, startPoint y: 81, endPoint x: 309, endPoint y: 160, distance: 125.9
click at [227, 81] on div "button" at bounding box center [239, 75] width 24 height 19
drag, startPoint x: 599, startPoint y: 249, endPoint x: 647, endPoint y: 265, distance: 50.3
click at [648, 265] on div at bounding box center [554, 467] width 1109 height 707
drag, startPoint x: 962, startPoint y: 149, endPoint x: 970, endPoint y: 158, distance: 12.7
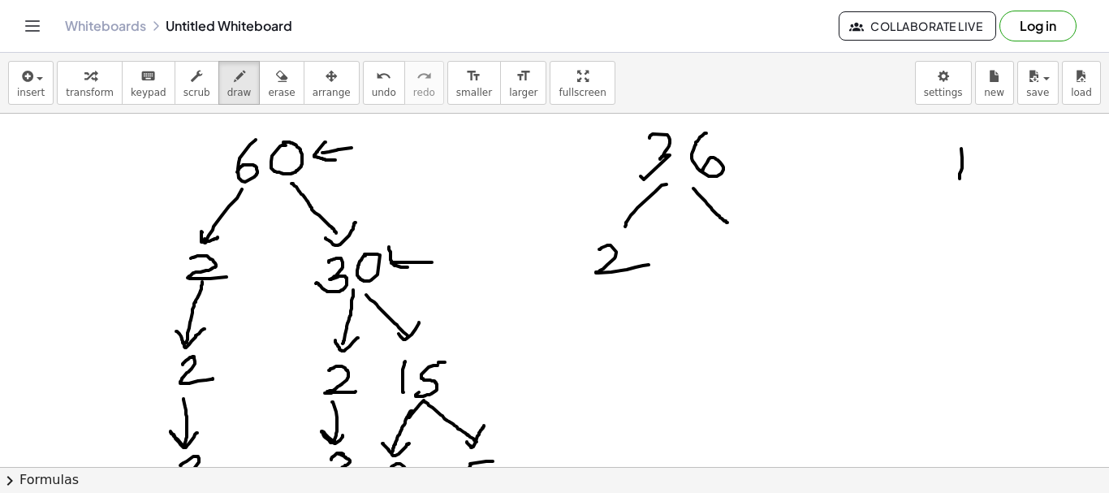
click at [961, 176] on div at bounding box center [554, 467] width 1109 height 707
drag, startPoint x: 962, startPoint y: 146, endPoint x: 991, endPoint y: 155, distance: 29.8
click at [1000, 142] on div at bounding box center [554, 467] width 1109 height 707
drag, startPoint x: 985, startPoint y: 154, endPoint x: 1013, endPoint y: 166, distance: 30.6
click at [984, 178] on div at bounding box center [554, 467] width 1109 height 707
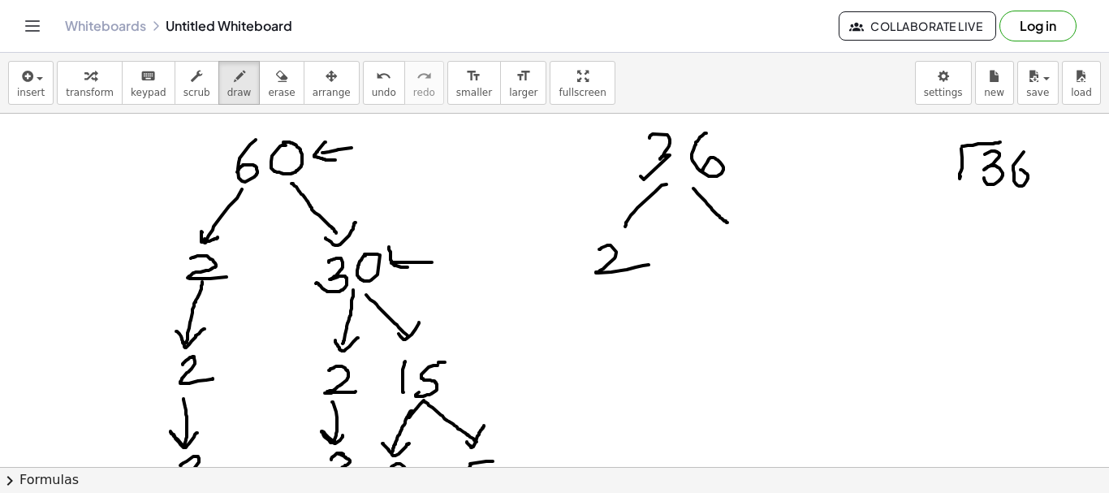
drag, startPoint x: 1013, startPoint y: 166, endPoint x: 949, endPoint y: 158, distance: 65.4
click at [1009, 180] on div at bounding box center [554, 467] width 1109 height 707
drag, startPoint x: 949, startPoint y: 158, endPoint x: 983, endPoint y: 125, distance: 47.7
click at [958, 172] on div at bounding box center [554, 467] width 1109 height 707
drag, startPoint x: 983, startPoint y: 125, endPoint x: 983, endPoint y: 136, distance: 11.4
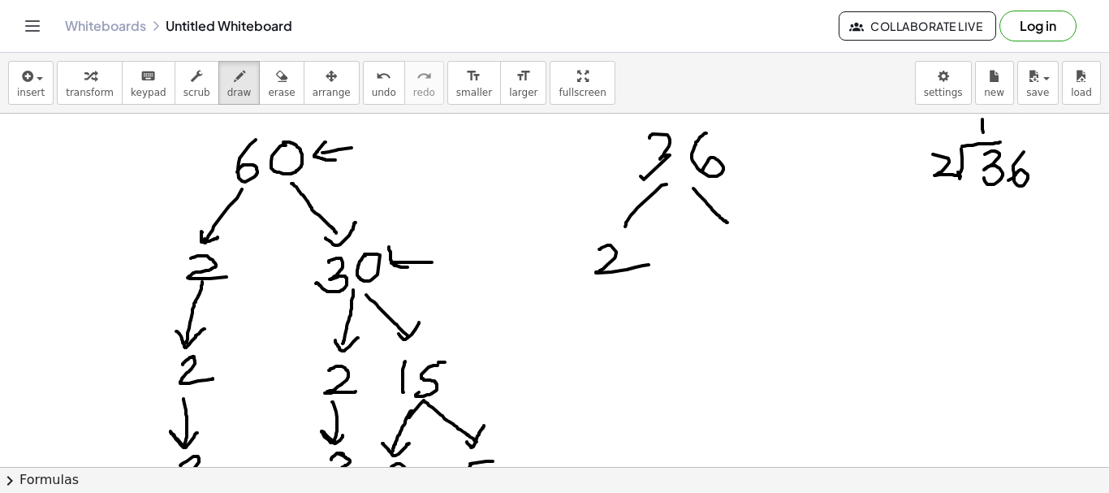
click at [983, 136] on div at bounding box center [554, 467] width 1109 height 707
drag, startPoint x: 992, startPoint y: 145, endPoint x: 1046, endPoint y: 135, distance: 54.5
click at [1046, 135] on div at bounding box center [554, 467] width 1109 height 707
drag, startPoint x: 990, startPoint y: 198, endPoint x: 991, endPoint y: 239, distance: 40.6
click at [1008, 216] on div at bounding box center [554, 467] width 1109 height 707
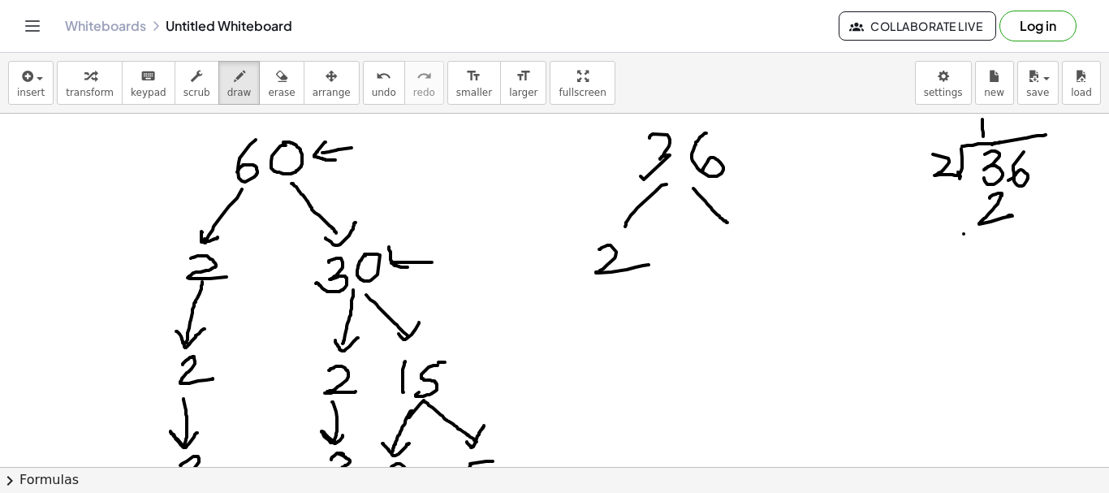
drag, startPoint x: 964, startPoint y: 234, endPoint x: 1005, endPoint y: 224, distance: 41.8
click at [1048, 226] on div at bounding box center [554, 467] width 1109 height 707
drag, startPoint x: 997, startPoint y: 242, endPoint x: 1007, endPoint y: 262, distance: 22.5
click at [997, 273] on div at bounding box center [554, 467] width 1109 height 707
drag, startPoint x: 1022, startPoint y: 240, endPoint x: 1018, endPoint y: 200, distance: 40.7
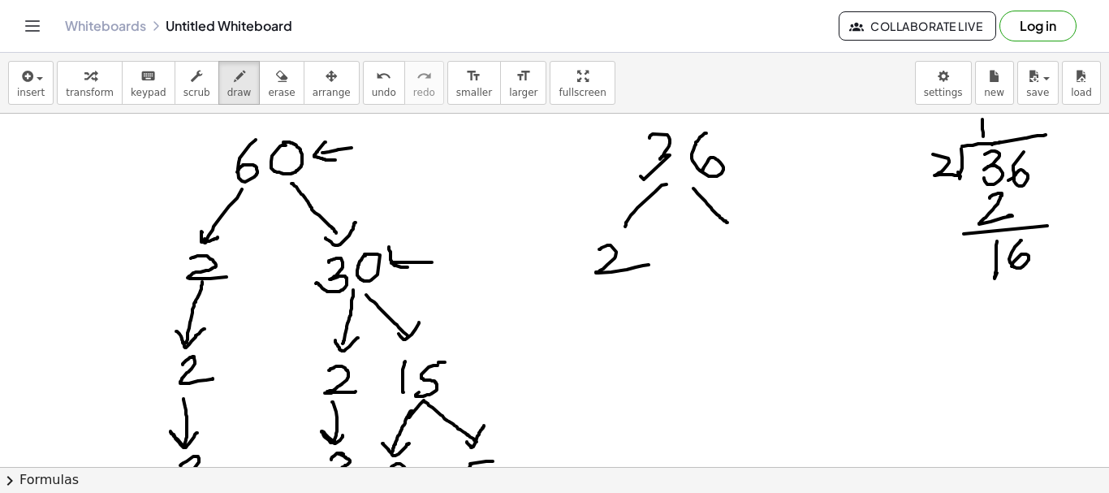
click at [1015, 265] on div at bounding box center [554, 467] width 1109 height 707
click at [994, 125] on div at bounding box center [554, 467] width 1109 height 707
drag, startPoint x: 1000, startPoint y: 284, endPoint x: 1026, endPoint y: 290, distance: 26.6
click at [998, 315] on div at bounding box center [554, 467] width 1109 height 707
drag, startPoint x: 1019, startPoint y: 293, endPoint x: 1009, endPoint y: 320, distance: 28.5
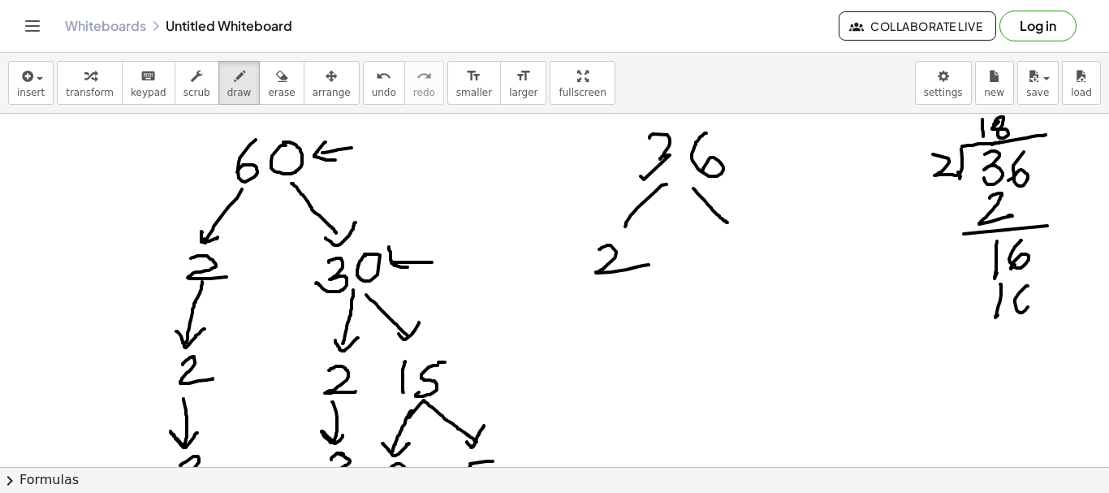
click at [1013, 313] on div at bounding box center [554, 467] width 1109 height 707
drag, startPoint x: 992, startPoint y: 328, endPoint x: 1022, endPoint y: 333, distance: 30.4
click at [1054, 313] on div at bounding box center [554, 467] width 1109 height 707
drag, startPoint x: 1022, startPoint y: 333, endPoint x: 1039, endPoint y: 361, distance: 33.6
click at [1024, 348] on div at bounding box center [554, 467] width 1109 height 707
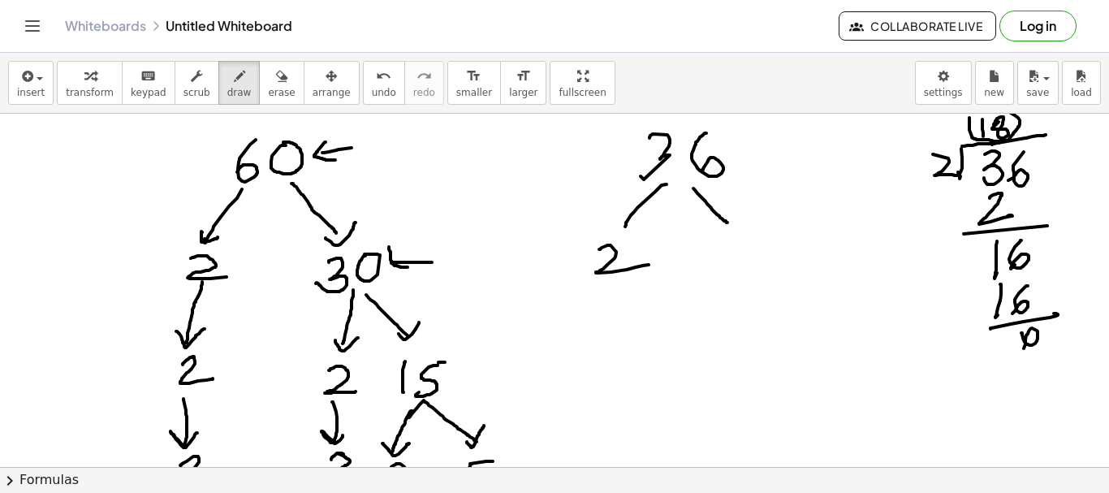
drag, startPoint x: 970, startPoint y: 118, endPoint x: 672, endPoint y: 254, distance: 327.8
click at [996, 115] on div at bounding box center [554, 467] width 1109 height 707
drag, startPoint x: 720, startPoint y: 236, endPoint x: 737, endPoint y: 232, distance: 17.5
click at [731, 261] on div at bounding box center [554, 467] width 1109 height 707
click at [737, 233] on div at bounding box center [554, 467] width 1109 height 707
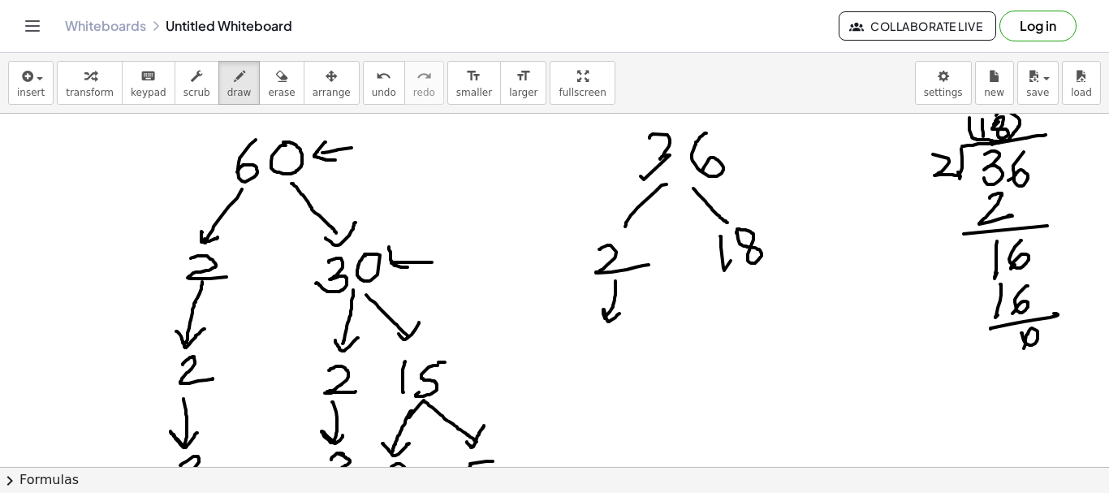
drag, startPoint x: 616, startPoint y: 281, endPoint x: 610, endPoint y: 335, distance: 53.9
click at [620, 308] on div at bounding box center [554, 467] width 1109 height 707
drag, startPoint x: 601, startPoint y: 351, endPoint x: 617, endPoint y: 348, distance: 16.6
click at [623, 356] on div at bounding box center [554, 467] width 1109 height 707
drag, startPoint x: 742, startPoint y: 279, endPoint x: 745, endPoint y: 289, distance: 10.0
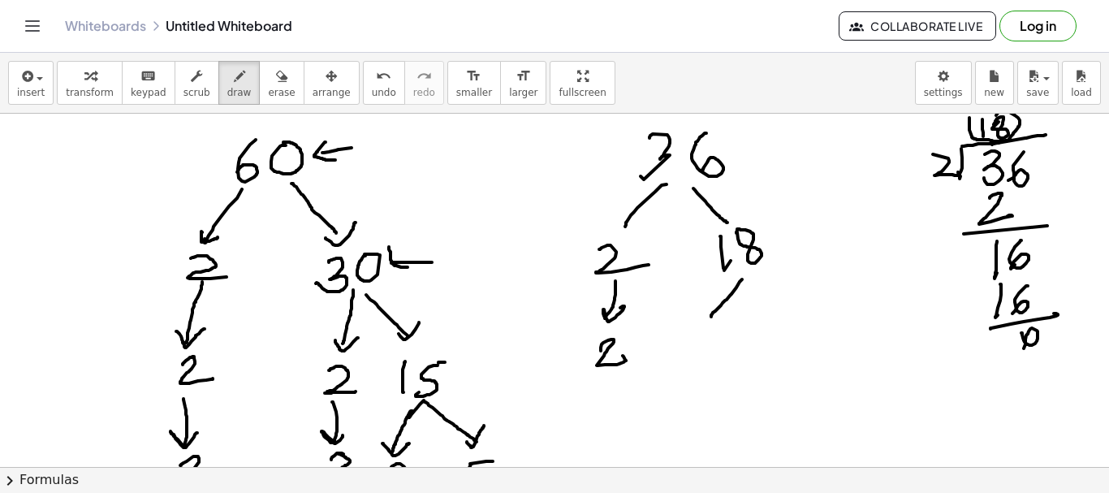
click at [712, 315] on div at bounding box center [554, 467] width 1109 height 707
drag, startPoint x: 750, startPoint y: 280, endPoint x: 741, endPoint y: 378, distance: 98.7
click at [789, 313] on div at bounding box center [554, 467] width 1109 height 707
drag, startPoint x: 711, startPoint y: 331, endPoint x: 736, endPoint y: 352, distance: 32.8
click at [736, 352] on div at bounding box center [554, 467] width 1109 height 707
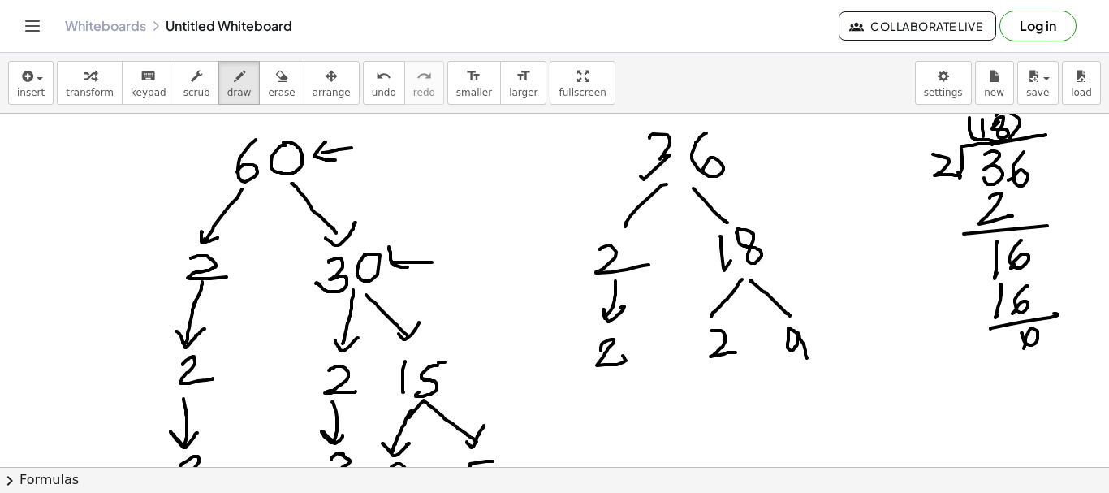
drag, startPoint x: 797, startPoint y: 334, endPoint x: 810, endPoint y: 366, distance: 35.0
click at [810, 366] on div at bounding box center [554, 467] width 1109 height 707
drag, startPoint x: 757, startPoint y: 335, endPoint x: 769, endPoint y: 335, distance: 12.2
click at [773, 342] on div at bounding box center [554, 467] width 1109 height 707
drag, startPoint x: 769, startPoint y: 335, endPoint x: 697, endPoint y: 286, distance: 87.6
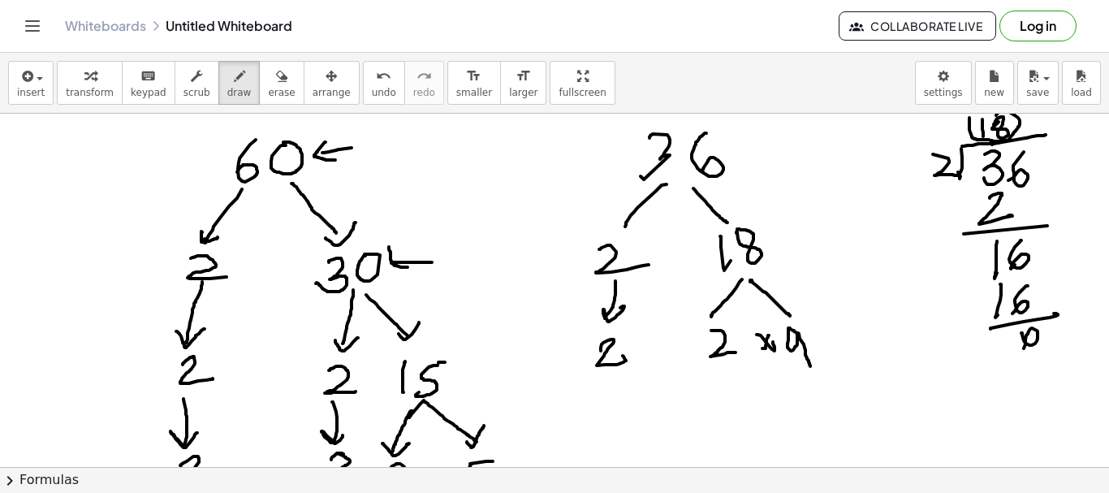
click at [759, 348] on div at bounding box center [554, 467] width 1109 height 707
drag, startPoint x: 668, startPoint y: 249, endPoint x: 680, endPoint y: 250, distance: 11.5
click at [681, 263] on div at bounding box center [554, 467] width 1109 height 707
click at [676, 257] on div at bounding box center [554, 467] width 1109 height 707
drag, startPoint x: 676, startPoint y: 252, endPoint x: 673, endPoint y: 266, distance: 15.0
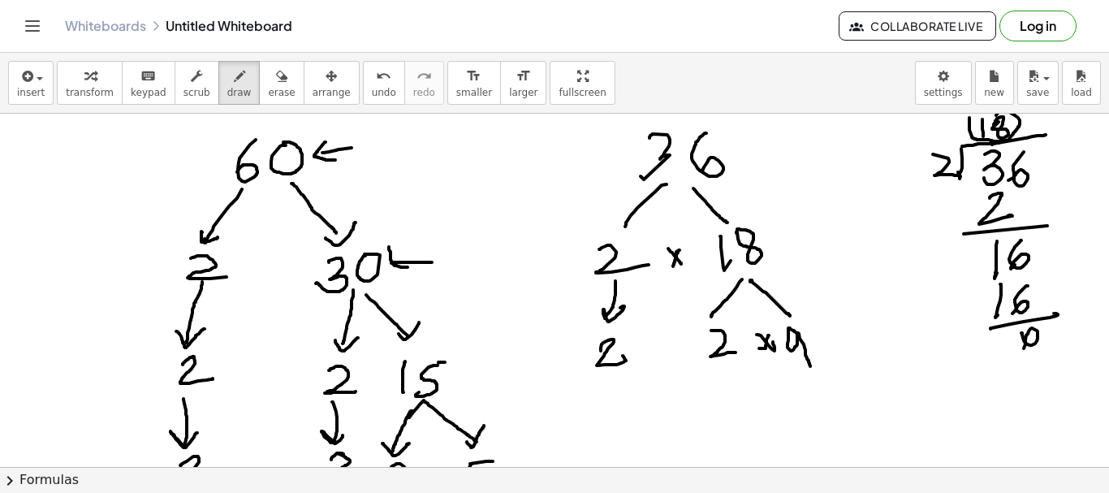
click at [673, 266] on div at bounding box center [554, 467] width 1109 height 707
drag, startPoint x: 771, startPoint y: 197, endPoint x: 806, endPoint y: 266, distance: 78.1
click at [759, 166] on div at bounding box center [554, 467] width 1109 height 707
drag, startPoint x: 826, startPoint y: 337, endPoint x: 796, endPoint y: 253, distance: 89.6
click at [794, 253] on div at bounding box center [554, 467] width 1109 height 707
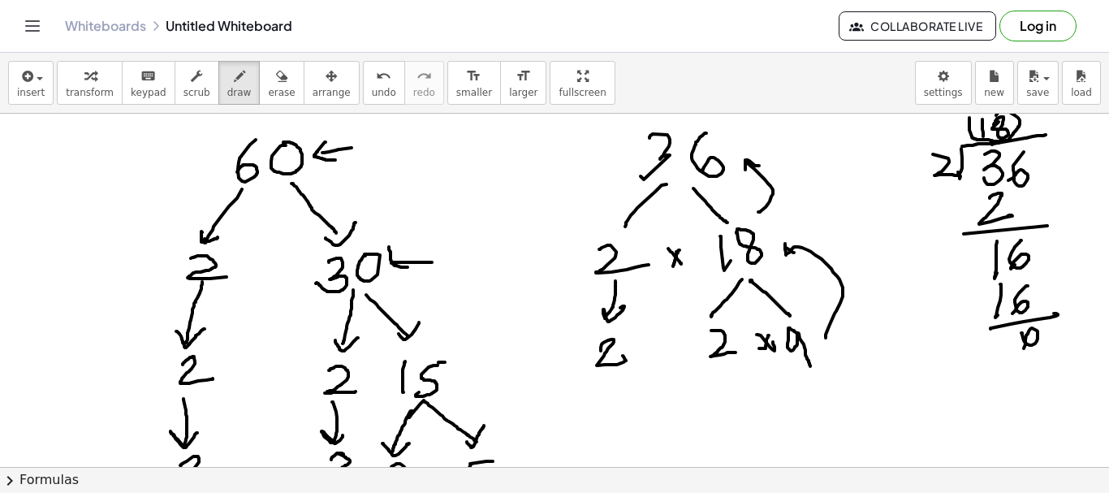
scroll to position [81, 0]
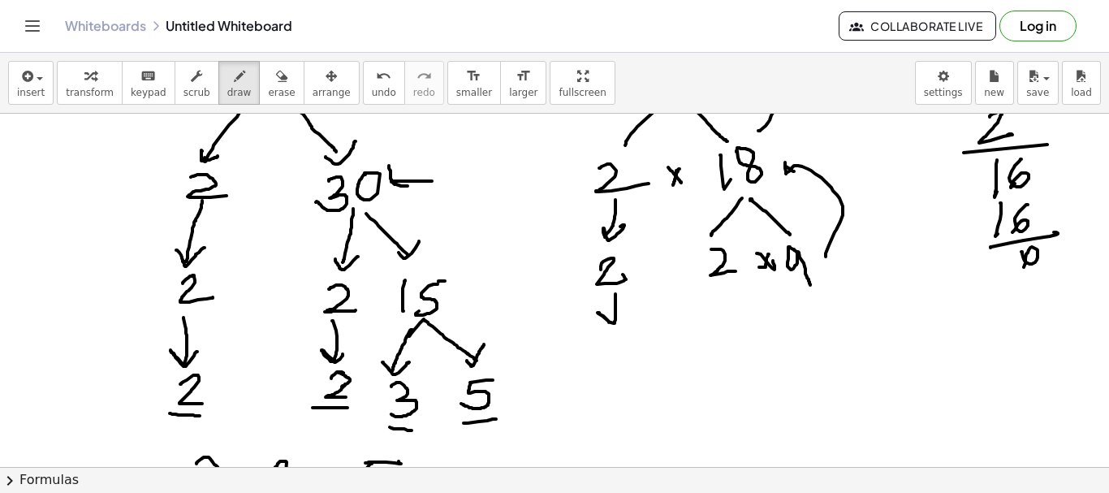
drag, startPoint x: 616, startPoint y: 294, endPoint x: 609, endPoint y: 352, distance: 58.8
click at [624, 308] on div at bounding box center [554, 385] width 1109 height 707
click at [631, 361] on div at bounding box center [554, 385] width 1109 height 707
drag, startPoint x: 618, startPoint y: 344, endPoint x: 750, endPoint y: 340, distance: 132.4
click at [630, 367] on div at bounding box center [554, 385] width 1109 height 707
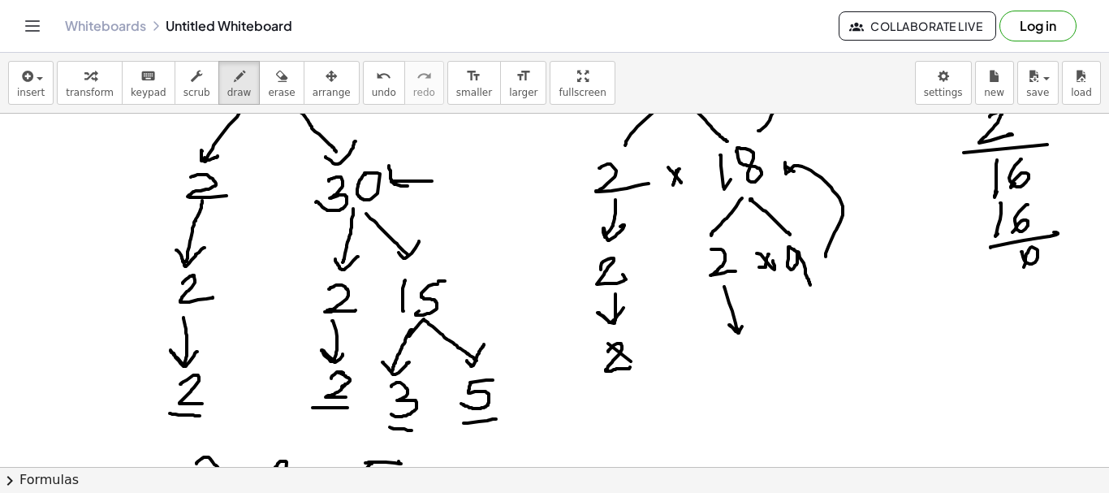
drag, startPoint x: 729, startPoint y: 303, endPoint x: 741, endPoint y: 361, distance: 59.6
click at [745, 320] on div at bounding box center [554, 385] width 1109 height 707
drag, startPoint x: 736, startPoint y: 357, endPoint x: 778, endPoint y: 361, distance: 42.4
click at [766, 378] on div at bounding box center [554, 385] width 1109 height 707
drag, startPoint x: 809, startPoint y: 315, endPoint x: 785, endPoint y: 305, distance: 25.5
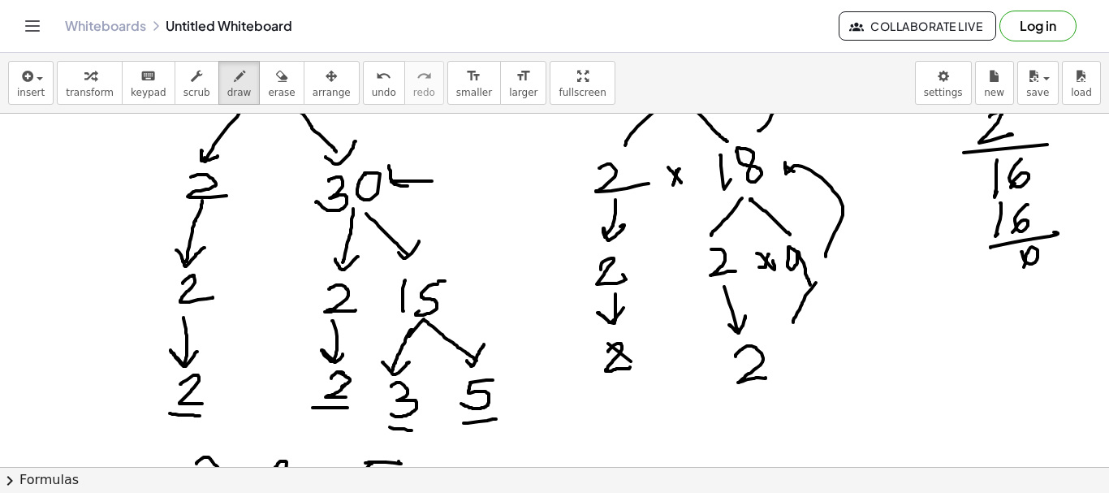
click at [772, 298] on div at bounding box center [554, 385] width 1109 height 707
drag, startPoint x: 830, startPoint y: 284, endPoint x: 850, endPoint y: 334, distance: 53.5
click at [877, 318] on div at bounding box center [554, 385] width 1109 height 707
drag, startPoint x: 800, startPoint y: 347, endPoint x: 866, endPoint y: 365, distance: 68.4
click at [806, 385] on div at bounding box center [554, 385] width 1109 height 707
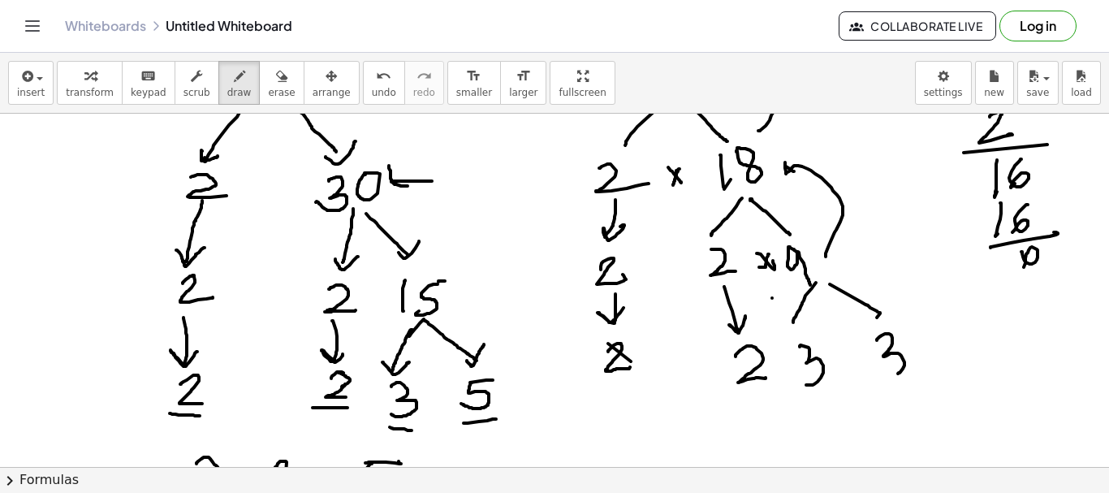
drag, startPoint x: 877, startPoint y: 340, endPoint x: 907, endPoint y: 408, distance: 73.8
click at [885, 370] on div at bounding box center [554, 385] width 1109 height 707
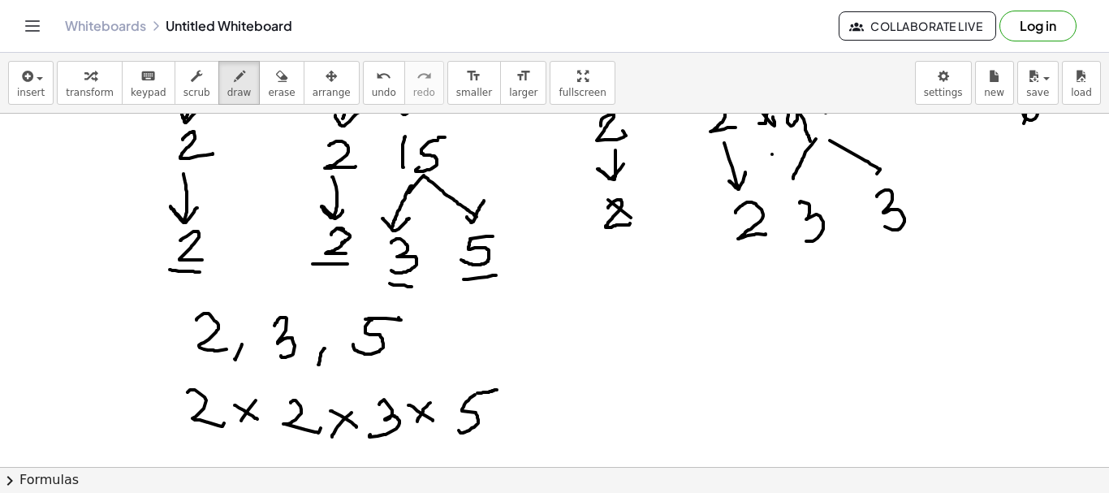
scroll to position [244, 0]
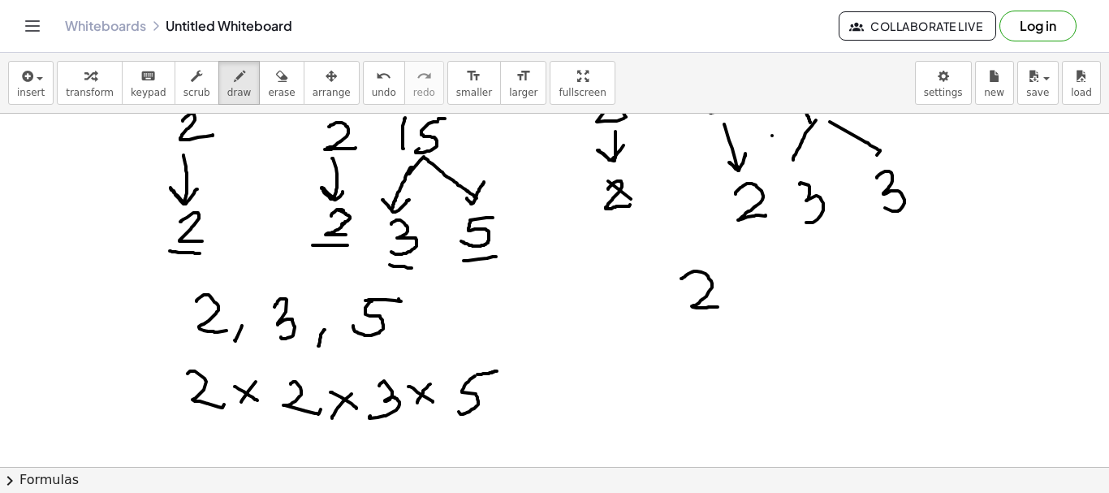
drag, startPoint x: 681, startPoint y: 279, endPoint x: 750, endPoint y: 292, distance: 70.2
click at [735, 299] on div at bounding box center [554, 223] width 1109 height 707
drag, startPoint x: 753, startPoint y: 291, endPoint x: 744, endPoint y: 315, distance: 25.9
click at [744, 315] on div at bounding box center [554, 223] width 1109 height 707
drag, startPoint x: 789, startPoint y: 261, endPoint x: 810, endPoint y: 309, distance: 52.7
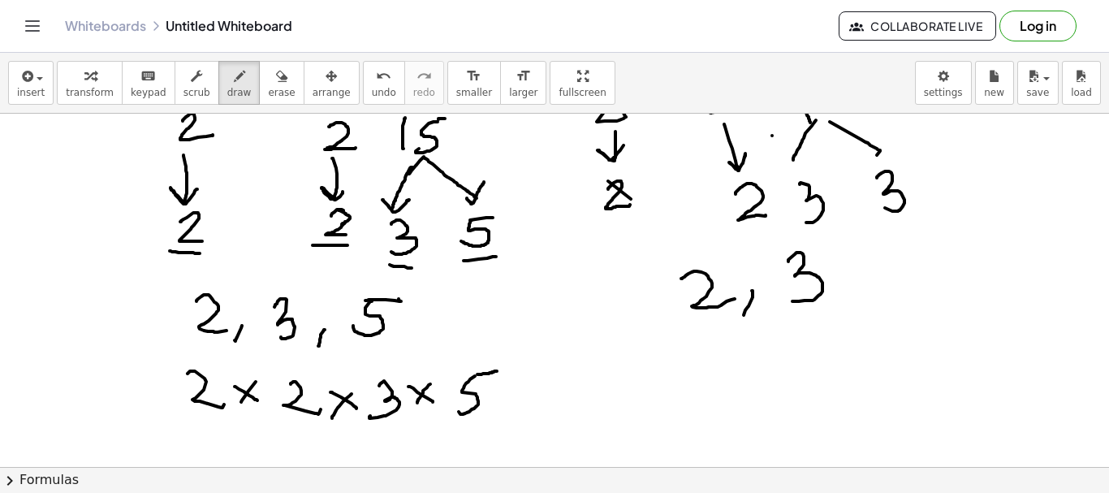
click at [790, 301] on div at bounding box center [554, 223] width 1109 height 707
drag, startPoint x: 698, startPoint y: 370, endPoint x: 779, endPoint y: 373, distance: 80.4
click at [749, 390] on div at bounding box center [554, 223] width 1109 height 707
drag, startPoint x: 750, startPoint y: 357, endPoint x: 779, endPoint y: 361, distance: 29.5
click at [784, 377] on div at bounding box center [554, 223] width 1109 height 707
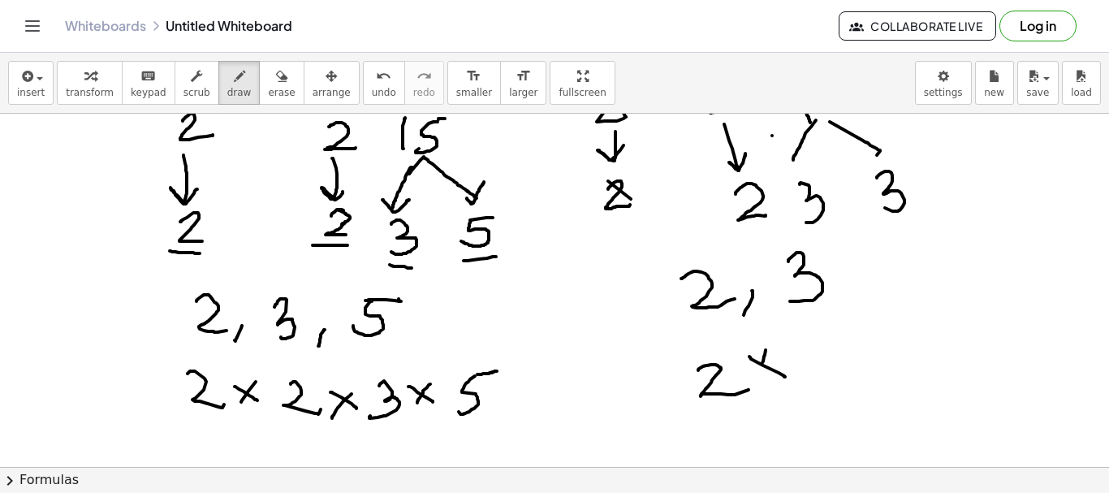
drag, startPoint x: 766, startPoint y: 350, endPoint x: 815, endPoint y: 359, distance: 49.5
click at [760, 371] on div at bounding box center [554, 223] width 1109 height 707
drag, startPoint x: 810, startPoint y: 350, endPoint x: 838, endPoint y: 367, distance: 32.5
click at [838, 367] on div at bounding box center [554, 223] width 1109 height 707
drag, startPoint x: 857, startPoint y: 350, endPoint x: 876, endPoint y: 347, distance: 19.8
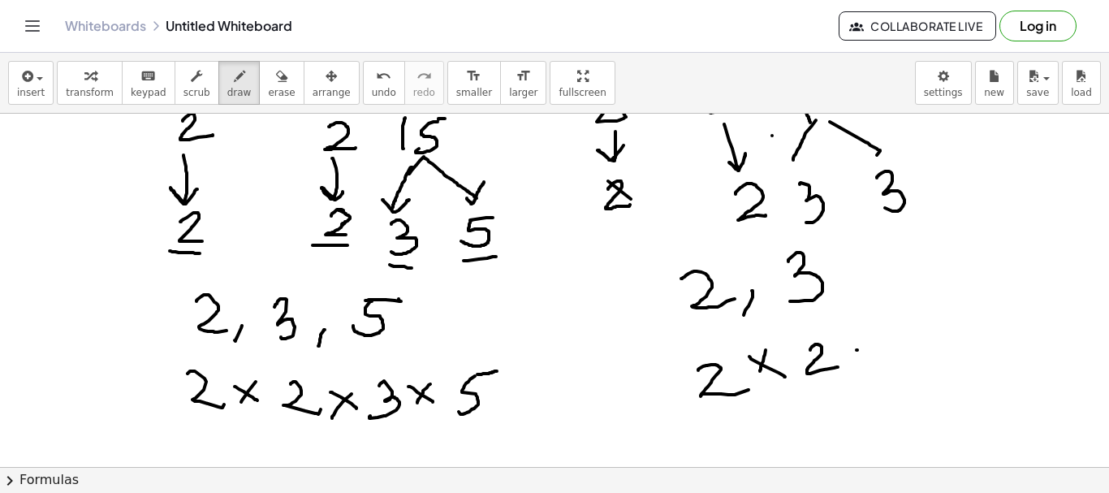
click at [880, 360] on div at bounding box center [554, 223] width 1109 height 707
drag, startPoint x: 875, startPoint y: 343, endPoint x: 873, endPoint y: 361, distance: 17.9
click at [866, 362] on div at bounding box center [554, 223] width 1109 height 707
drag, startPoint x: 919, startPoint y: 335, endPoint x: 916, endPoint y: 366, distance: 31.0
click at [916, 366] on div at bounding box center [554, 223] width 1109 height 707
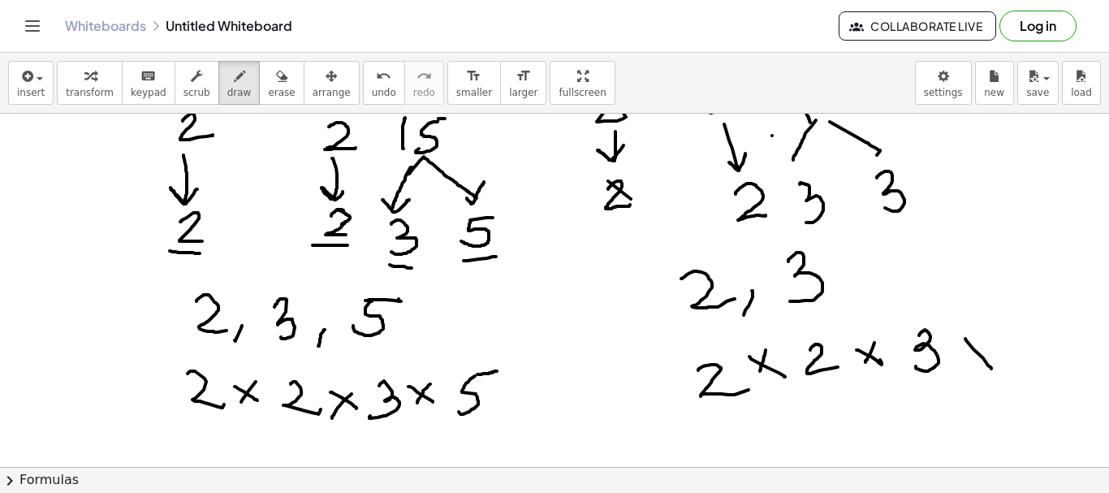
drag, startPoint x: 966, startPoint y: 339, endPoint x: 983, endPoint y: 336, distance: 17.2
click at [992, 365] on div at bounding box center [554, 223] width 1109 height 707
drag, startPoint x: 983, startPoint y: 336, endPoint x: 992, endPoint y: 340, distance: 10.6
click at [973, 365] on div at bounding box center [554, 223] width 1109 height 707
drag, startPoint x: 996, startPoint y: 339, endPoint x: 1018, endPoint y: 390, distance: 55.7
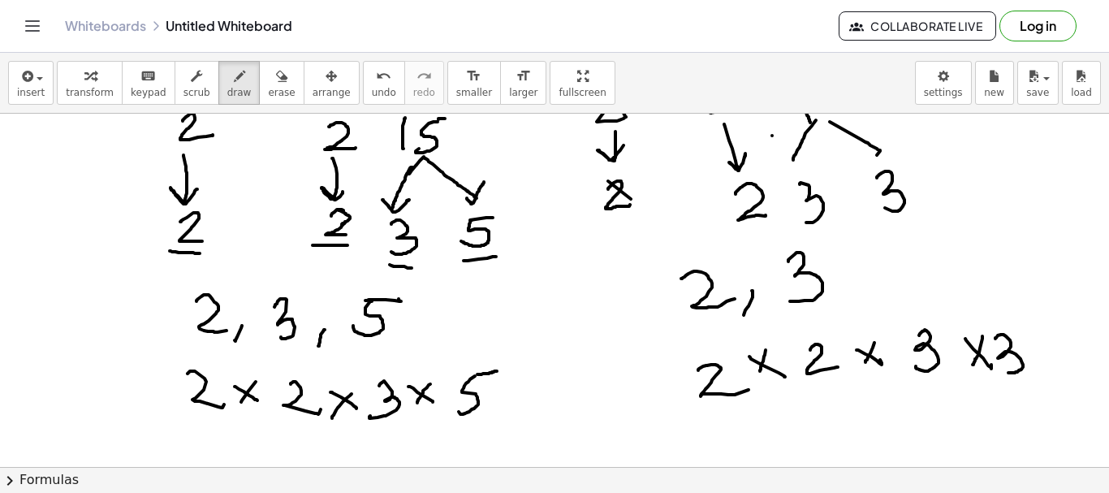
click at [1006, 372] on div at bounding box center [554, 223] width 1109 height 707
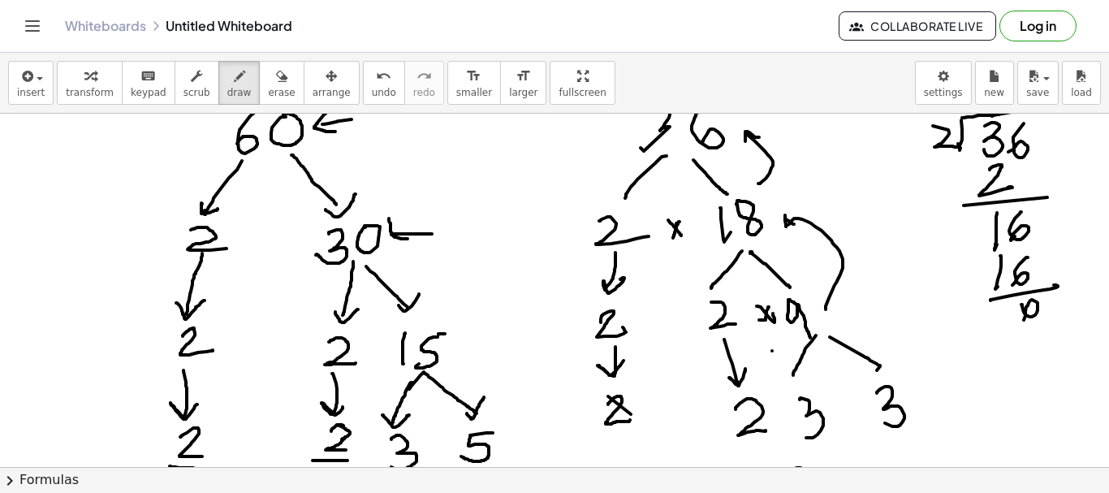
scroll to position [0, 0]
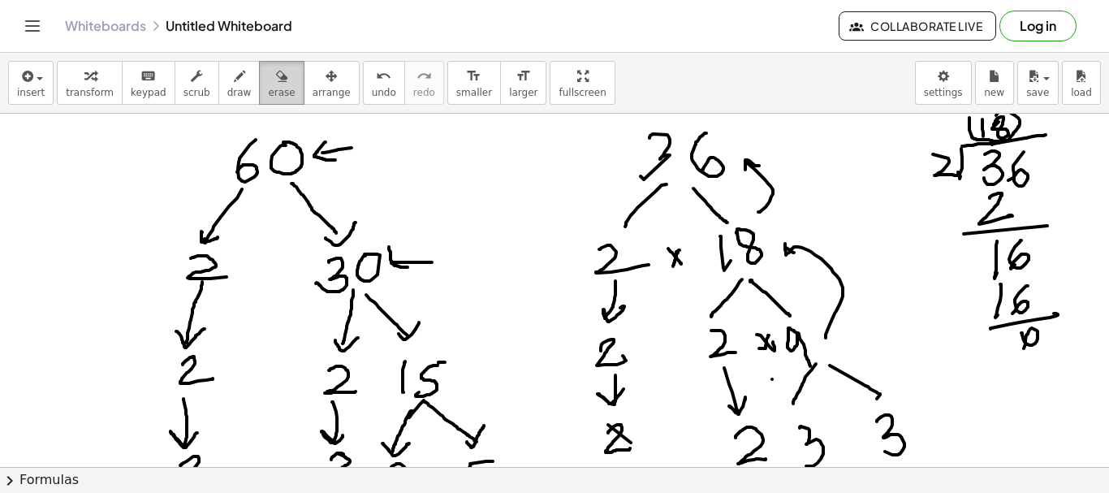
click at [268, 88] on span "erase" at bounding box center [281, 92] width 27 height 11
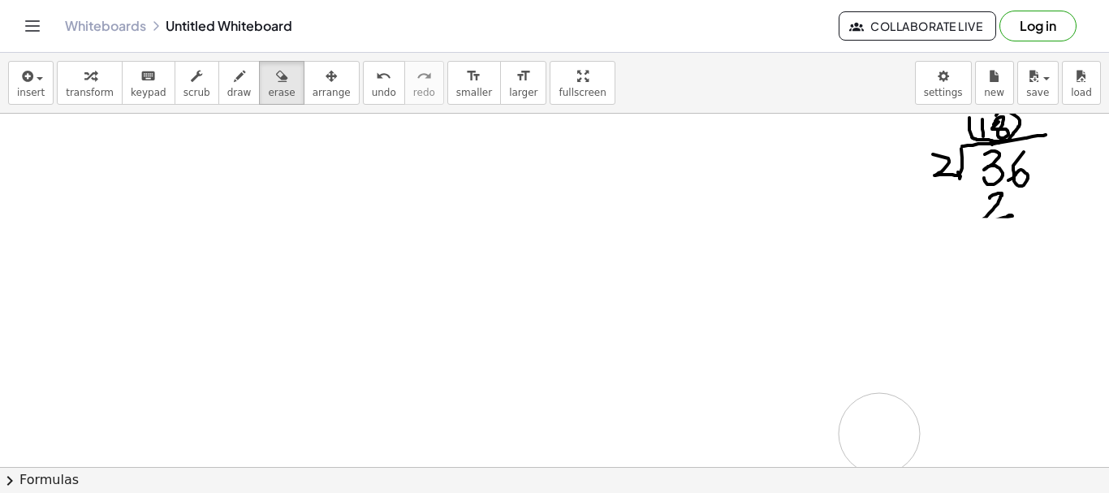
drag, startPoint x: 151, startPoint y: 162, endPoint x: 591, endPoint y: 344, distance: 476.6
click at [858, 421] on div at bounding box center [554, 467] width 1109 height 707
click at [873, 345] on div at bounding box center [554, 467] width 1109 height 707
click at [591, 344] on div at bounding box center [554, 467] width 1109 height 707
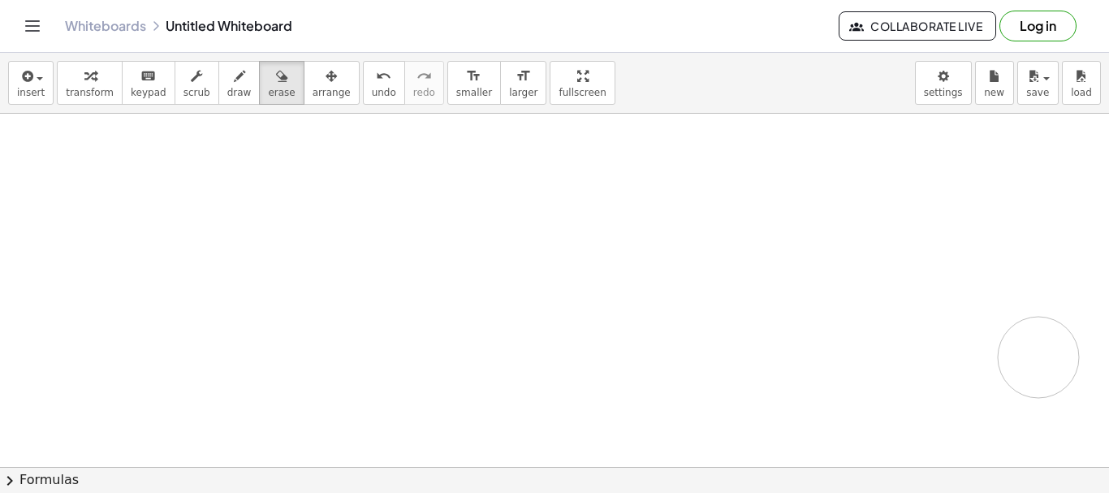
drag, startPoint x: 238, startPoint y: 344, endPoint x: 988, endPoint y: 262, distance: 753.9
click at [975, 361] on div at bounding box center [554, 223] width 1109 height 707
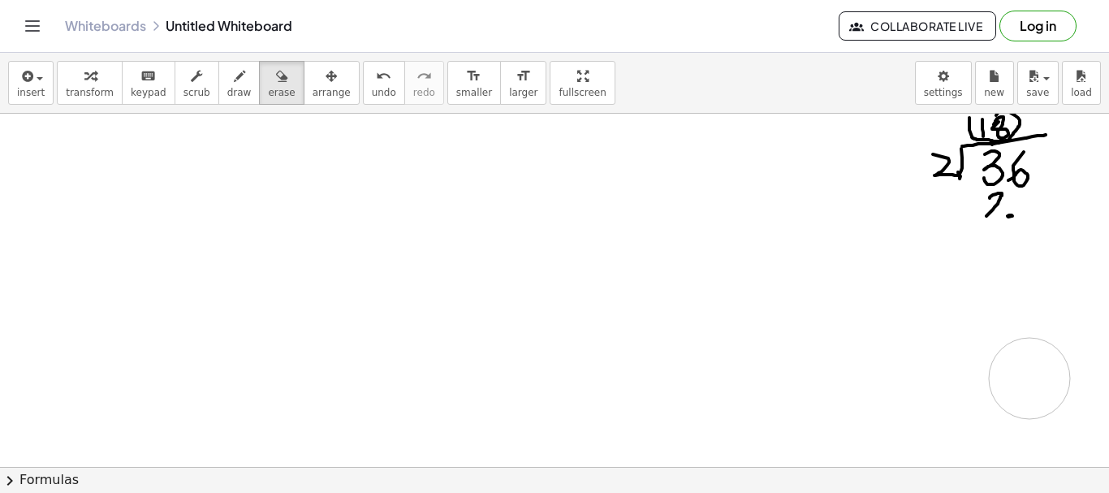
drag, startPoint x: 988, startPoint y: 262, endPoint x: 1019, endPoint y: 153, distance: 113.3
click at [1041, 132] on div at bounding box center [554, 467] width 1109 height 707
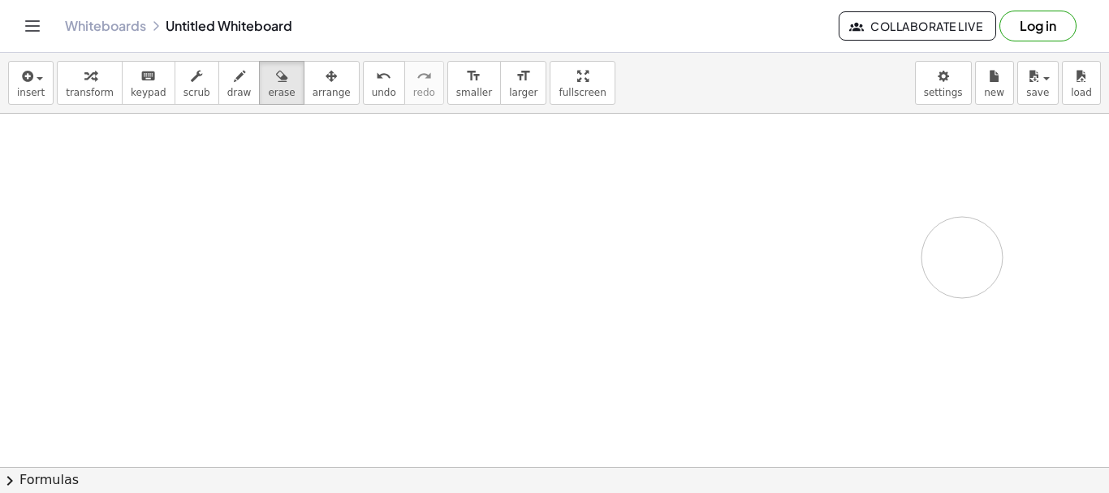
drag, startPoint x: 1061, startPoint y: 145, endPoint x: 202, endPoint y: 125, distance: 858.6
click at [857, 253] on div at bounding box center [554, 467] width 1109 height 707
drag, startPoint x: 218, startPoint y: 94, endPoint x: 222, endPoint y: 188, distance: 94.3
click at [227, 94] on span "draw" at bounding box center [239, 92] width 24 height 11
drag, startPoint x: 256, startPoint y: 140, endPoint x: 298, endPoint y: 165, distance: 48.8
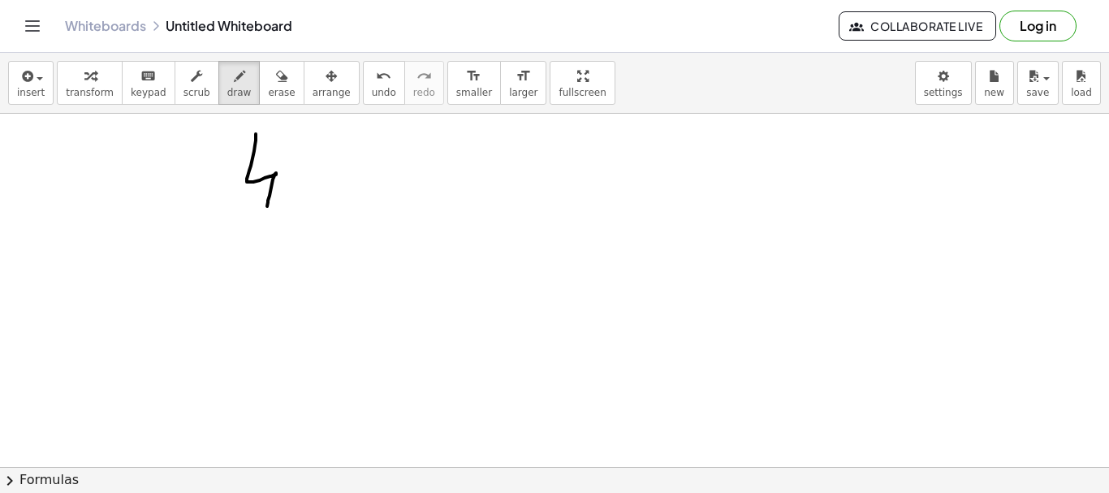
click at [266, 210] on div at bounding box center [554, 467] width 1109 height 707
drag, startPoint x: 310, startPoint y: 149, endPoint x: 336, endPoint y: 144, distance: 26.4
click at [311, 151] on div at bounding box center [554, 467] width 1109 height 707
drag, startPoint x: 633, startPoint y: 132, endPoint x: 594, endPoint y: 178, distance: 61.0
click at [643, 280] on div at bounding box center [554, 467] width 1109 height 707
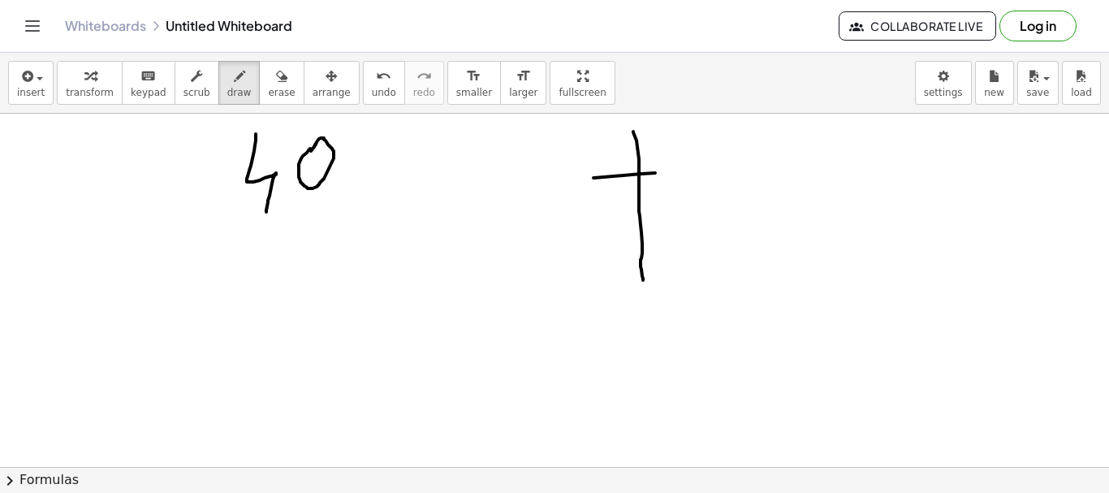
drag, startPoint x: 594, startPoint y: 178, endPoint x: 657, endPoint y: 158, distance: 66.3
click at [667, 172] on div at bounding box center [554, 467] width 1109 height 707
drag, startPoint x: 641, startPoint y: 132, endPoint x: 656, endPoint y: 158, distance: 30.2
click at [656, 158] on div at bounding box center [554, 467] width 1109 height 707
drag, startPoint x: 672, startPoint y: 138, endPoint x: 650, endPoint y: 140, distance: 22.8
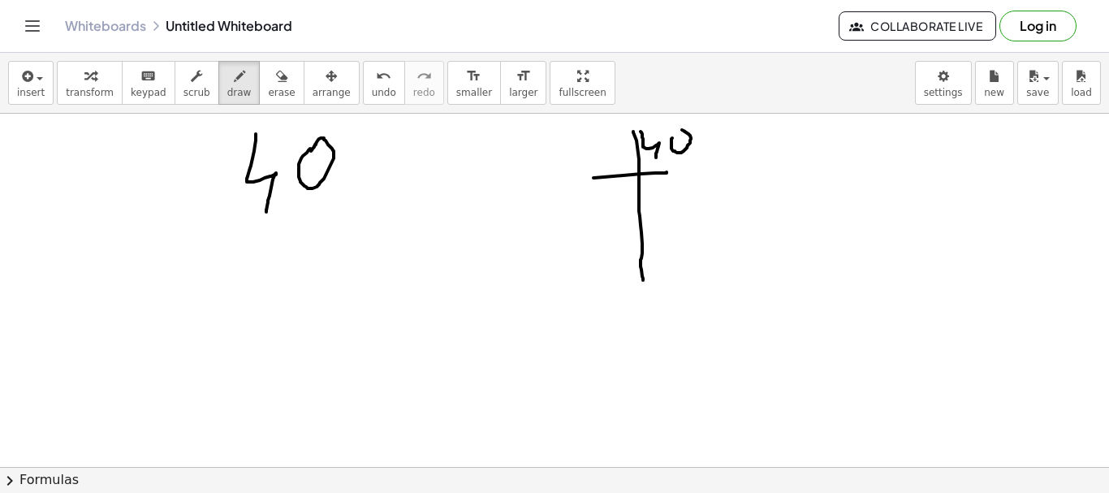
click at [666, 134] on div at bounding box center [554, 467] width 1109 height 707
drag, startPoint x: 607, startPoint y: 137, endPoint x: 603, endPoint y: 150, distance: 13.4
click at [601, 161] on div at bounding box center [554, 467] width 1109 height 707
drag, startPoint x: 612, startPoint y: 132, endPoint x: 623, endPoint y: 140, distance: 13.5
click at [623, 140] on div at bounding box center [554, 467] width 1109 height 707
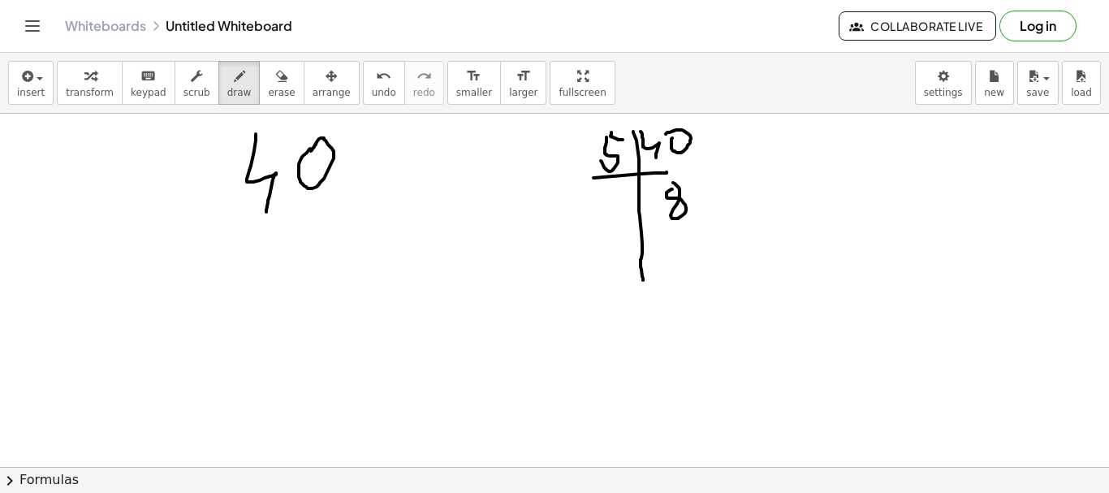
drag, startPoint x: 667, startPoint y: 196, endPoint x: 667, endPoint y: 182, distance: 13.8
click at [667, 182] on div at bounding box center [554, 467] width 1109 height 707
drag, startPoint x: 658, startPoint y: 170, endPoint x: 750, endPoint y: 172, distance: 92.6
click at [750, 172] on div at bounding box center [554, 467] width 1109 height 707
drag, startPoint x: 593, startPoint y: 240, endPoint x: 729, endPoint y: 214, distance: 138.9
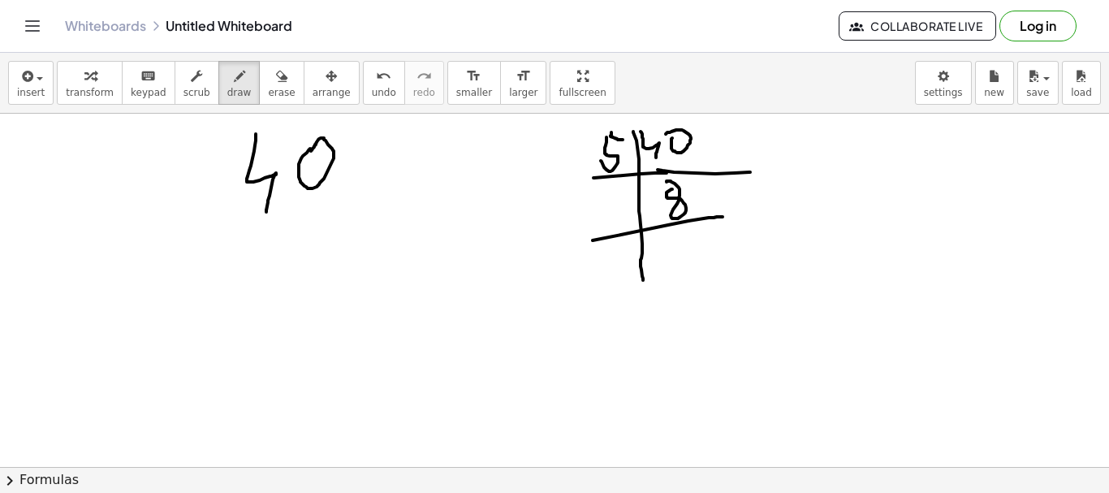
click at [729, 214] on div at bounding box center [554, 467] width 1109 height 707
drag, startPoint x: 616, startPoint y: 200, endPoint x: 625, endPoint y: 216, distance: 18.5
click at [628, 218] on div at bounding box center [554, 467] width 1109 height 707
drag, startPoint x: 684, startPoint y: 235, endPoint x: 679, endPoint y: 272, distance: 37.7
click at [693, 260] on div at bounding box center [554, 467] width 1109 height 707
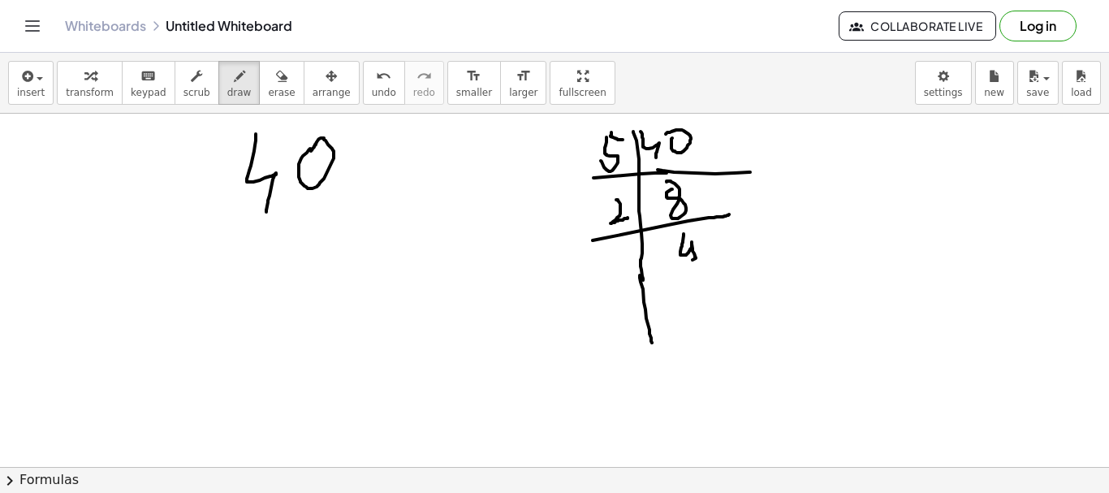
drag, startPoint x: 640, startPoint y: 275, endPoint x: 652, endPoint y: 342, distance: 67.7
click at [652, 342] on div at bounding box center [554, 467] width 1109 height 707
drag, startPoint x: 650, startPoint y: 289, endPoint x: 715, endPoint y: 287, distance: 65.0
click at [714, 287] on div at bounding box center [554, 467] width 1109 height 707
click at [268, 89] on span "erase" at bounding box center [281, 92] width 27 height 11
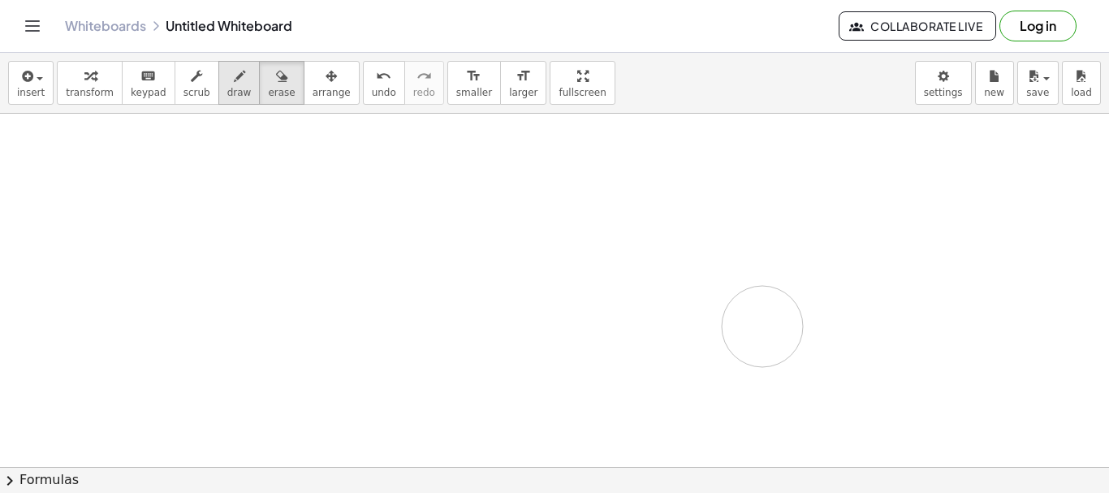
drag, startPoint x: 218, startPoint y: 154, endPoint x: 218, endPoint y: 89, distance: 65.8
click at [553, 292] on div at bounding box center [554, 467] width 1109 height 707
click at [227, 88] on span "draw" at bounding box center [239, 92] width 24 height 11
